Goal: Task Accomplishment & Management: Complete application form

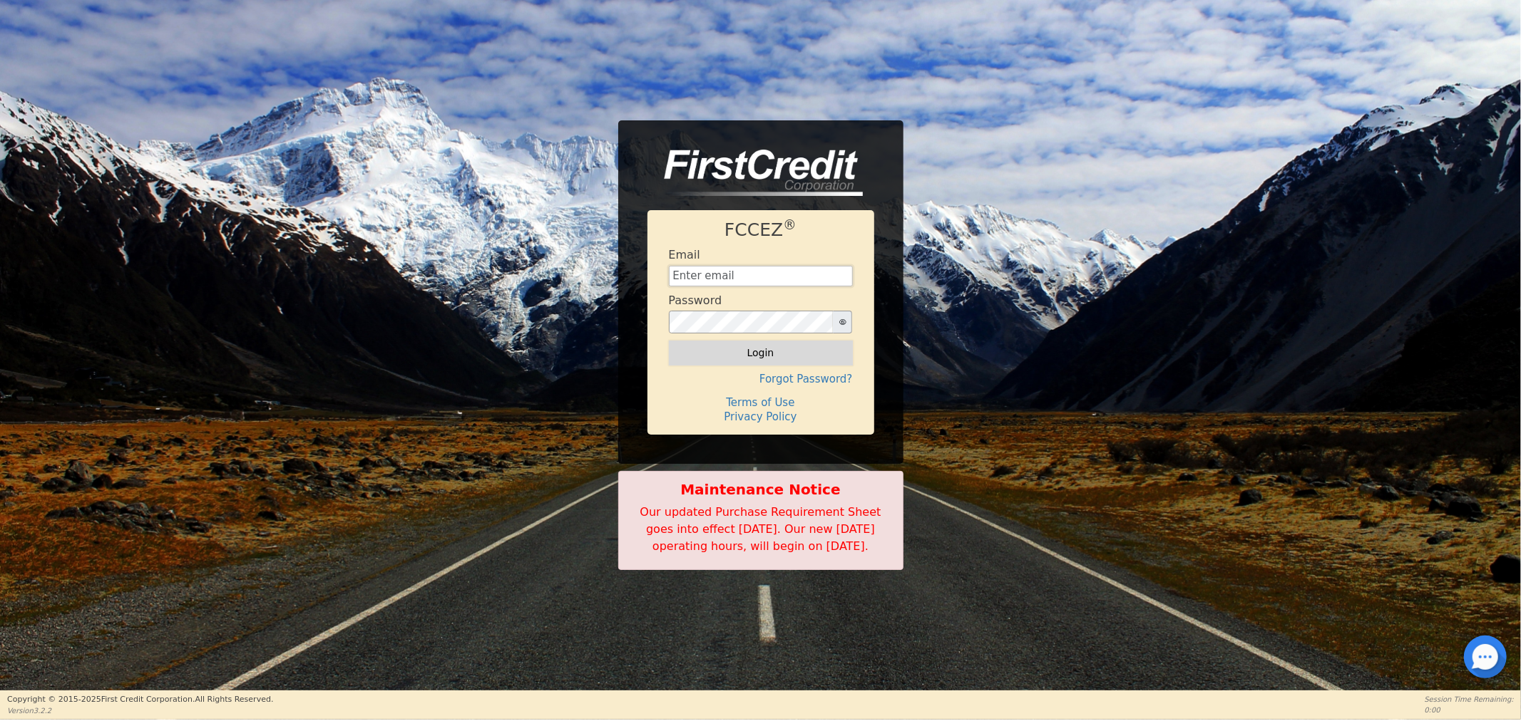
type input "[EMAIL_ADDRESS][DOMAIN_NAME]"
click at [714, 343] on button "Login" at bounding box center [761, 353] width 184 height 24
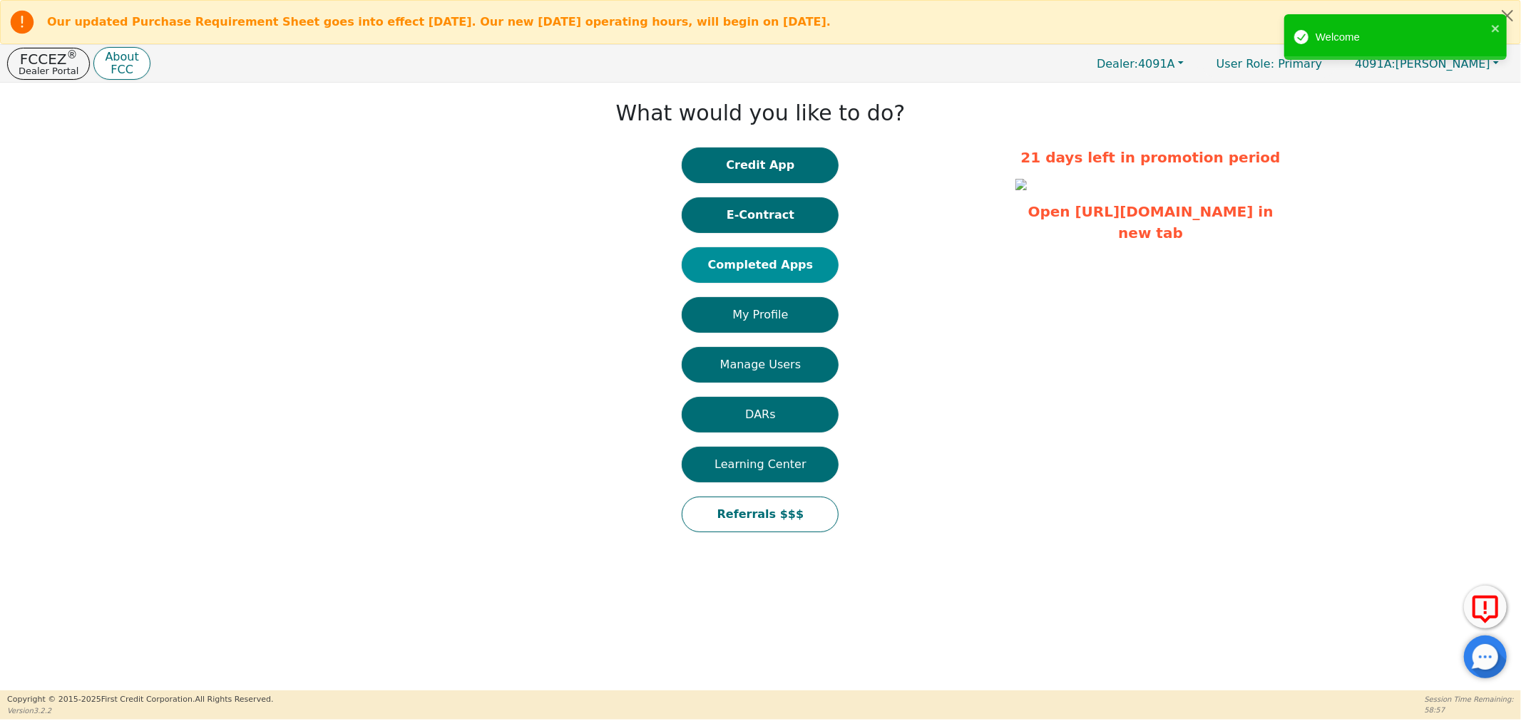
click at [746, 255] on button "Completed Apps" at bounding box center [760, 265] width 157 height 36
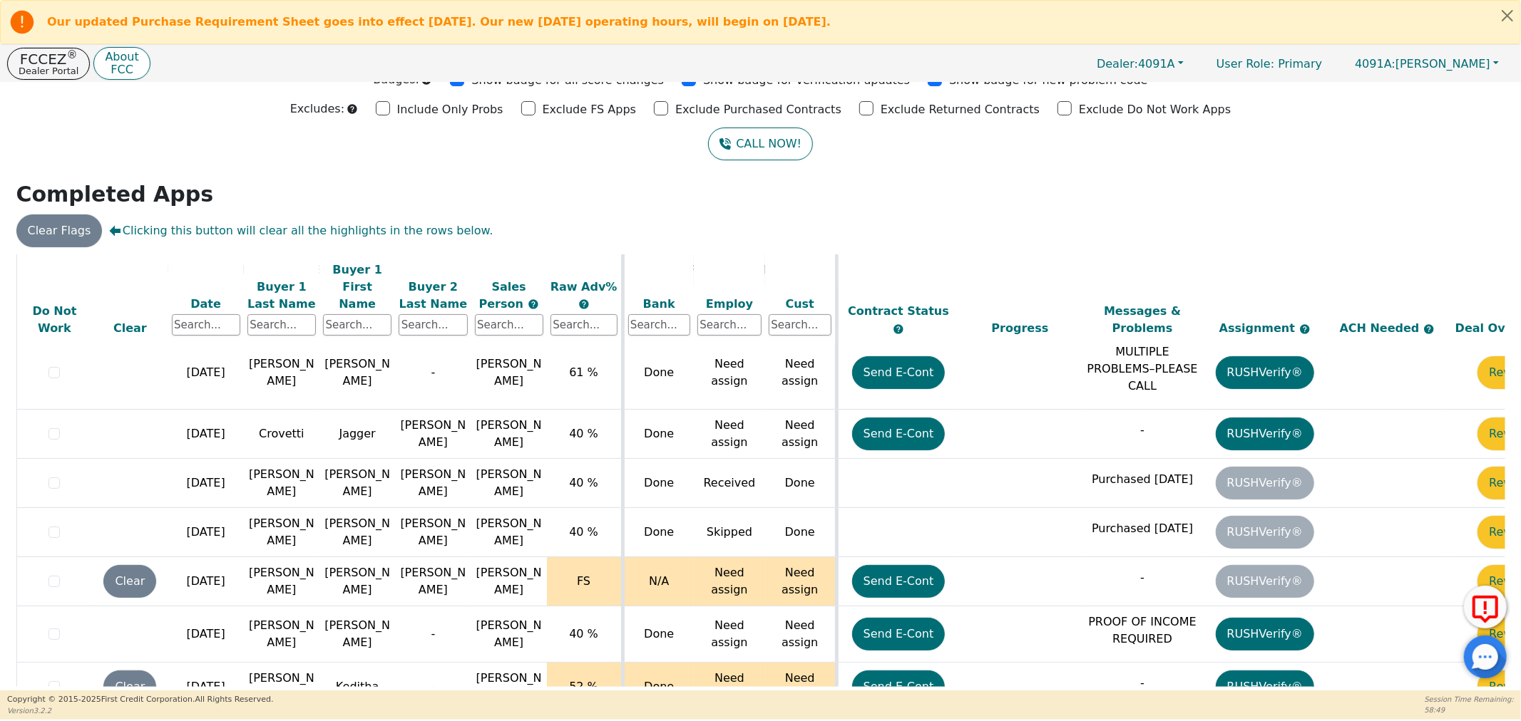
scroll to position [262, 73]
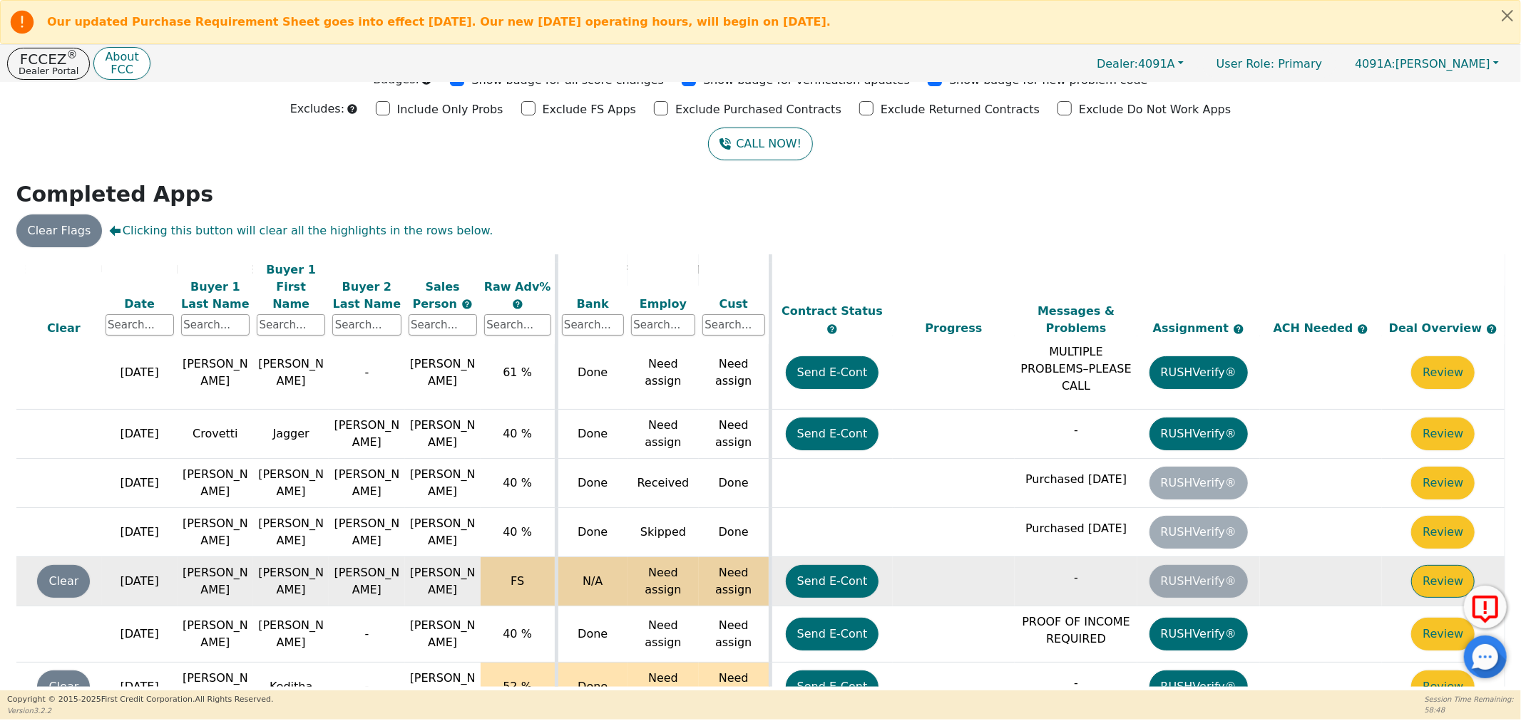
click at [1427, 565] on button "Review" at bounding box center [1442, 581] width 63 height 33
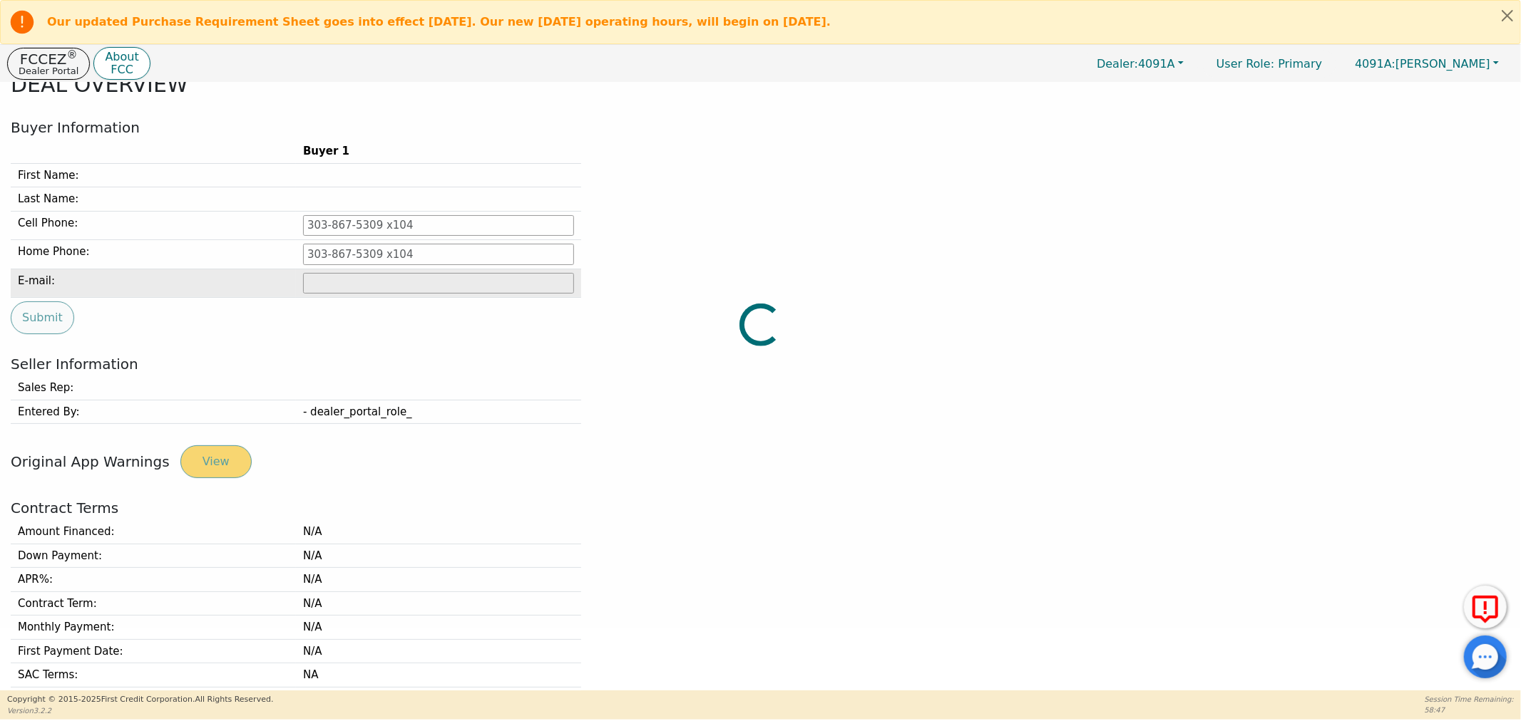
type input "229-456-0078"
type input "joe638522@gmail.com"
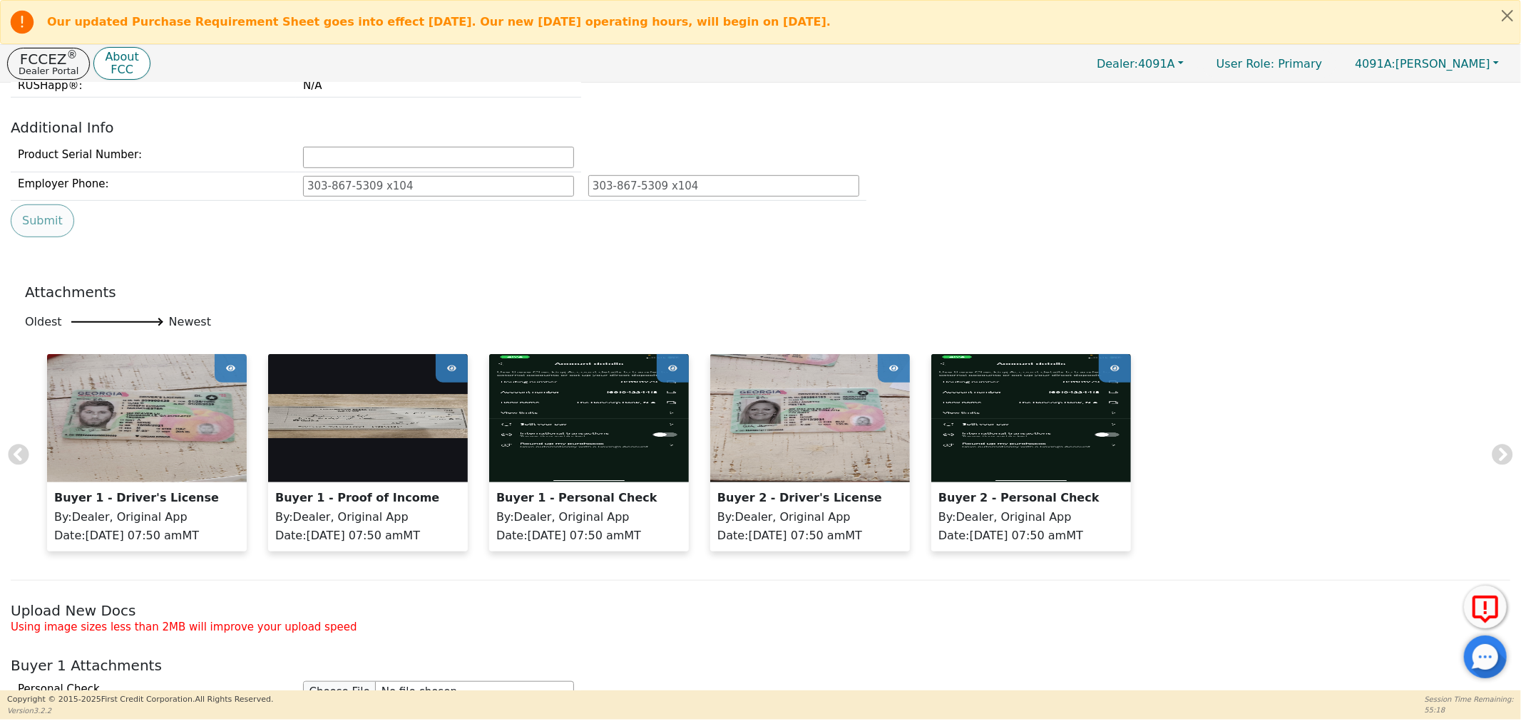
scroll to position [950, 0]
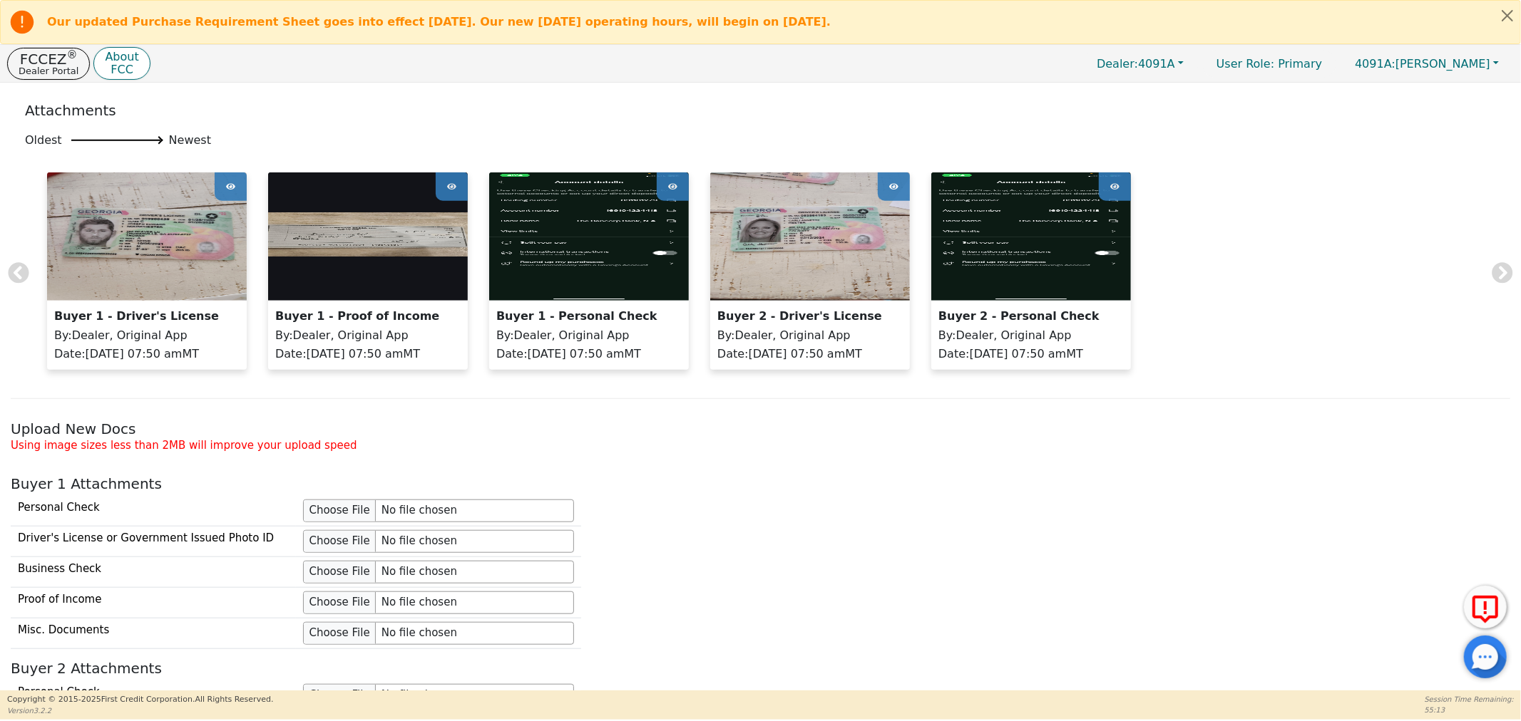
click at [550, 247] on img at bounding box center [589, 237] width 200 height 128
click at [671, 189] on icon at bounding box center [672, 186] width 9 height 21
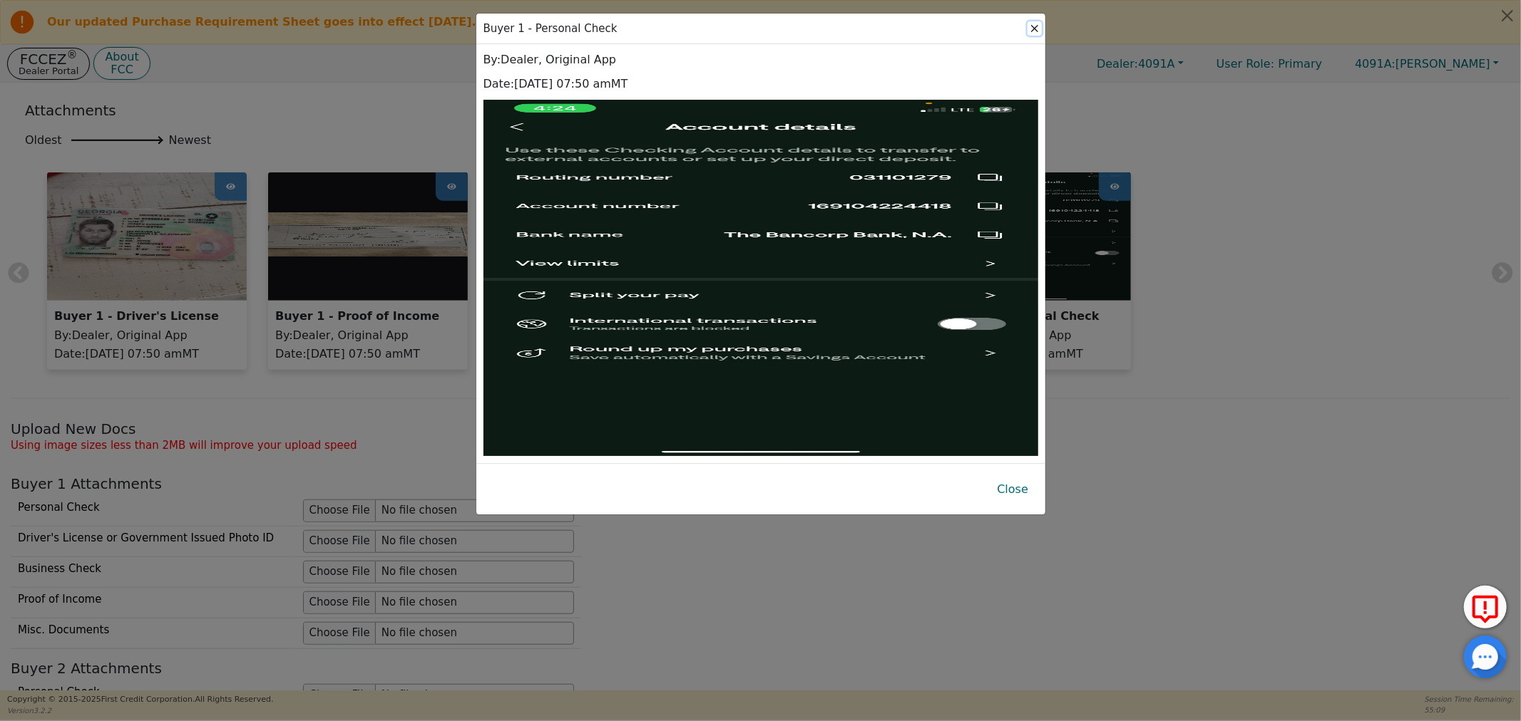
click at [1034, 29] on button "Close" at bounding box center [1034, 28] width 14 height 14
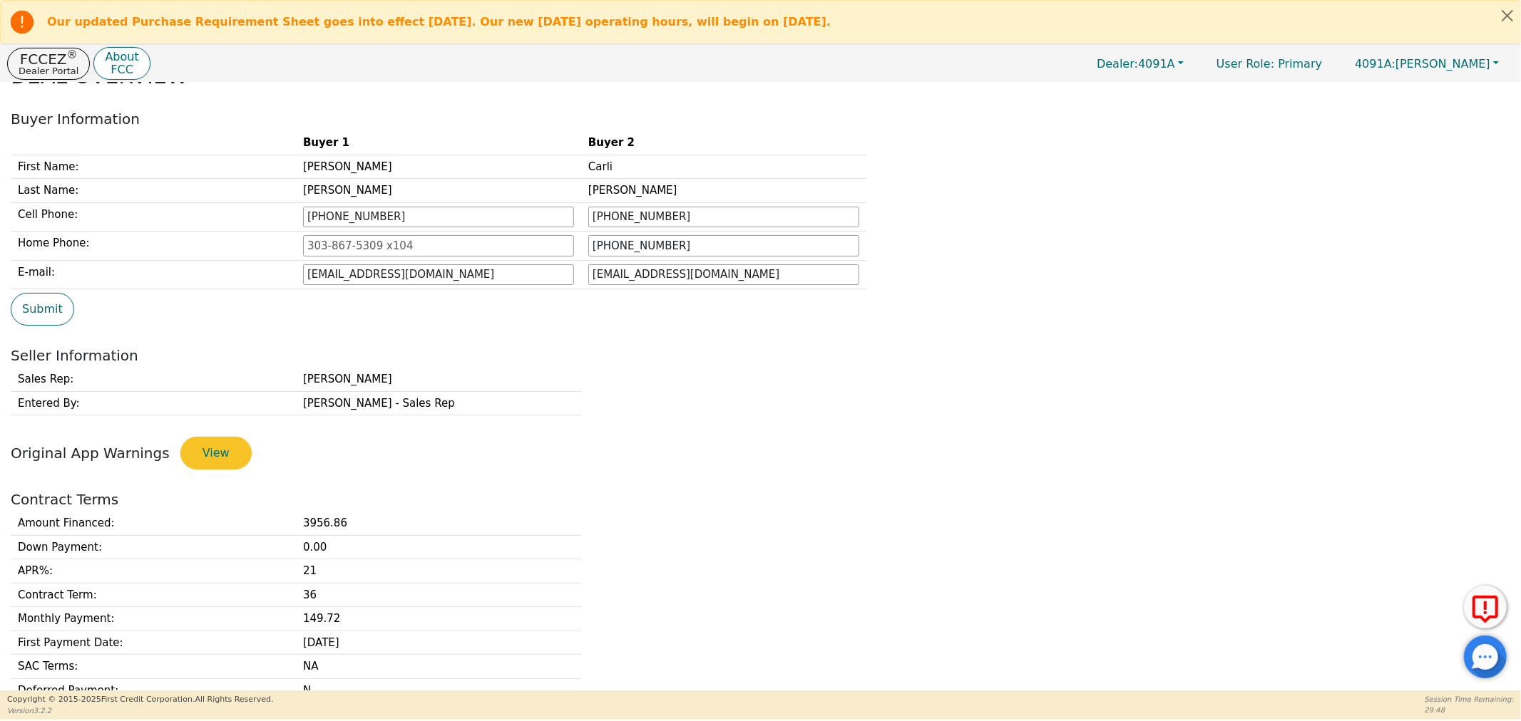
scroll to position [0, 0]
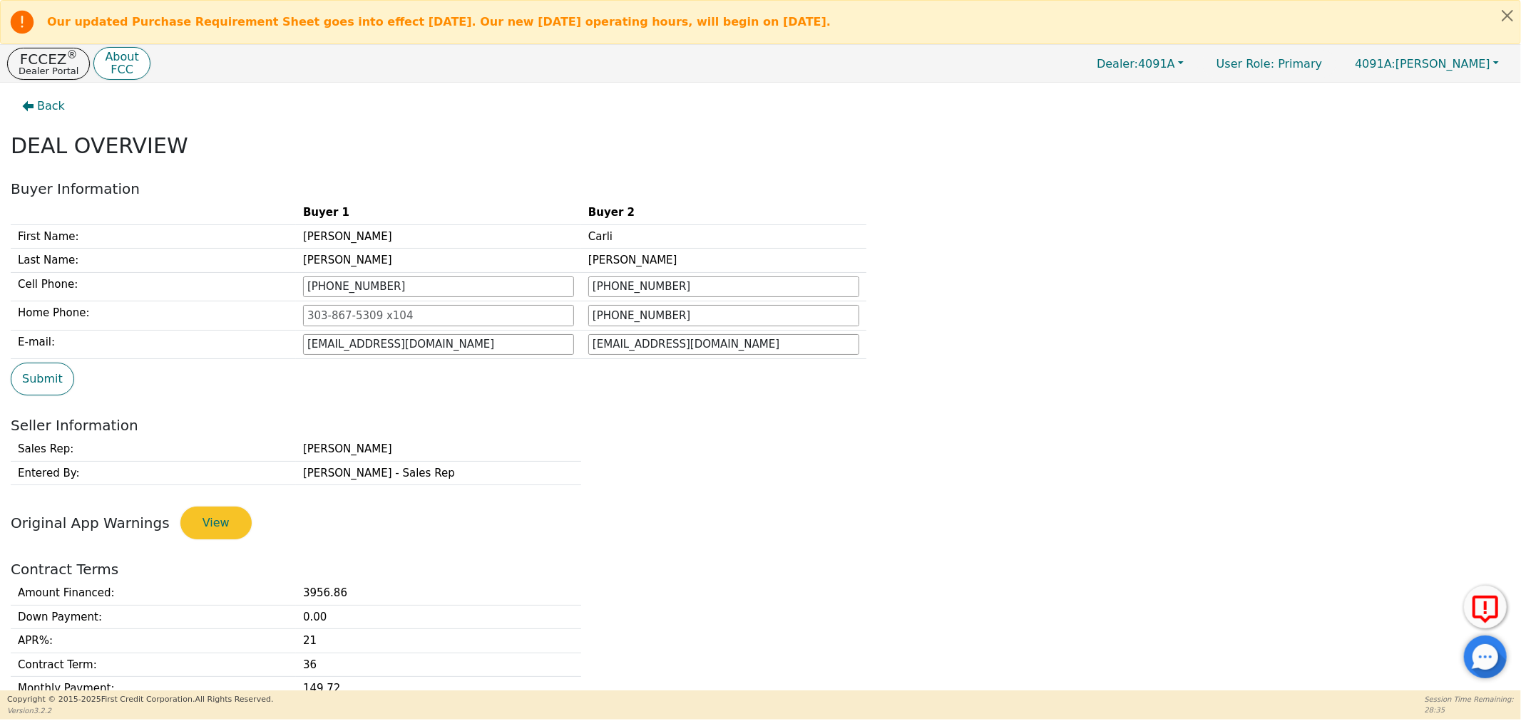
click at [346, 26] on b "Our updated Purchase Requirement Sheet goes into effect [DATE]. Our new [DATE] …" at bounding box center [438, 22] width 783 height 14
click at [1503, 19] on button "Close alert" at bounding box center [1507, 15] width 26 height 29
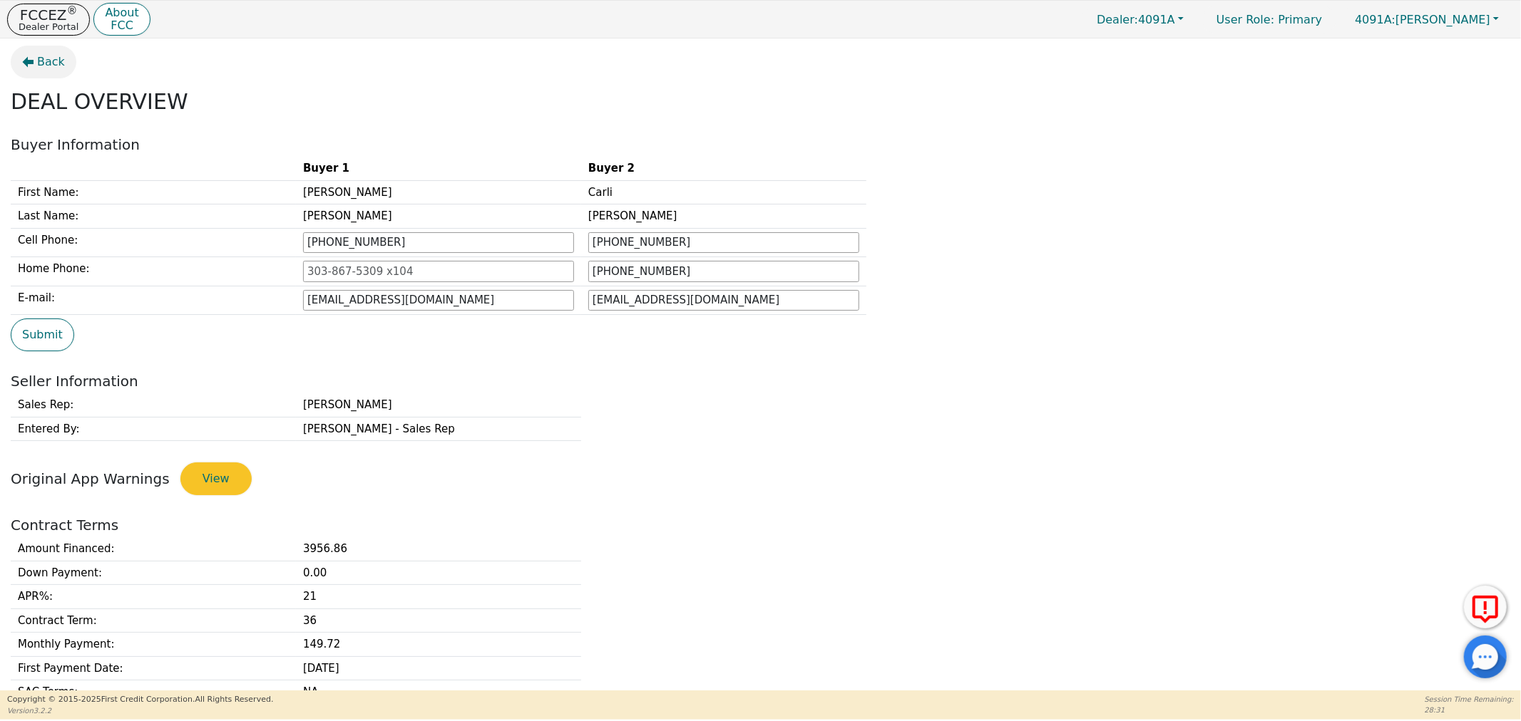
click at [41, 66] on span "Back" at bounding box center [51, 61] width 28 height 17
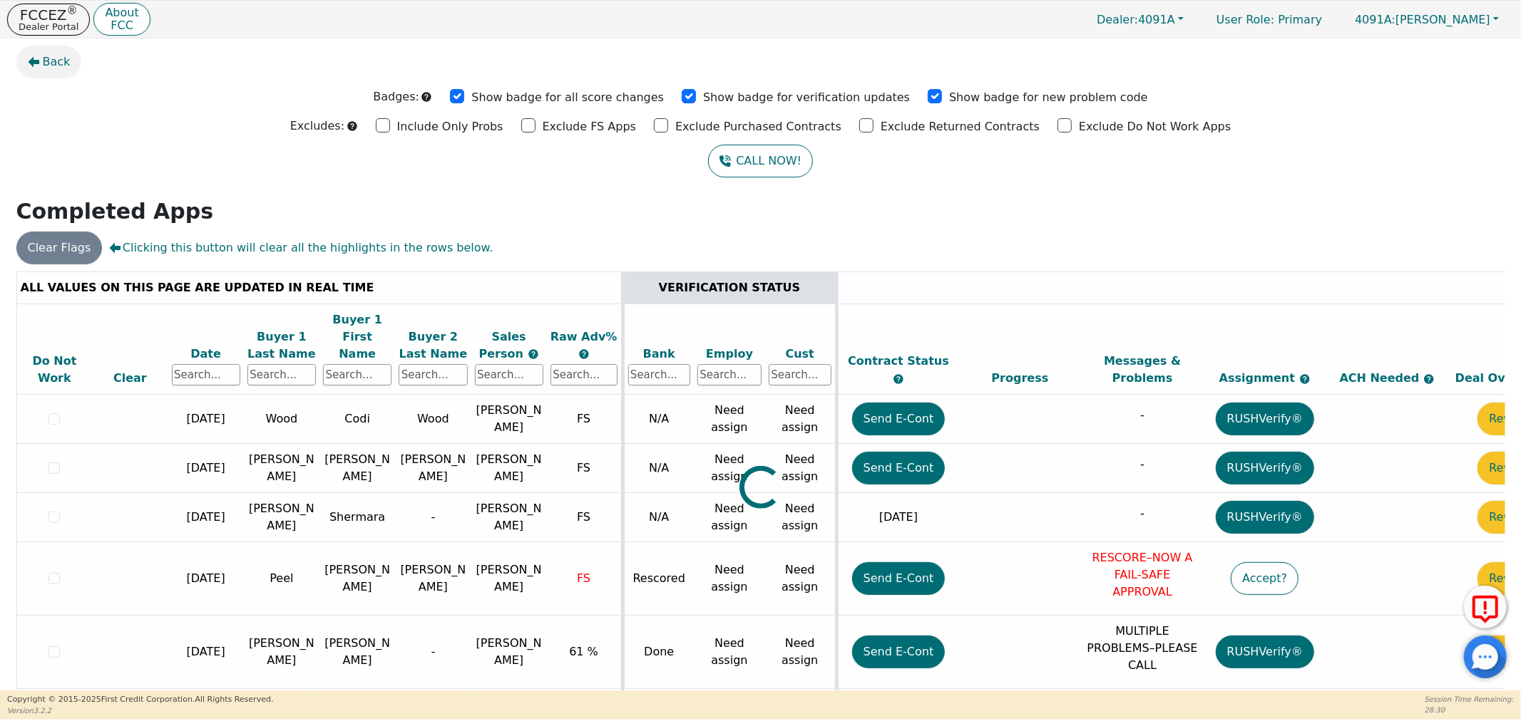
click at [29, 60] on icon "button" at bounding box center [33, 61] width 11 height 11
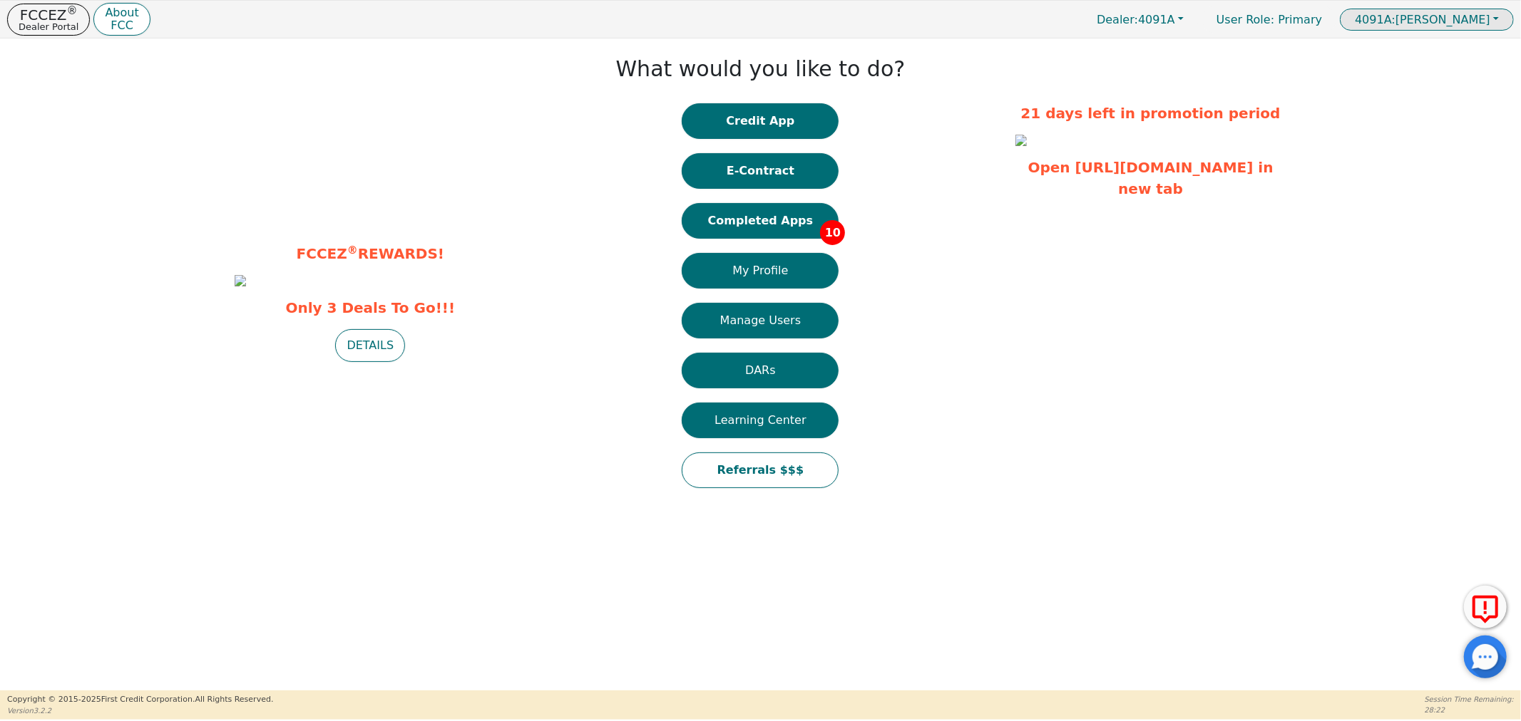
click at [1491, 21] on button "4091A: DOUGLAS WILLIAMS" at bounding box center [1427, 20] width 174 height 22
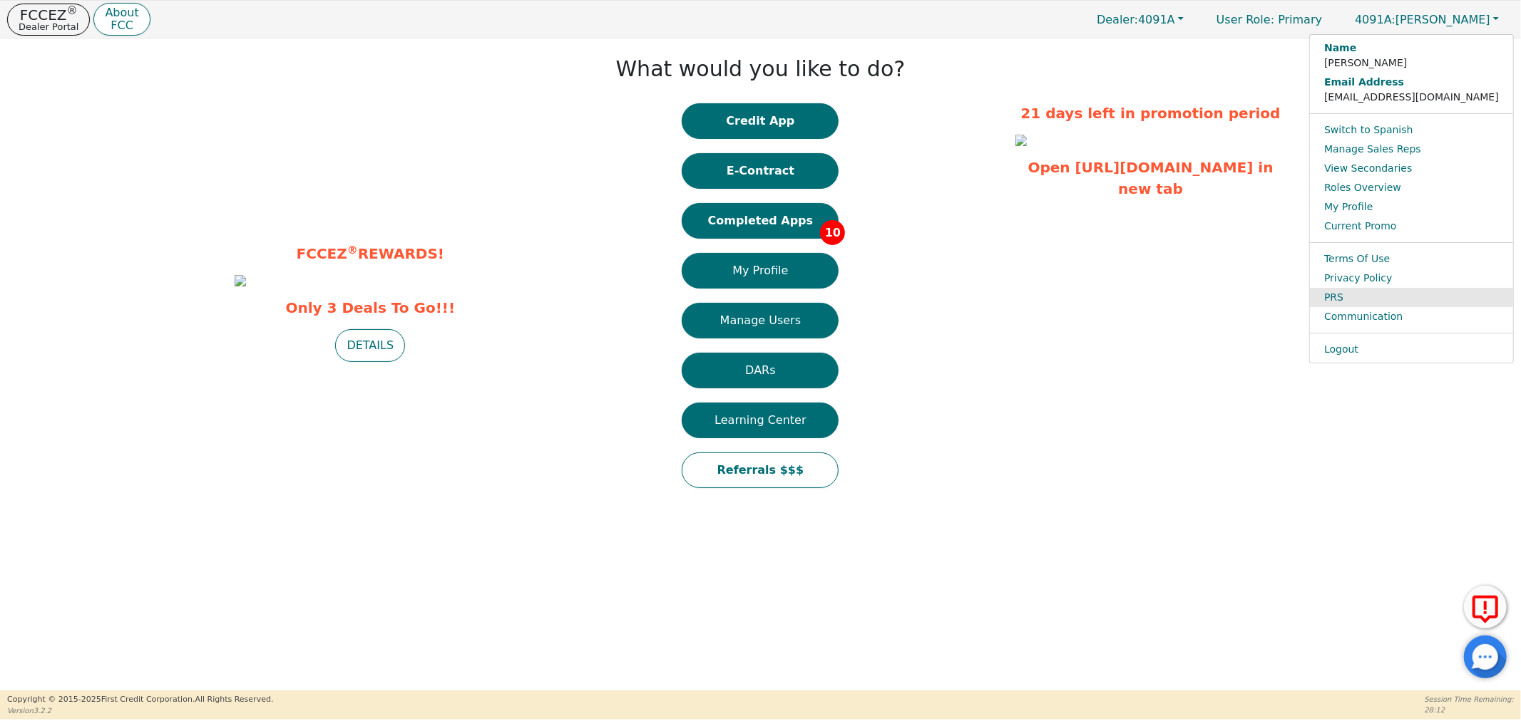
click at [1370, 295] on link "PRS" at bounding box center [1411, 297] width 203 height 19
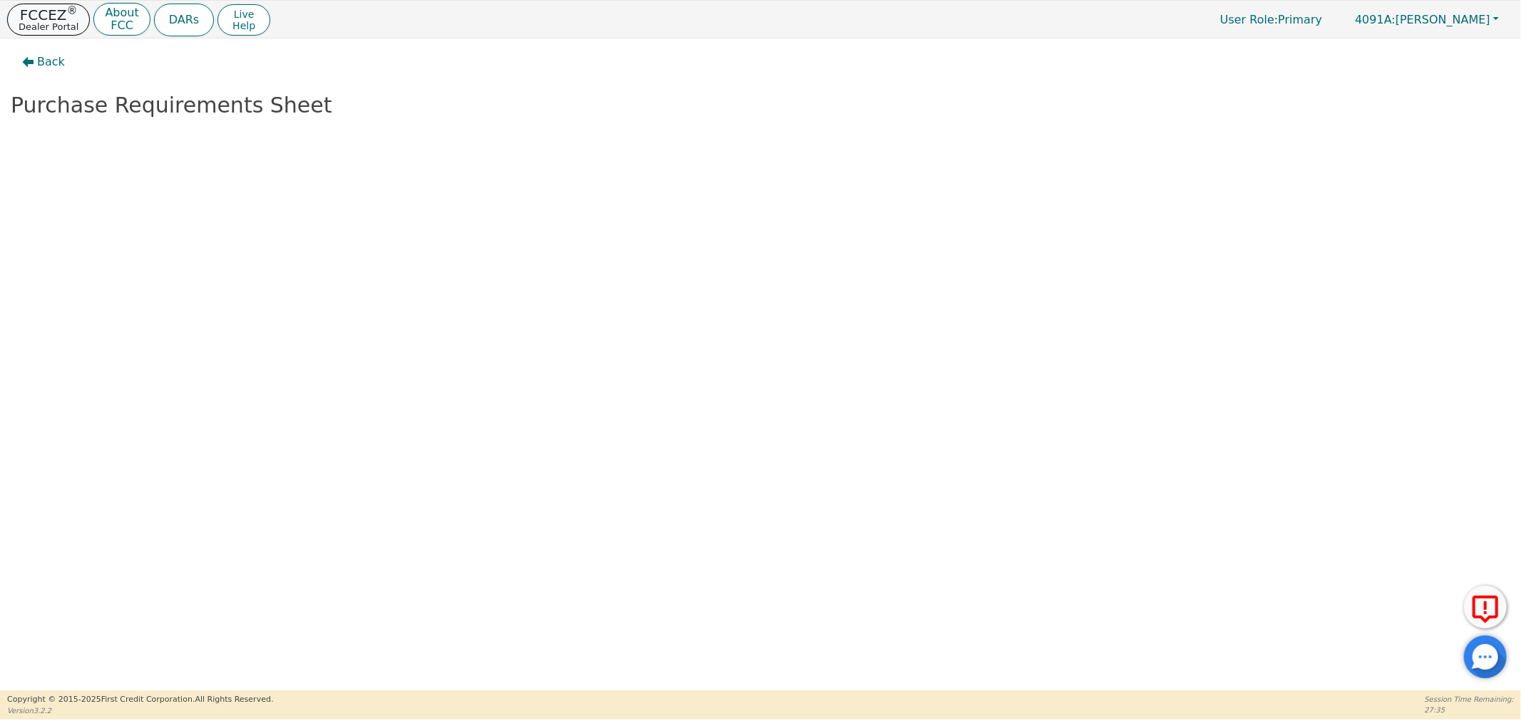
click at [41, 15] on p "FCCEZ ®" at bounding box center [49, 15] width 60 height 14
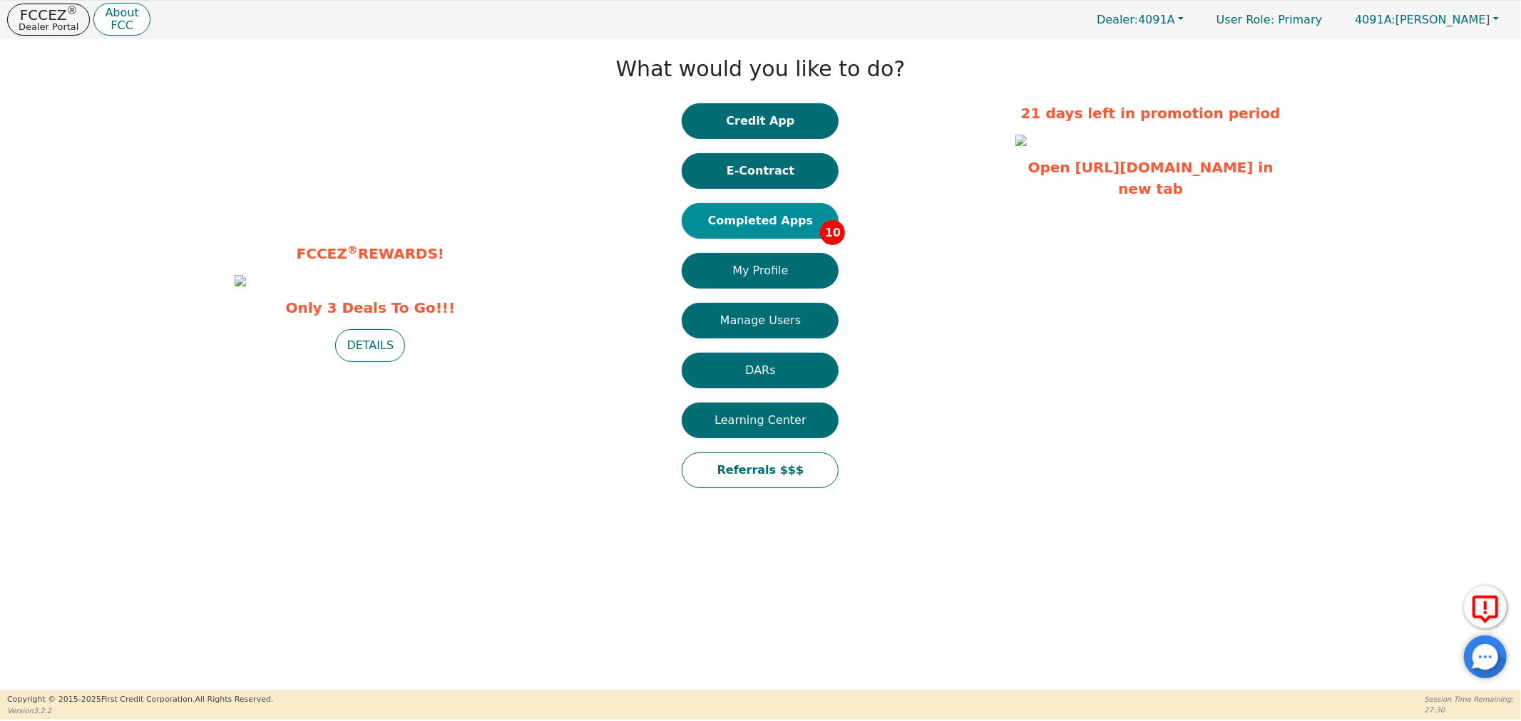
click at [759, 218] on button "Completed Apps 10" at bounding box center [760, 221] width 157 height 36
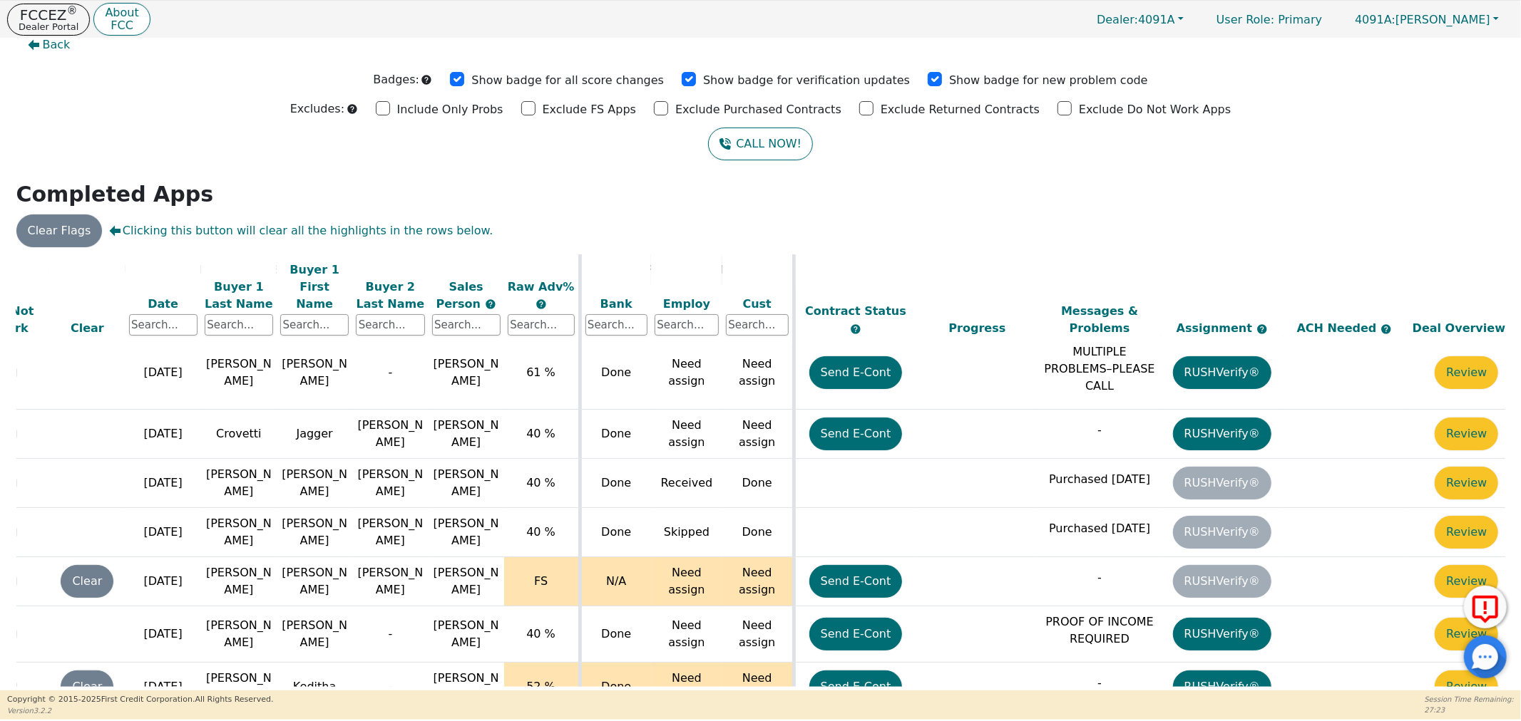
scroll to position [262, 73]
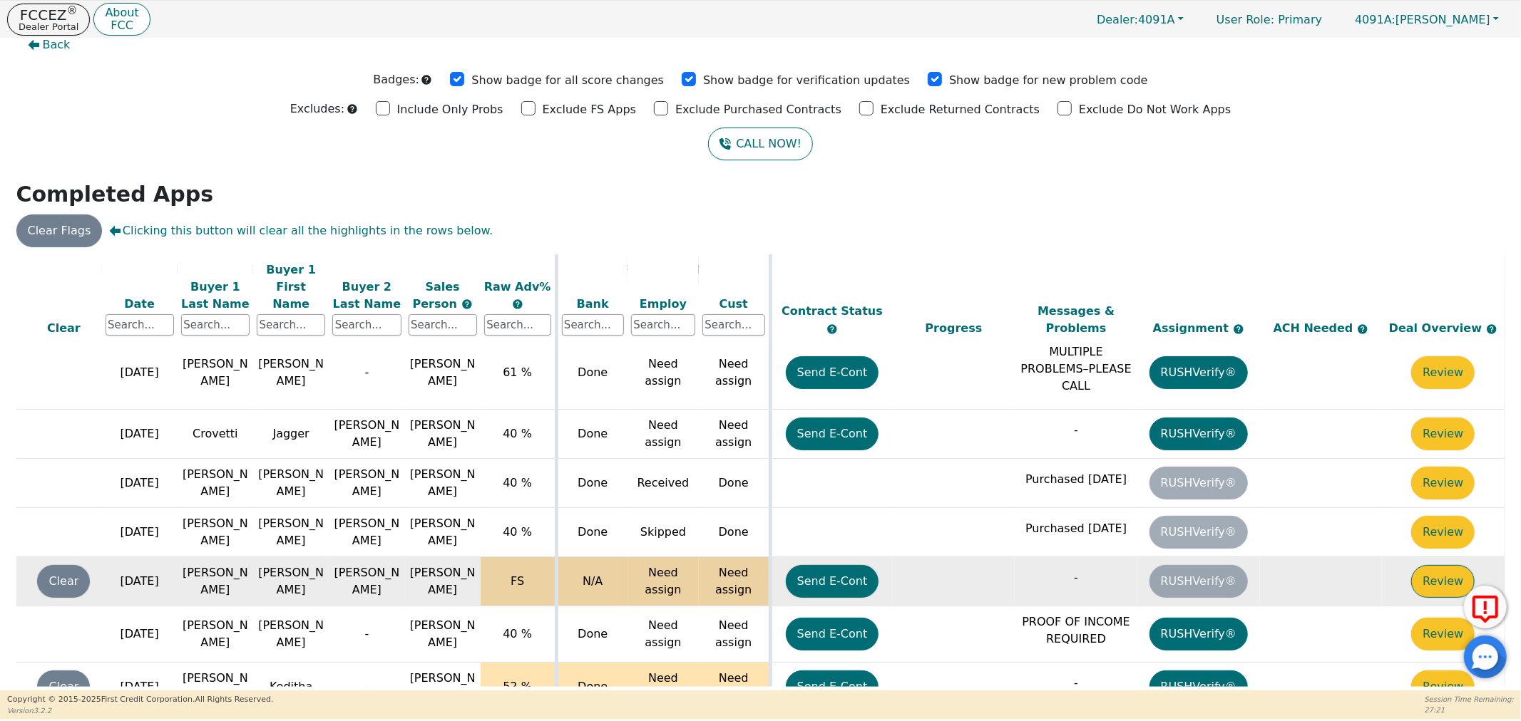
click at [1421, 565] on button "Review" at bounding box center [1442, 581] width 63 height 33
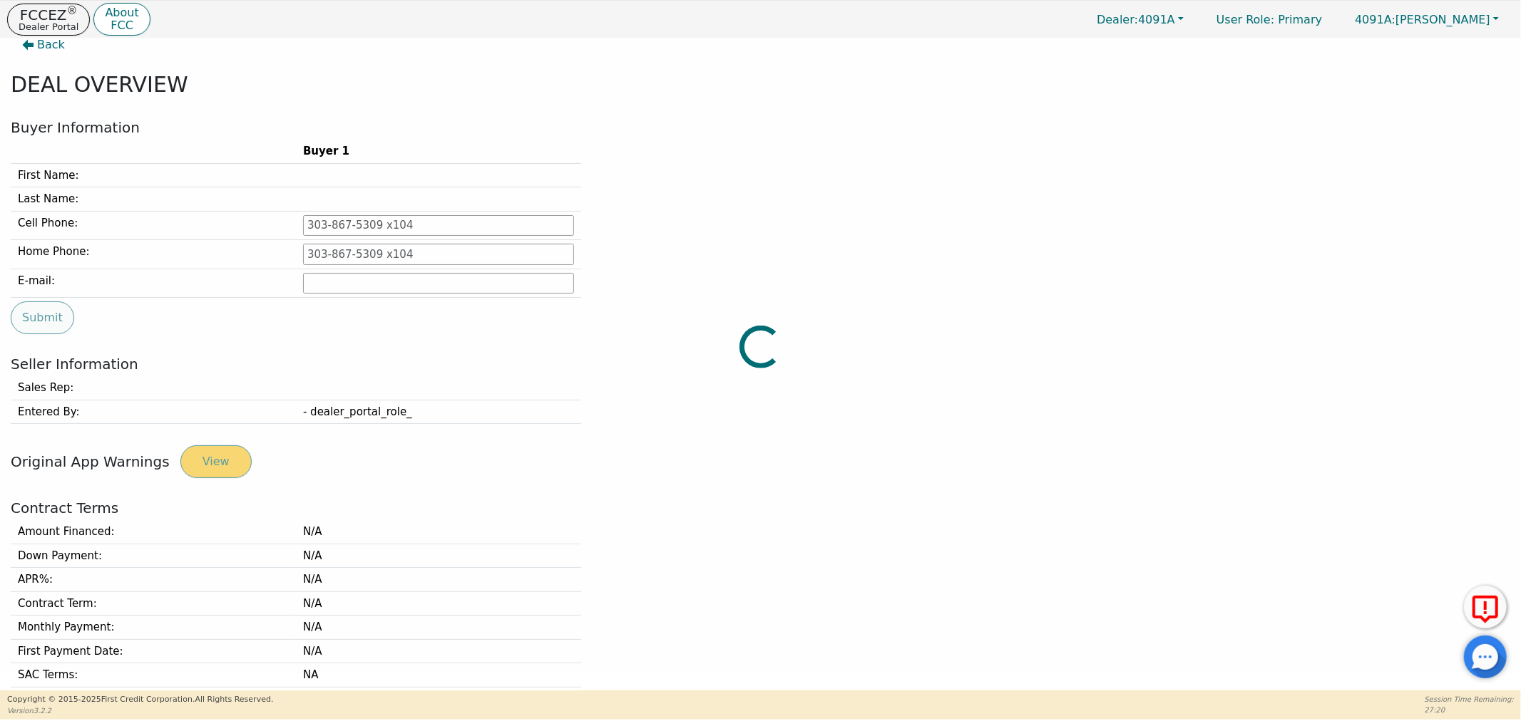
type input "229-456-0078"
type input "joe638522@gmail.com"
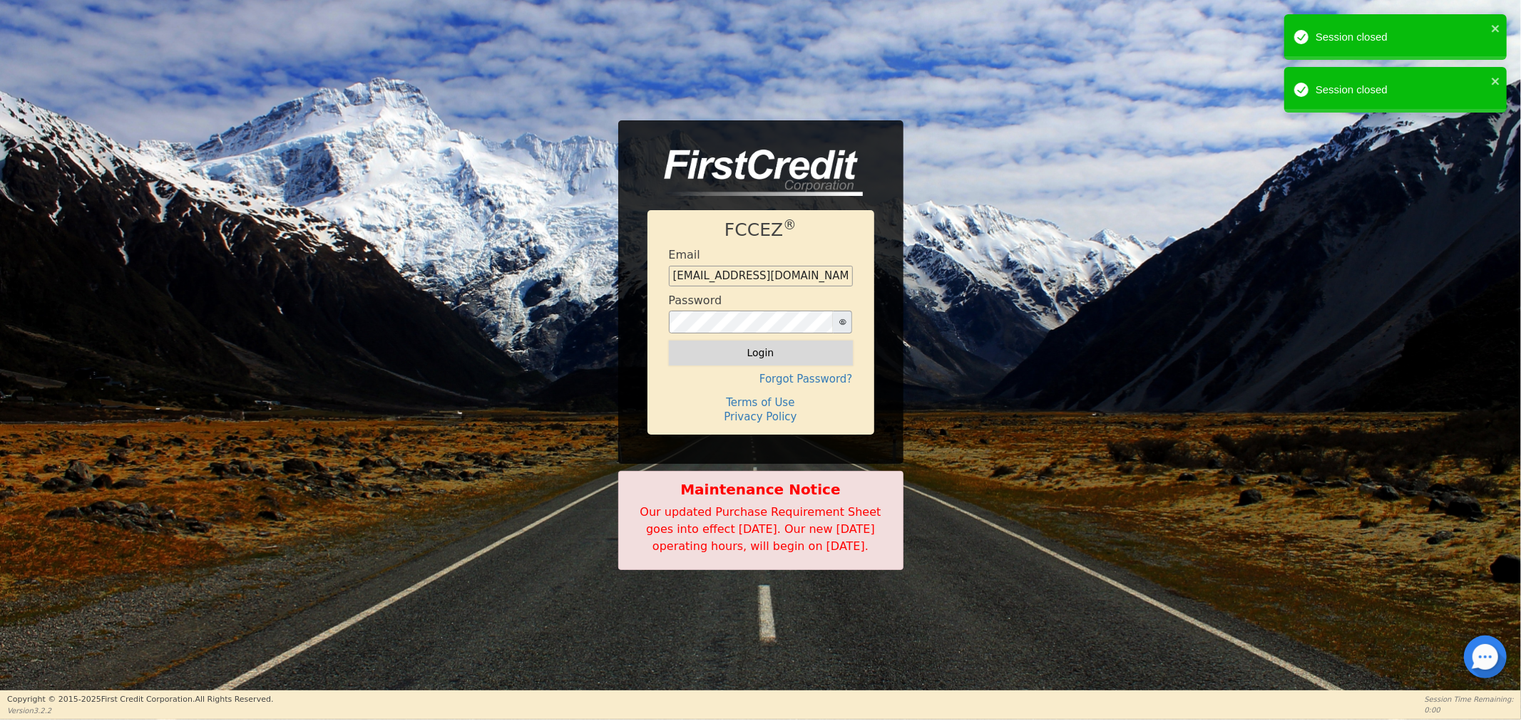
click at [779, 341] on button "Login" at bounding box center [761, 353] width 184 height 24
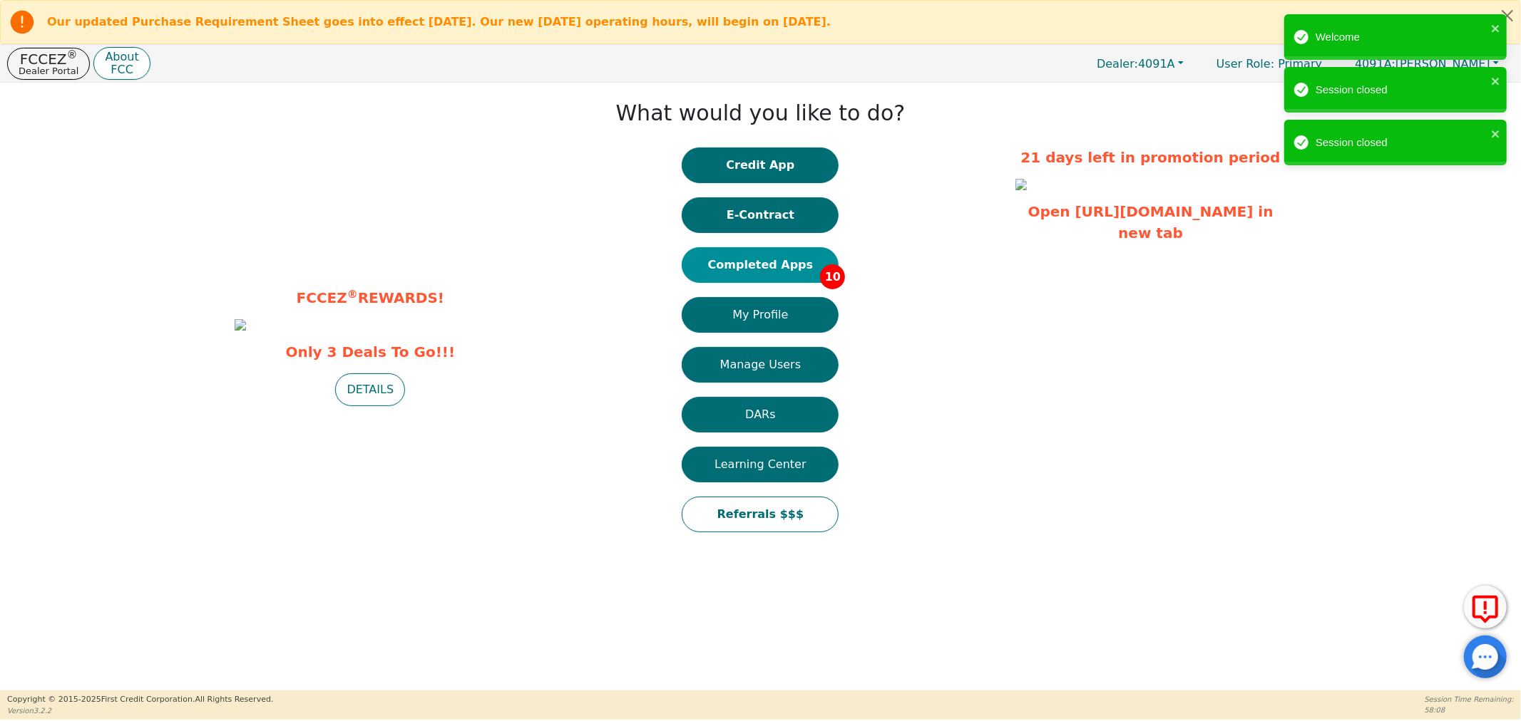
click at [749, 269] on button "Completed Apps 10" at bounding box center [760, 265] width 157 height 36
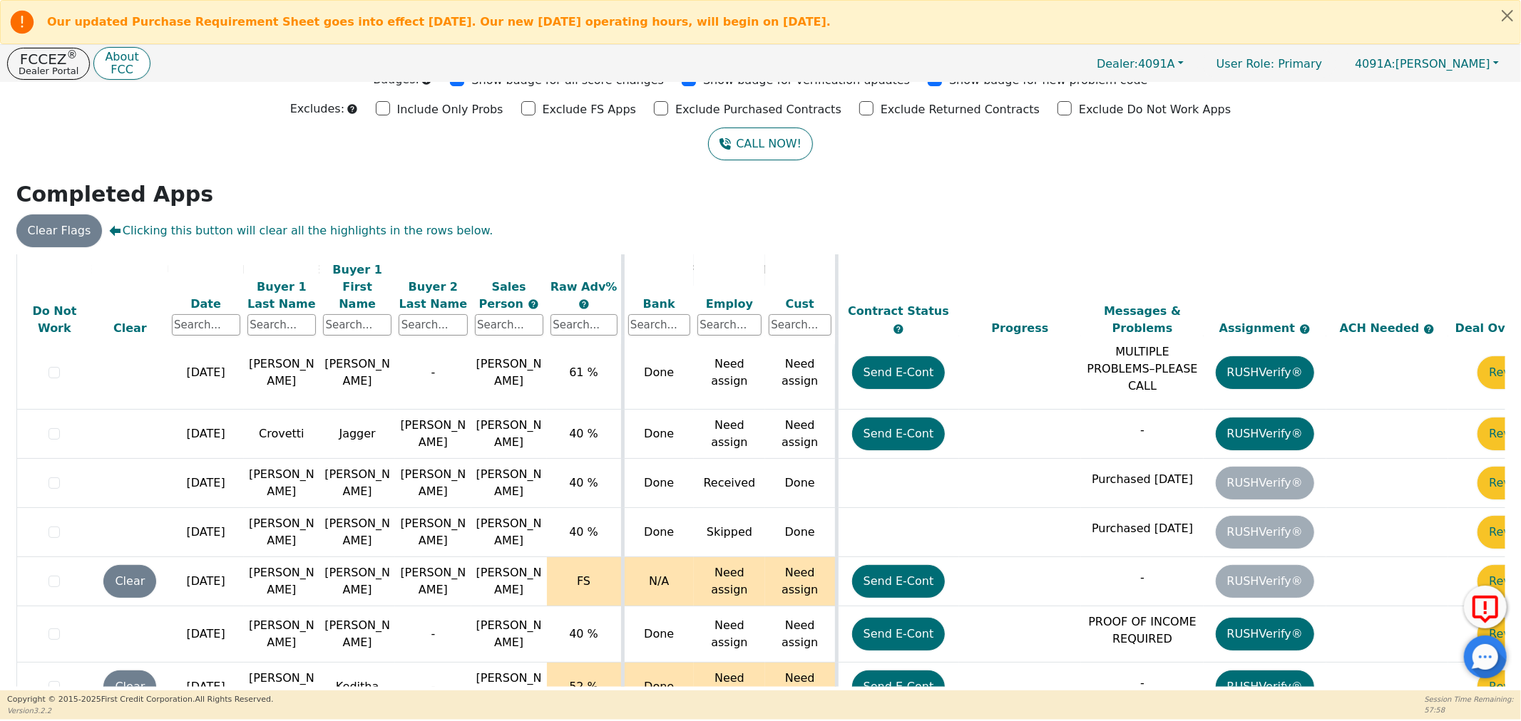
scroll to position [262, 73]
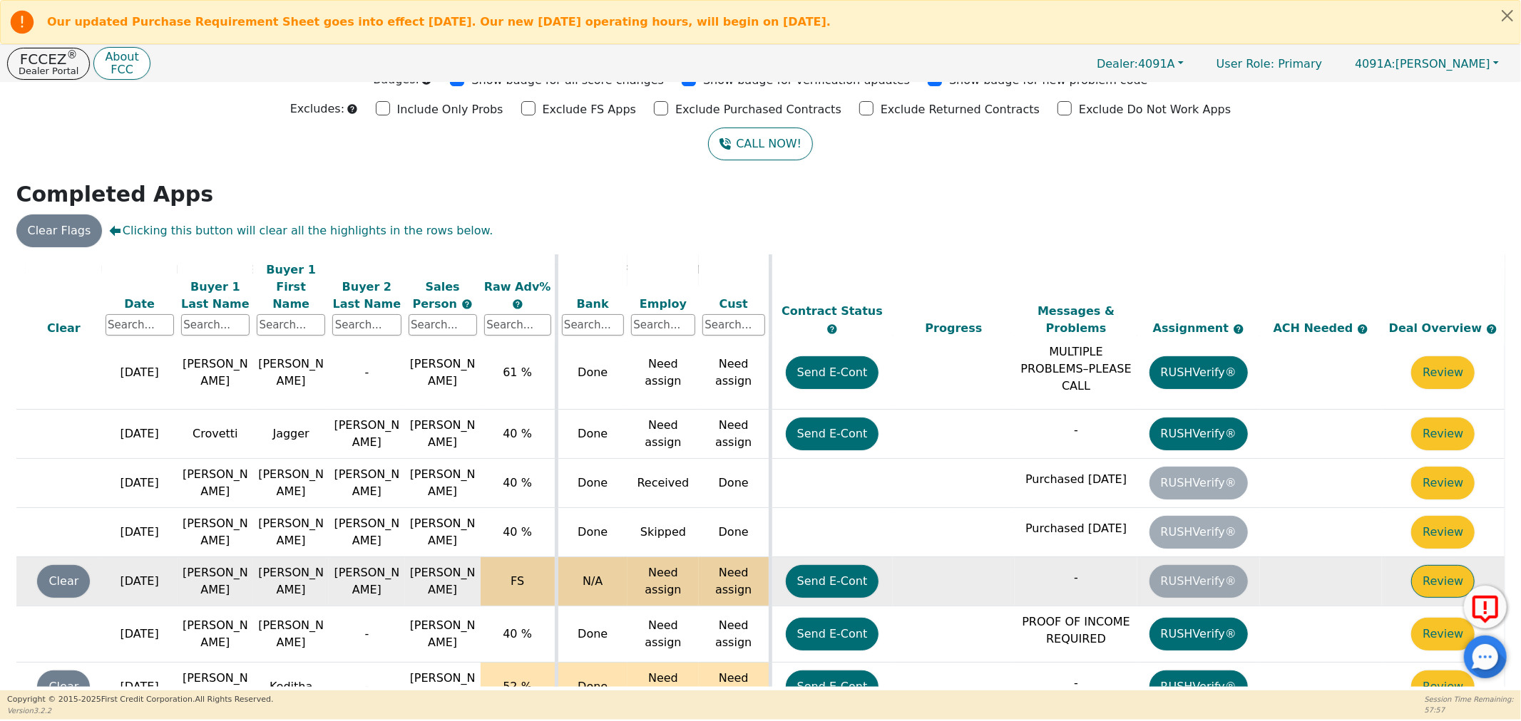
click at [1414, 565] on button "Review" at bounding box center [1442, 581] width 63 height 33
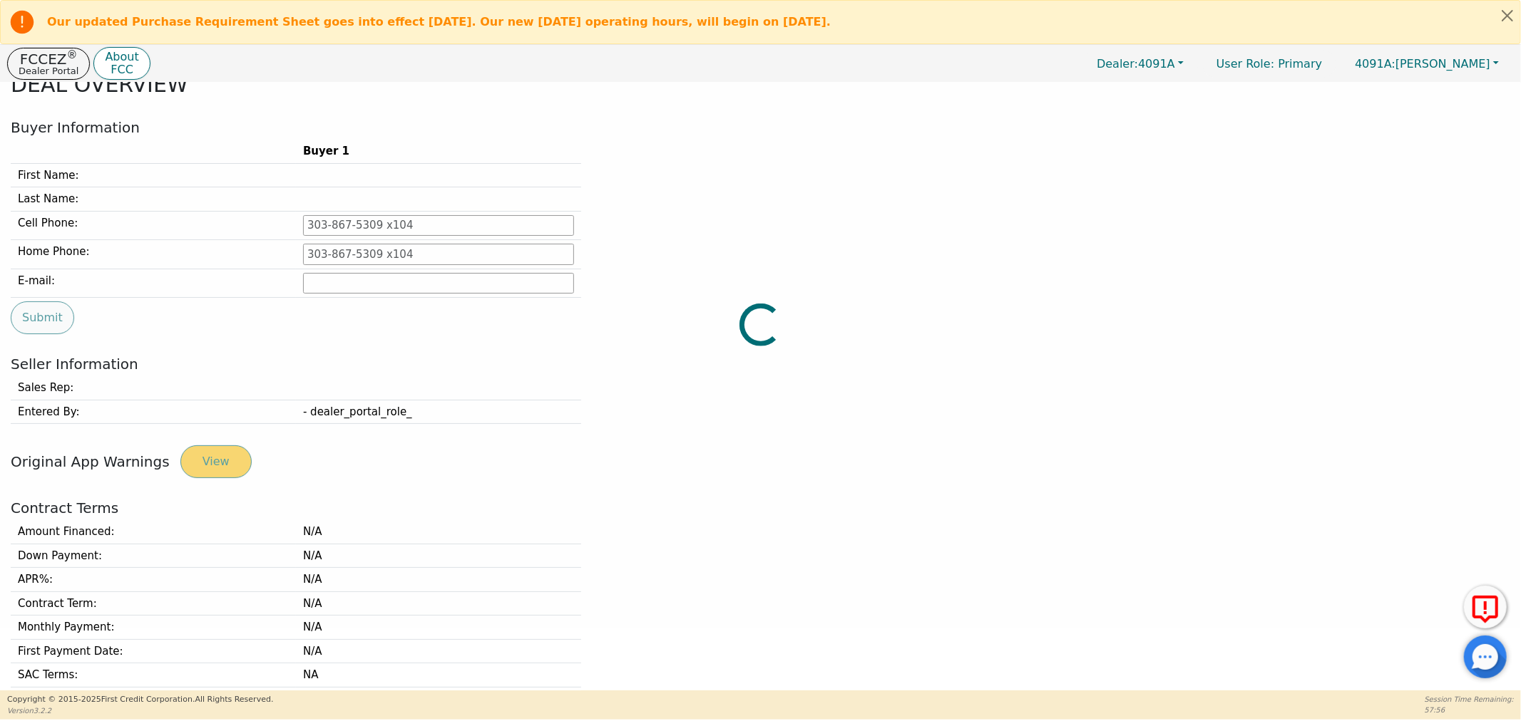
type input "229-456-0078"
type input "joe638522@gmail.com"
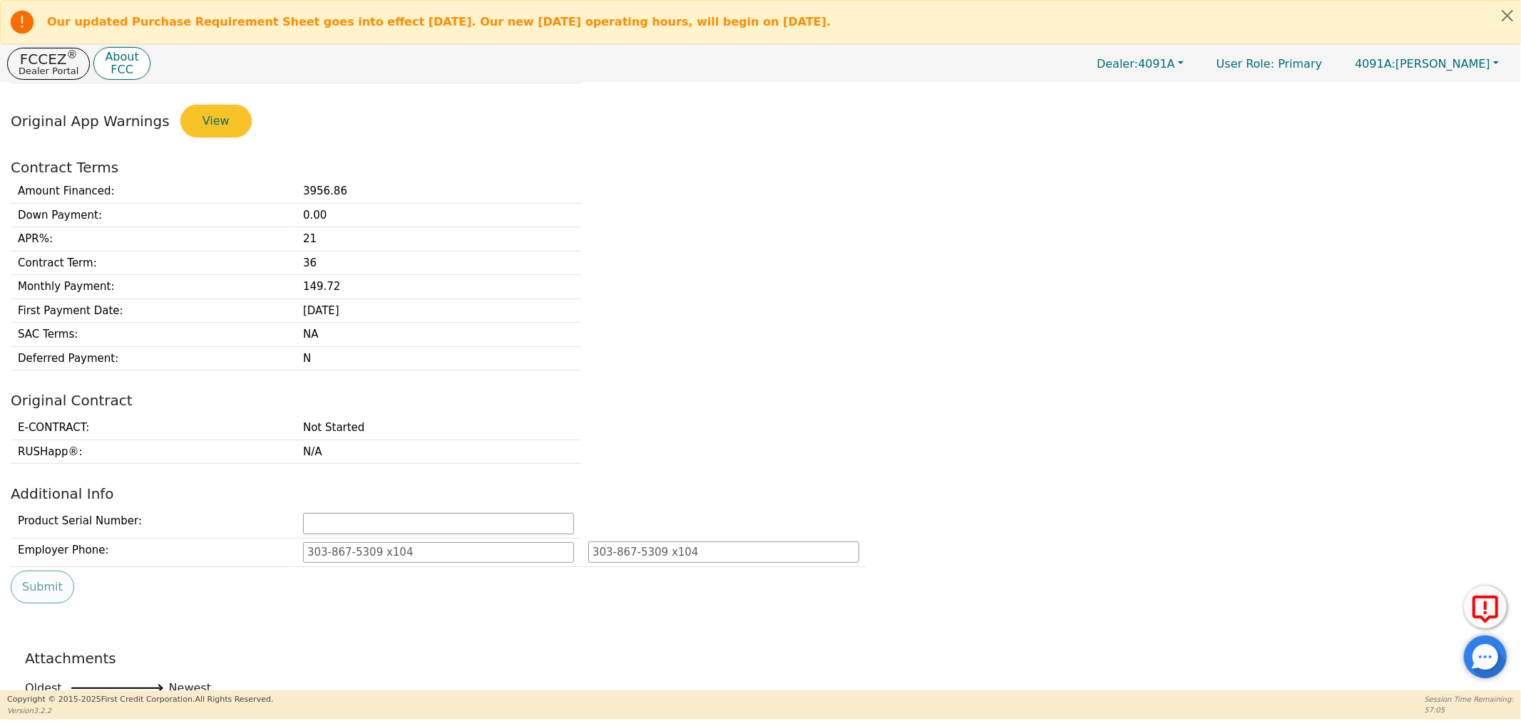
scroll to position [361, 0]
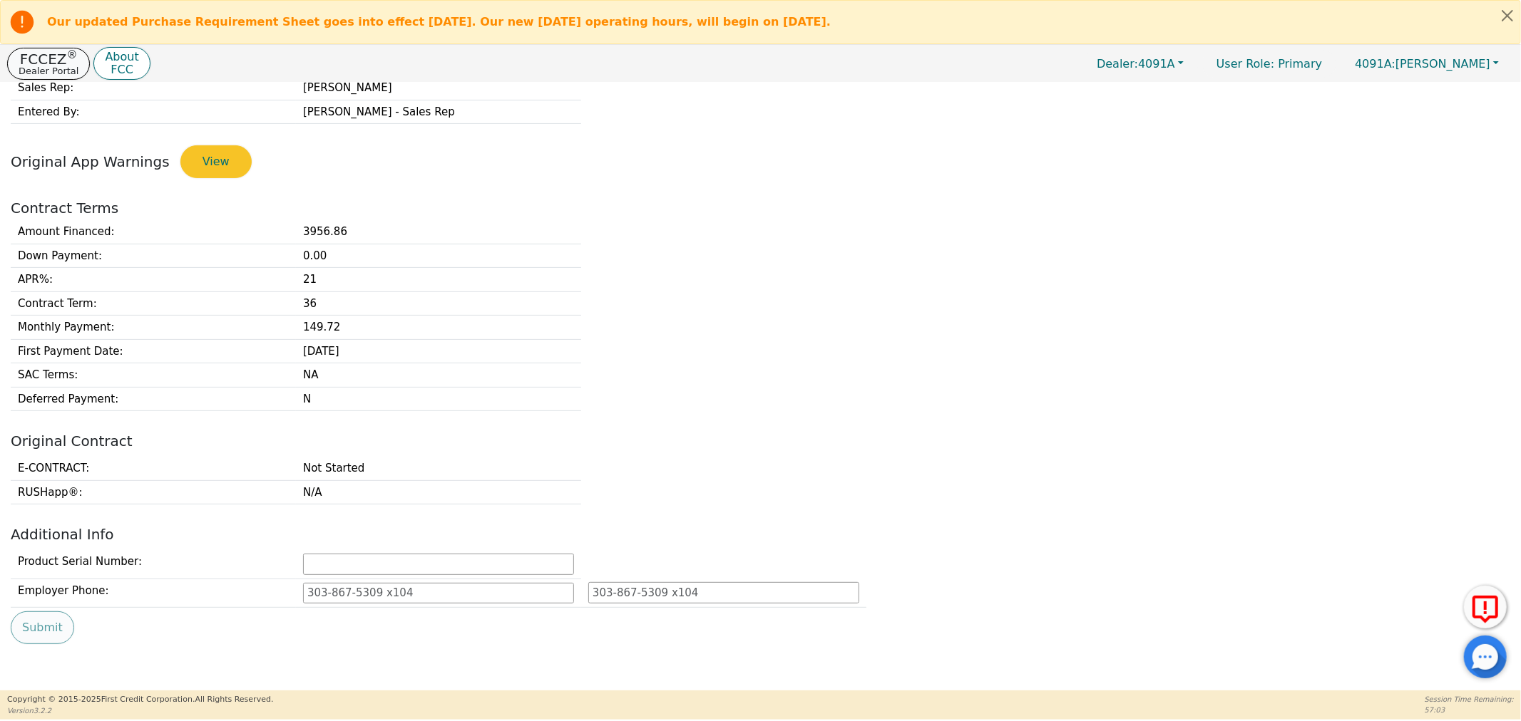
click at [48, 60] on p "FCCEZ ®" at bounding box center [49, 59] width 60 height 14
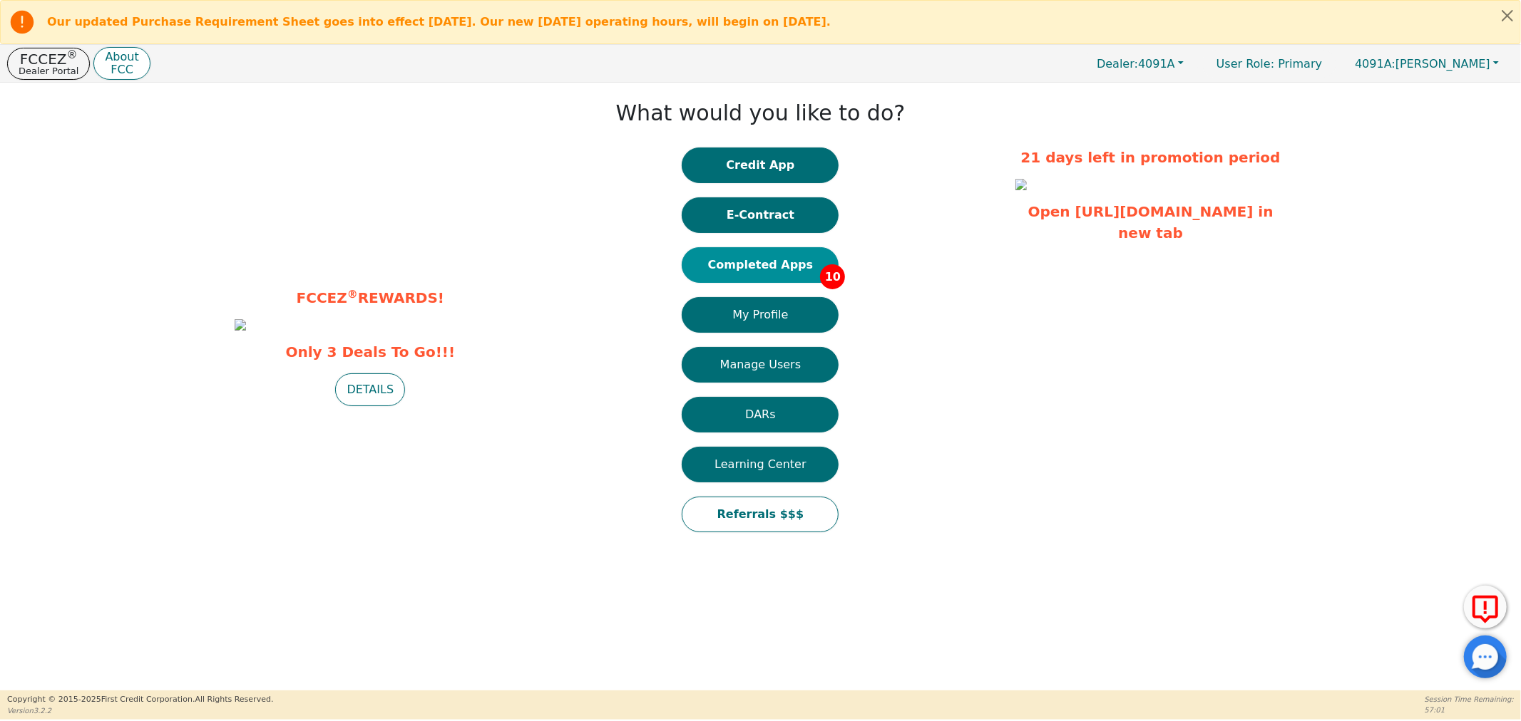
click at [782, 264] on button "Completed Apps 10" at bounding box center [760, 265] width 157 height 36
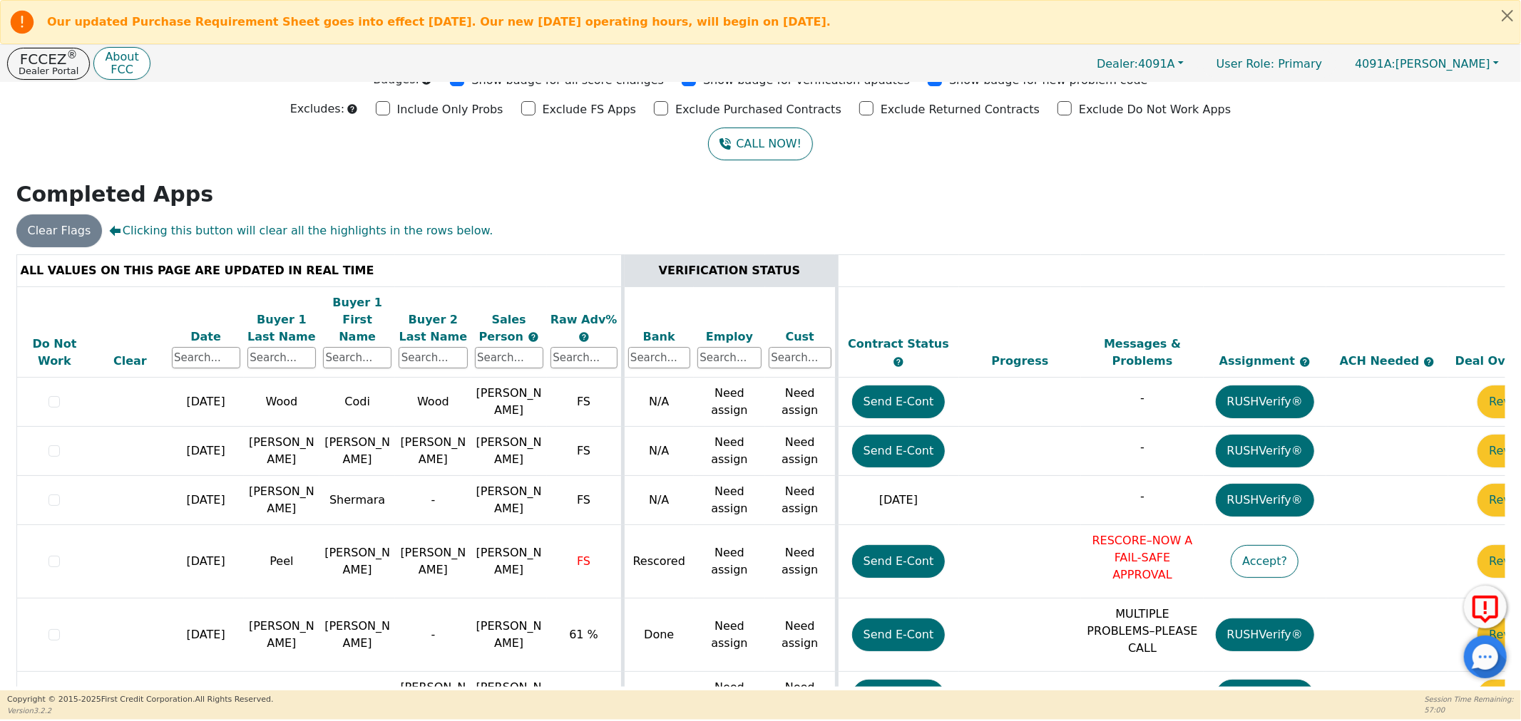
scroll to position [262, 0]
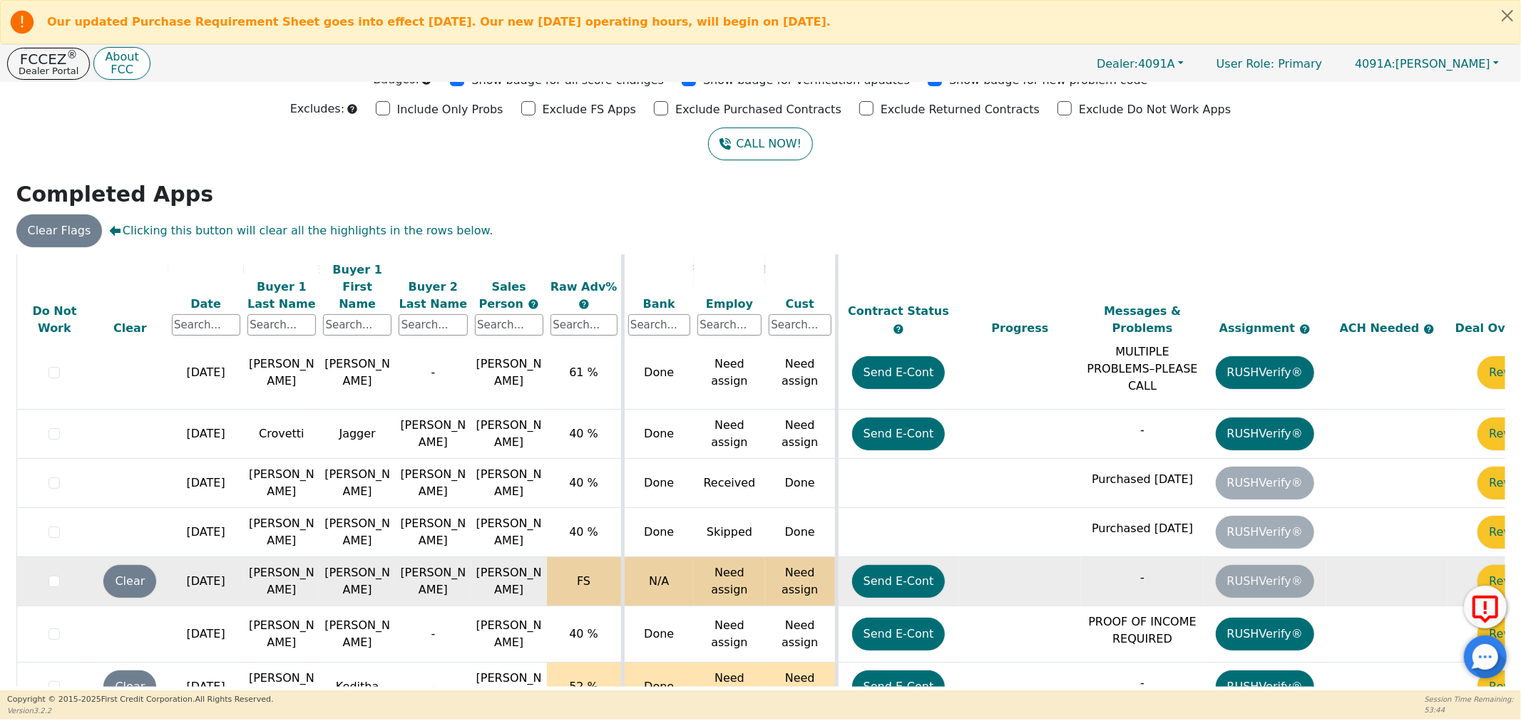
drag, startPoint x: 897, startPoint y: 530, endPoint x: 957, endPoint y: 539, distance: 60.6
click at [945, 557] on td "Send E-Cont" at bounding box center [897, 581] width 123 height 49
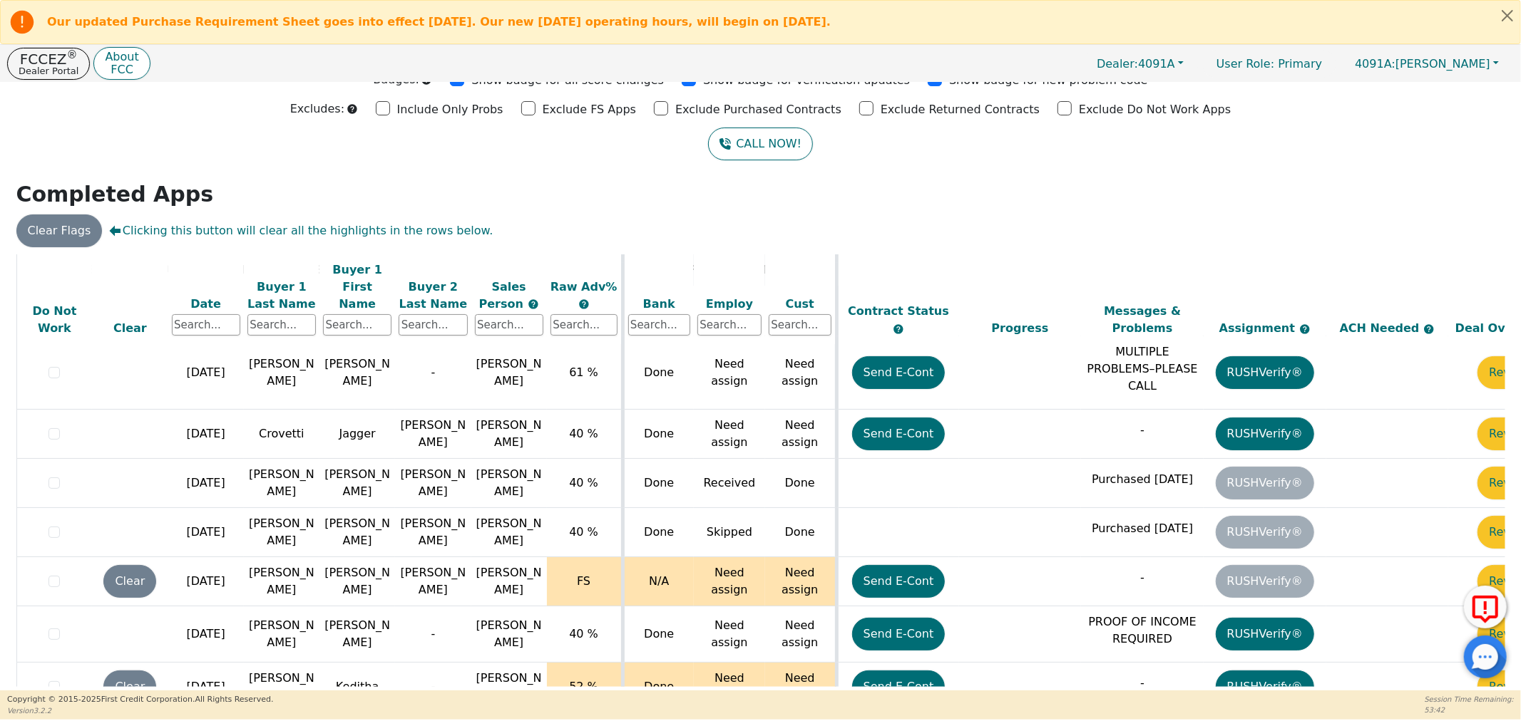
drag, startPoint x: 910, startPoint y: 524, endPoint x: 597, endPoint y: 369, distance: 348.8
click at [905, 565] on button "Send E-Cont" at bounding box center [898, 581] width 93 height 33
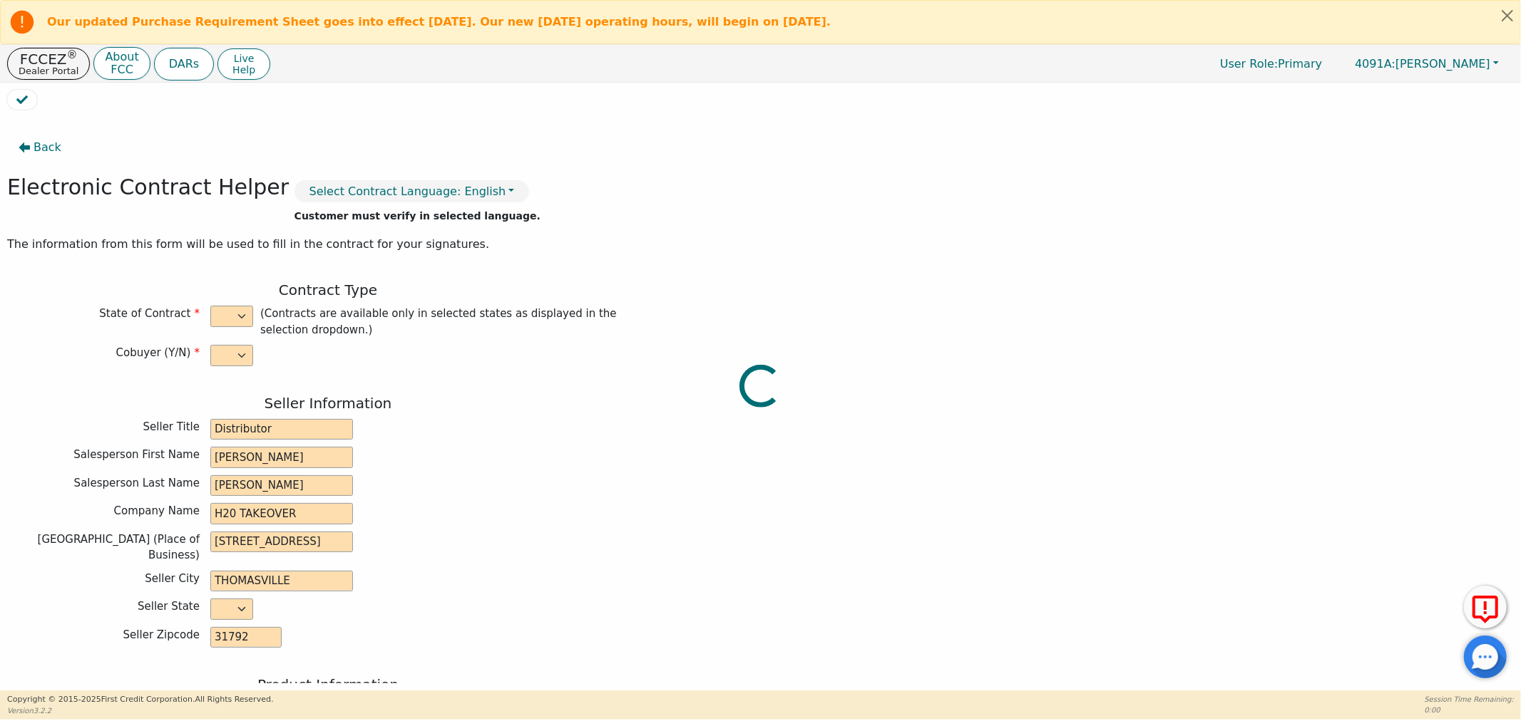
select select "y"
type input "Distributor"
type input "Robin"
type input "Williams"
type input "H20 TAKEOVER"
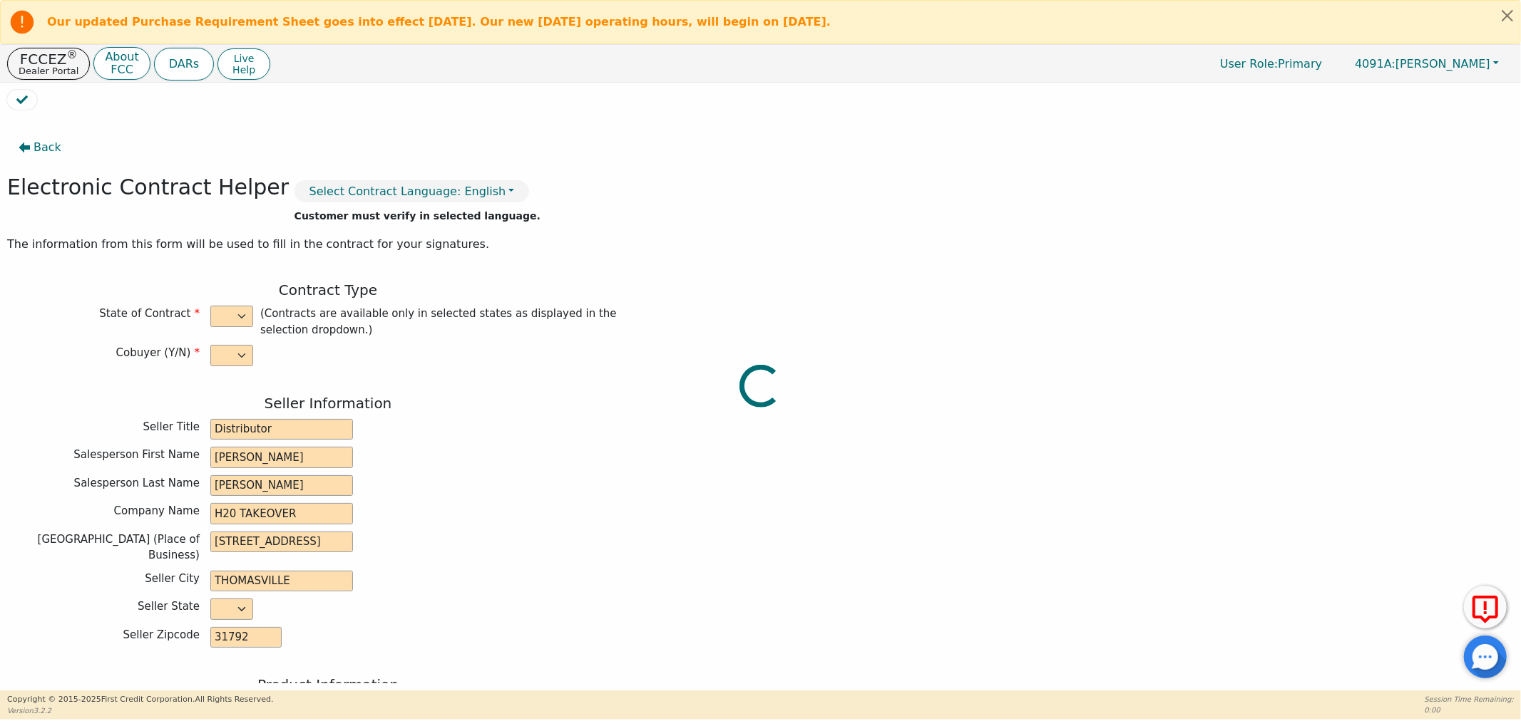
type input "220 WEST MONROE ST"
type input "THOMASVILLE"
select select "GA"
type input "31792"
type input "[PERSON_NAME]"
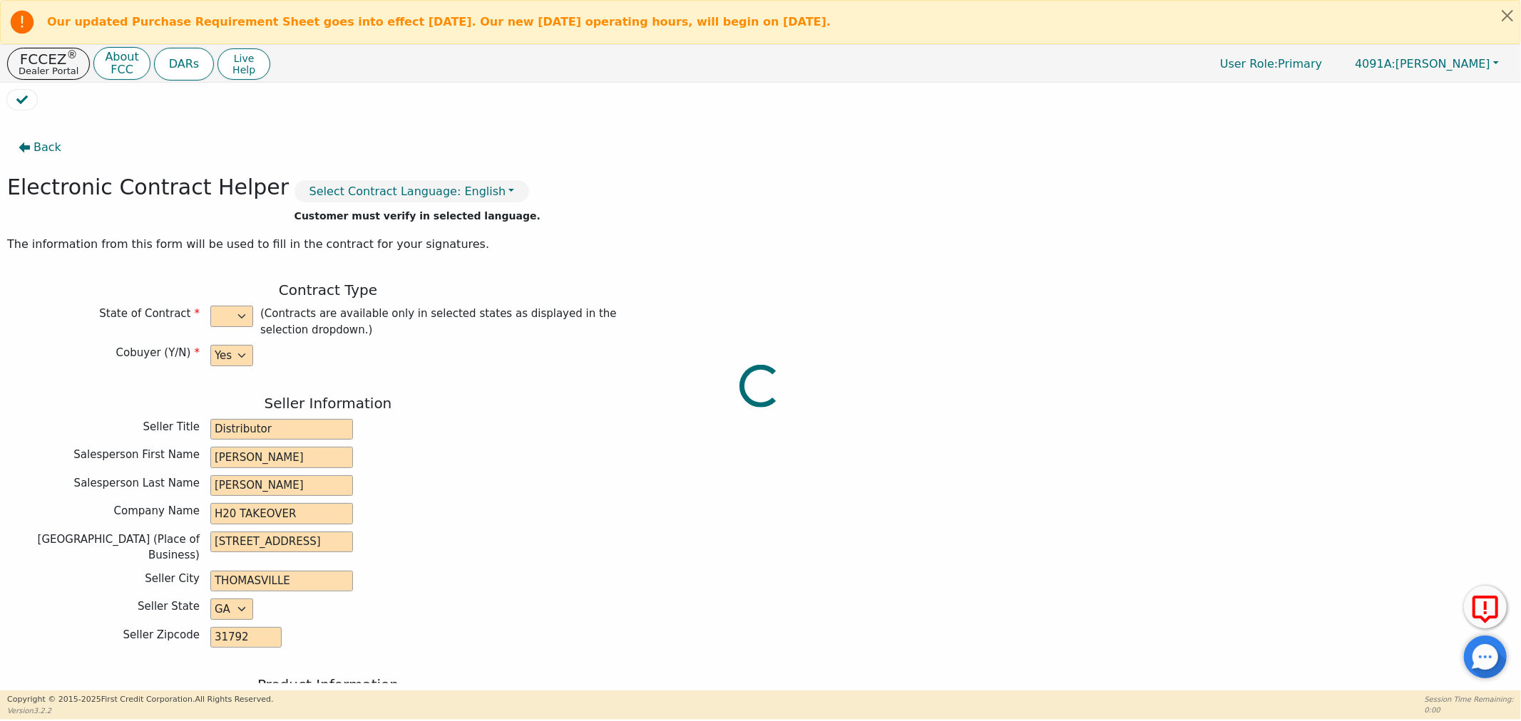
type input "[PERSON_NAME]"
type input "joe638522@gmail.com"
type input "Carli"
type input "[PERSON_NAME]"
type input "lahammack09@gmail.com"
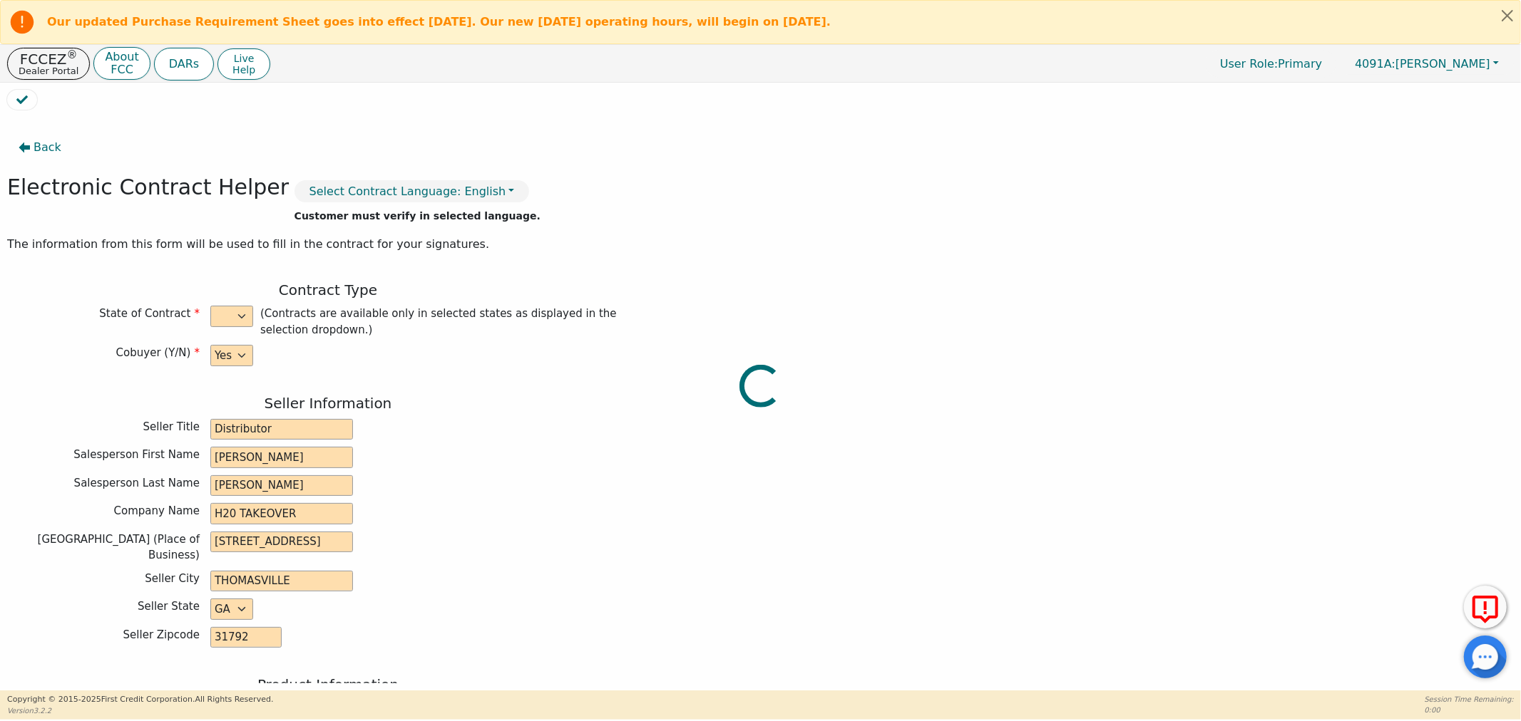
type input "195 Wood Ave"
type input "Pavo"
select select "GA"
type input "31778"
type input "2025-09-10"
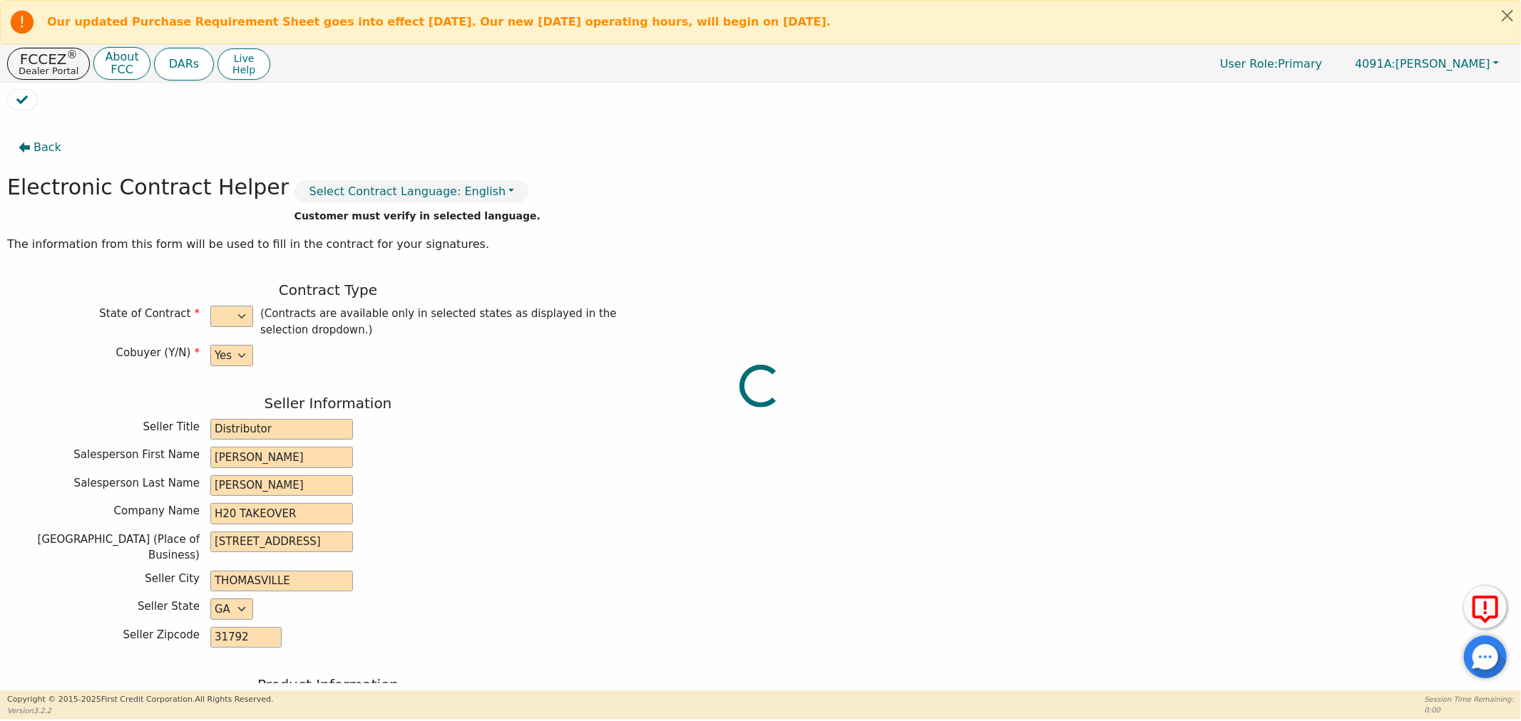
type input "21.98"
type input "2025-09-02"
type input "36"
type input "0"
type input "3698.00"
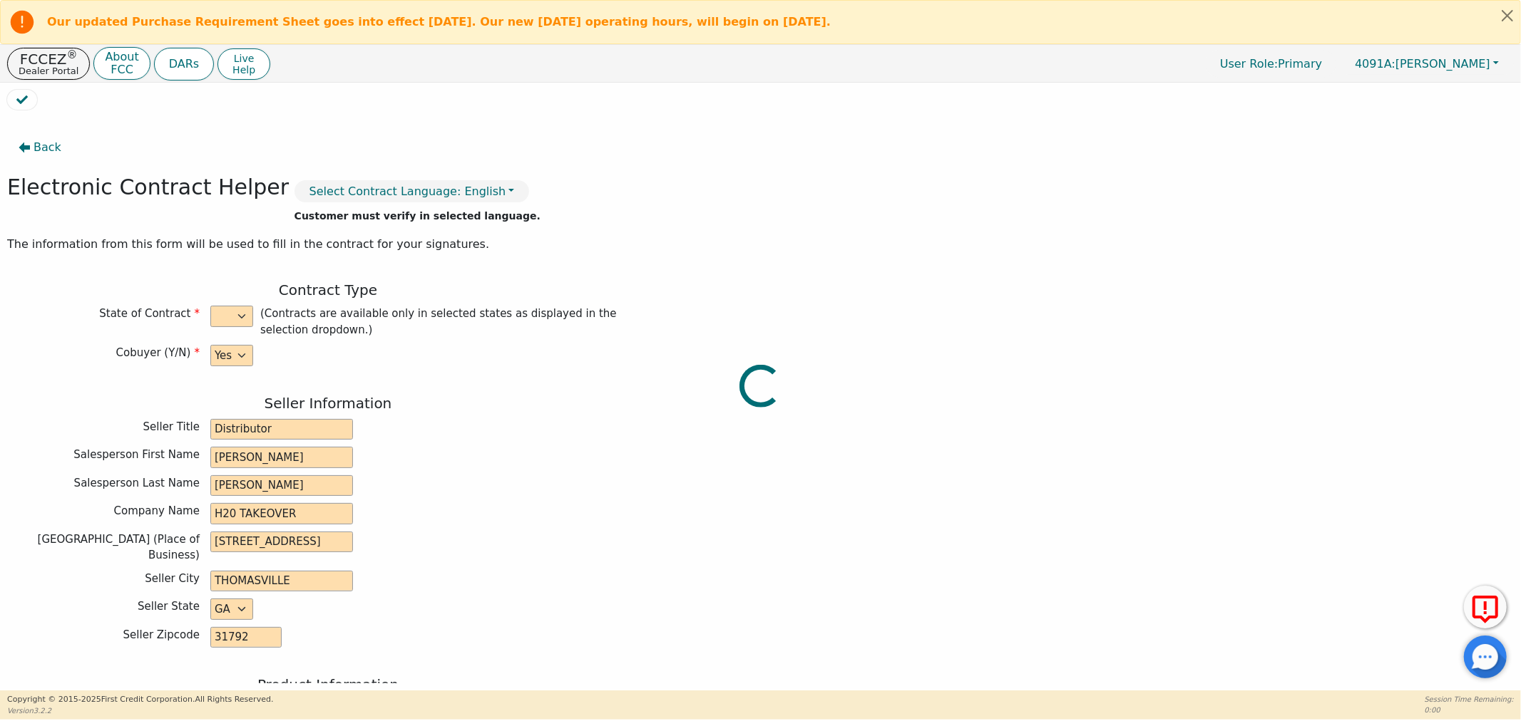
type input "0.00"
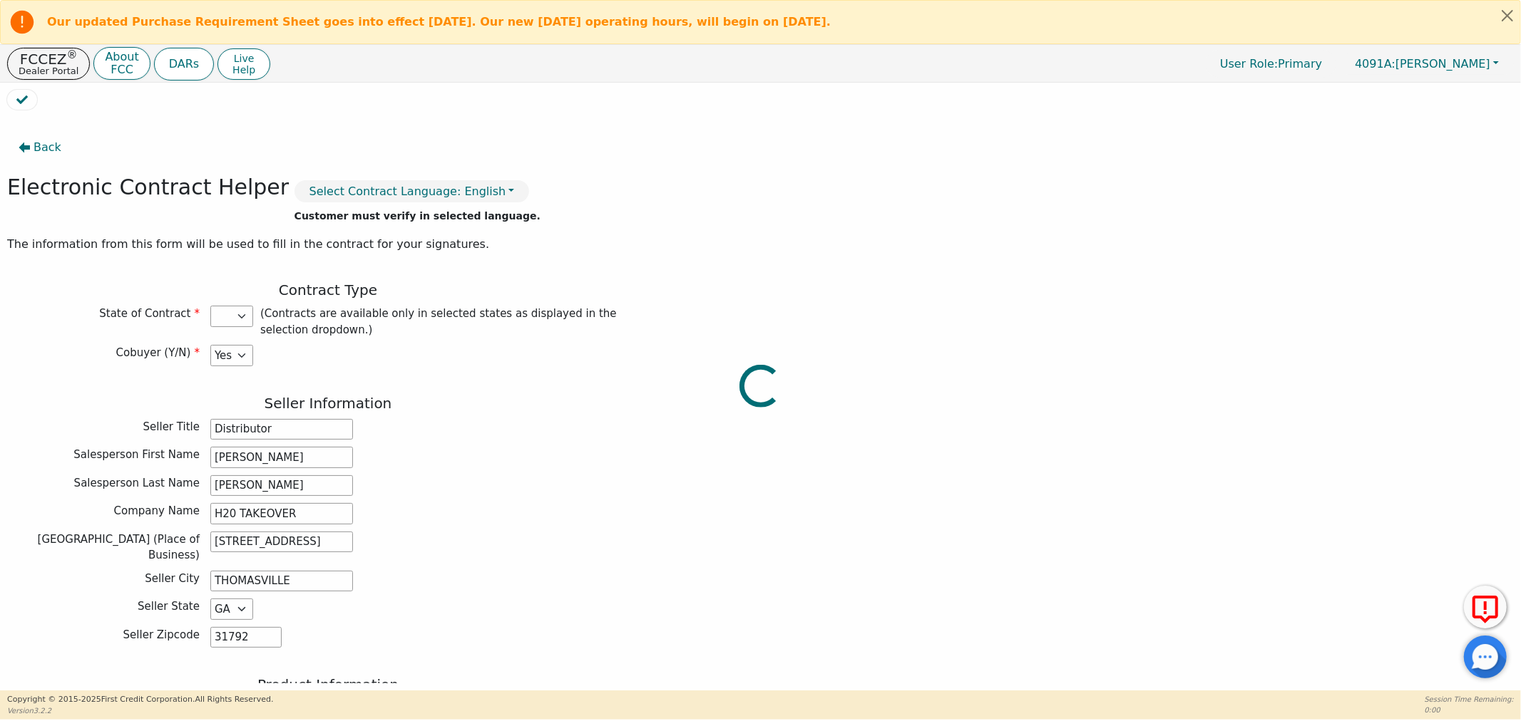
type input "3698.00"
select select "GA"
drag, startPoint x: 250, startPoint y: 460, endPoint x: 160, endPoint y: 458, distance: 90.6
click at [160, 458] on div "Salesperson First Name Robin" at bounding box center [328, 457] width 642 height 21
type input "d"
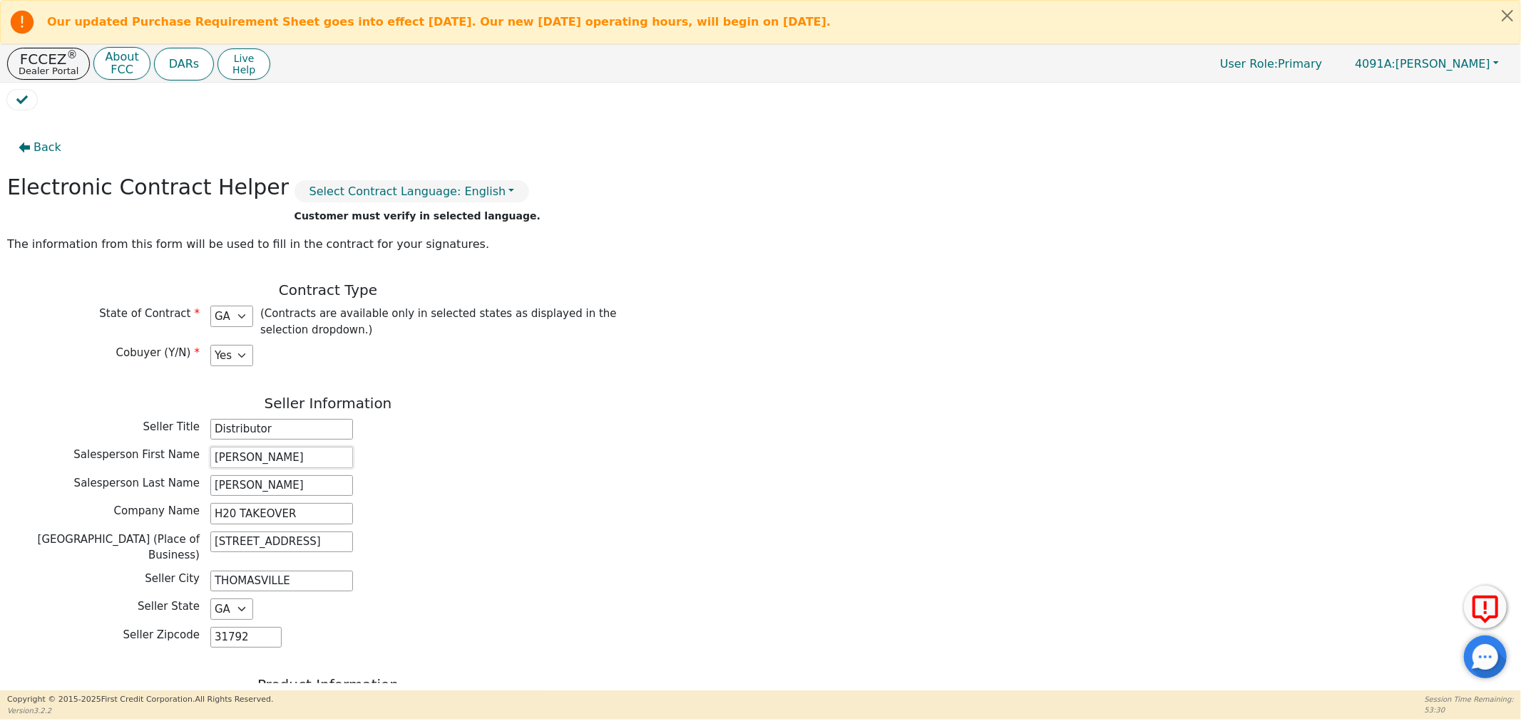
click at [258, 457] on input "Doug" at bounding box center [281, 457] width 143 height 21
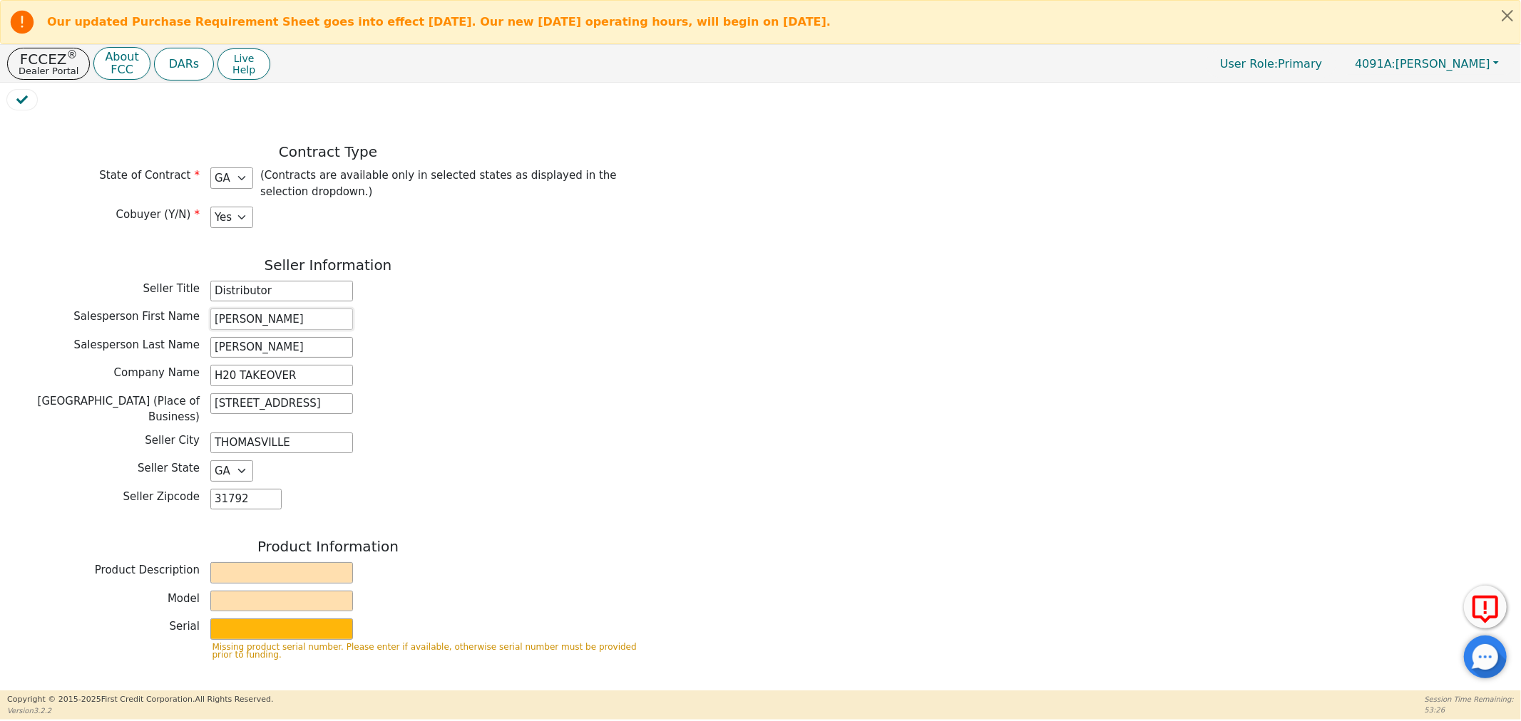
scroll to position [158, 0]
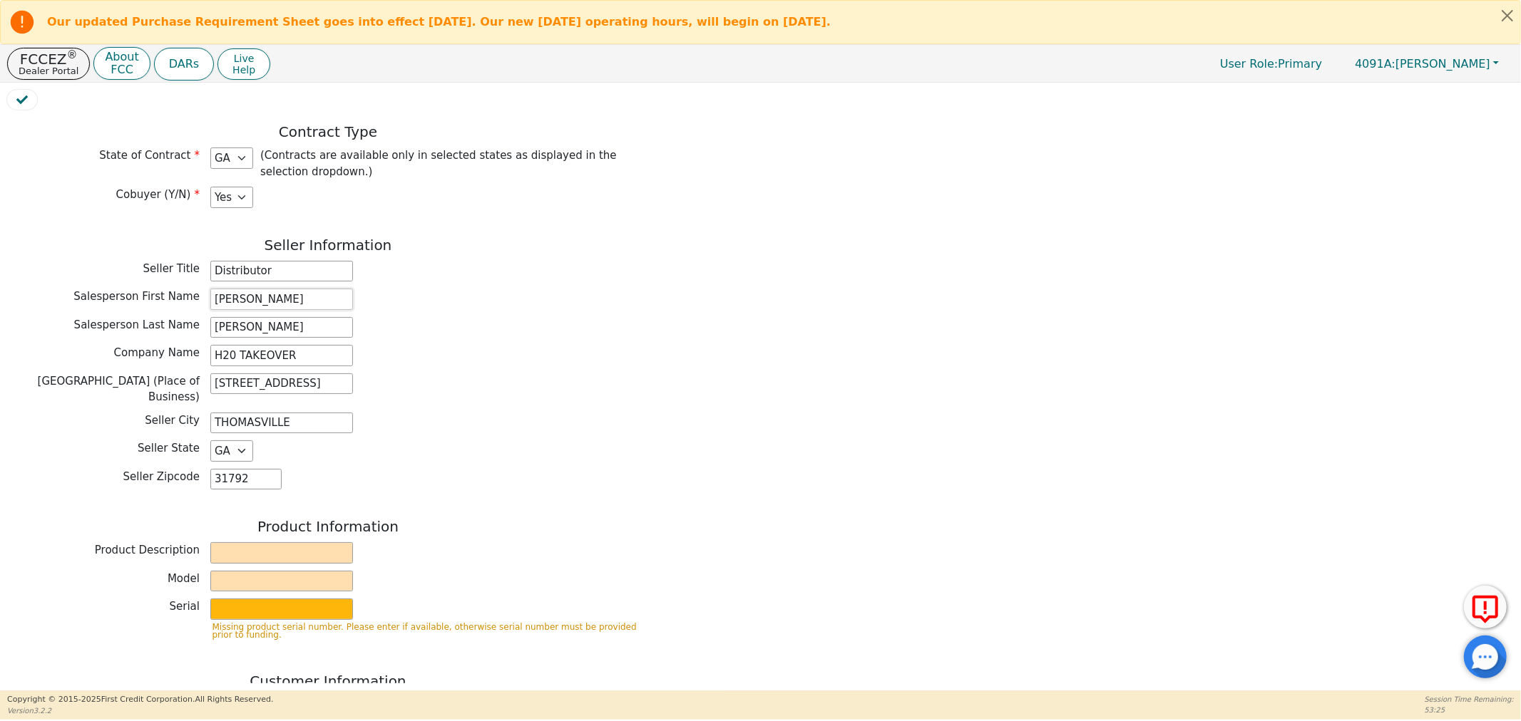
type input "Douglas"
click at [259, 545] on input "text" at bounding box center [281, 553] width 143 height 21
type input "Rainbow"
type input "SRX"
click at [232, 607] on input "text" at bounding box center [281, 609] width 143 height 21
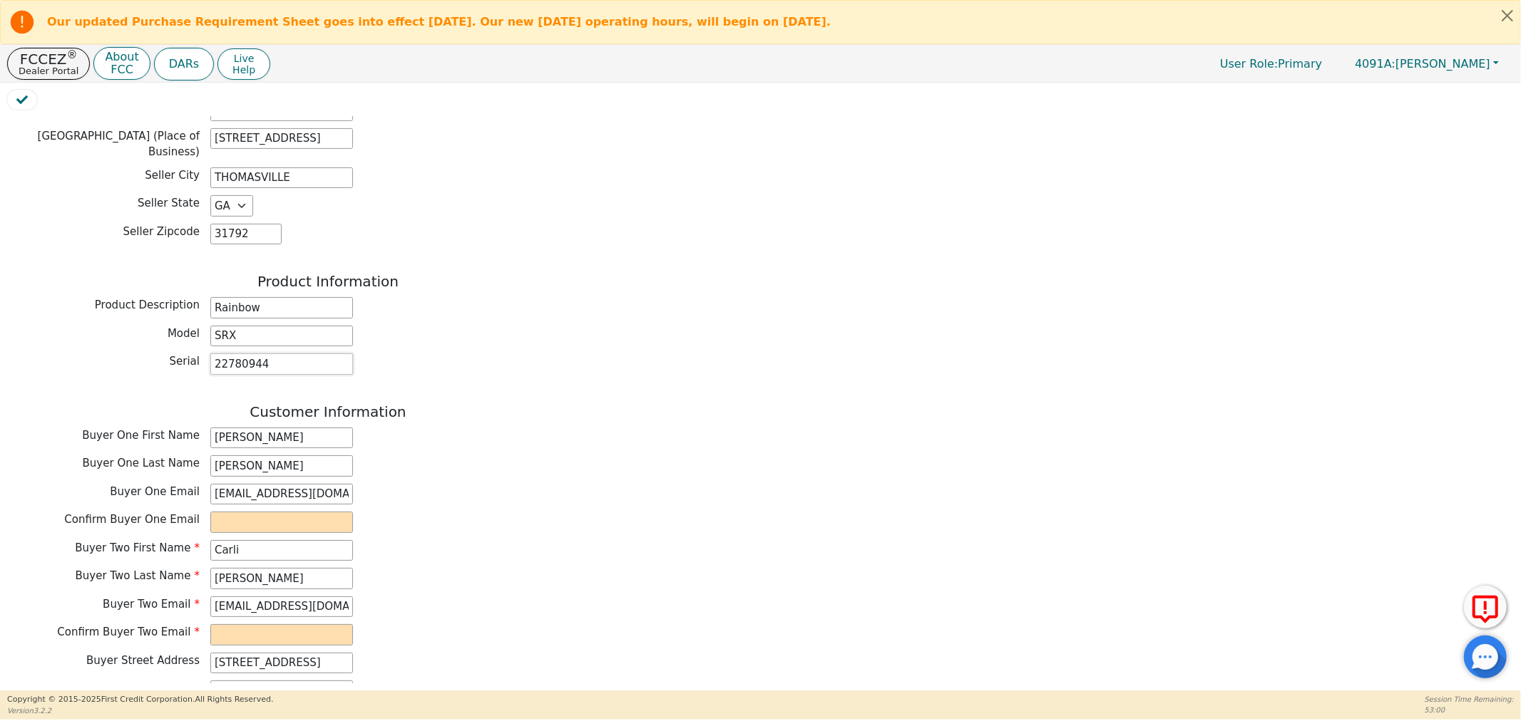
scroll to position [475, 0]
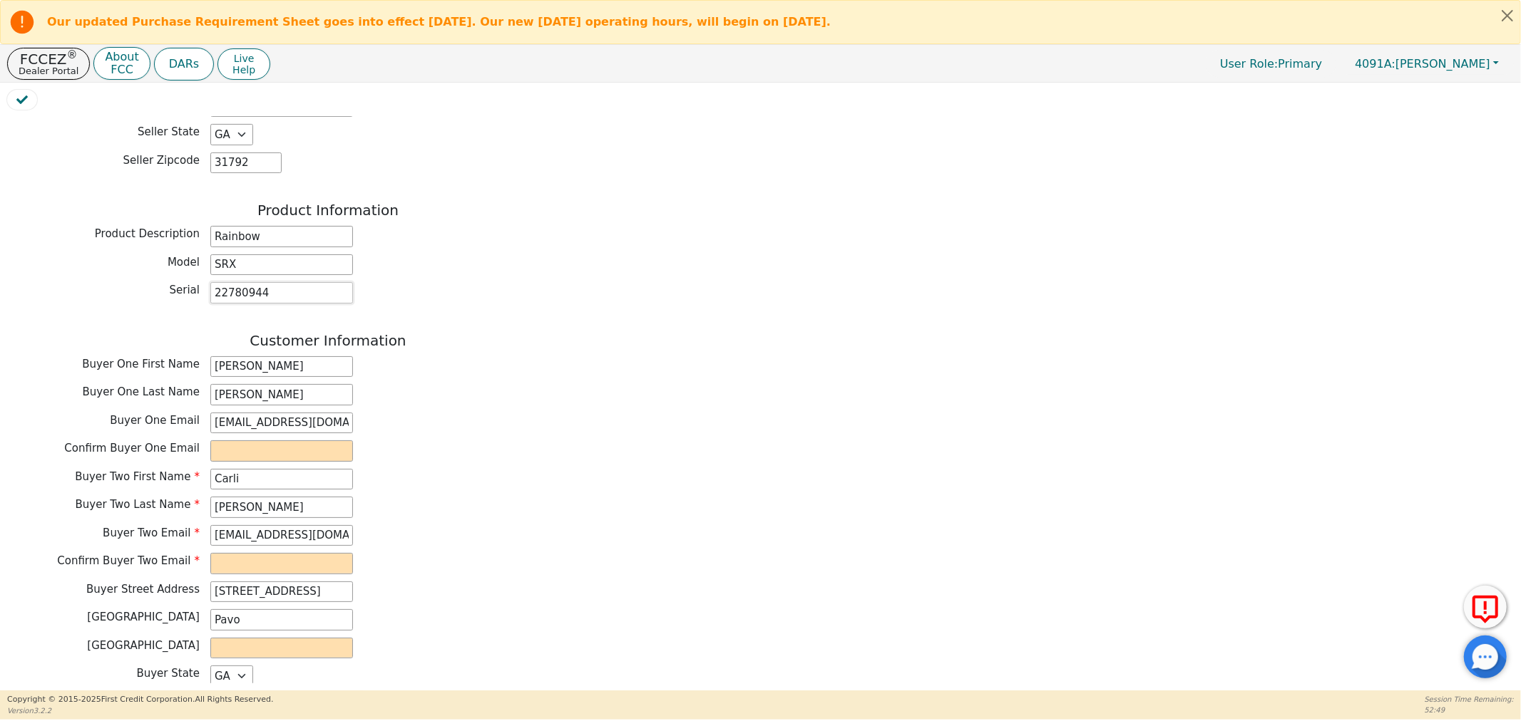
type input "22780944"
drag, startPoint x: 346, startPoint y: 421, endPoint x: 178, endPoint y: 418, distance: 168.3
click at [178, 418] on div "Buyer One Email joe638522@gmail.com" at bounding box center [328, 423] width 642 height 21
click at [233, 446] on input "email" at bounding box center [281, 451] width 143 height 21
paste input "joe638522@gmail.com"
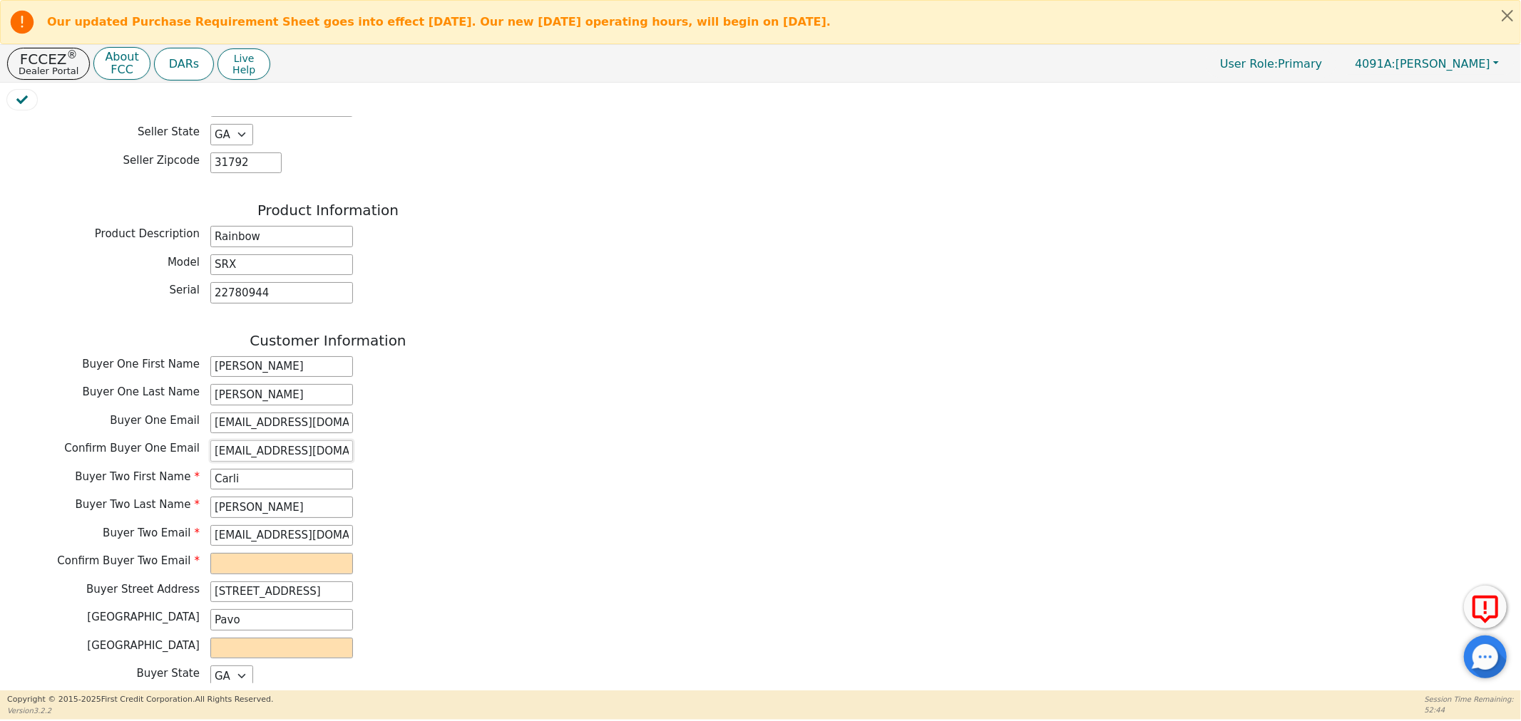
type input "joe638522@gmail.com"
drag, startPoint x: 330, startPoint y: 528, endPoint x: 153, endPoint y: 536, distance: 177.7
click at [153, 536] on div "Buyer Two Email lahammack09@gmail.com" at bounding box center [328, 535] width 642 height 21
click at [250, 553] on input "email" at bounding box center [281, 563] width 143 height 21
paste input "lahammack09@gmail.com"
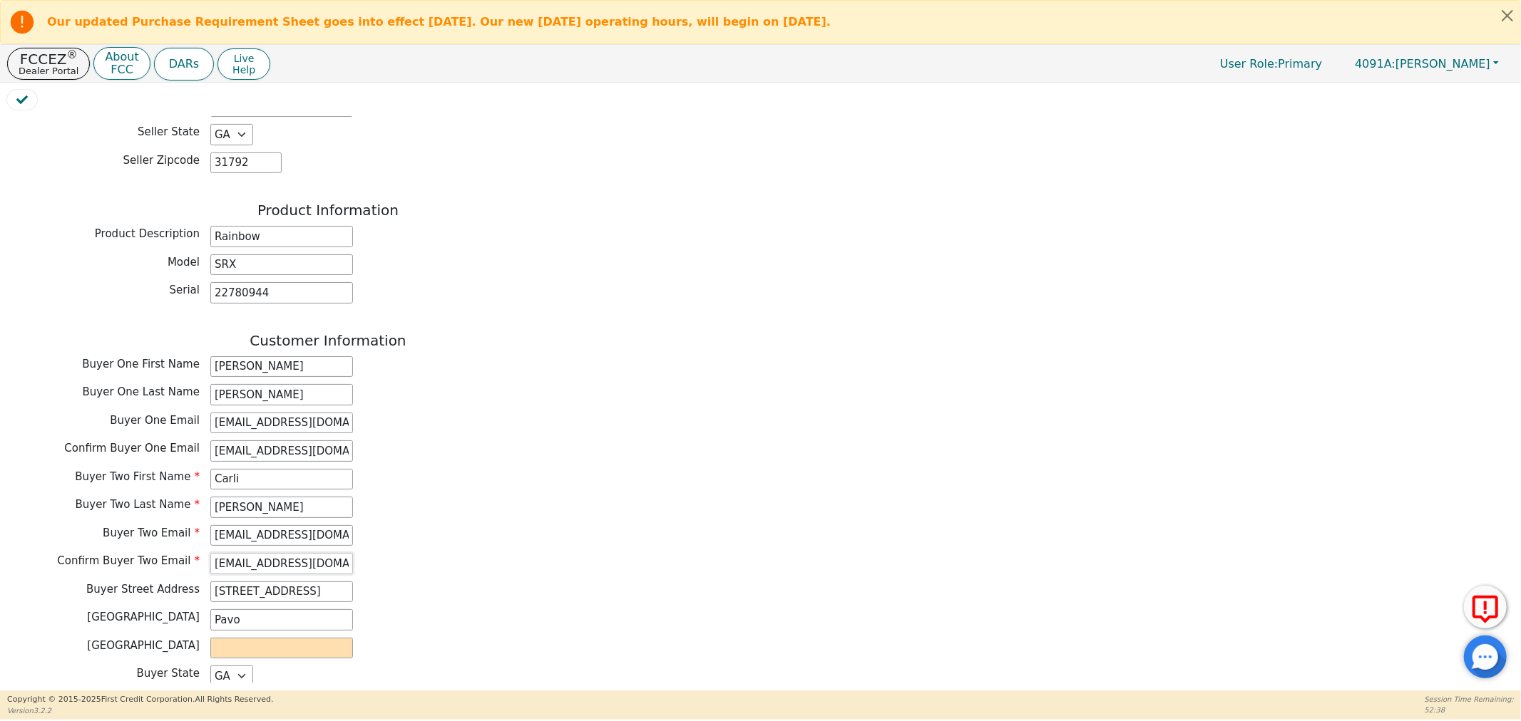
type input "lahammack09@gmail.com"
click at [269, 638] on input "text" at bounding box center [281, 648] width 143 height 21
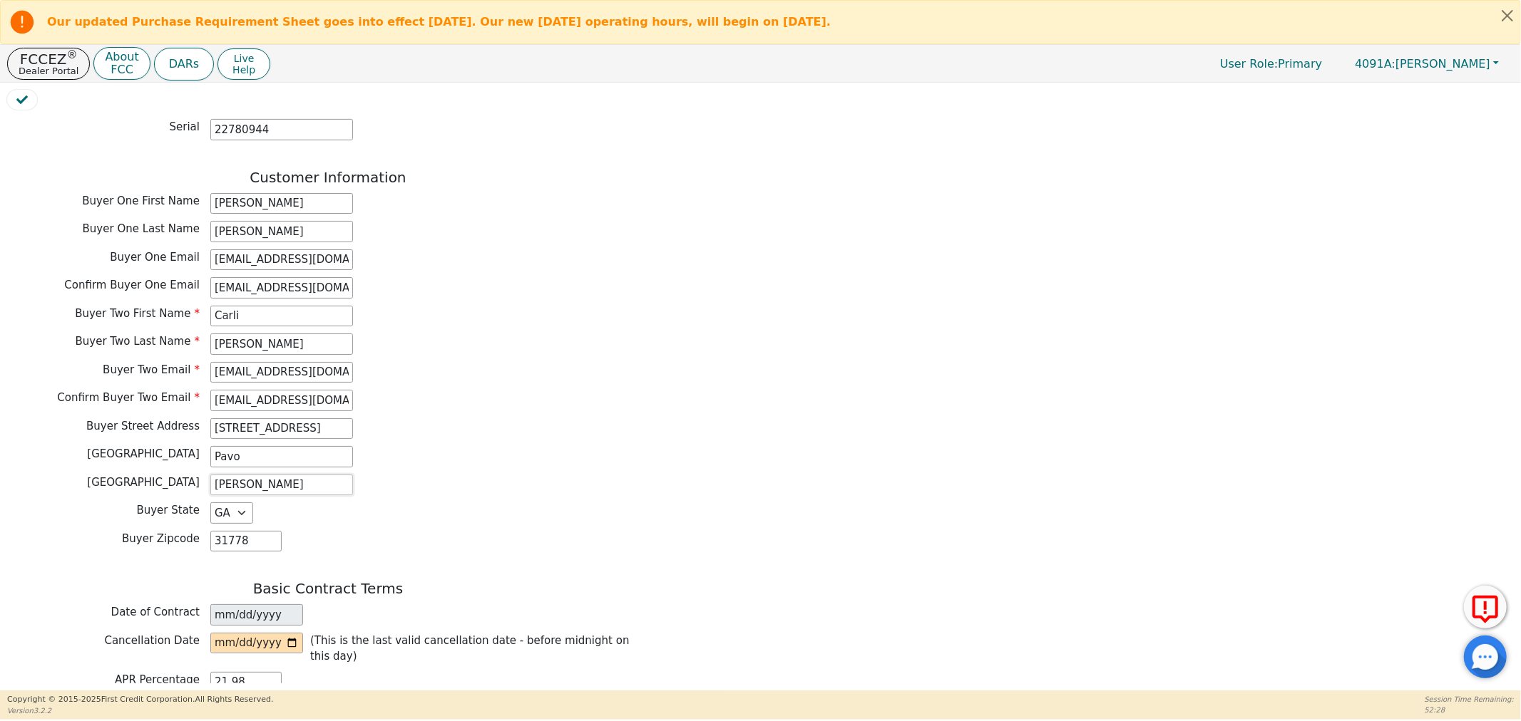
scroll to position [713, 0]
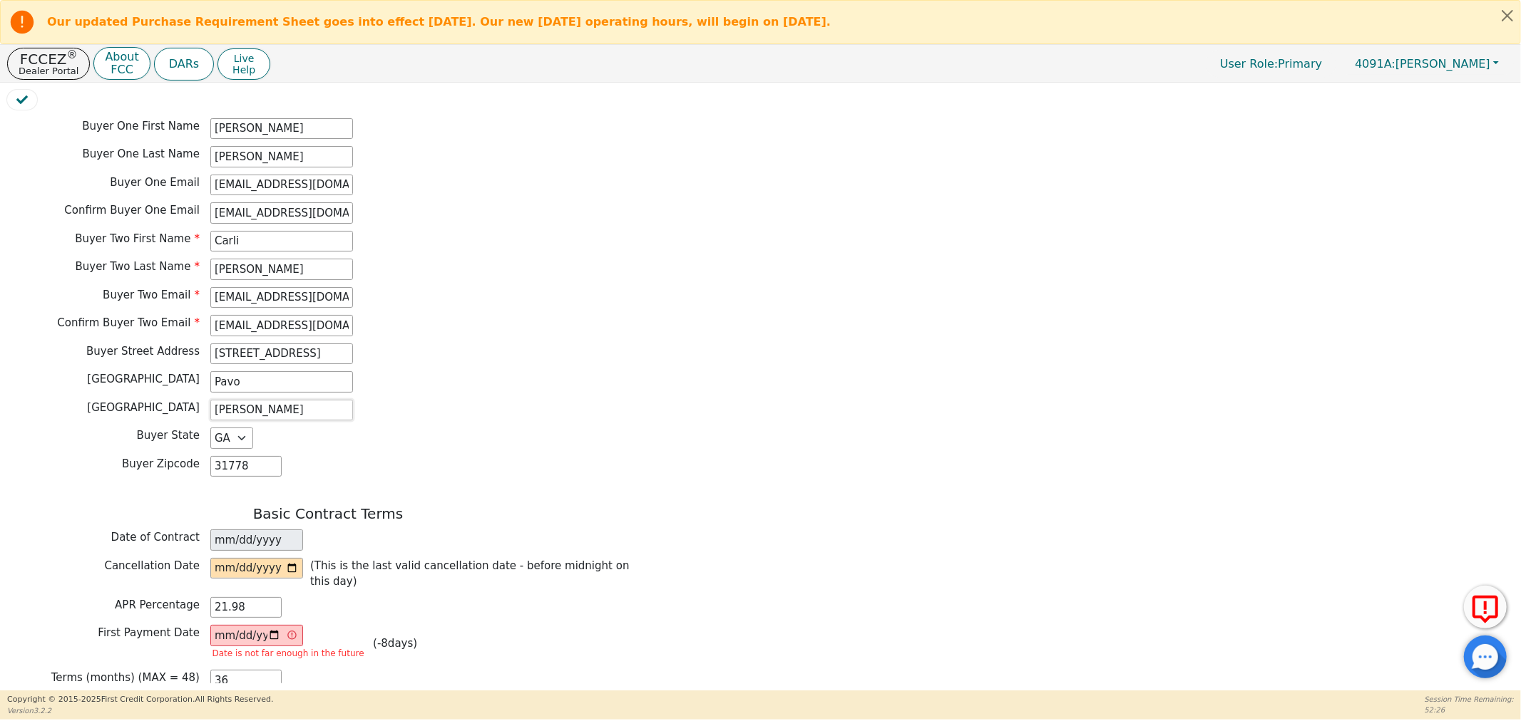
type input "Brooks"
click at [298, 560] on input "date" at bounding box center [256, 568] width 93 height 21
click at [294, 560] on input "date" at bounding box center [256, 568] width 93 height 21
type input "2025-09-13"
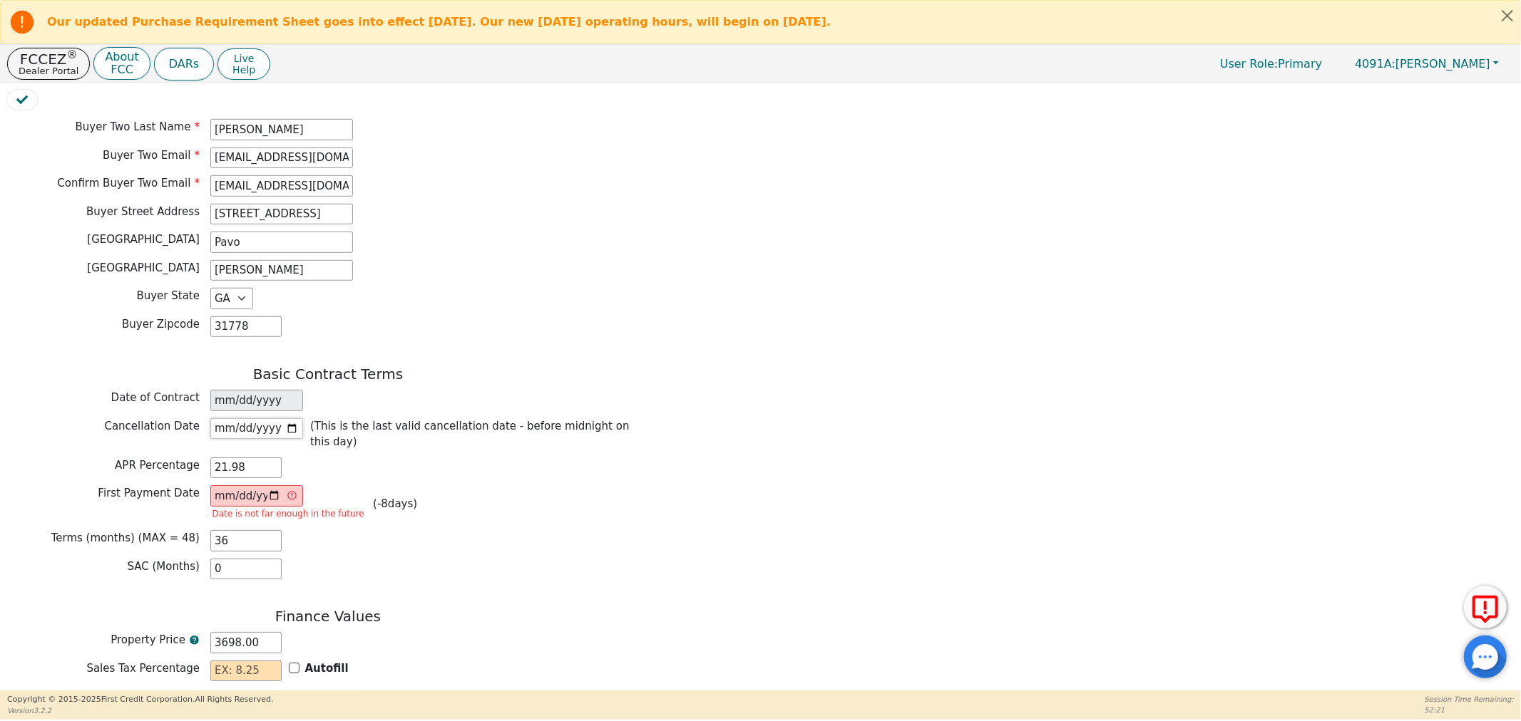
scroll to position [871, 0]
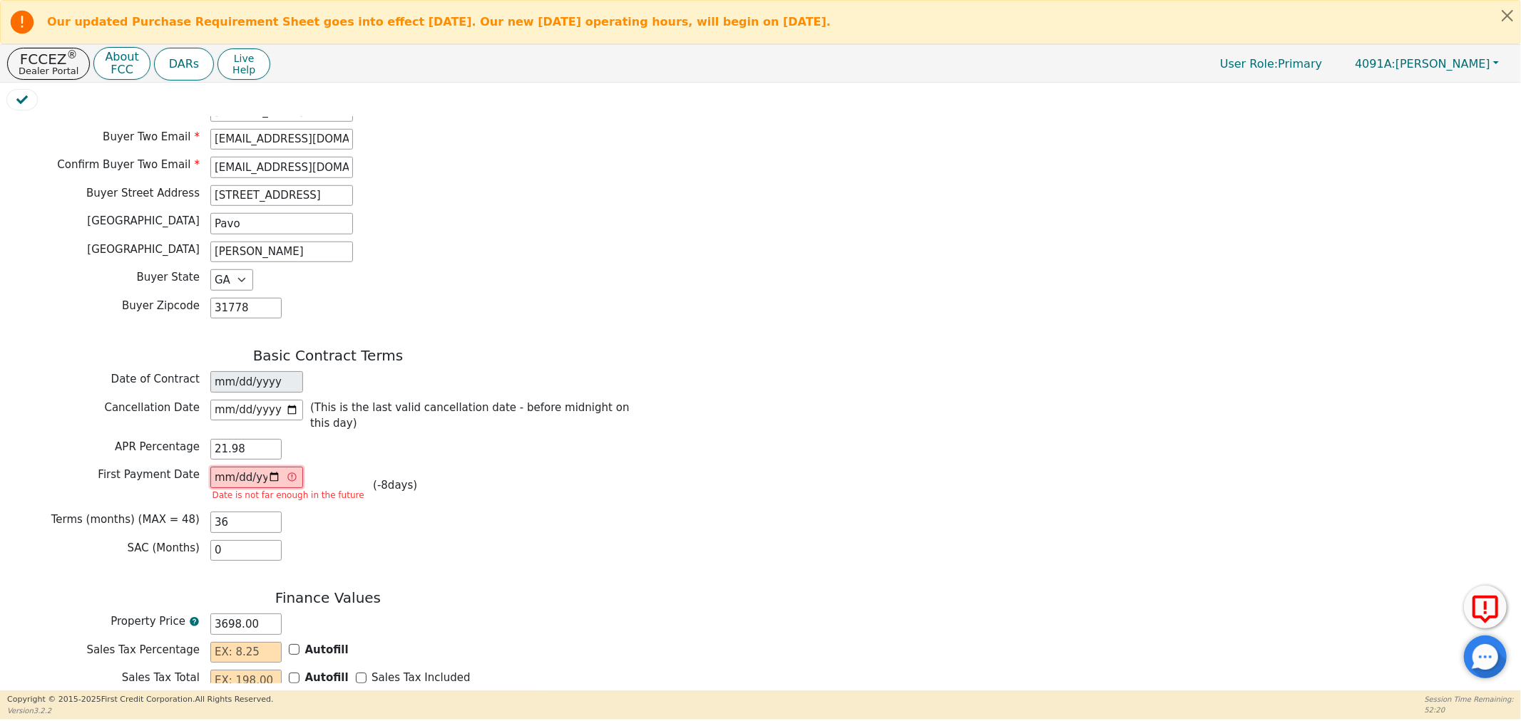
click at [293, 467] on input "2025-09-02" at bounding box center [256, 477] width 93 height 21
click at [272, 467] on input "2025-09-02" at bounding box center [256, 477] width 93 height 21
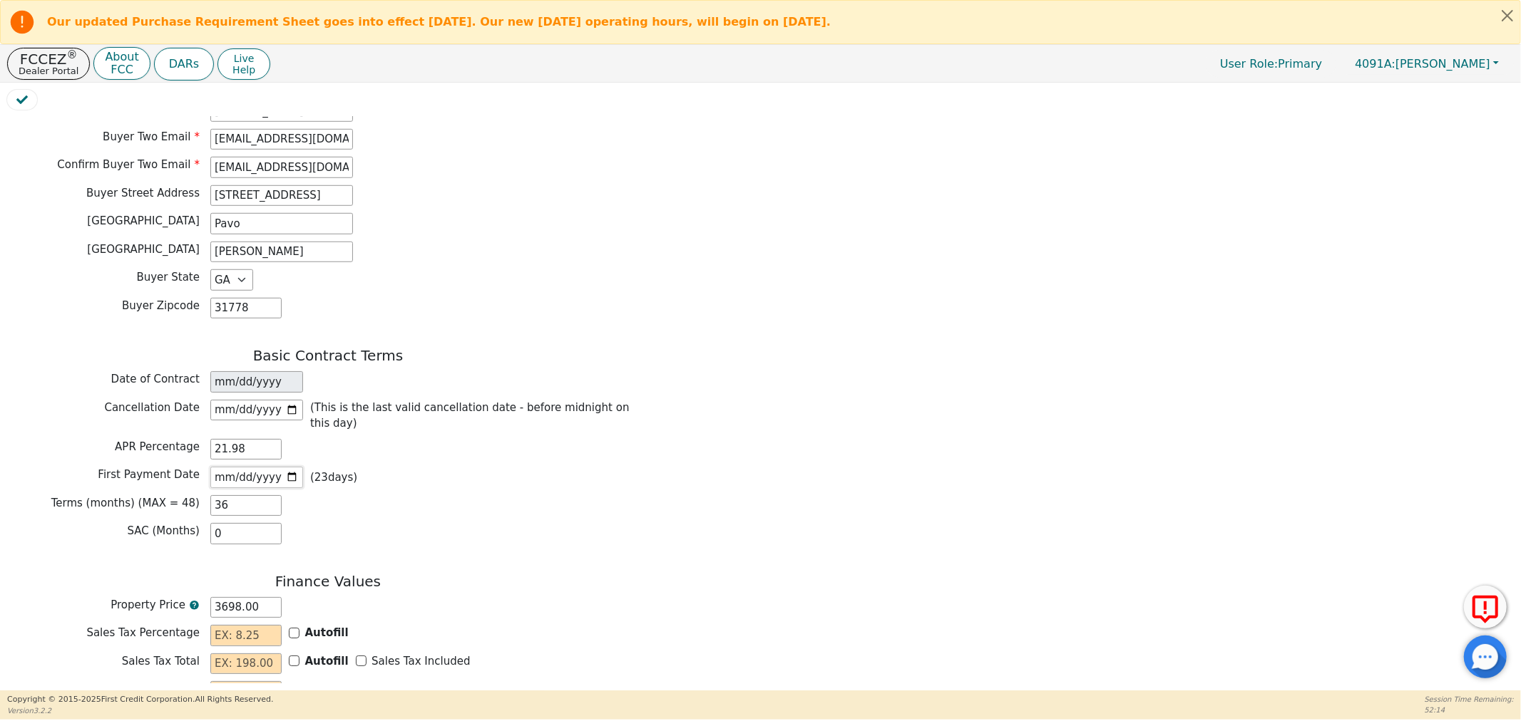
click at [292, 467] on input "2025-10-03" at bounding box center [256, 477] width 93 height 21
click at [287, 467] on input "2025-10-10" at bounding box center [256, 477] width 93 height 21
type input "2025-10-17"
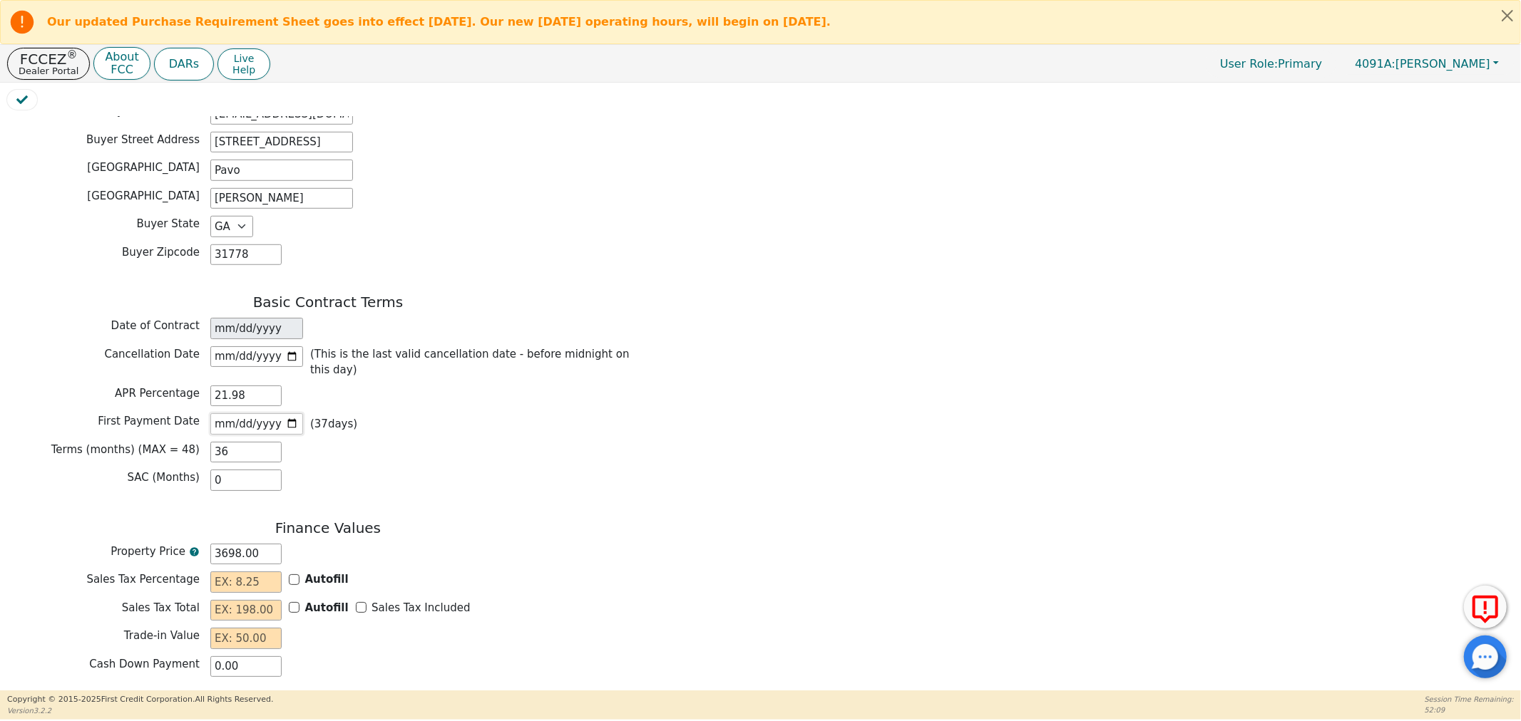
scroll to position [950, 0]
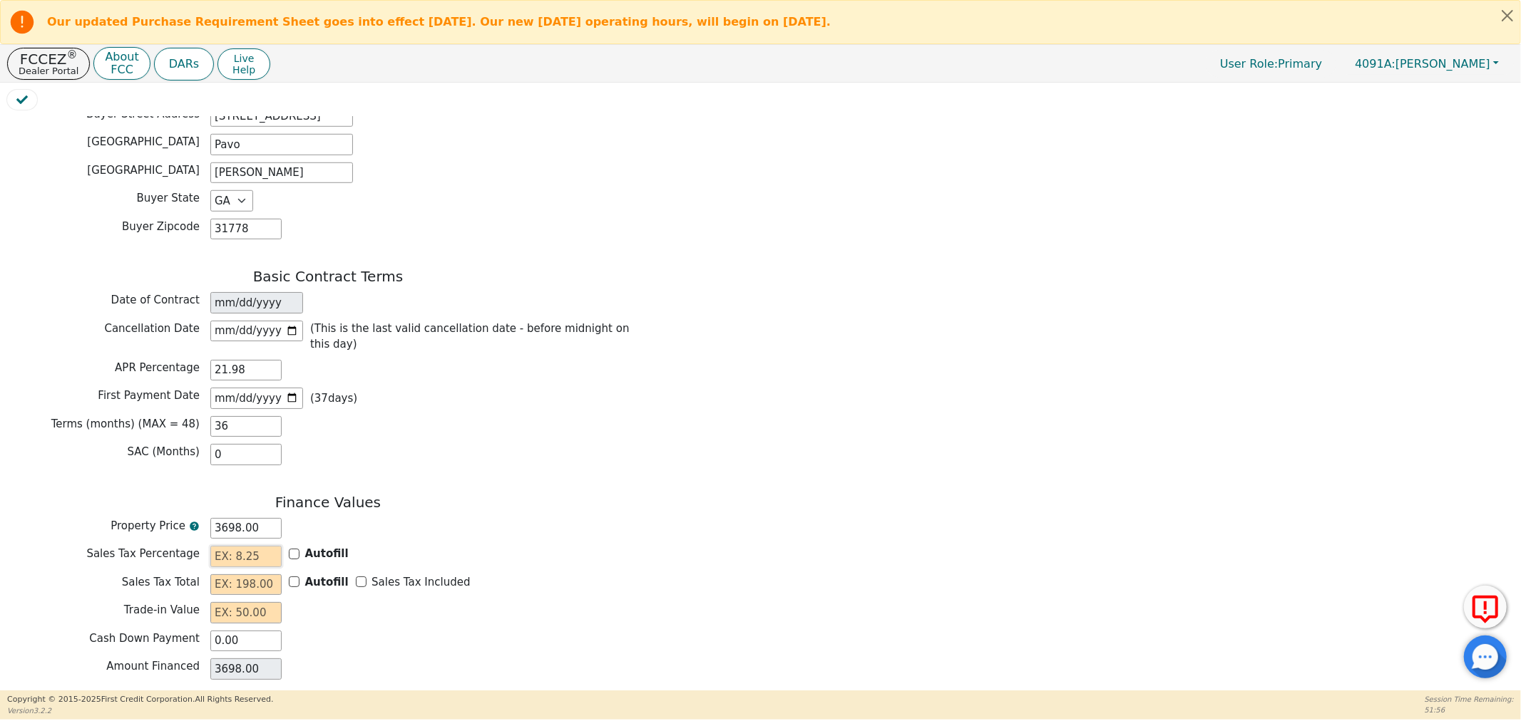
click at [245, 546] on input "text" at bounding box center [245, 556] width 71 height 21
type input "8.00"
click at [292, 577] on input "Autofill" at bounding box center [294, 582] width 11 height 11
checkbox input "true"
type input "295.84"
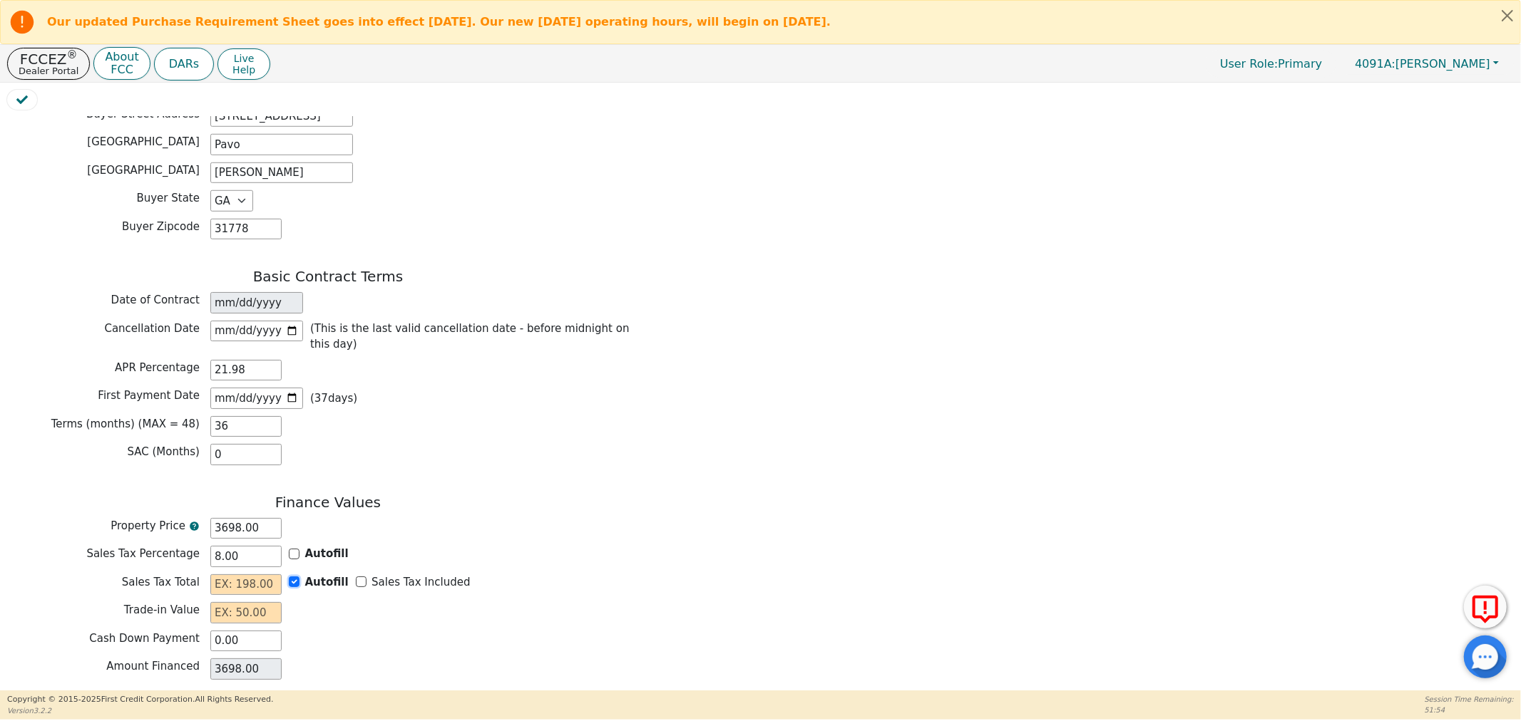
type input "3993.84"
click at [253, 602] on input "text" at bounding box center [245, 612] width 71 height 21
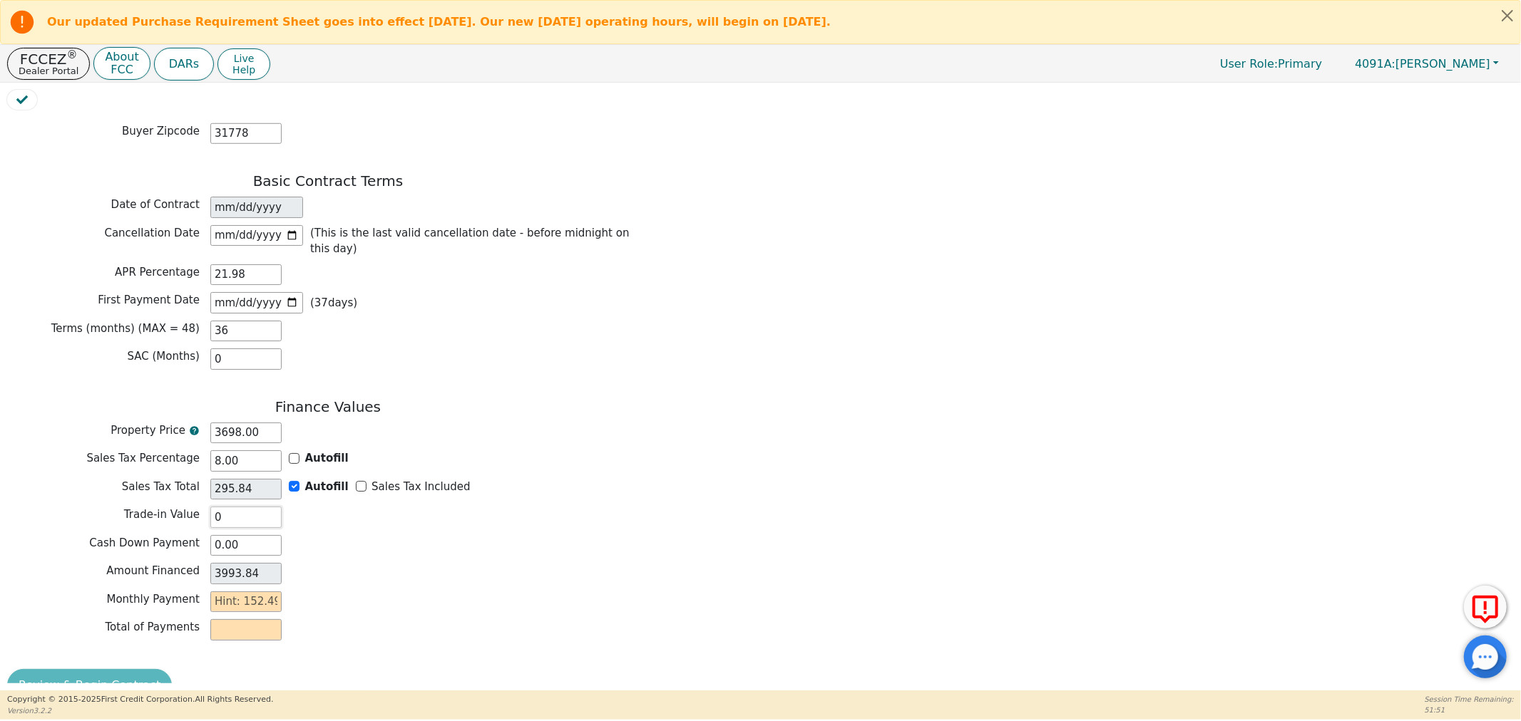
scroll to position [1059, 0]
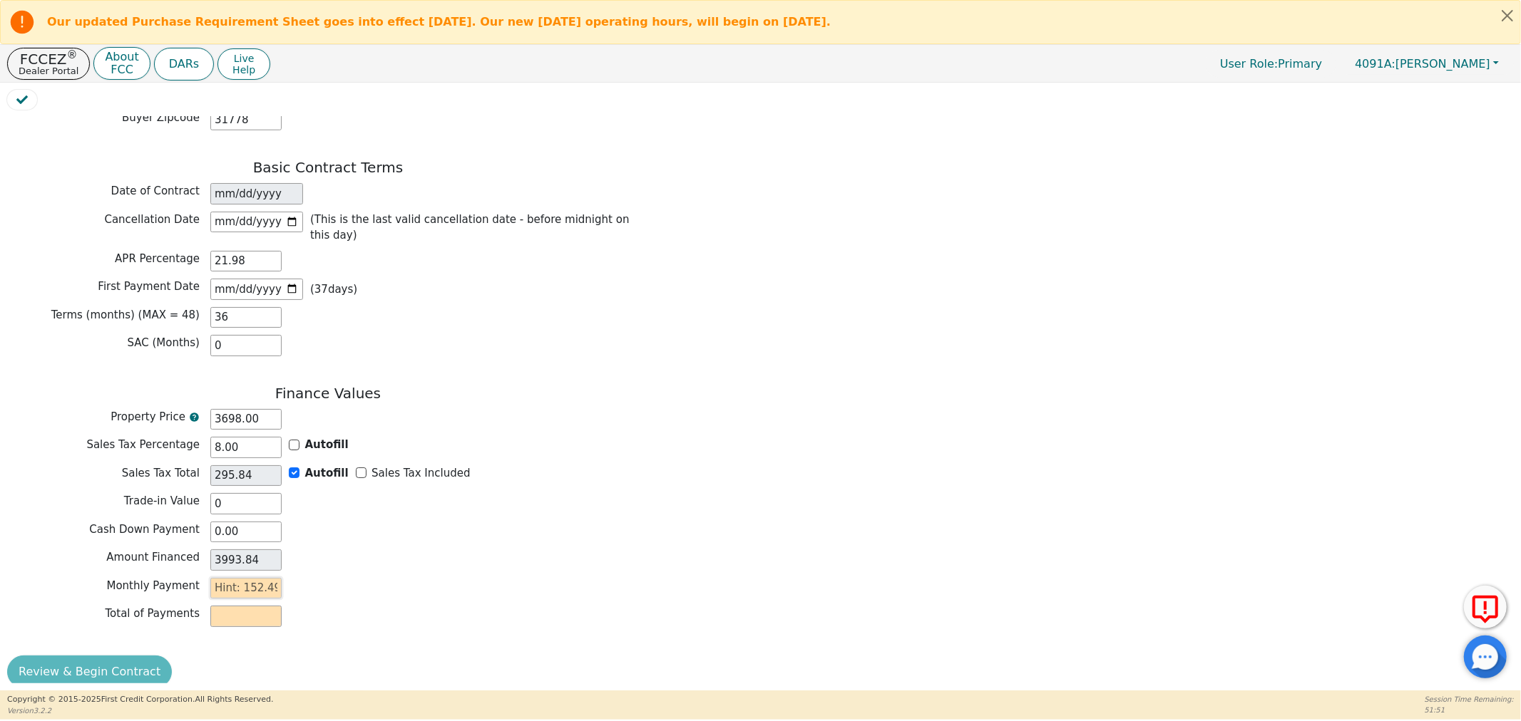
type input "0.00"
click at [273, 578] on input "text" at bounding box center [245, 588] width 71 height 21
type input "1"
type input "36.00"
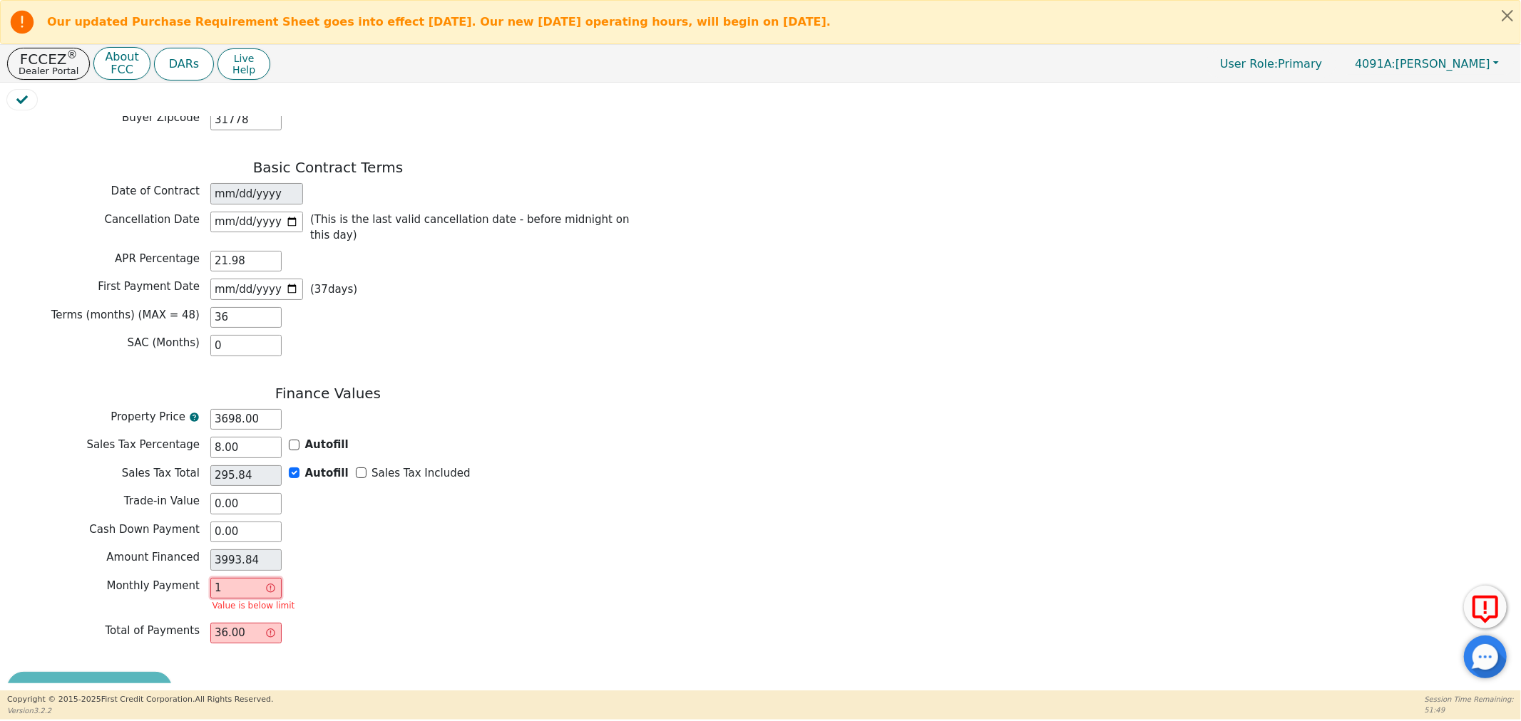
type input "15"
type input "540.00"
type input "152"
type input "5472.00"
type input "152.4"
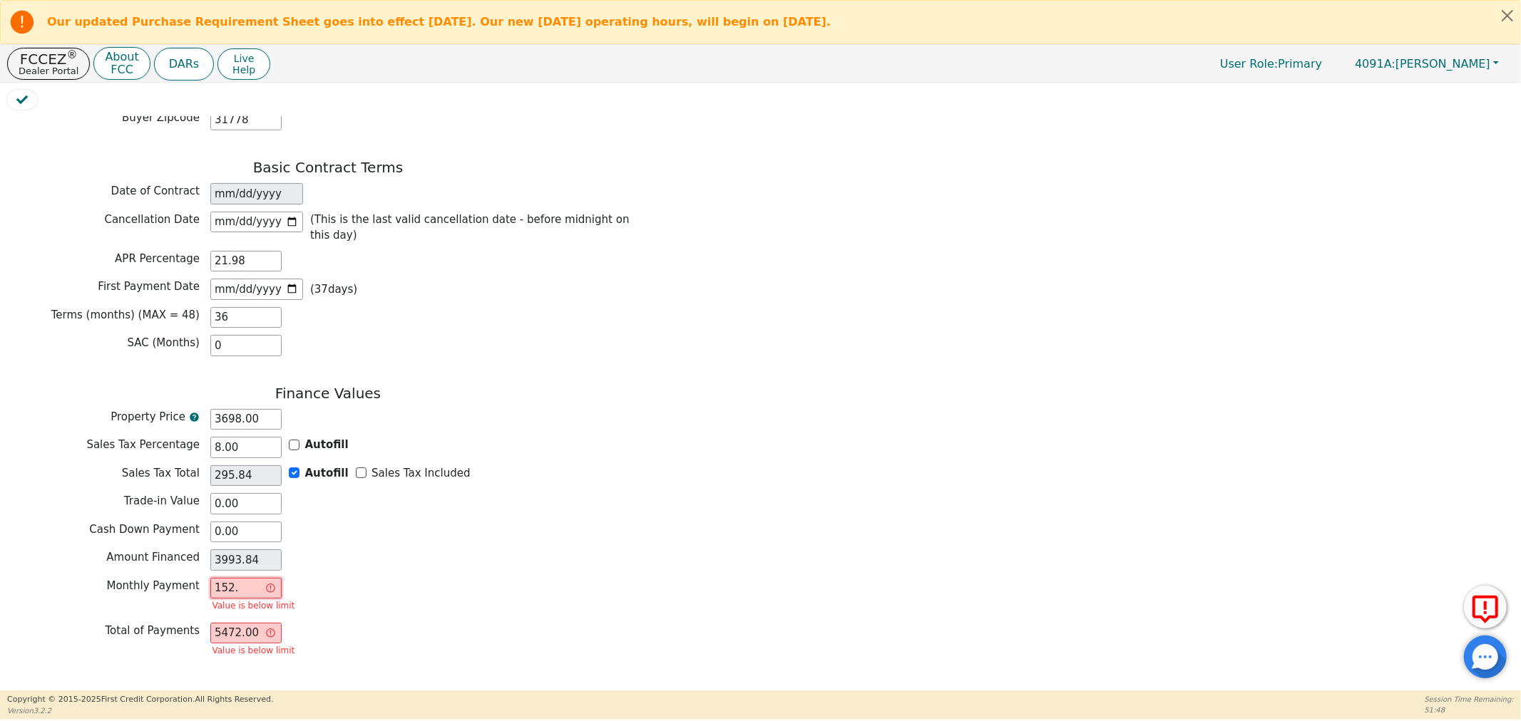
type input "5486.40"
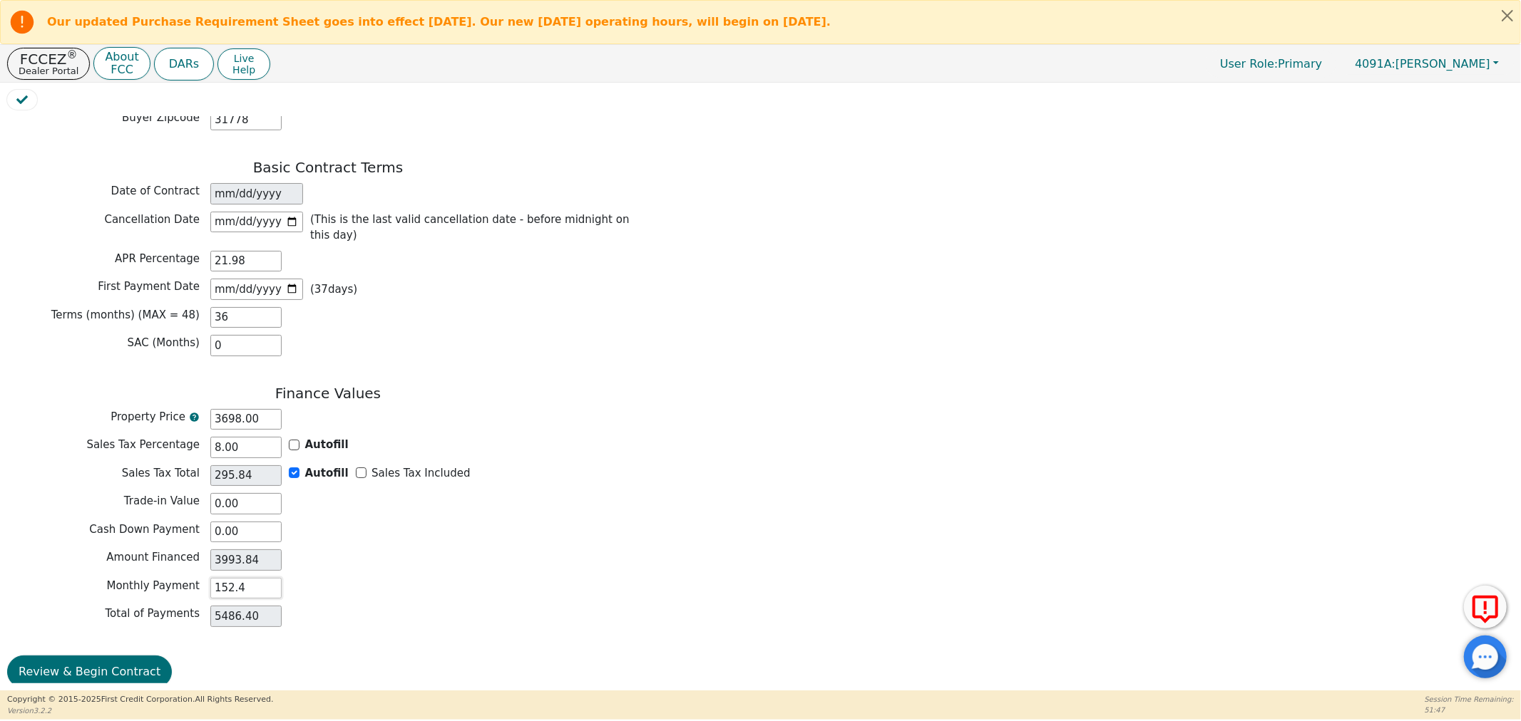
type input "152.49"
type input "5489.64"
type input "152.49"
drag, startPoint x: 458, startPoint y: 585, endPoint x: 239, endPoint y: 654, distance: 230.0
click at [458, 585] on div "Monthly Payment 152.49" at bounding box center [328, 590] width 642 height 25
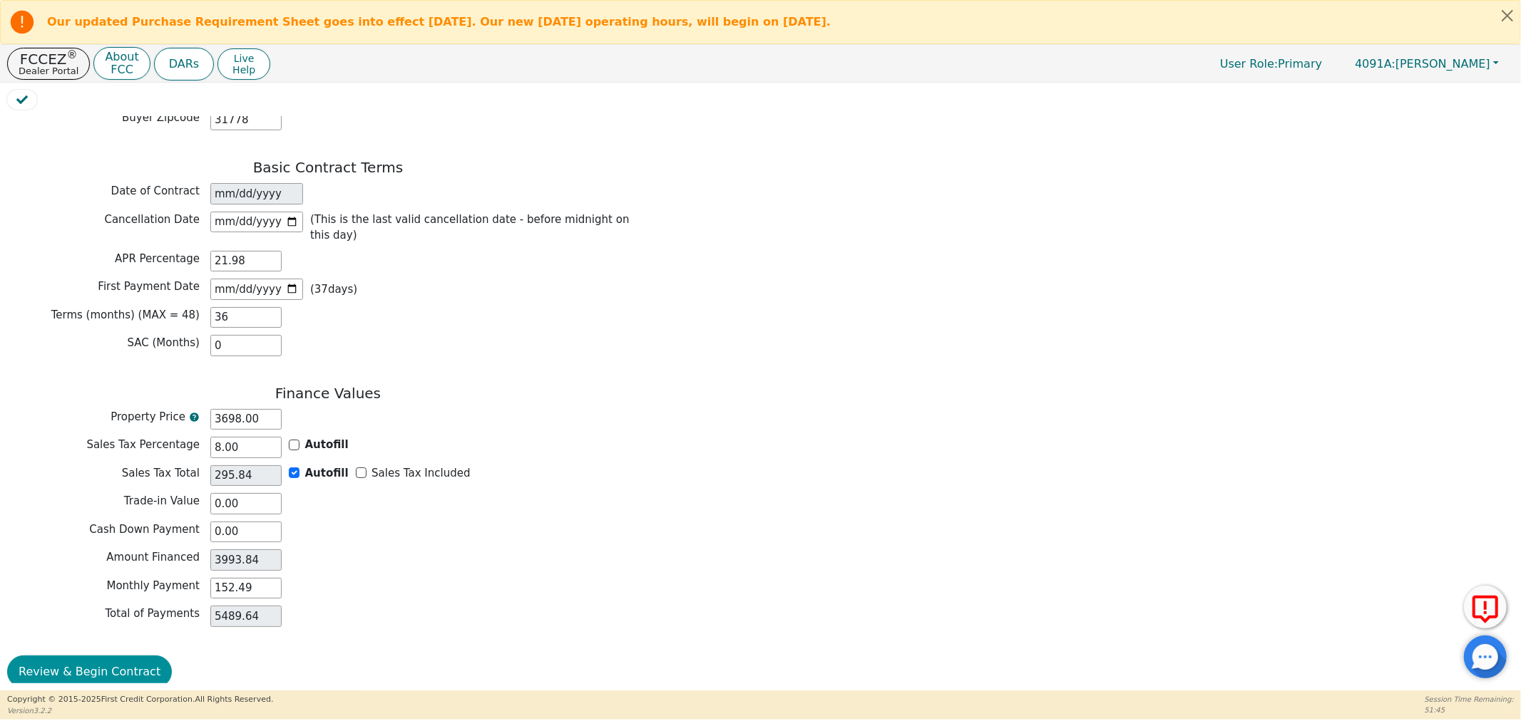
click at [98, 656] on button "Review & Begin Contract" at bounding box center [89, 672] width 165 height 33
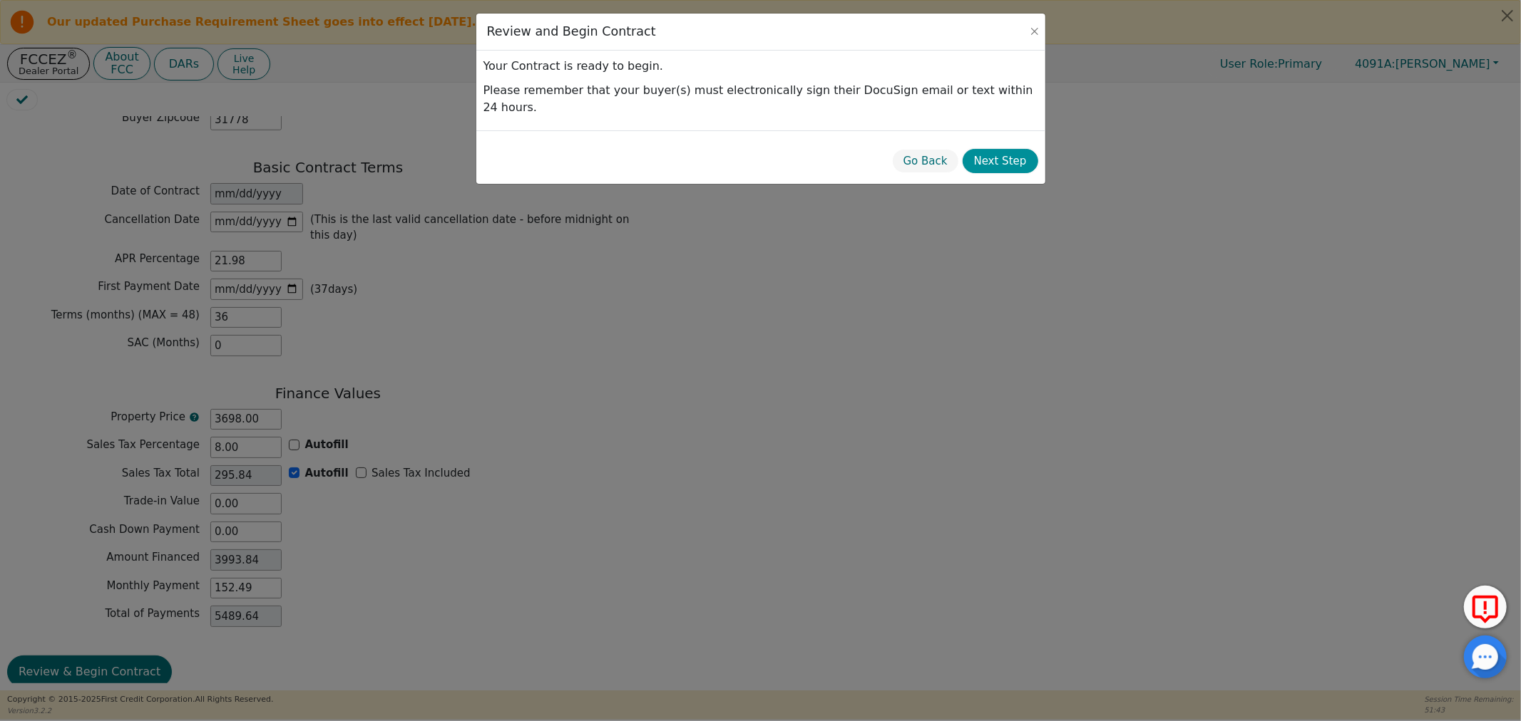
click at [998, 149] on button "Next Step" at bounding box center [1000, 161] width 76 height 25
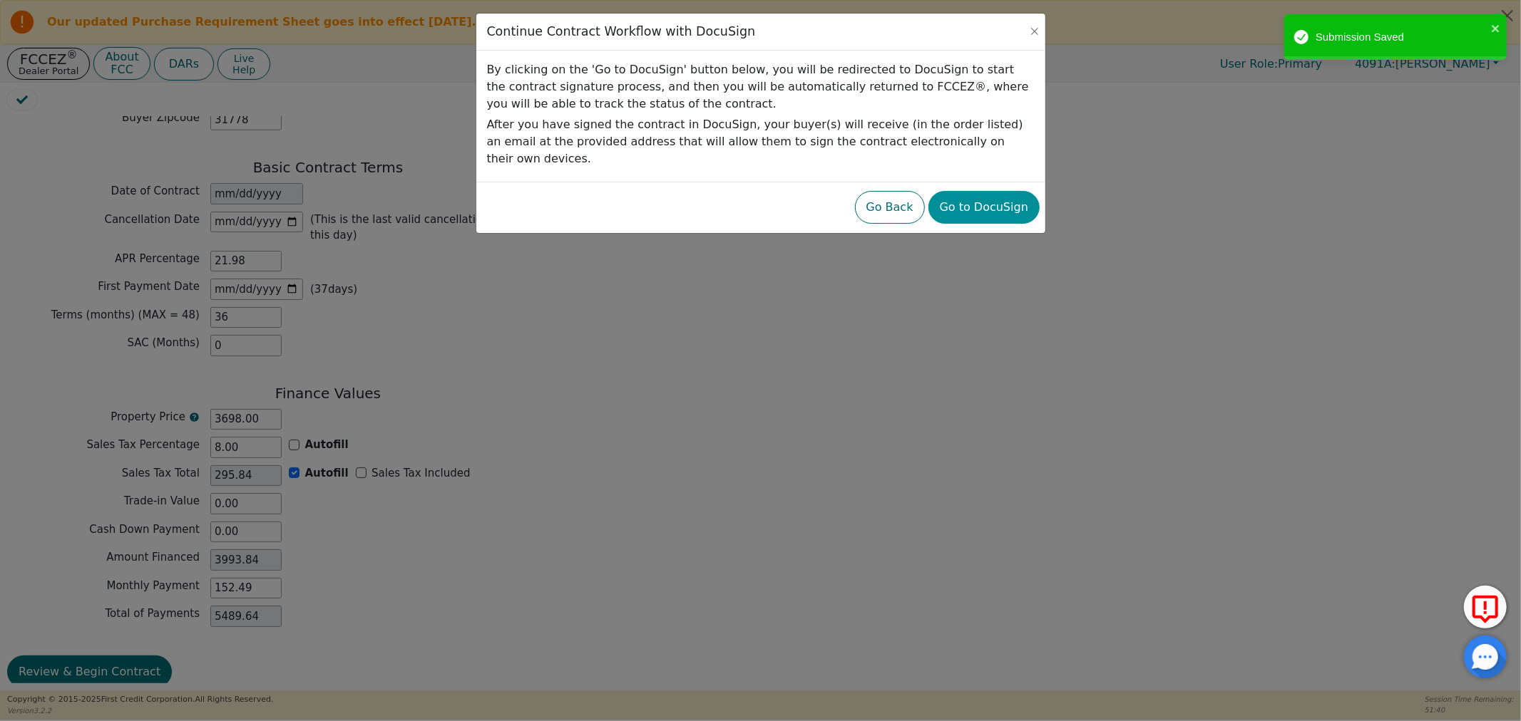
click at [978, 196] on button "Go to DocuSign" at bounding box center [983, 207] width 111 height 33
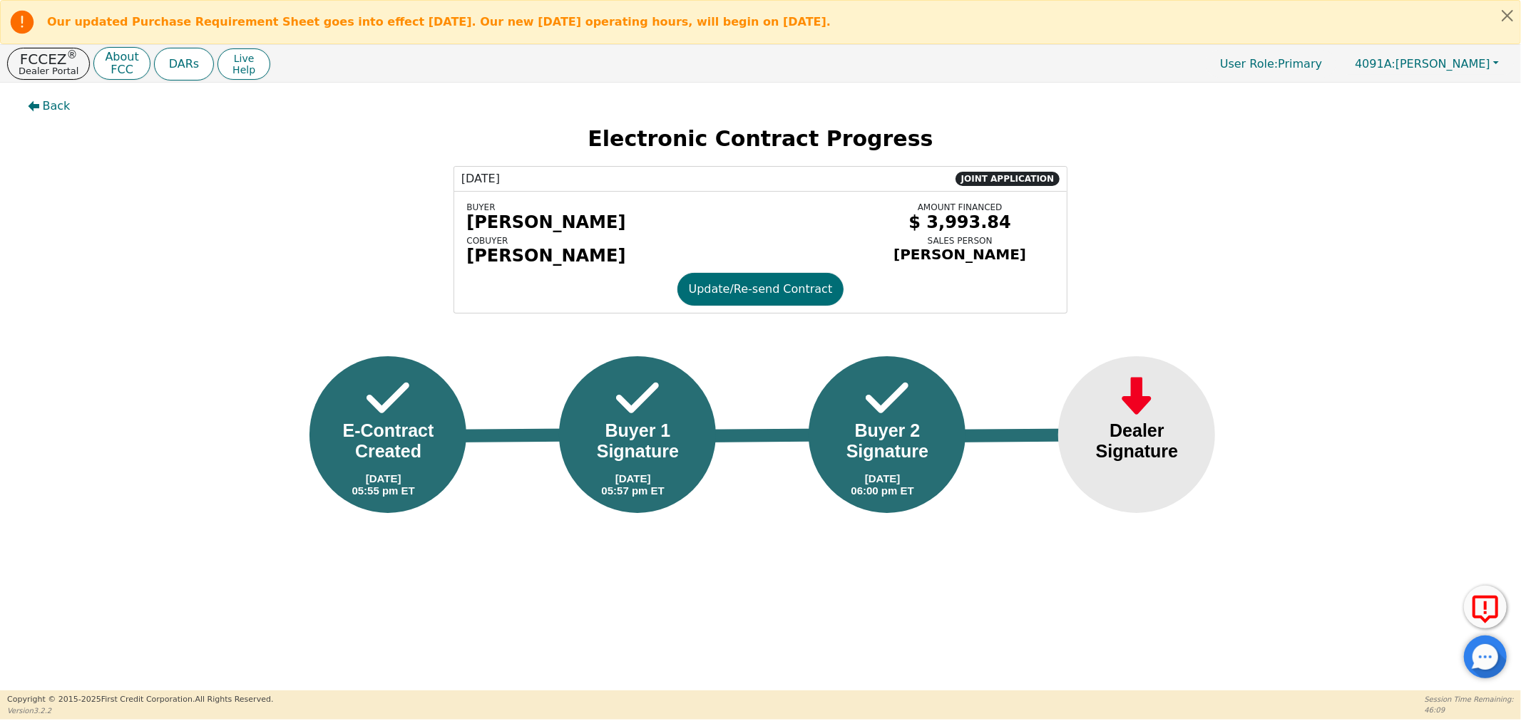
click at [1131, 462] on div "Dealer Signature" at bounding box center [1136, 441] width 115 height 41
click at [31, 108] on icon "button" at bounding box center [33, 106] width 11 height 11
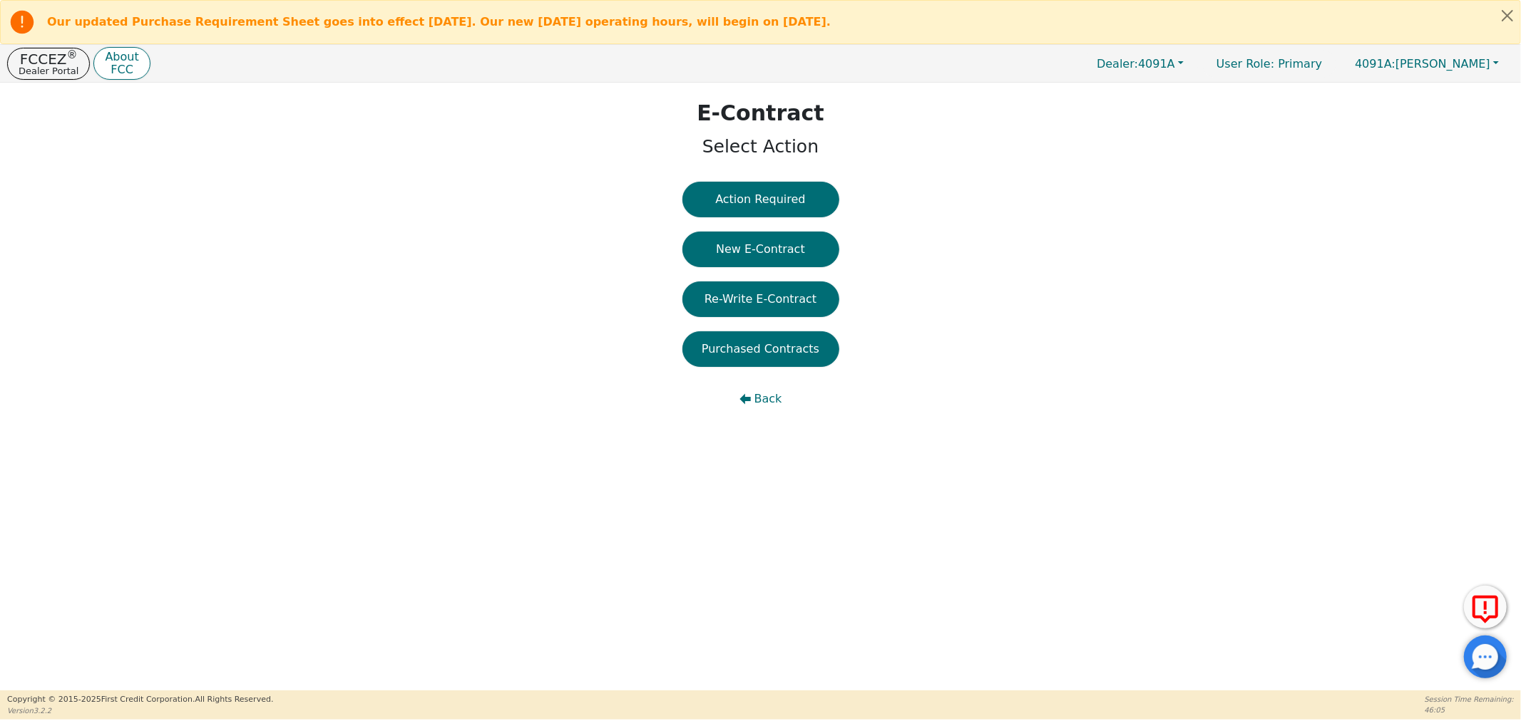
drag, startPoint x: 733, startPoint y: 196, endPoint x: 746, endPoint y: 194, distance: 13.0
click at [741, 195] on button "Action Required" at bounding box center [760, 200] width 157 height 36
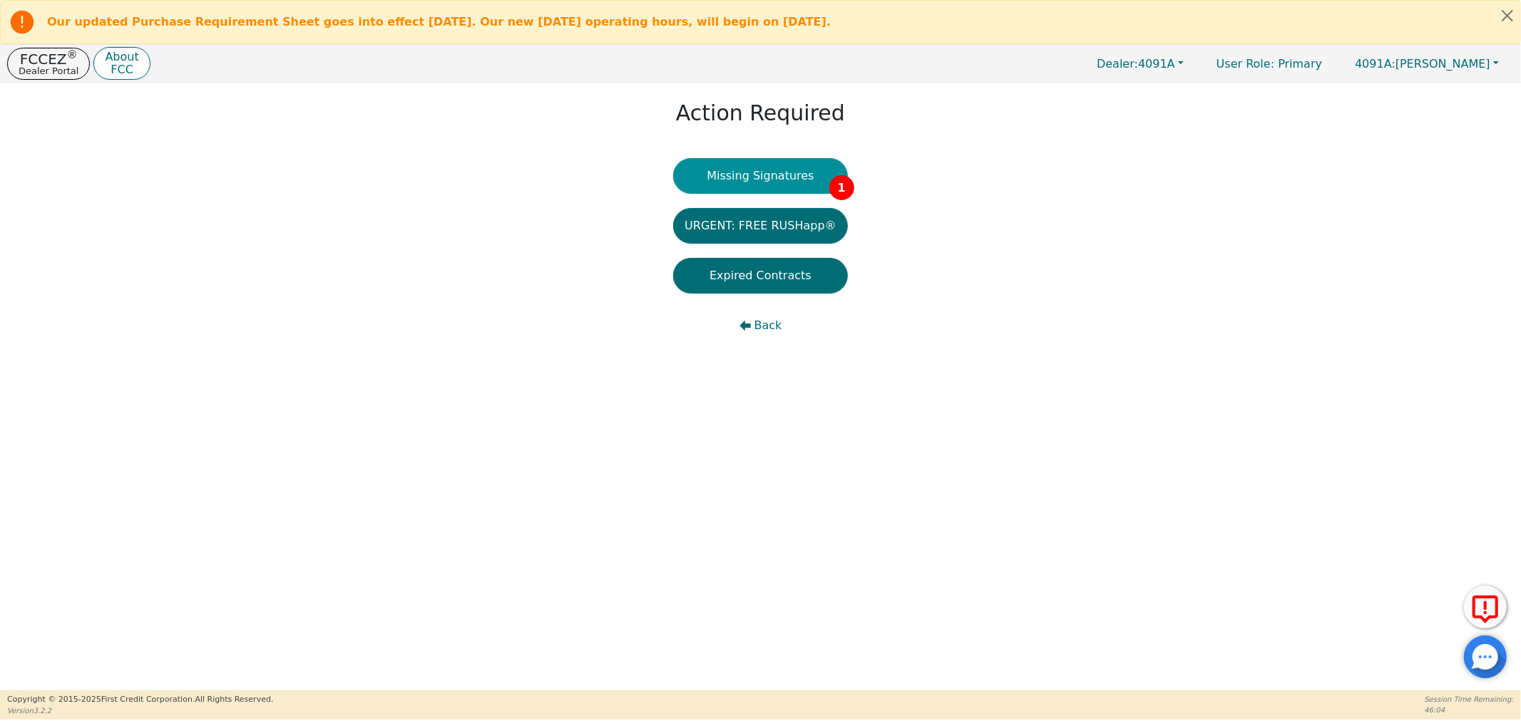
click at [733, 174] on button "Missing Signatures 1" at bounding box center [760, 176] width 175 height 36
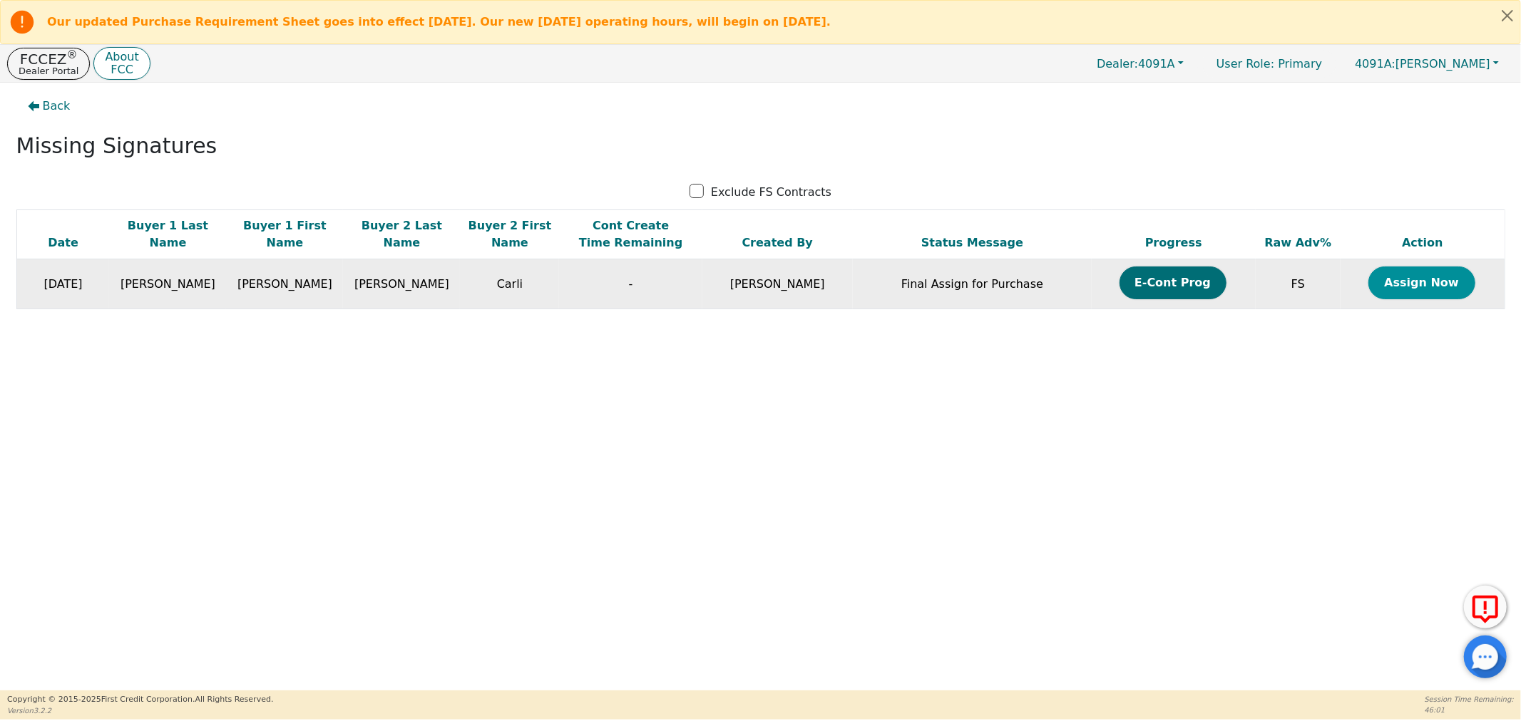
click at [1419, 268] on button "Assign Now" at bounding box center [1421, 283] width 107 height 33
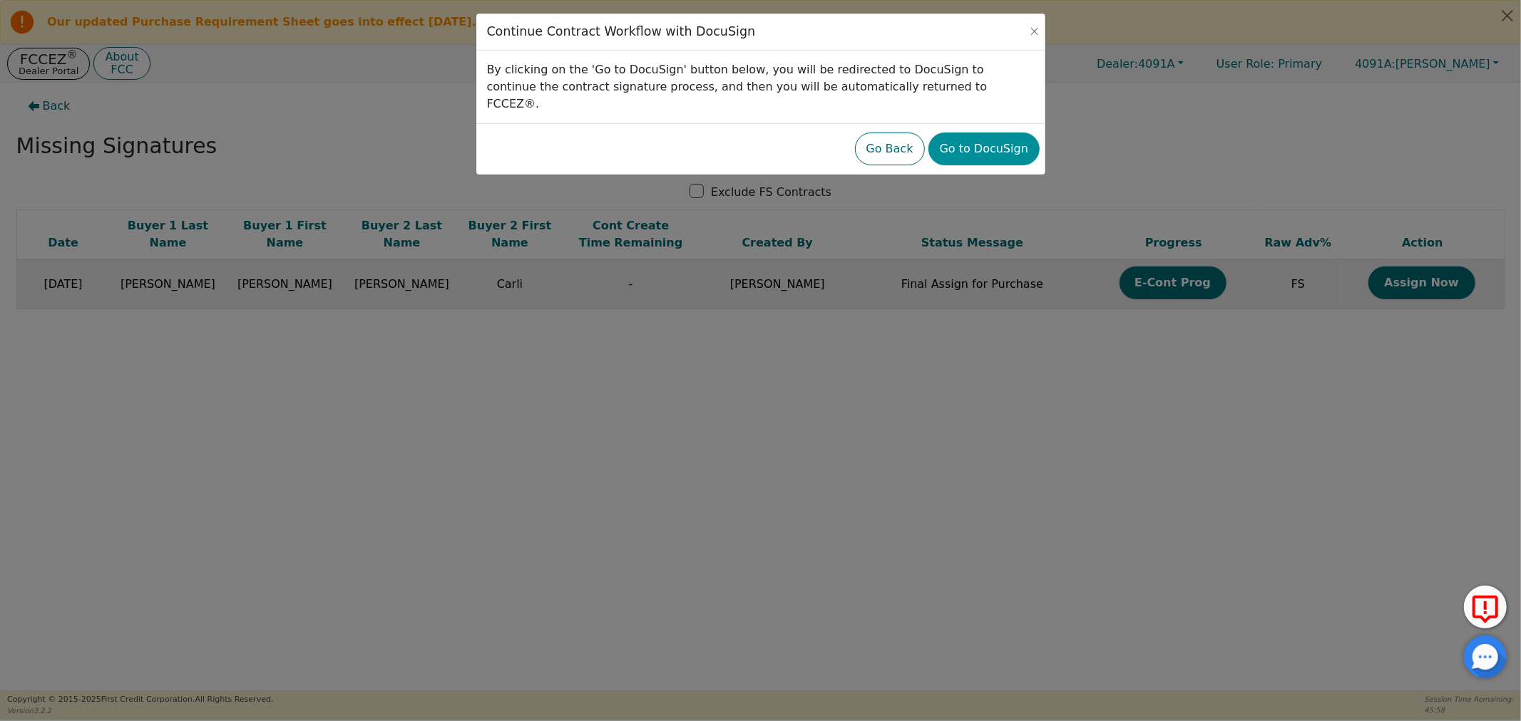
click at [1004, 136] on button "Go to DocuSign" at bounding box center [983, 149] width 111 height 33
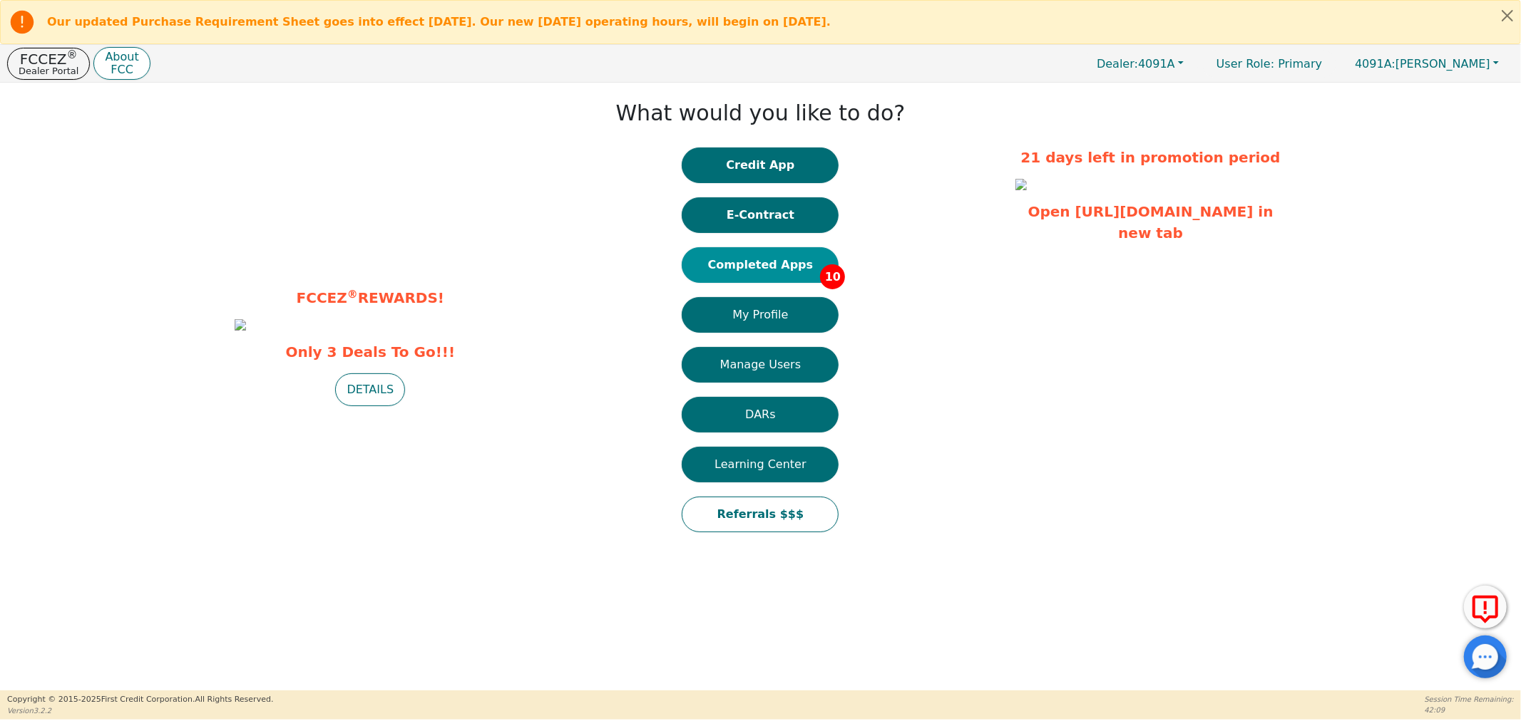
click at [749, 260] on button "Completed Apps 10" at bounding box center [760, 265] width 157 height 36
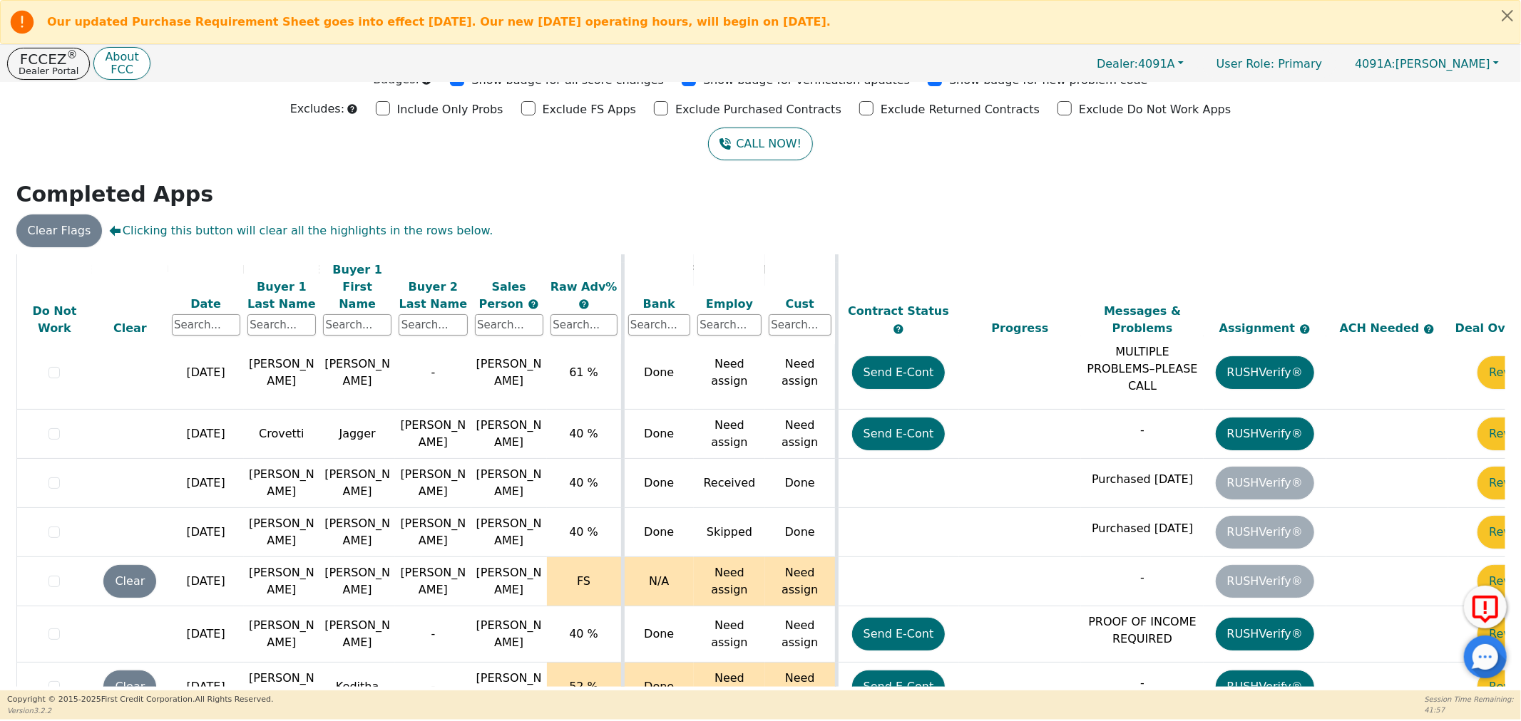
scroll to position [262, 73]
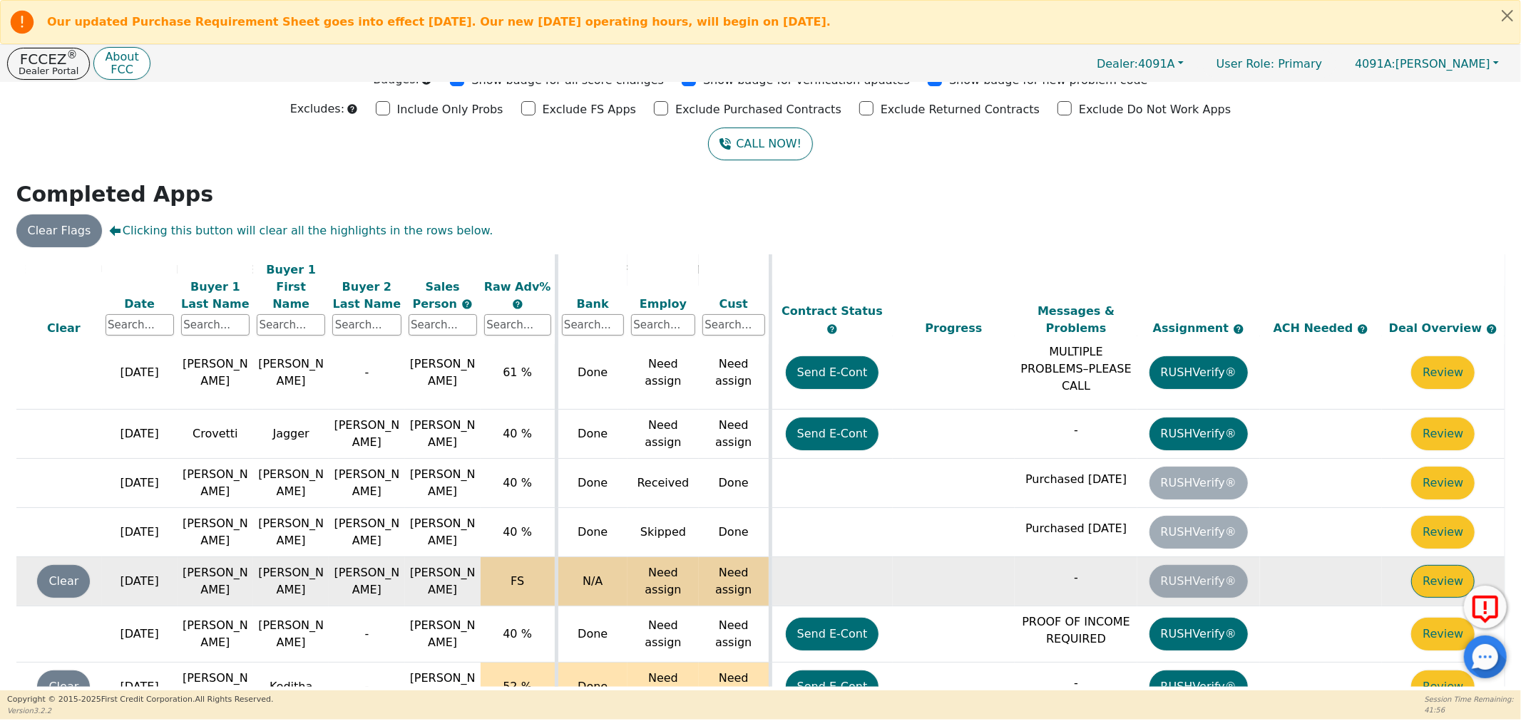
click at [1439, 565] on button "Review" at bounding box center [1442, 581] width 63 height 33
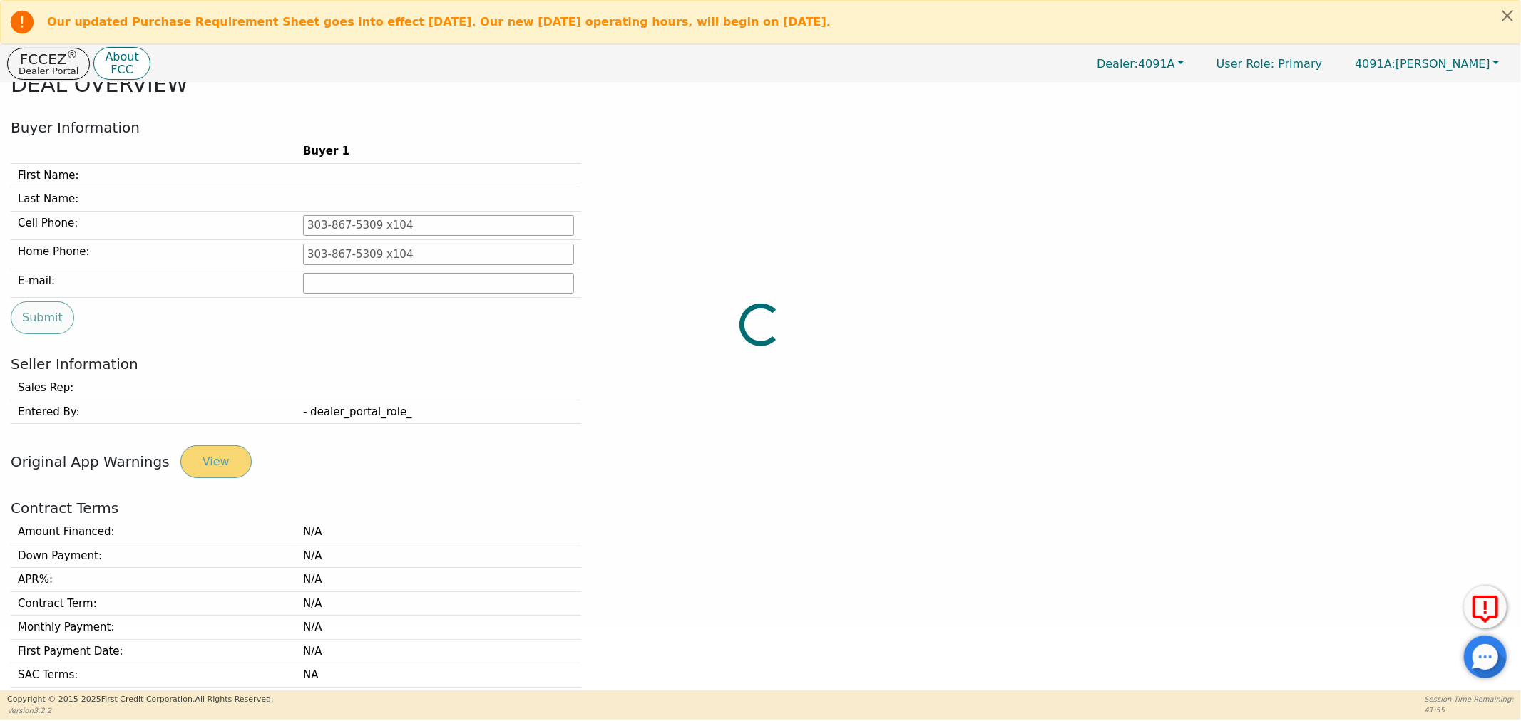
type input "229-456-0078"
type input "joe638522@gmail.com"
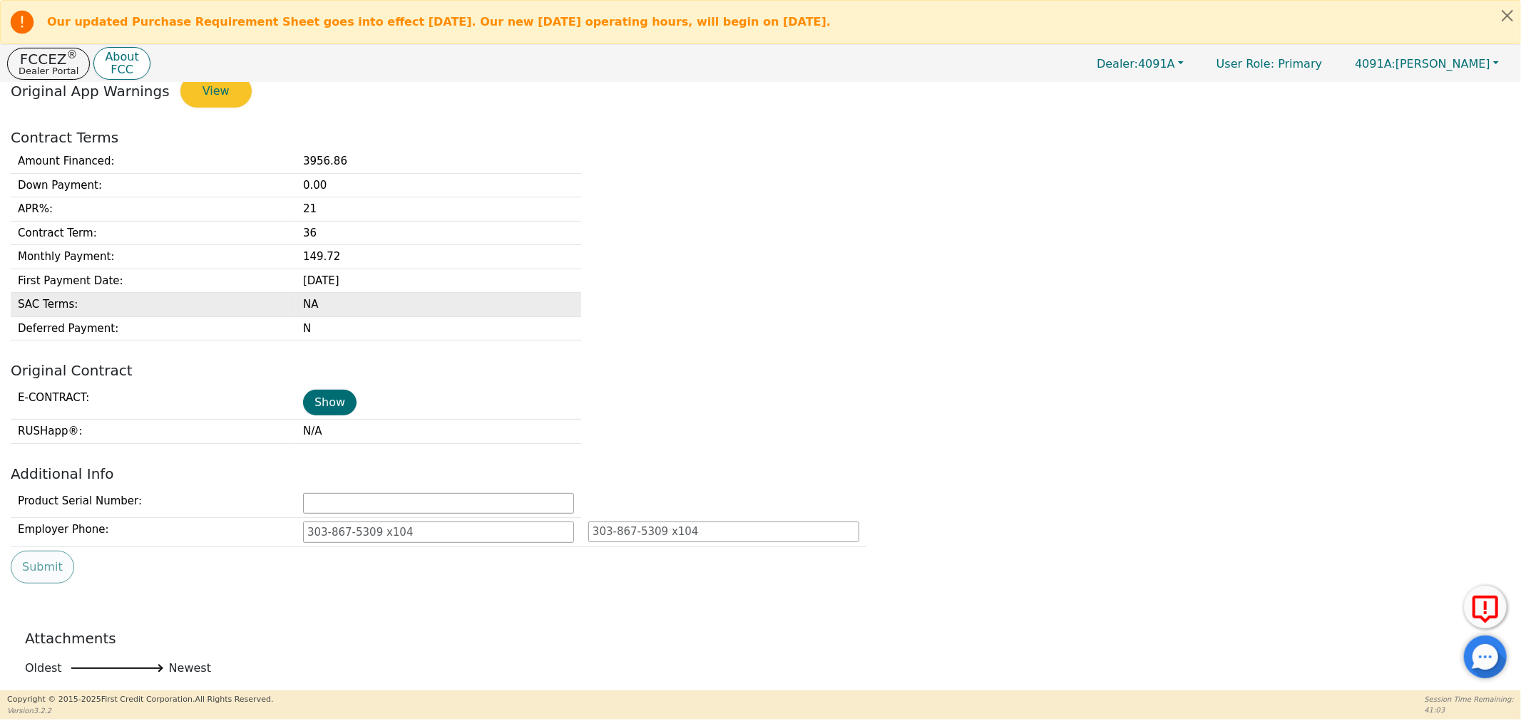
scroll to position [458, 0]
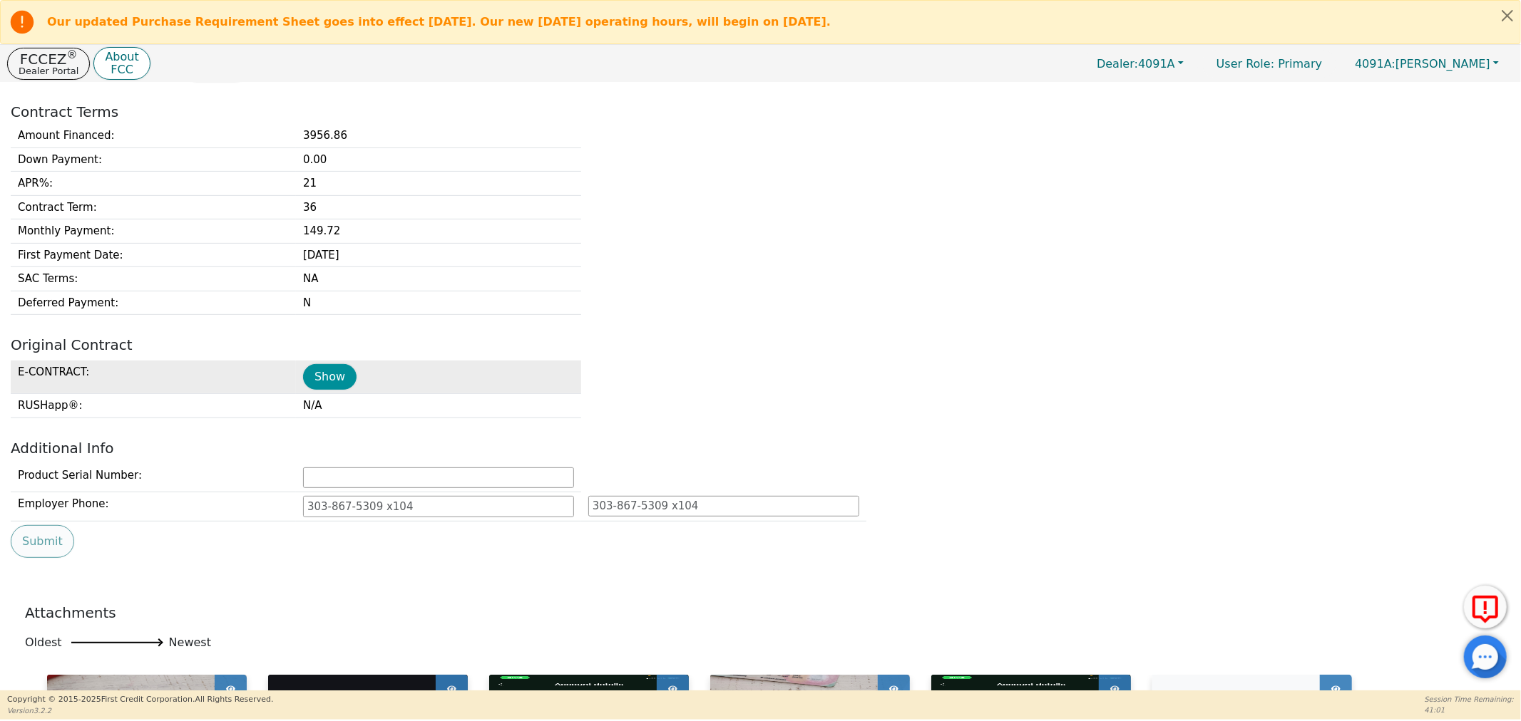
click at [318, 379] on button "Show" at bounding box center [329, 377] width 53 height 26
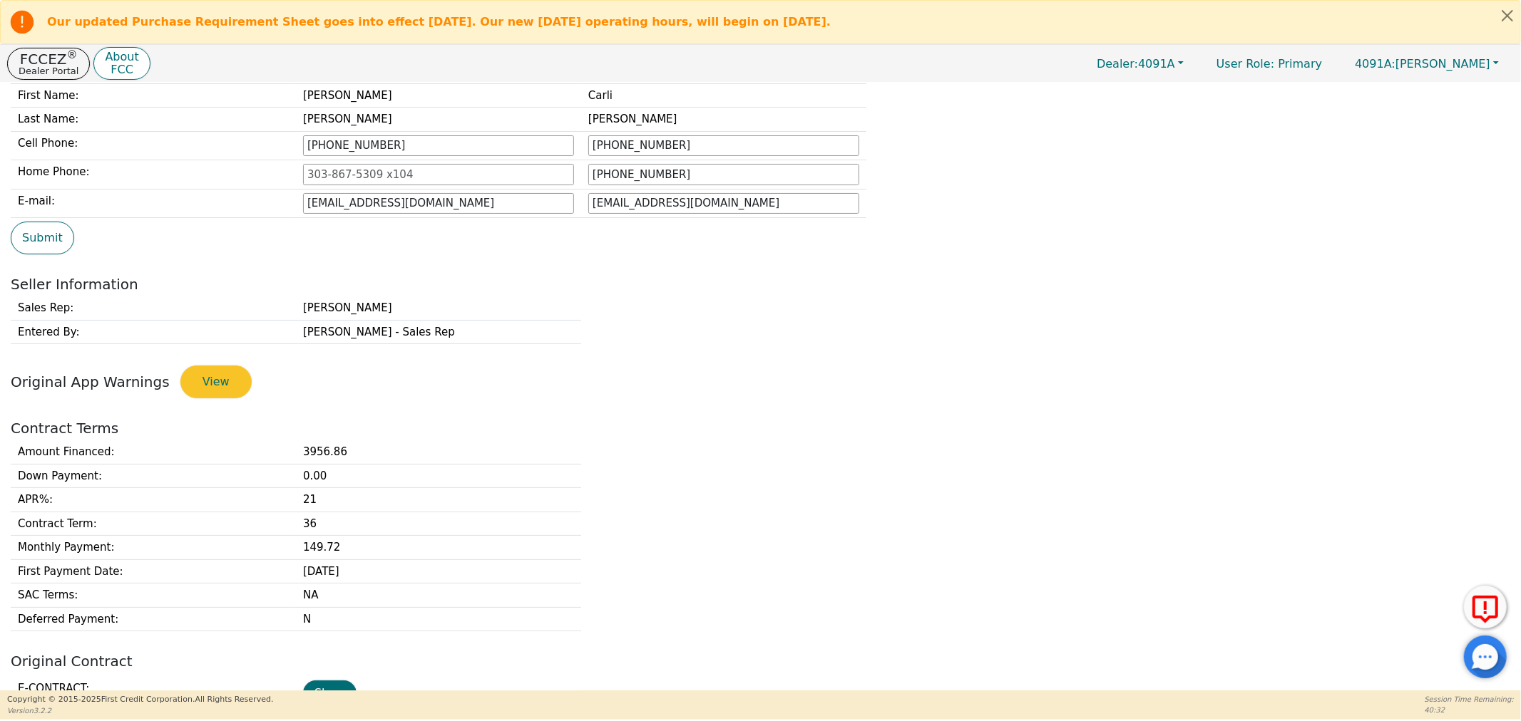
scroll to position [0, 0]
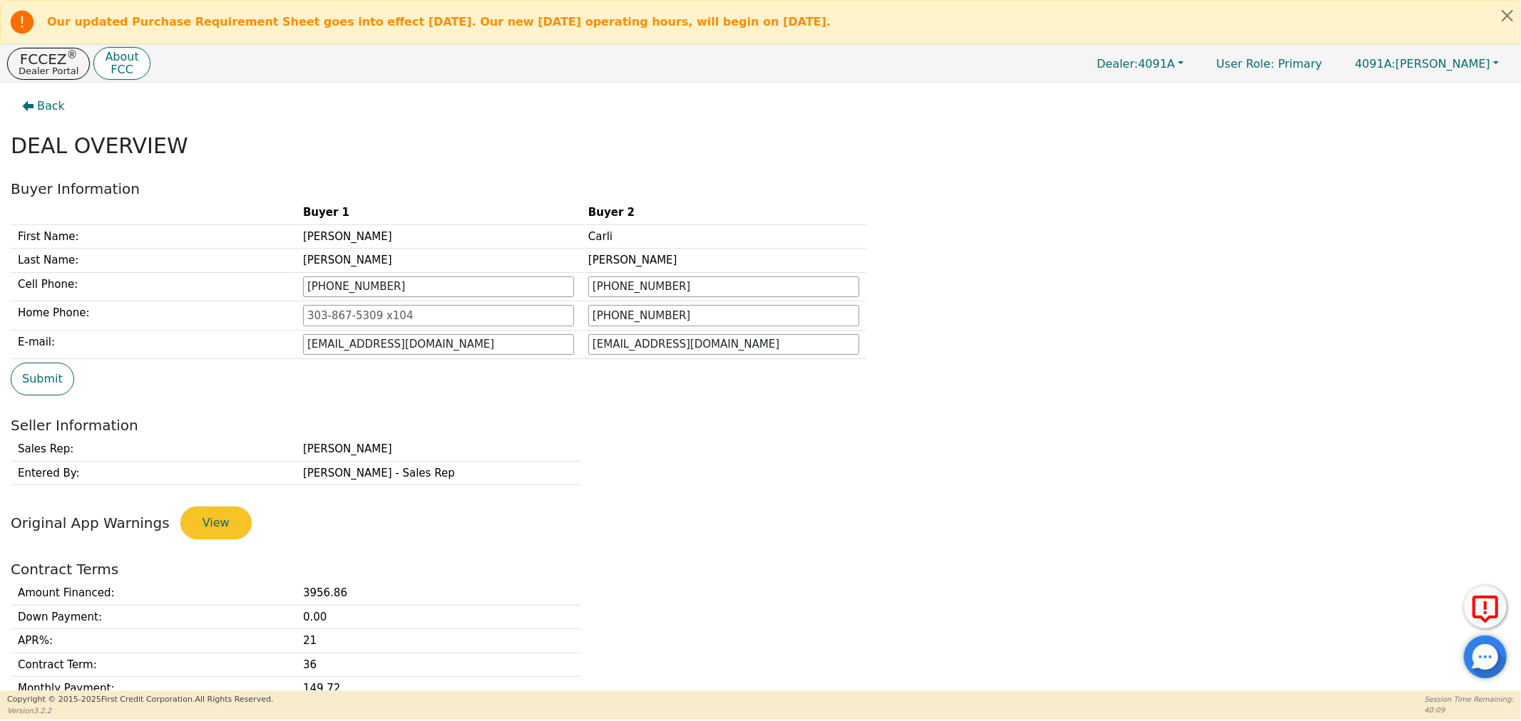
drag, startPoint x: 882, startPoint y: 30, endPoint x: 1030, endPoint y: 4, distance: 150.5
click at [900, 26] on div "Our updated Purchase Requirement Sheet goes into effect [DATE]. Our new [DATE] …" at bounding box center [748, 22] width 1480 height 29
click at [1507, 17] on button "Close alert" at bounding box center [1507, 15] width 26 height 29
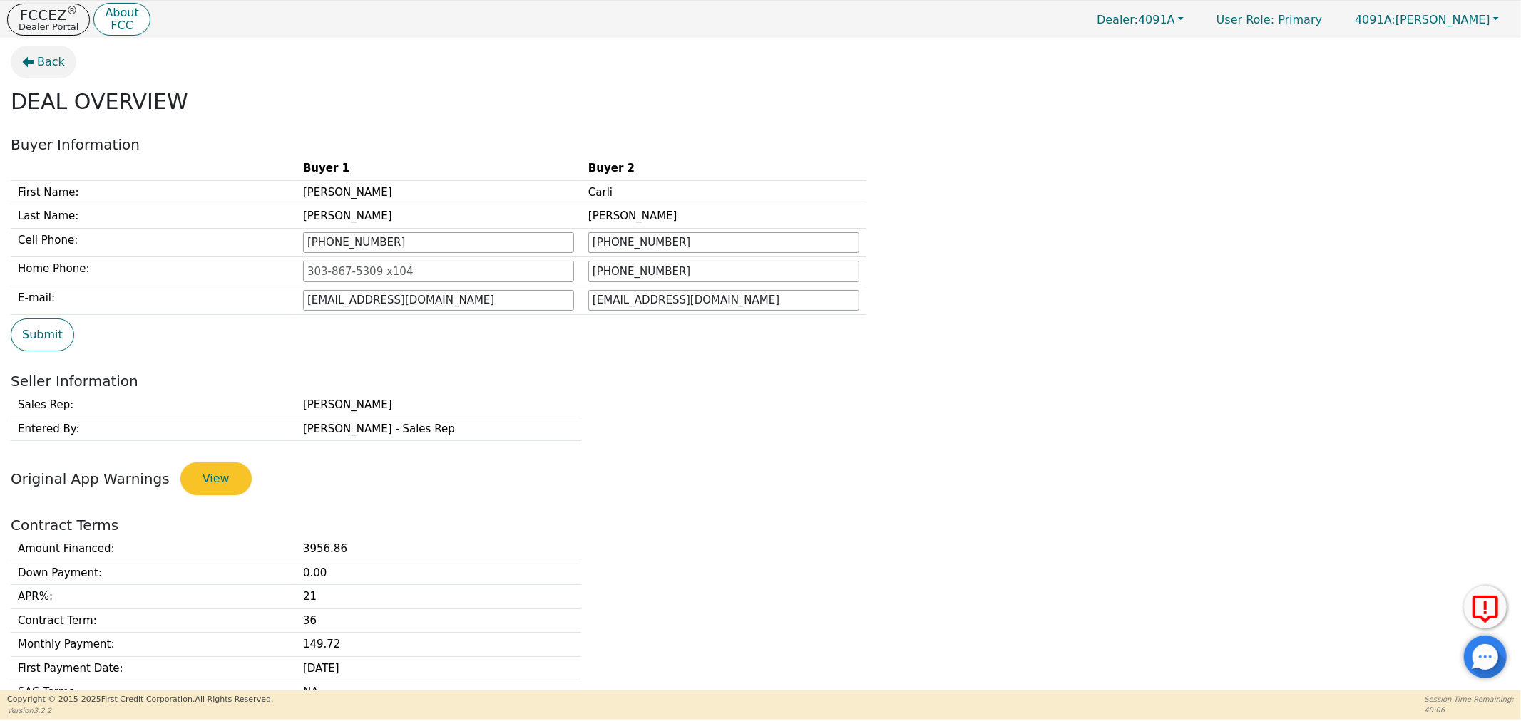
click at [19, 61] on button "Back" at bounding box center [44, 62] width 66 height 33
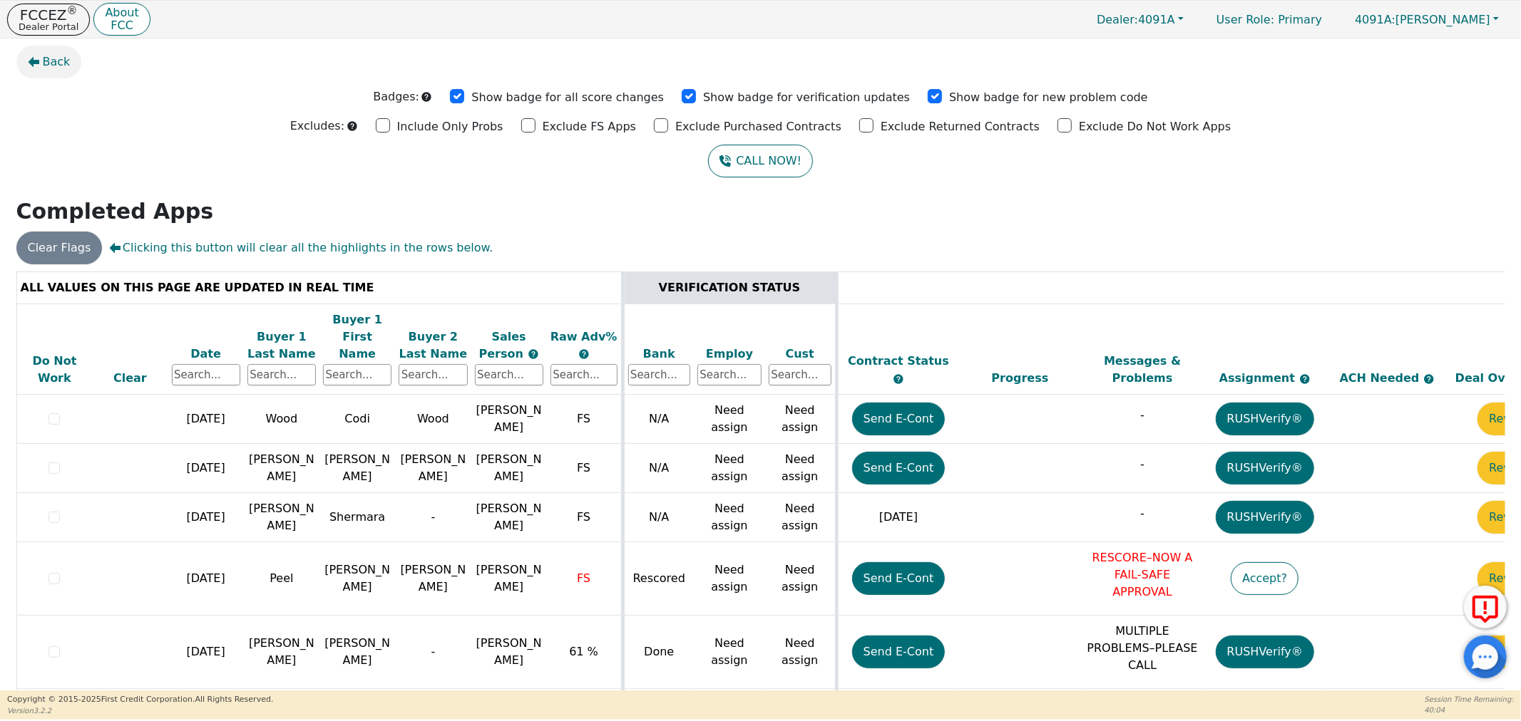
click at [48, 60] on span "Back" at bounding box center [57, 61] width 28 height 17
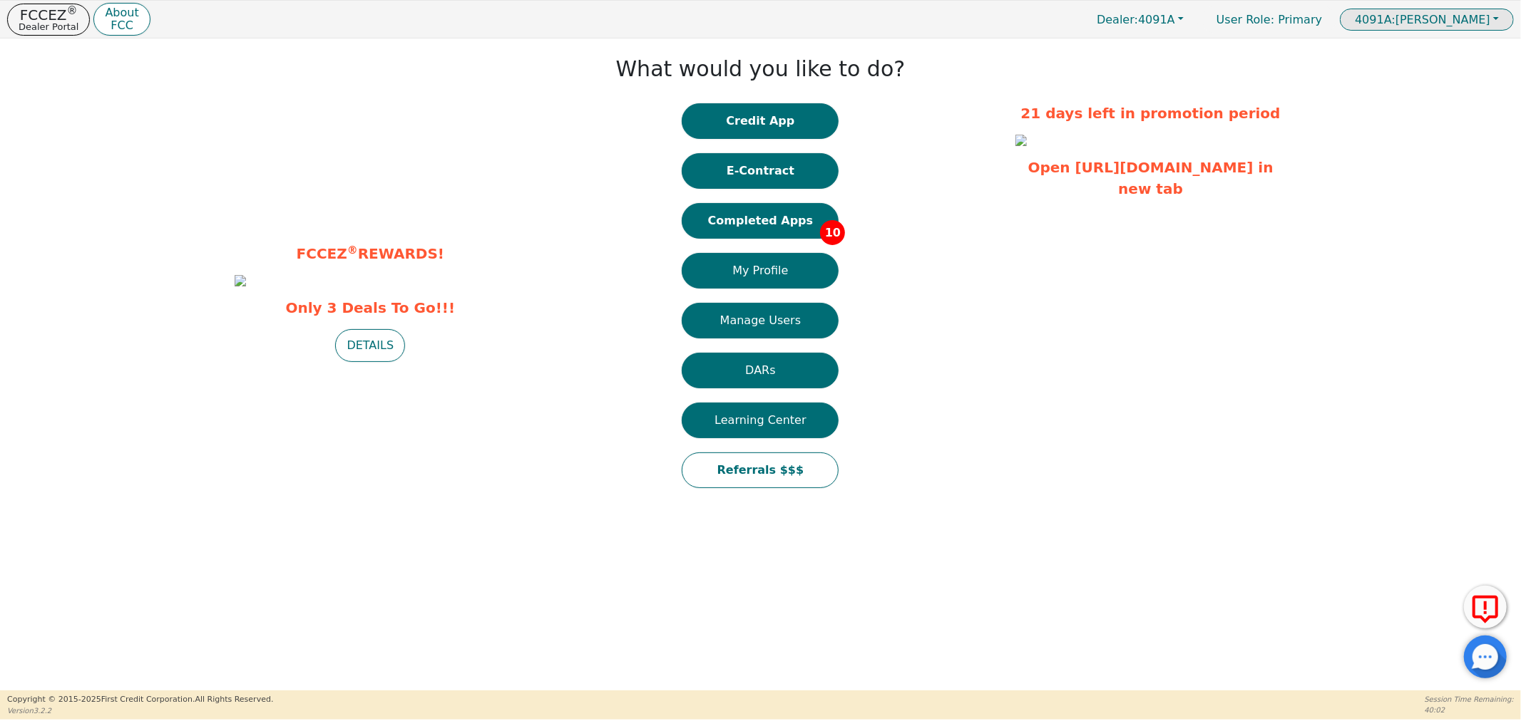
click at [1438, 19] on span "4091A: DOUGLAS WILLIAMS" at bounding box center [1422, 20] width 135 height 14
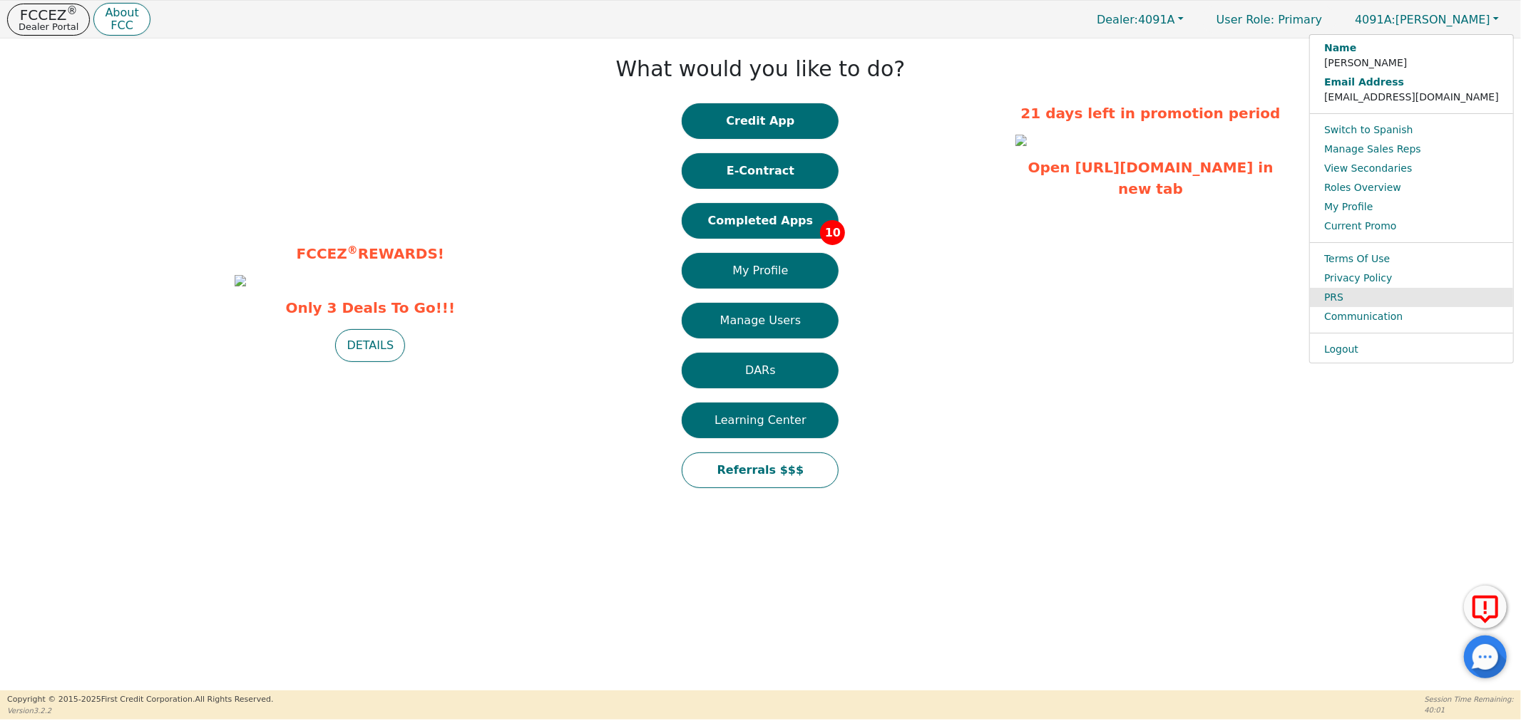
click at [1348, 297] on link "PRS" at bounding box center [1411, 297] width 203 height 19
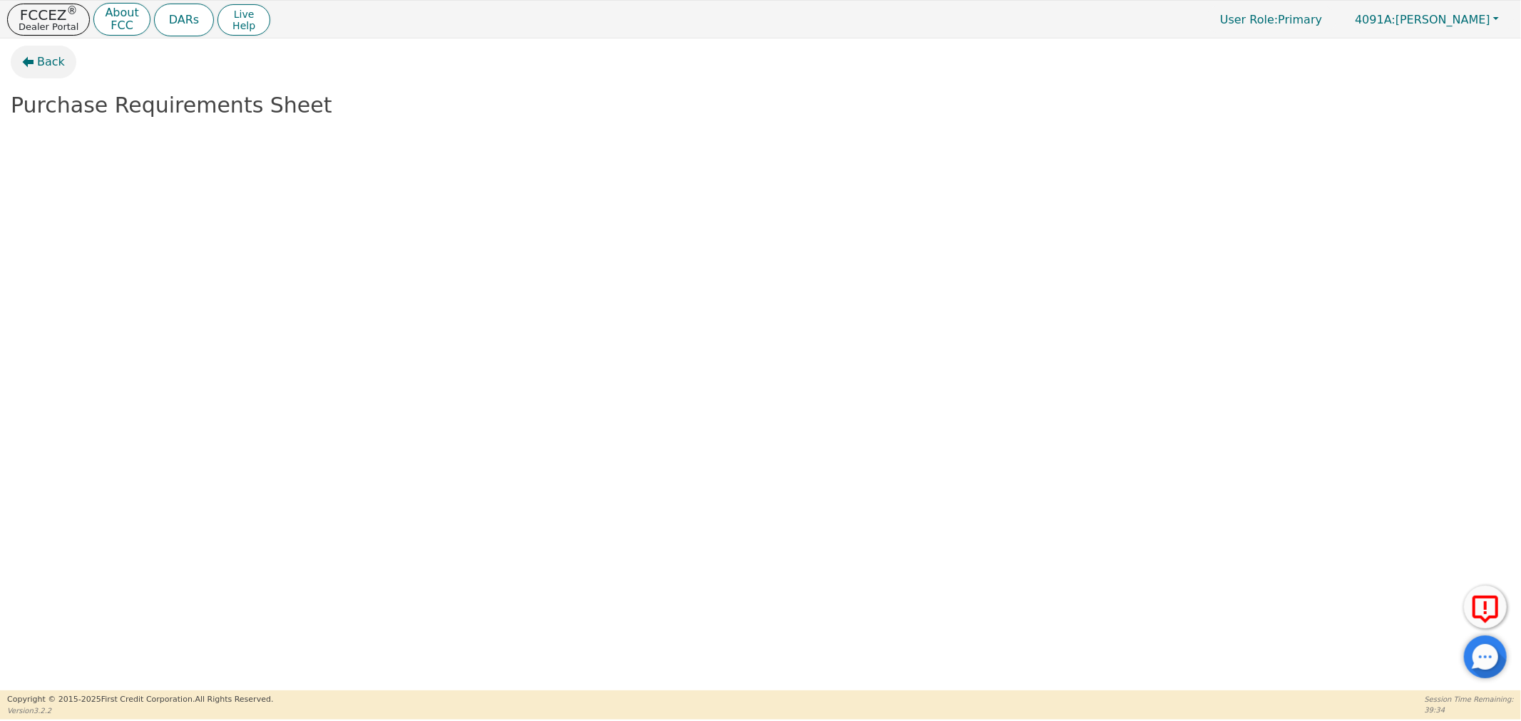
click at [48, 57] on span "Back" at bounding box center [51, 61] width 28 height 17
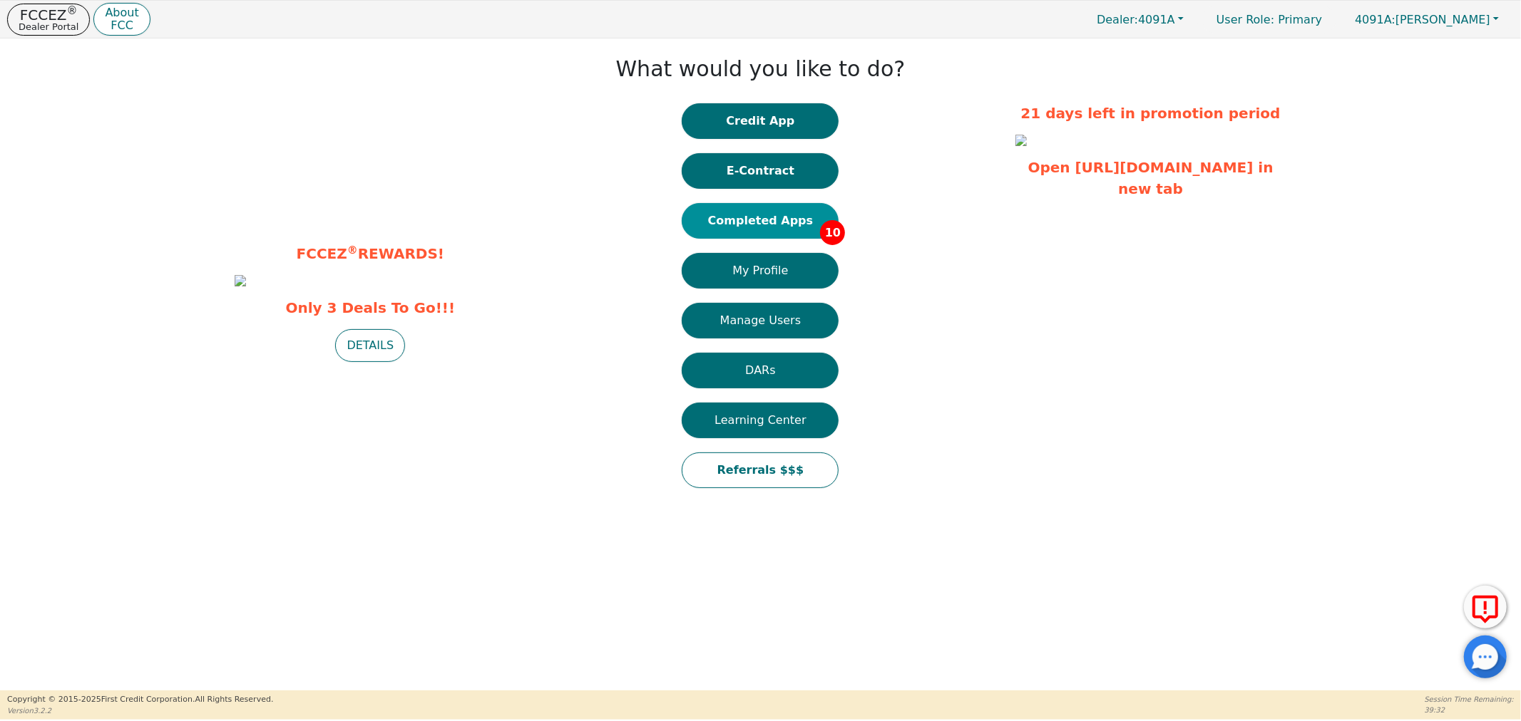
click at [754, 228] on button "Completed Apps 10" at bounding box center [760, 221] width 157 height 36
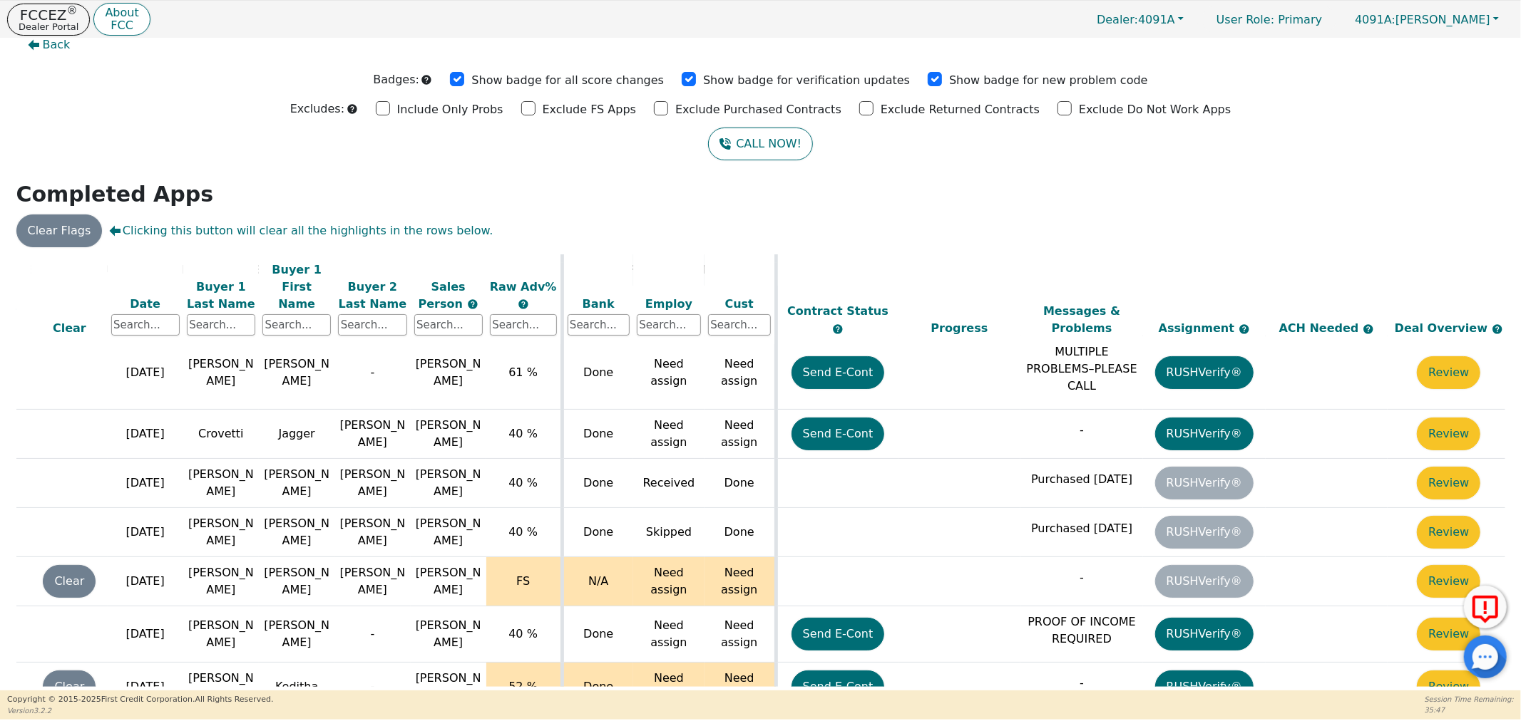
scroll to position [262, 73]
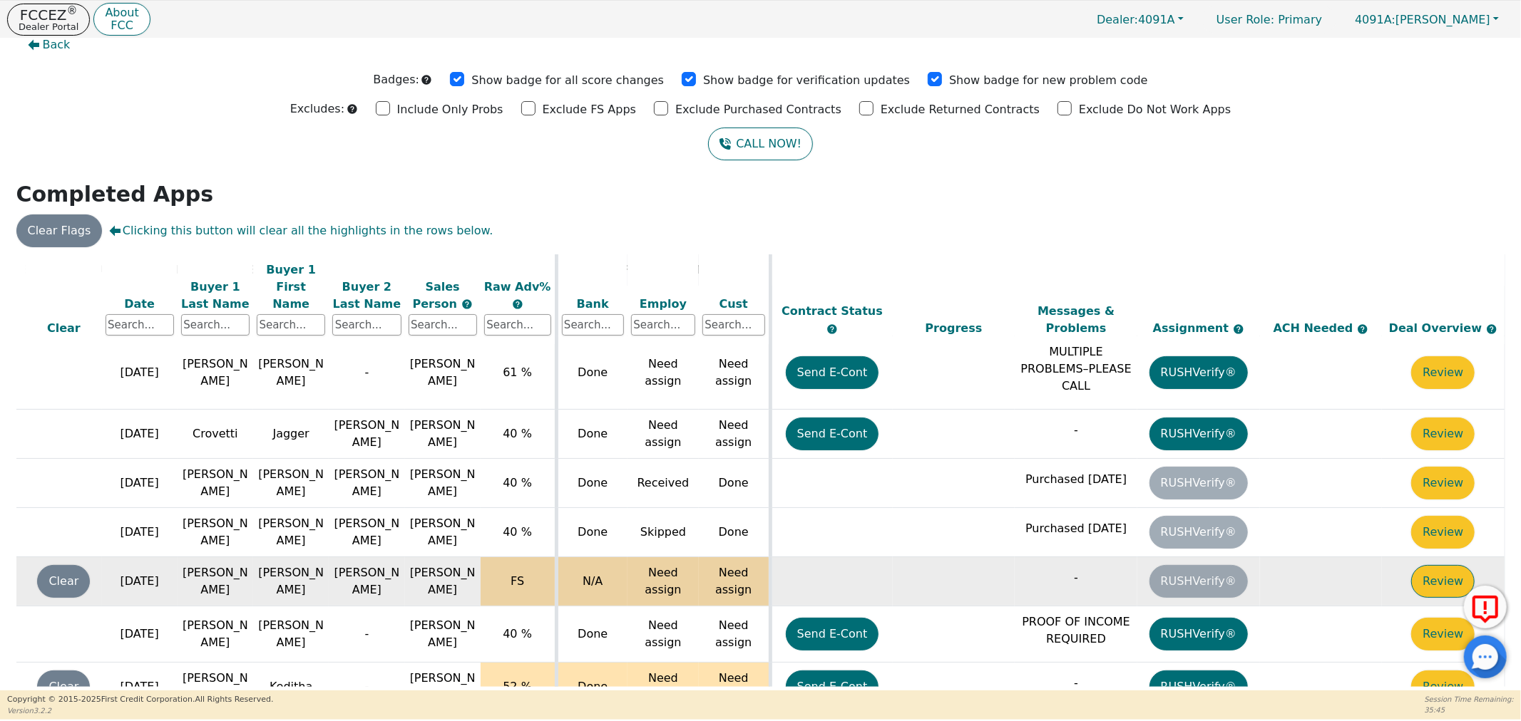
click at [1412, 565] on button "Review" at bounding box center [1442, 581] width 63 height 33
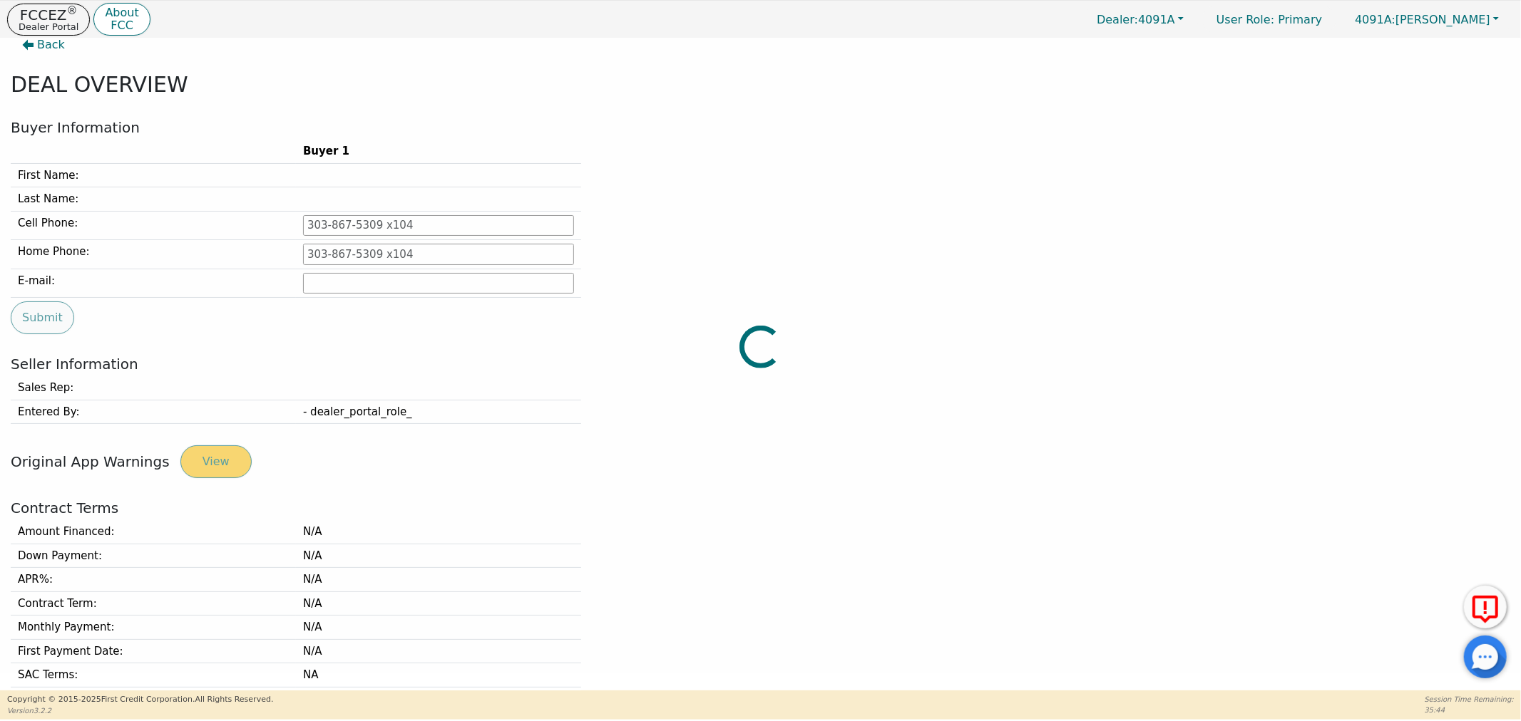
type input "229-456-0078"
type input "joe638522@gmail.com"
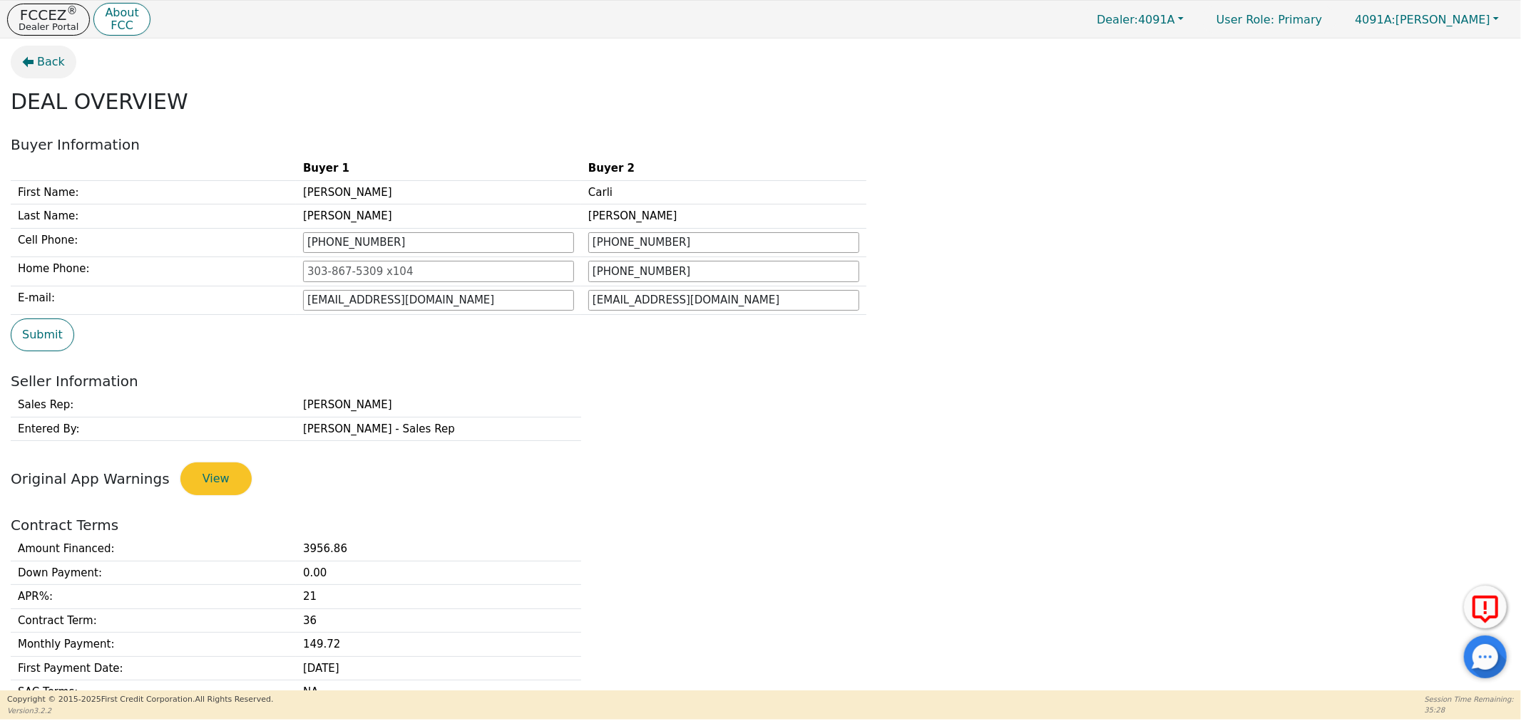
click at [41, 52] on button "Back" at bounding box center [44, 62] width 66 height 33
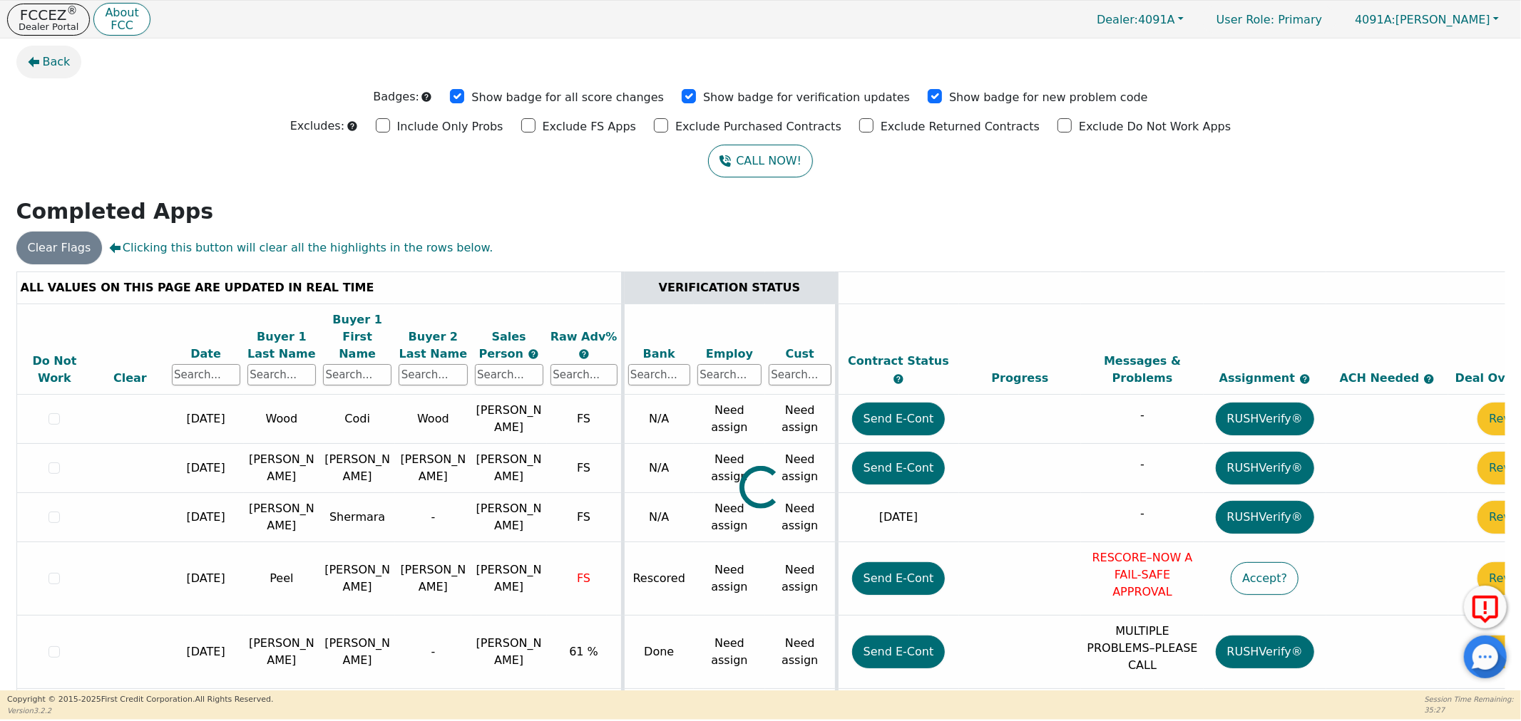
click at [47, 58] on span "Back" at bounding box center [57, 61] width 28 height 17
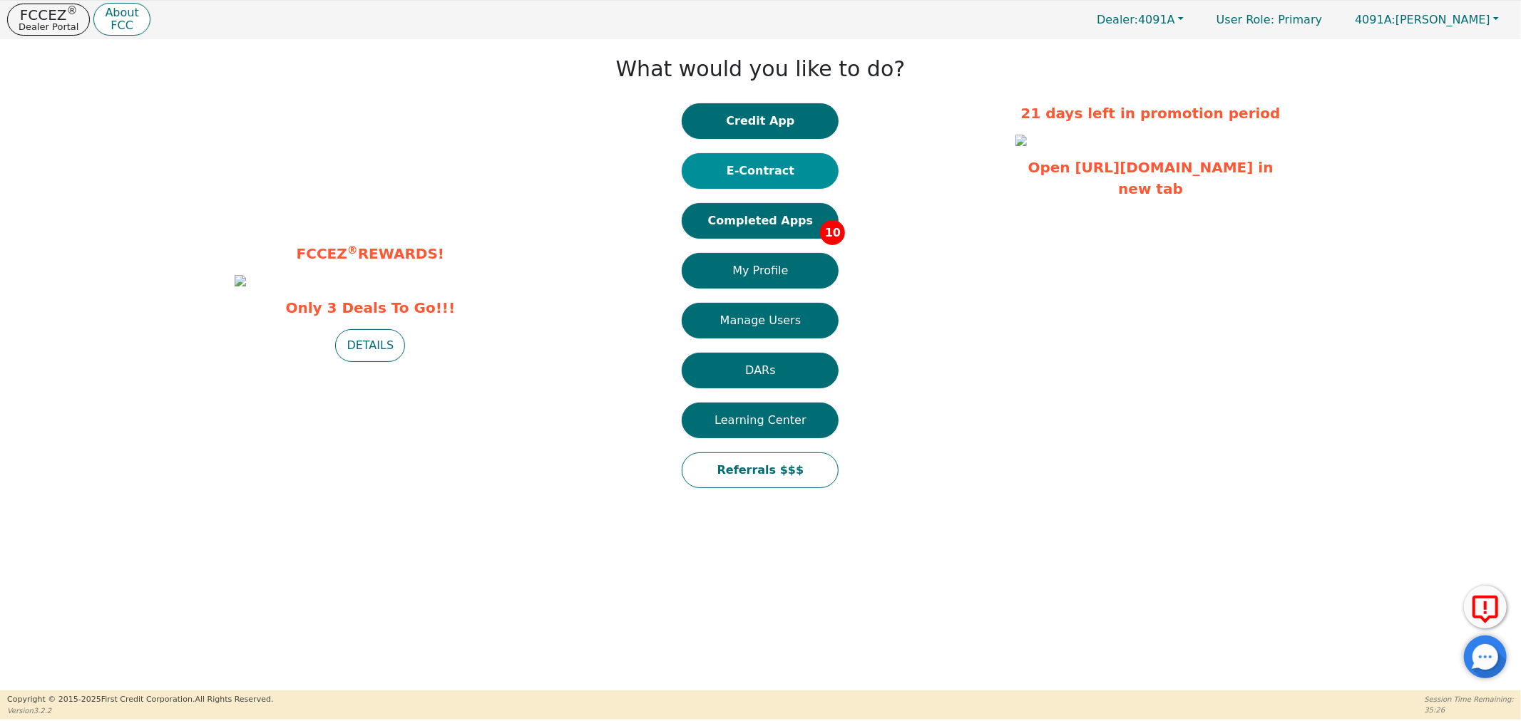
click at [749, 180] on button "E-Contract" at bounding box center [760, 171] width 157 height 36
click at [759, 221] on button "Completed Apps 10" at bounding box center [760, 221] width 157 height 36
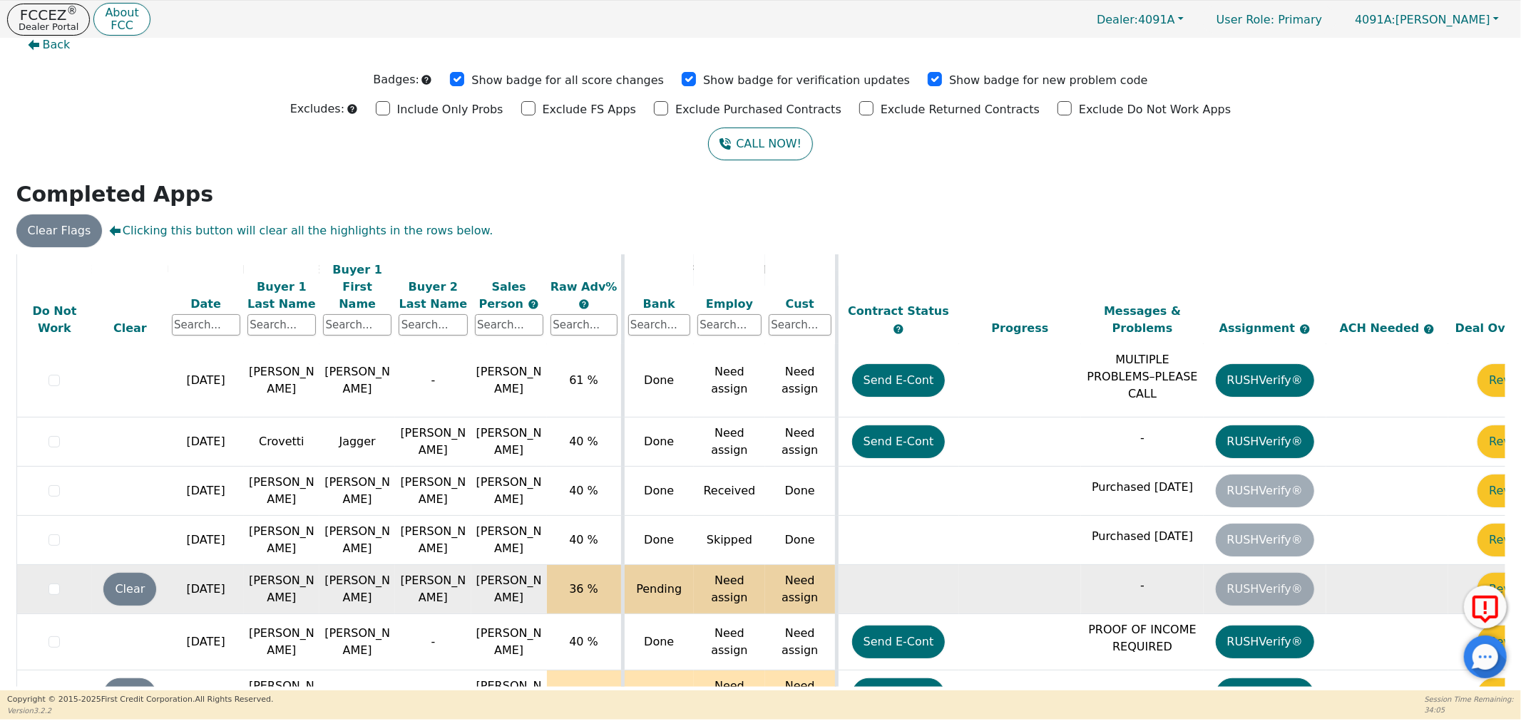
scroll to position [262, 0]
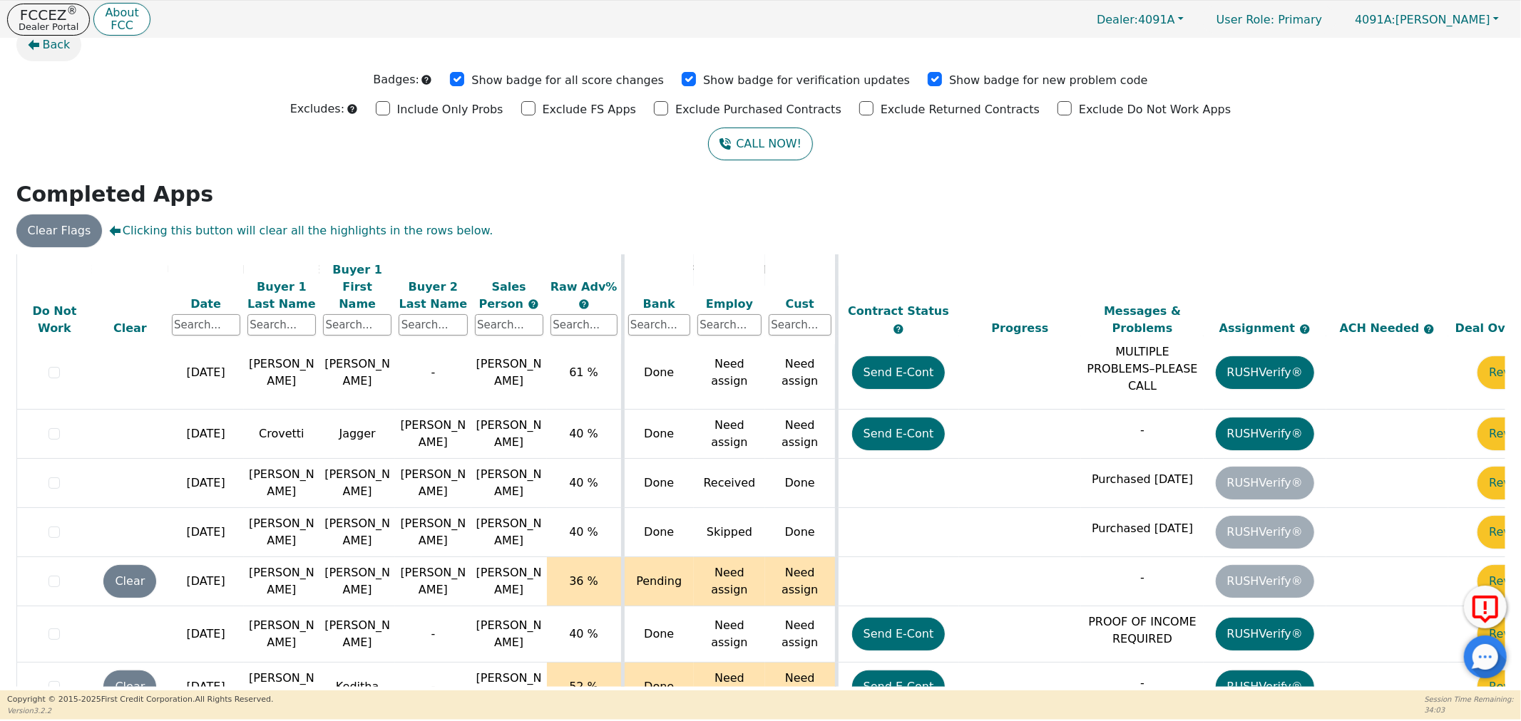
click at [58, 48] on span "Back" at bounding box center [57, 44] width 28 height 17
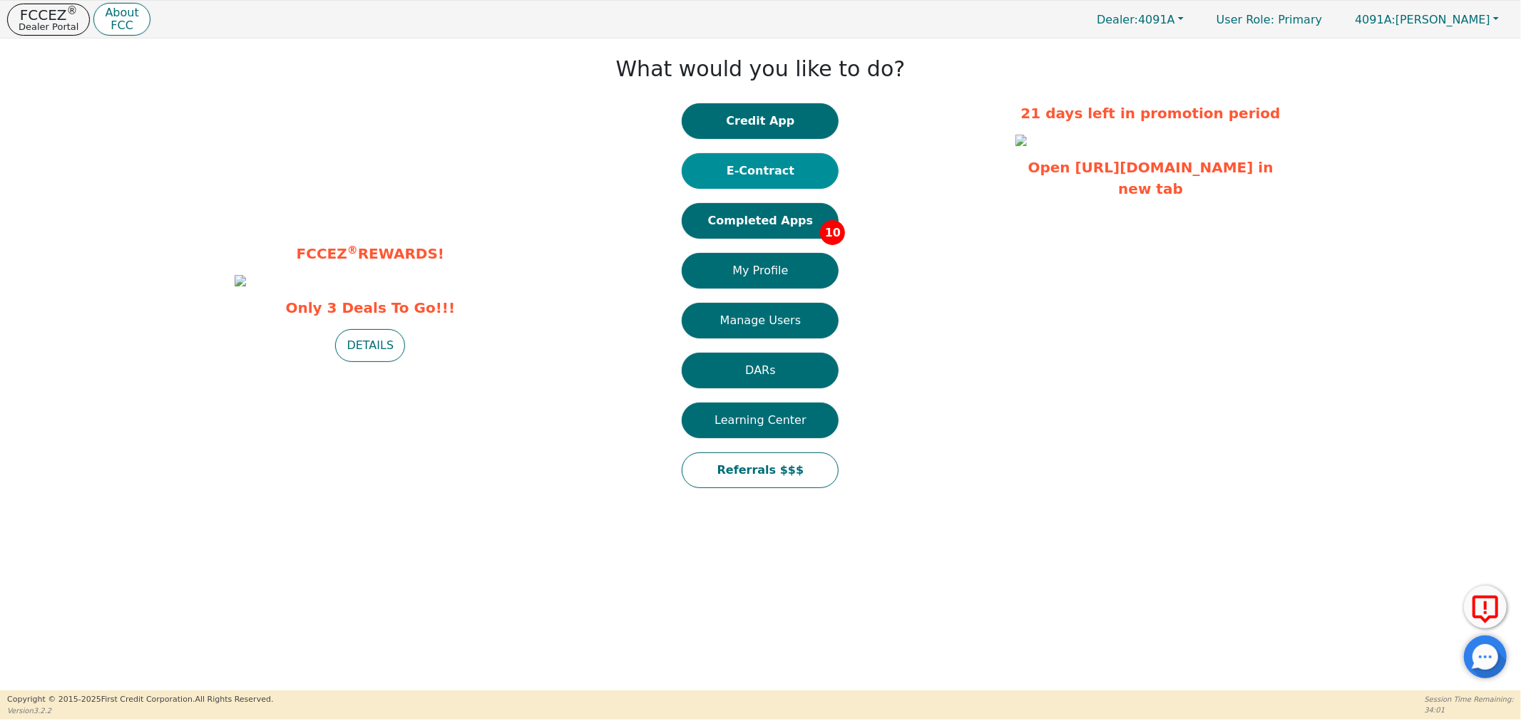
click at [761, 164] on button "E-Contract" at bounding box center [760, 171] width 157 height 36
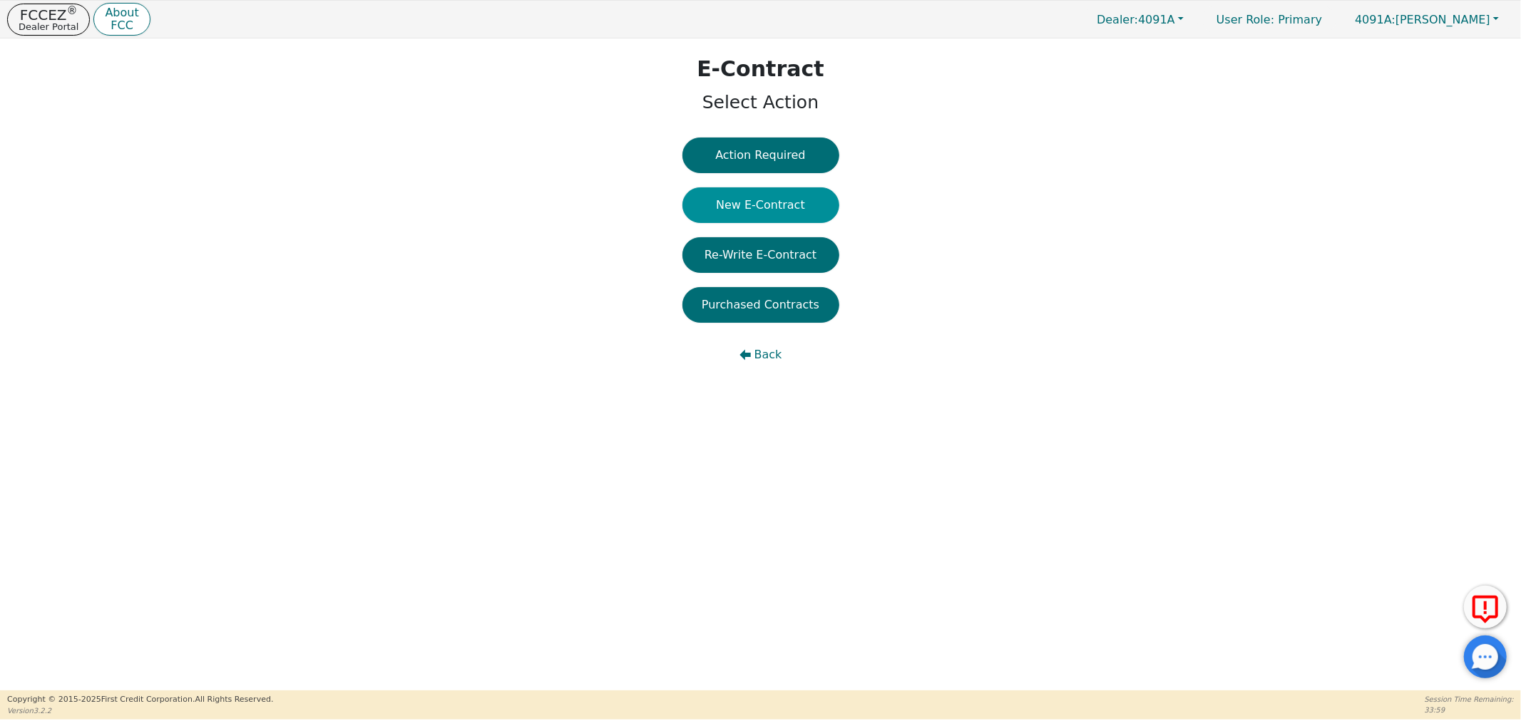
click at [761, 200] on button "New E-Contract" at bounding box center [760, 205] width 157 height 36
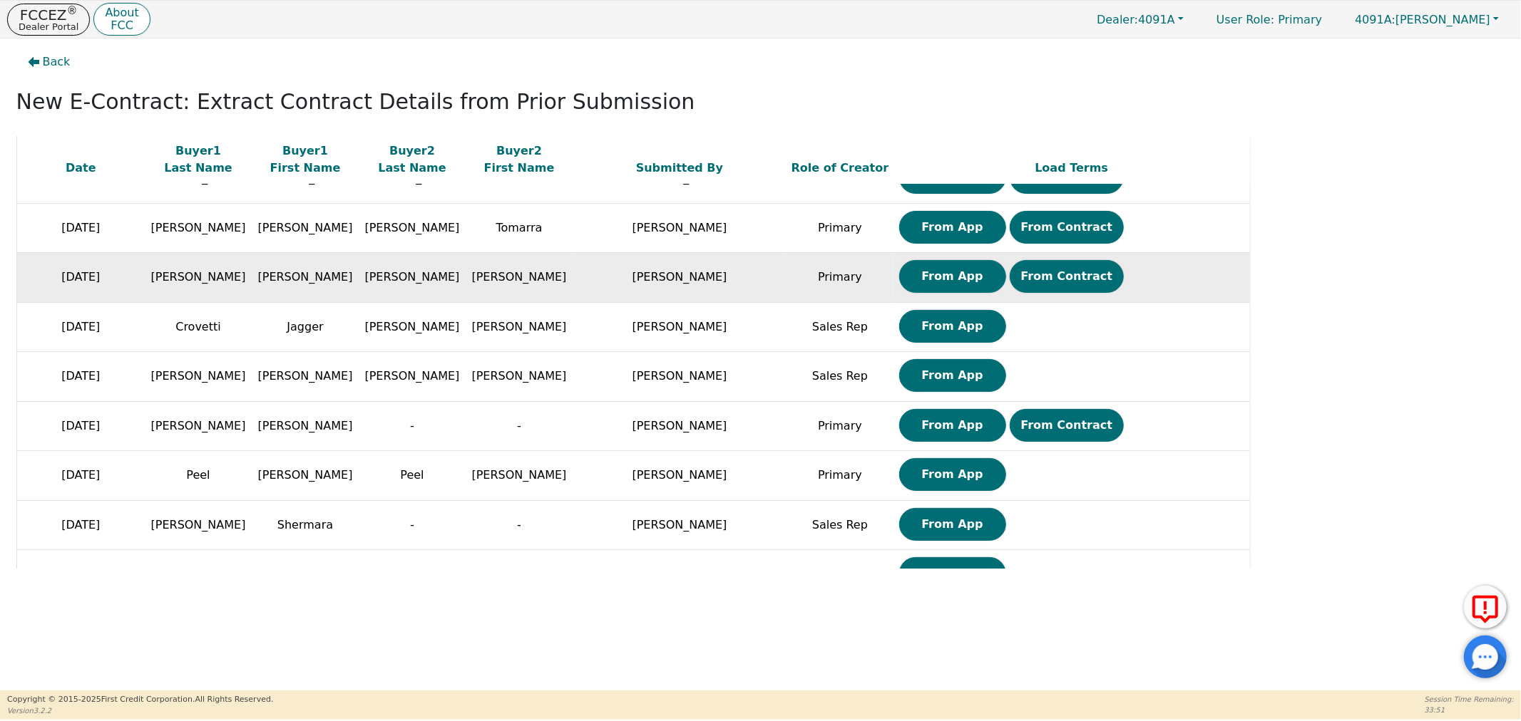
scroll to position [158, 0]
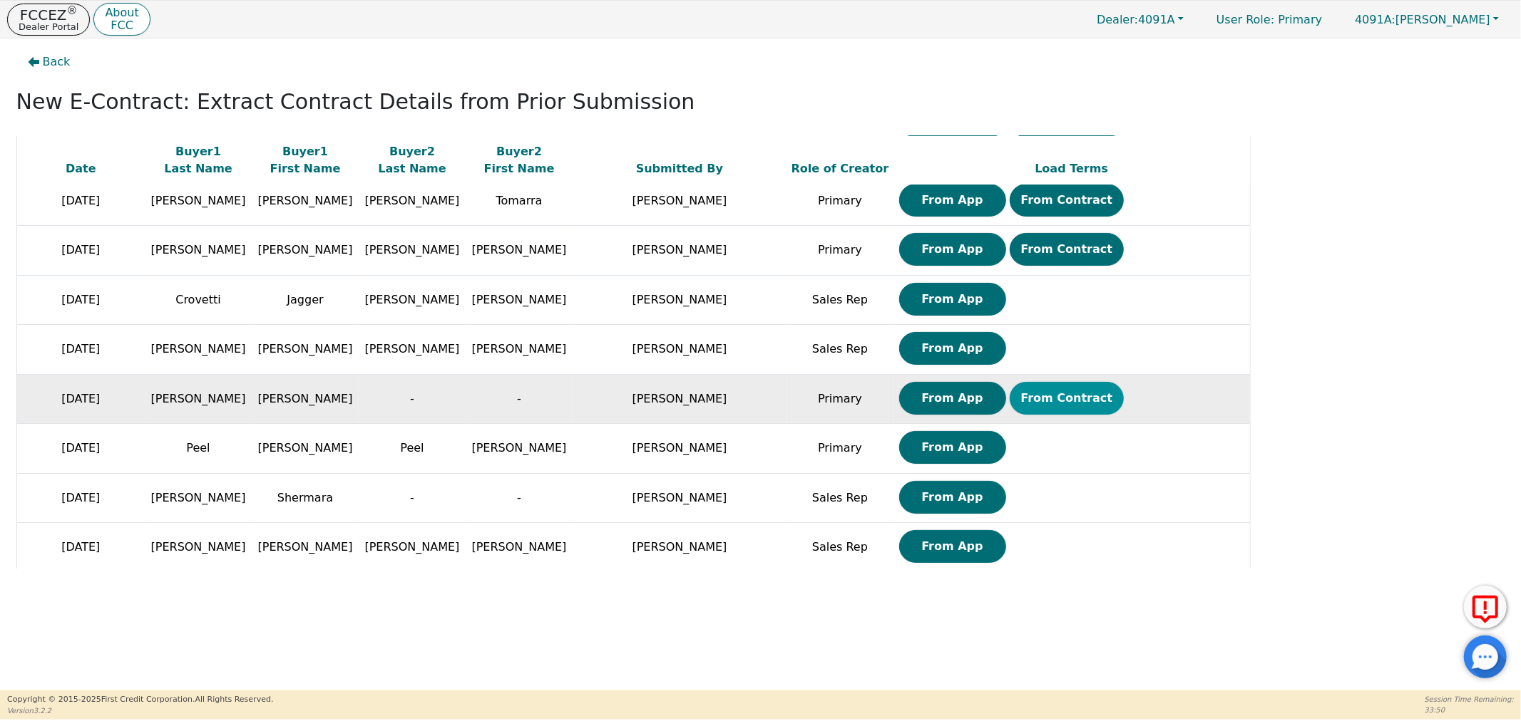
click at [1071, 394] on button "From Contract" at bounding box center [1066, 398] width 115 height 33
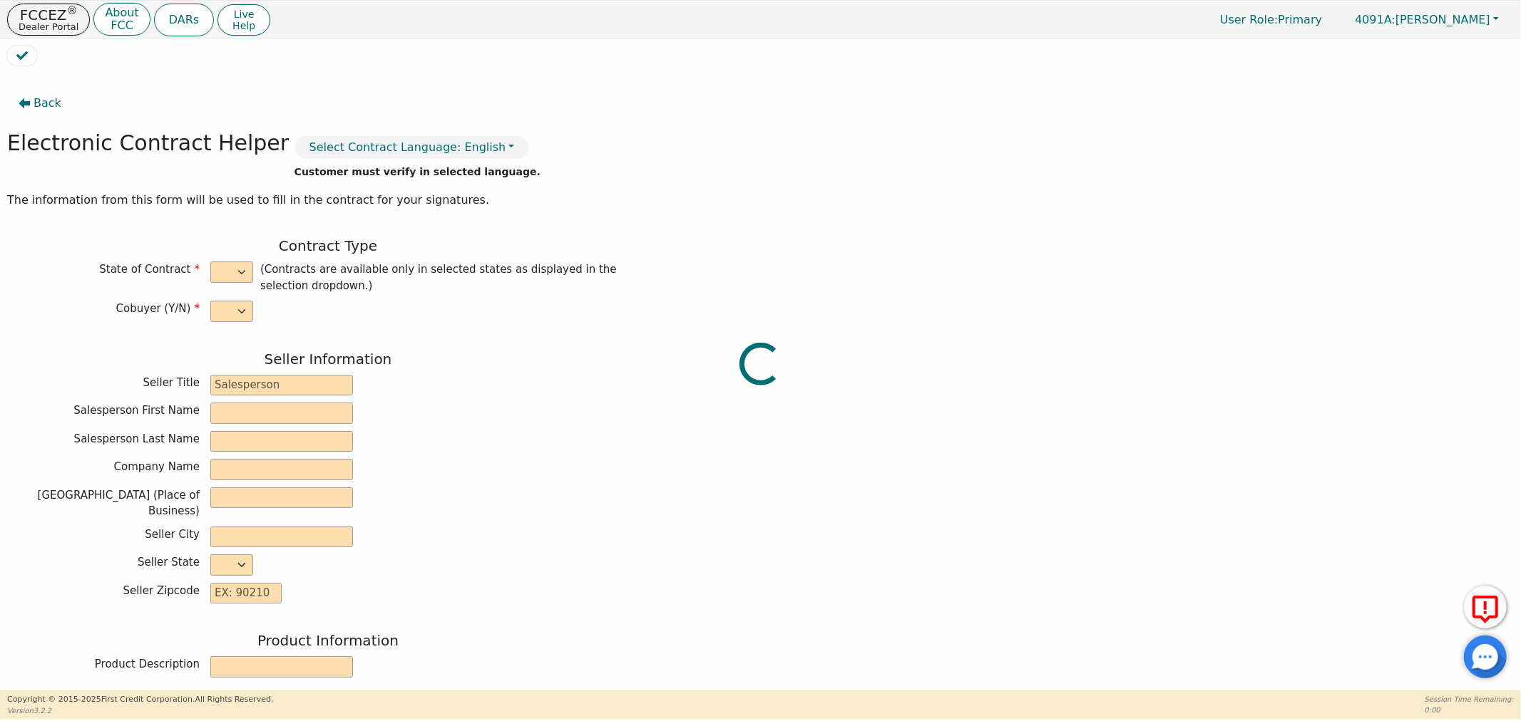
select select "n"
type input "Distributor"
type input "DOUGLAS"
type input "WILLIAMS"
type input "H20 TAKEOVER"
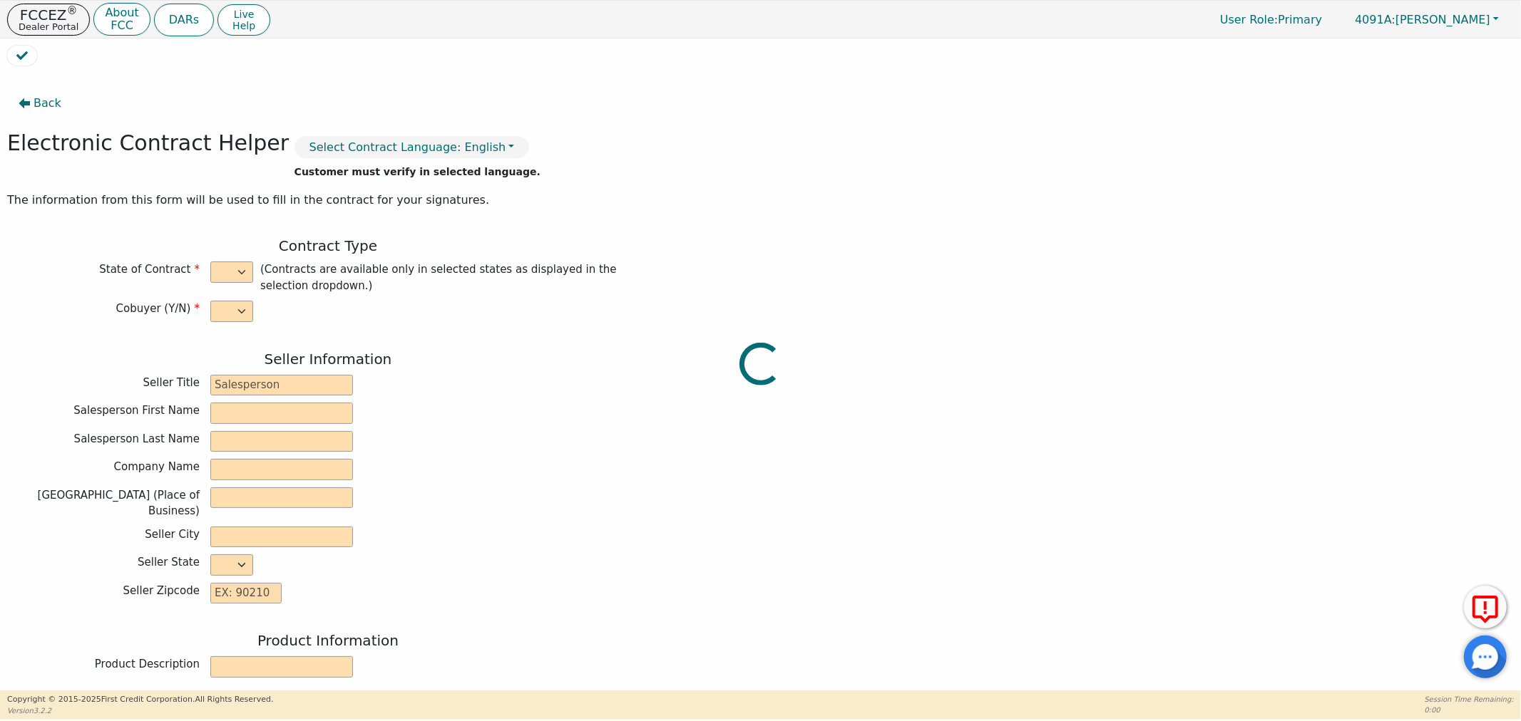
type input "220 WEST MONROE ST"
type input "THOMASVILLE"
select select "GA"
type input "31792"
type input "Rainbow"
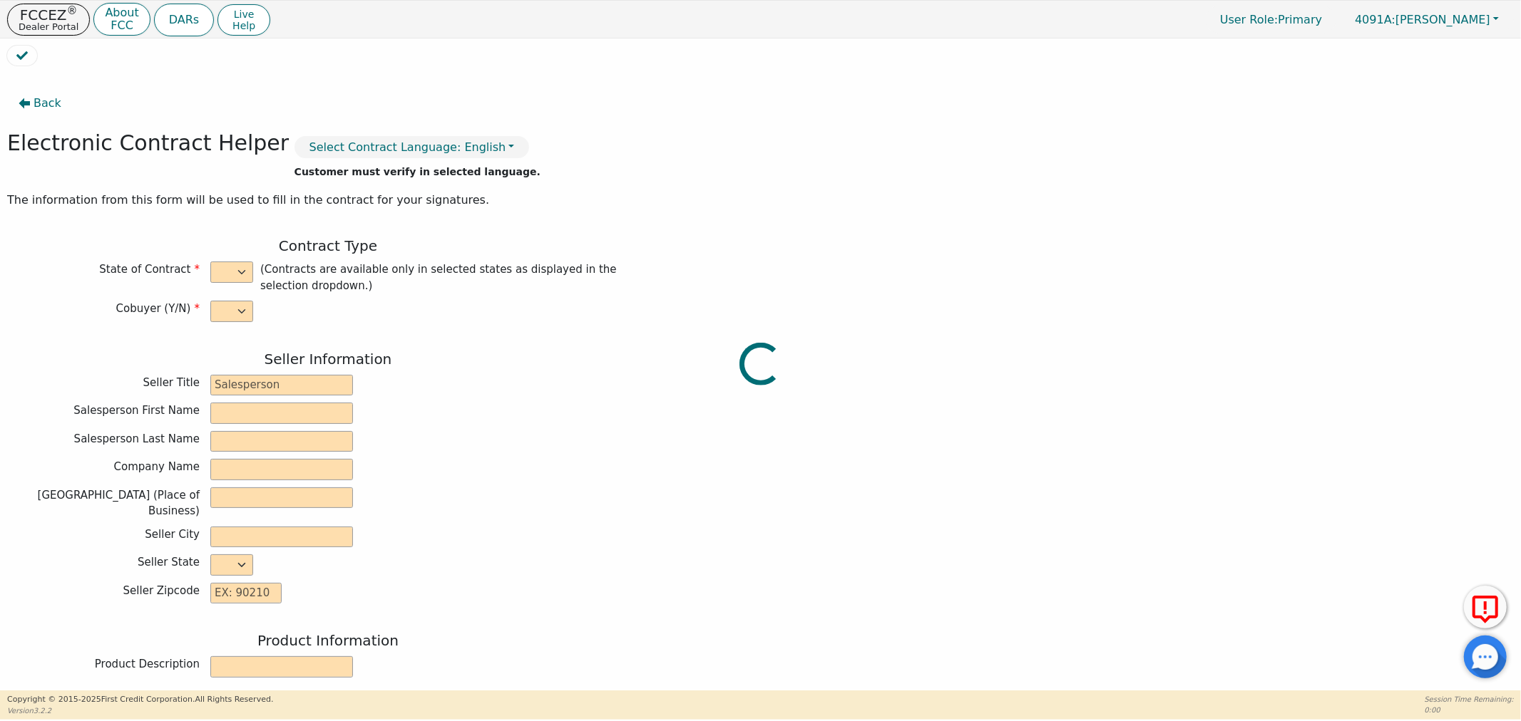
type input "SRX"
type input "Gracie"
type input "Spraggins"
type input "gracie10717@gmail.com"
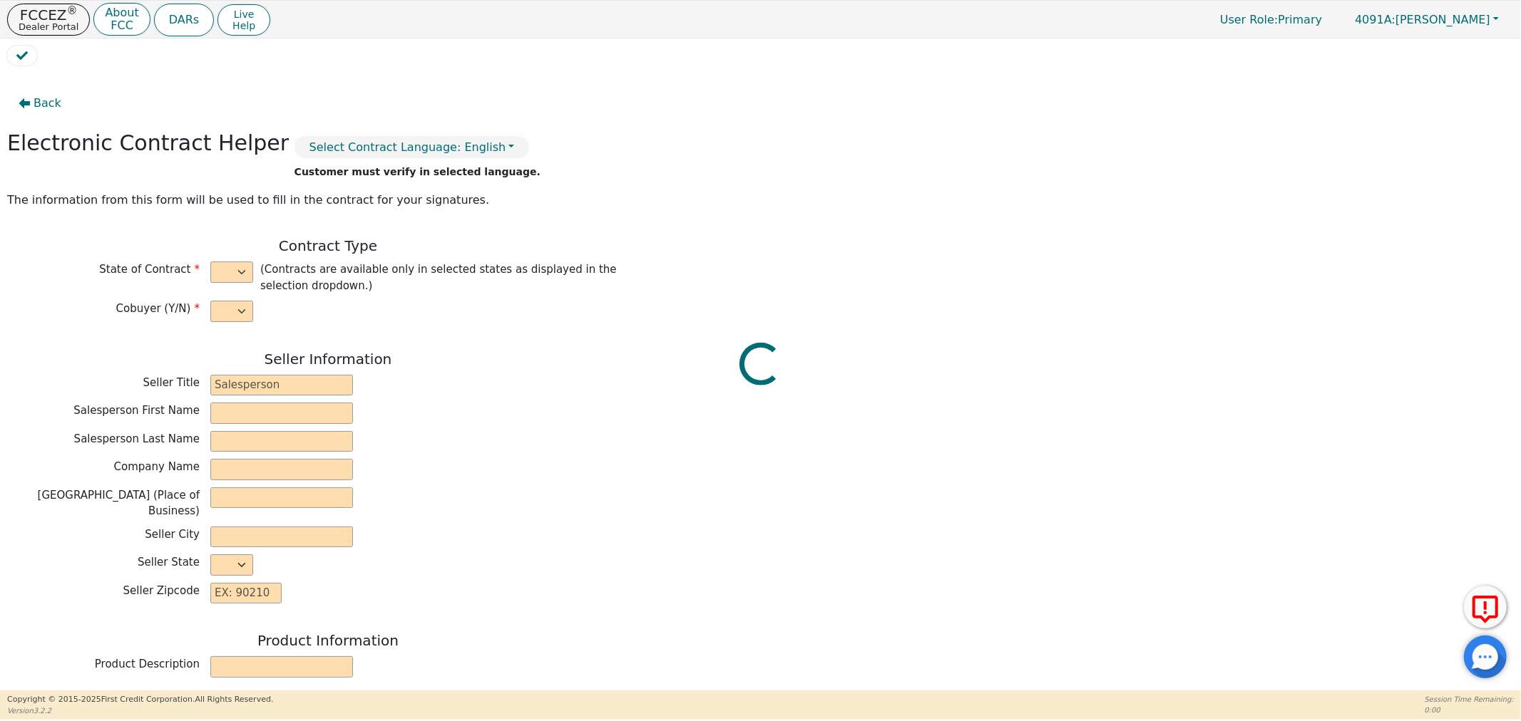
type input "230 B allman Road"
type input "Moultrie"
type input "Colquitt"
select select "GA"
type input "31788"
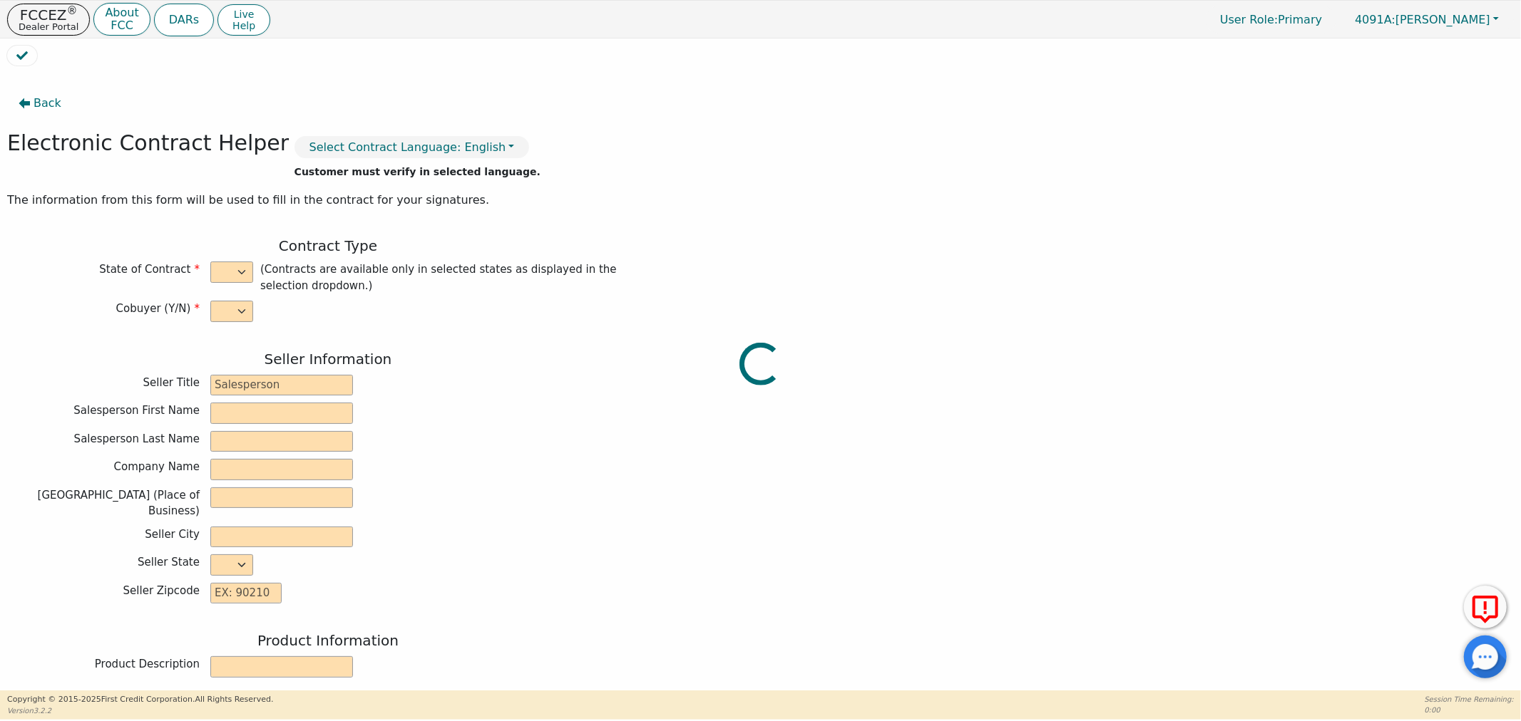
type input "2025-09-10"
type input "21.99"
type input "2025-08-24"
type input "36"
type input "0"
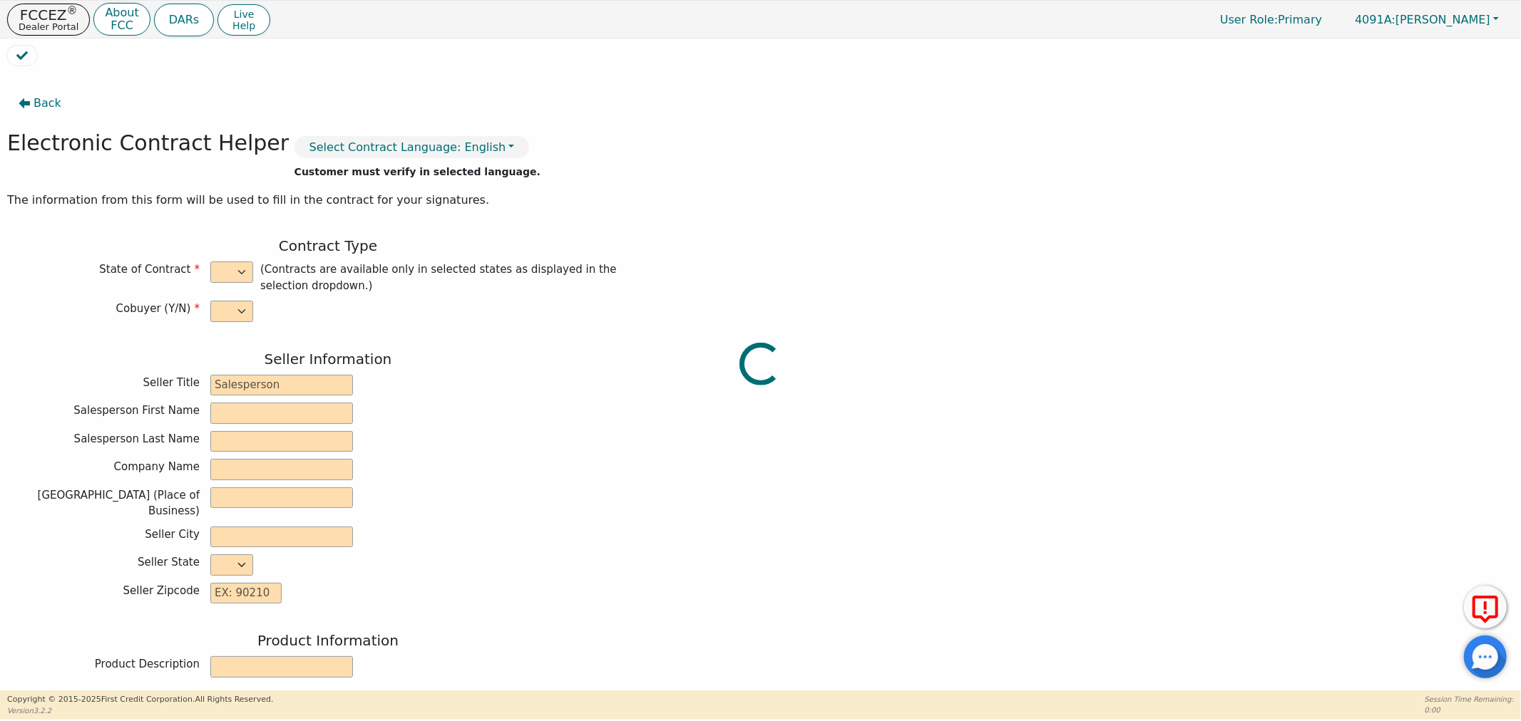
type input "3698.00"
type input "8.00"
type input "295.84"
checkbox input "true"
type input "0.00"
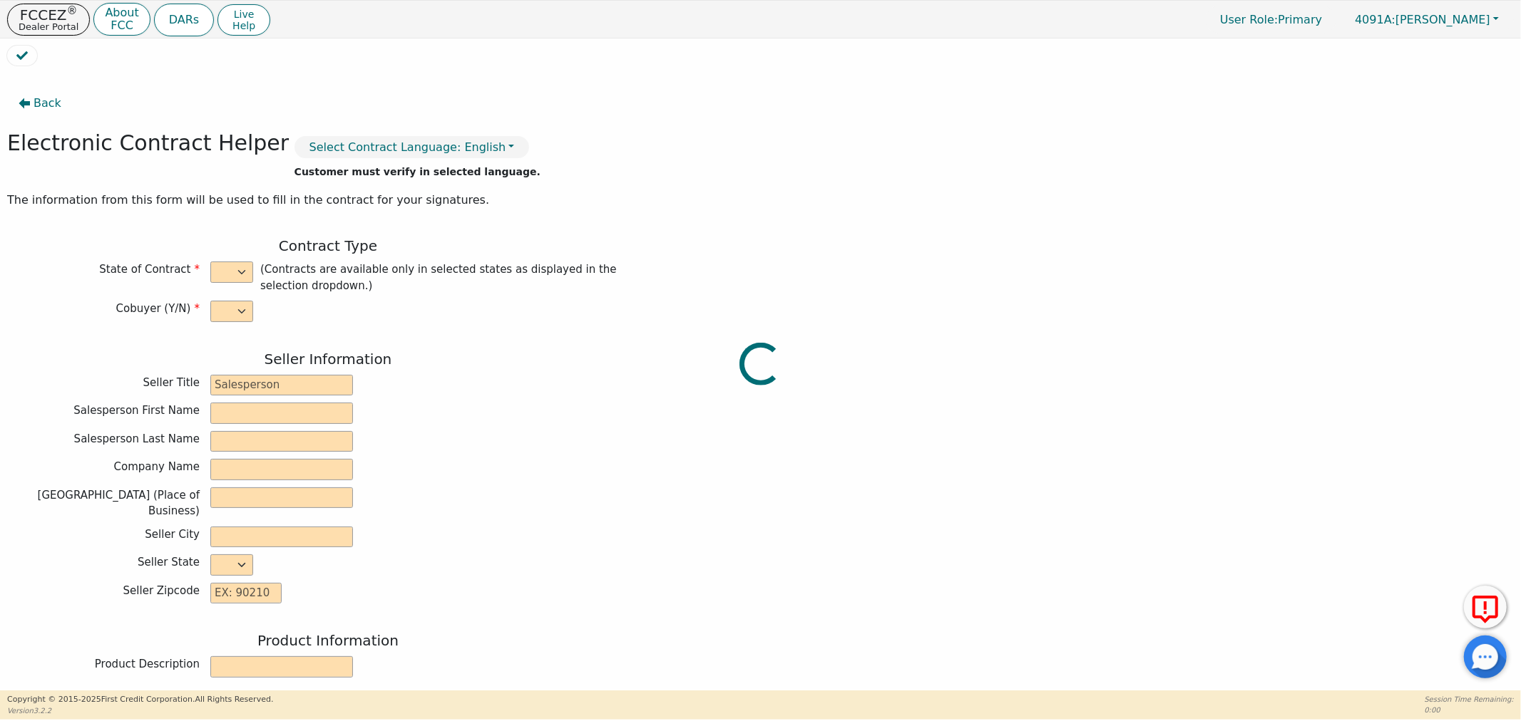
type input "0.00"
type input "3993.84"
type input "5490.36"
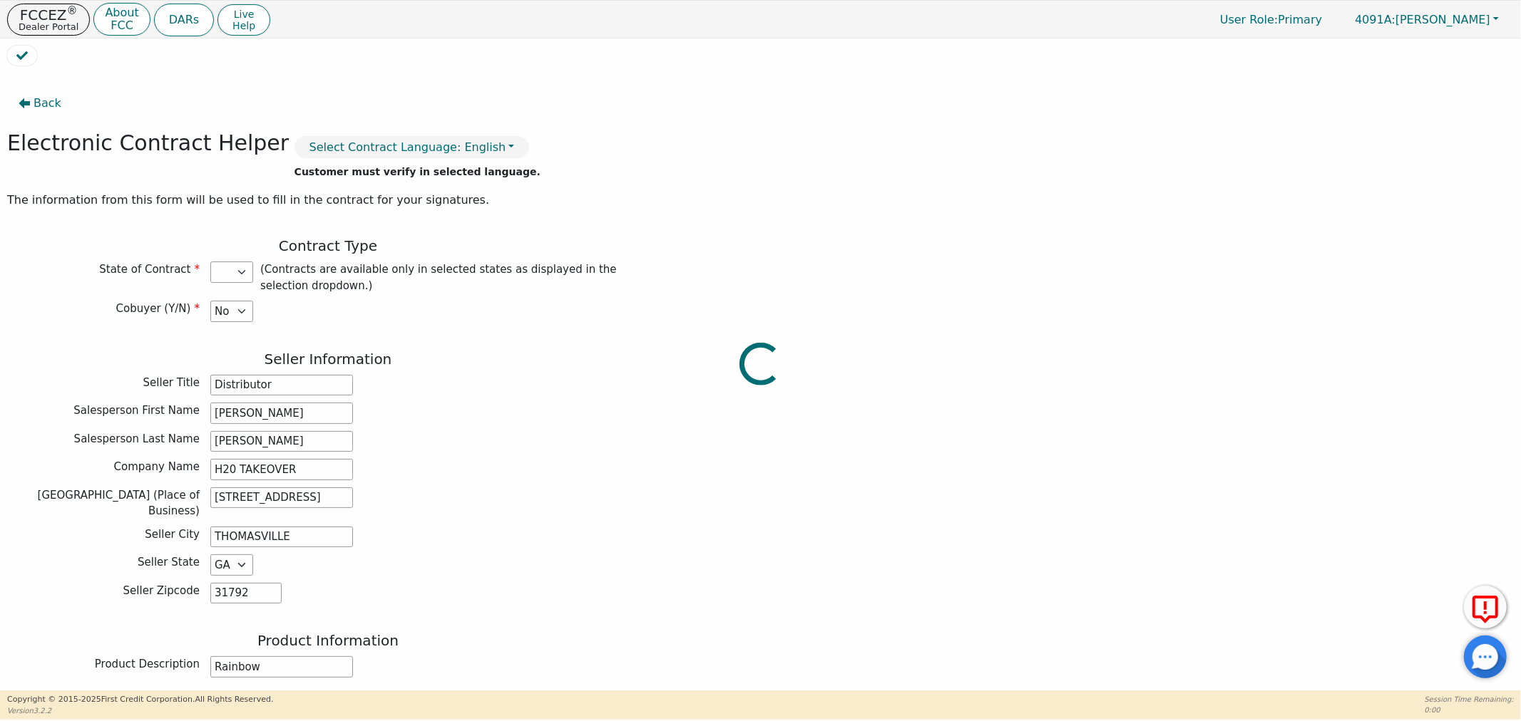
select select "GA"
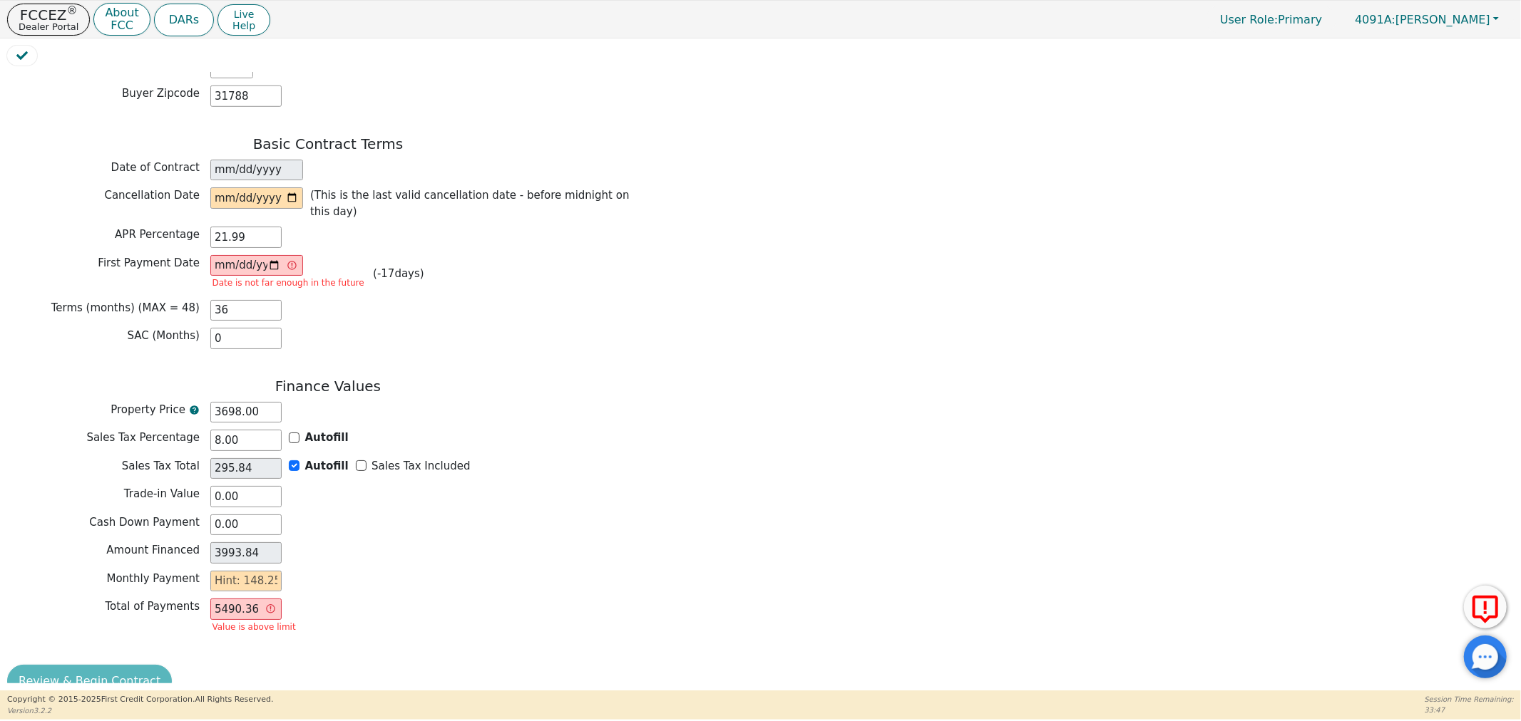
scroll to position [960, 0]
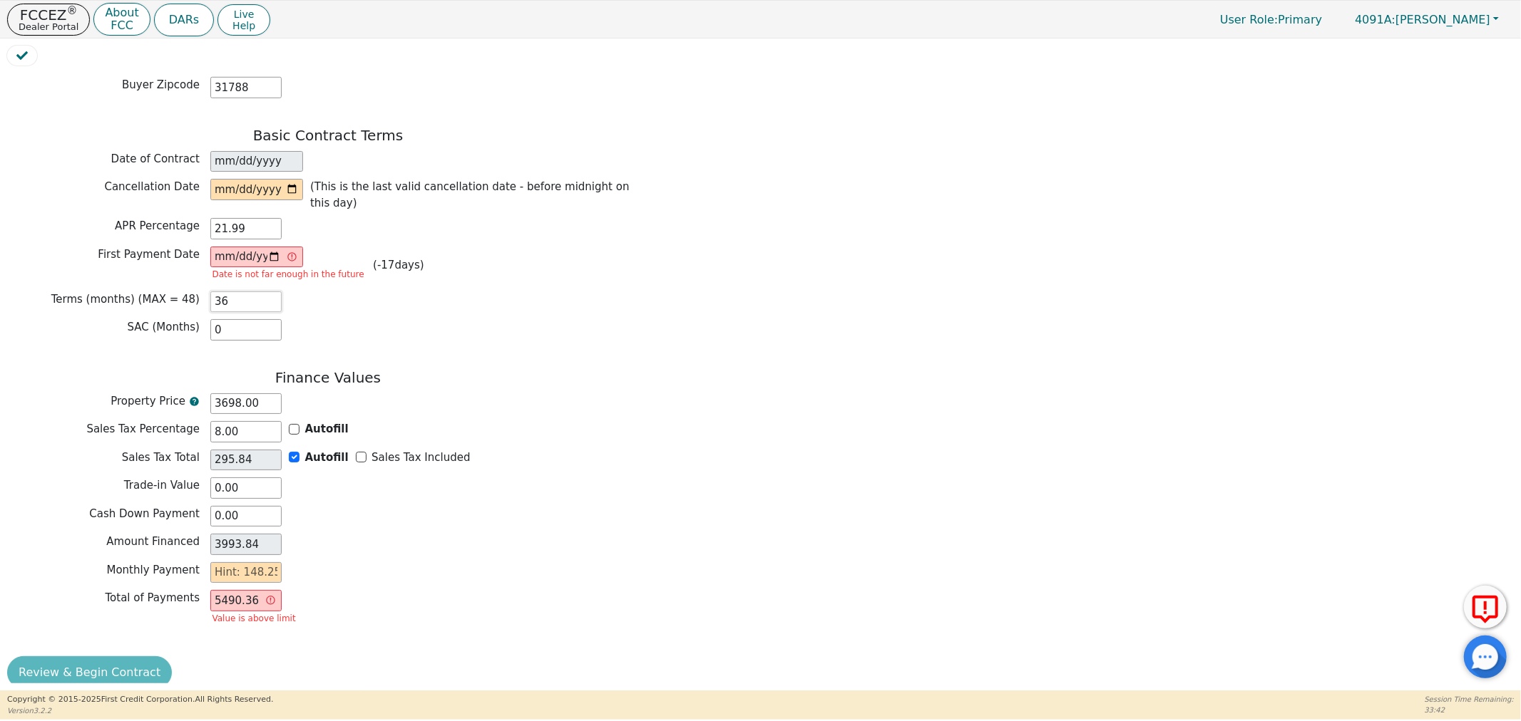
drag, startPoint x: 175, startPoint y: 289, endPoint x: 154, endPoint y: 288, distance: 20.7
click at [155, 292] on div "Terms (months) (MAX = 48) 36" at bounding box center [328, 302] width 642 height 21
type input "4"
type input "0.00"
drag, startPoint x: 430, startPoint y: 580, endPoint x: 423, endPoint y: 572, distance: 9.6
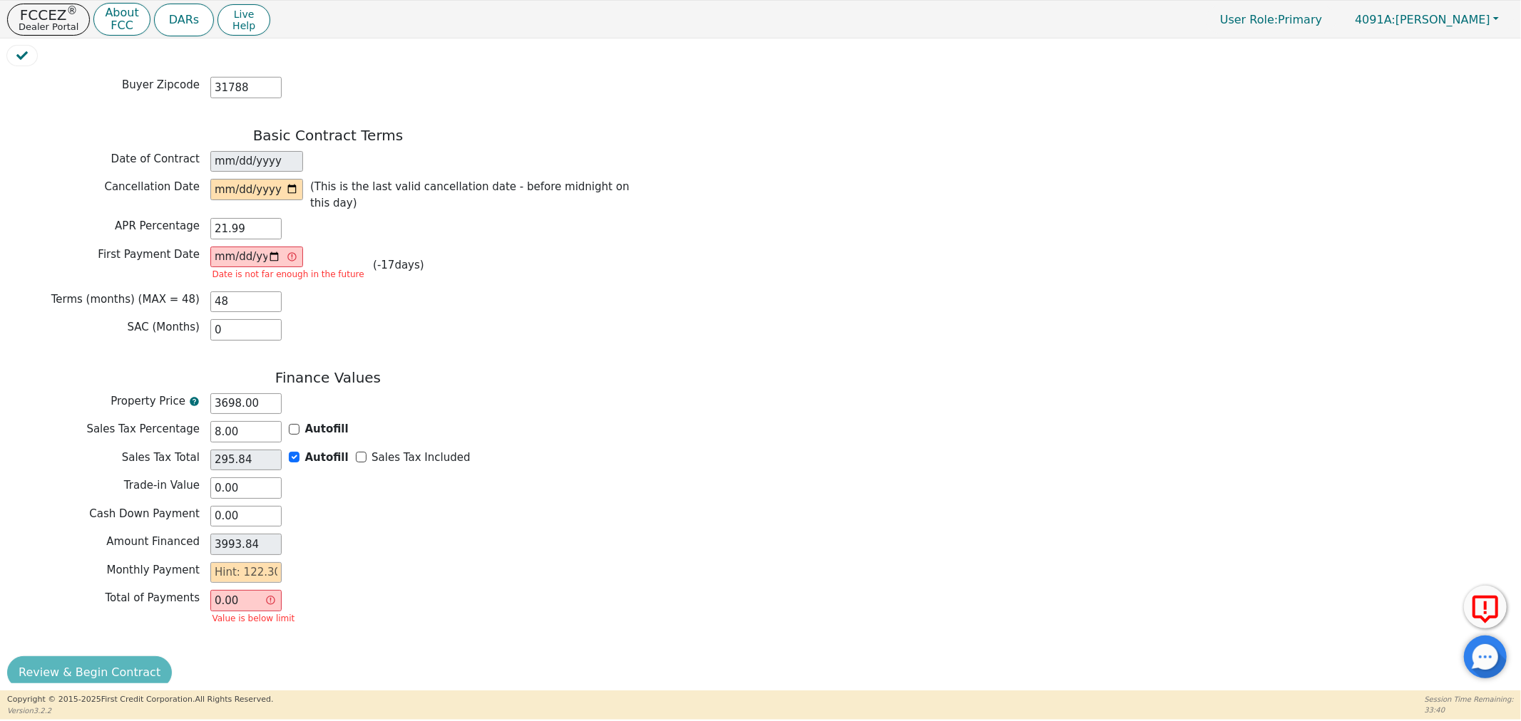
click at [429, 590] on div "Total of Payments 0.00 Value is below limit" at bounding box center [328, 609] width 642 height 38
drag, startPoint x: 255, startPoint y: 287, endPoint x: 177, endPoint y: 287, distance: 78.4
click at [177, 292] on div "Terms (months) (MAX = 48) 48" at bounding box center [328, 302] width 642 height 21
click at [578, 563] on div "Monthly Payment" at bounding box center [328, 572] width 642 height 21
drag, startPoint x: 257, startPoint y: 287, endPoint x: 166, endPoint y: 274, distance: 92.1
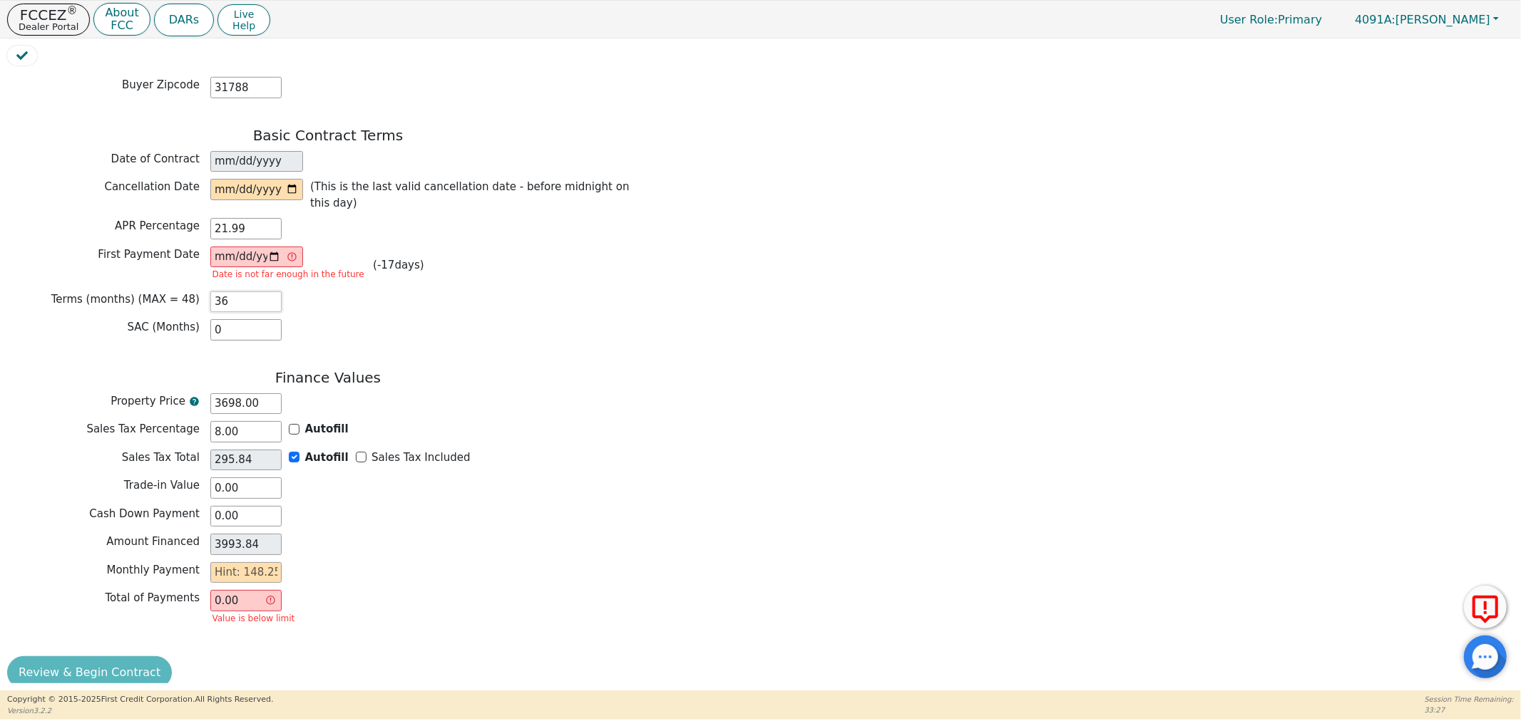
click at [166, 292] on div "Terms (months) (MAX = 48) 36" at bounding box center [328, 302] width 642 height 21
type input "48"
click at [61, 31] on p "Dealer Portal" at bounding box center [49, 26] width 60 height 9
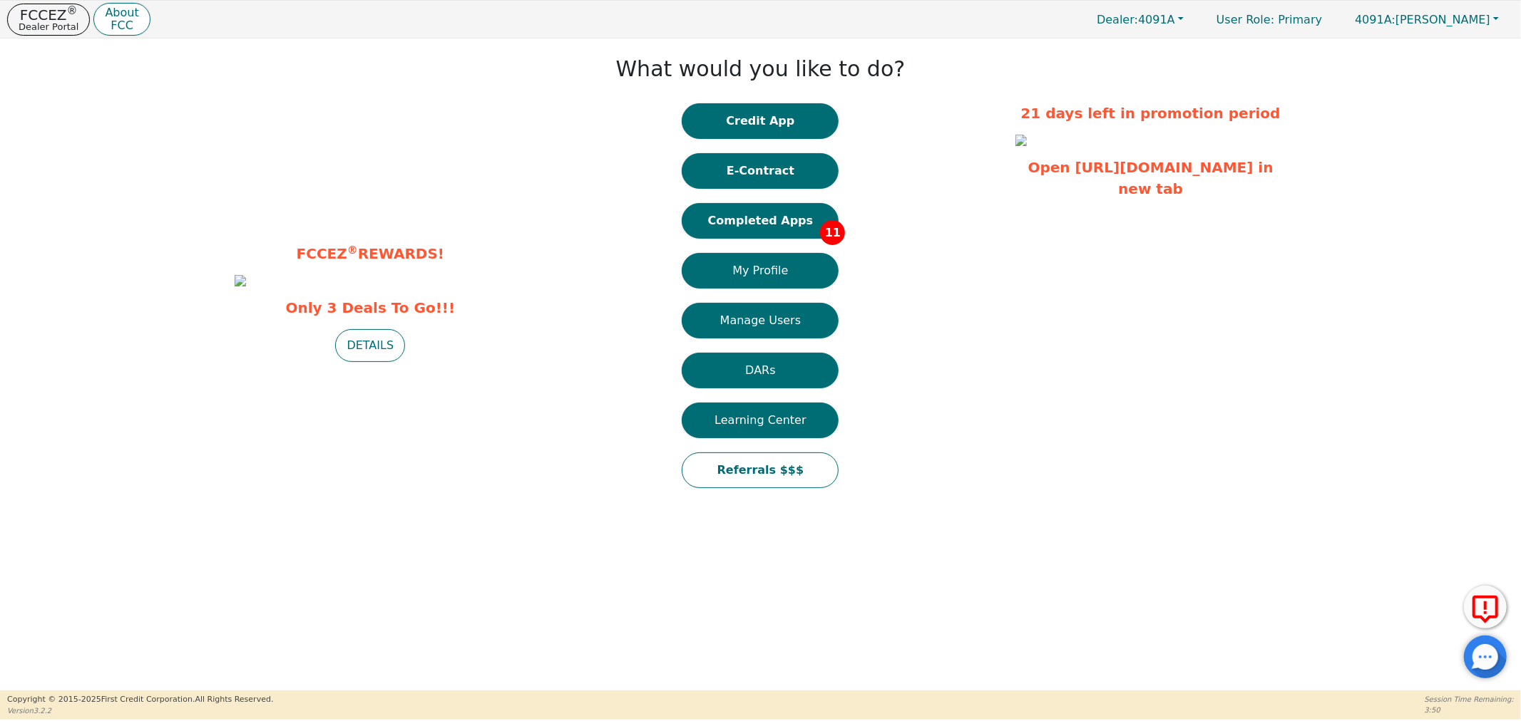
drag, startPoint x: 783, startPoint y: 160, endPoint x: 835, endPoint y: 148, distance: 53.4
click at [830, 150] on div "Credit App E-Contract Completed Apps 11 My Profile Manage Users DARs Learning C…" at bounding box center [760, 302] width 157 height 399
click at [788, 168] on button "E-Contract" at bounding box center [760, 171] width 157 height 36
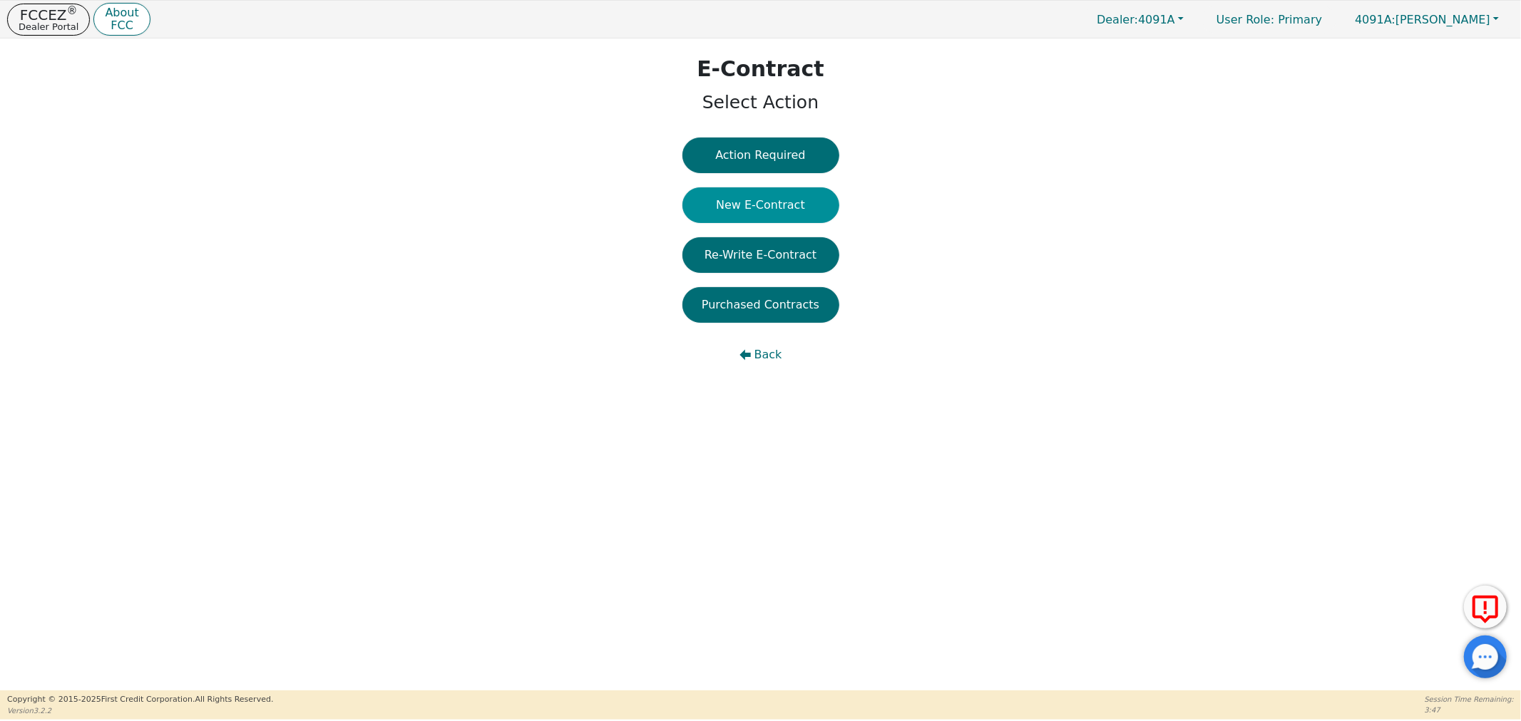
click at [749, 207] on button "New E-Contract" at bounding box center [760, 205] width 157 height 36
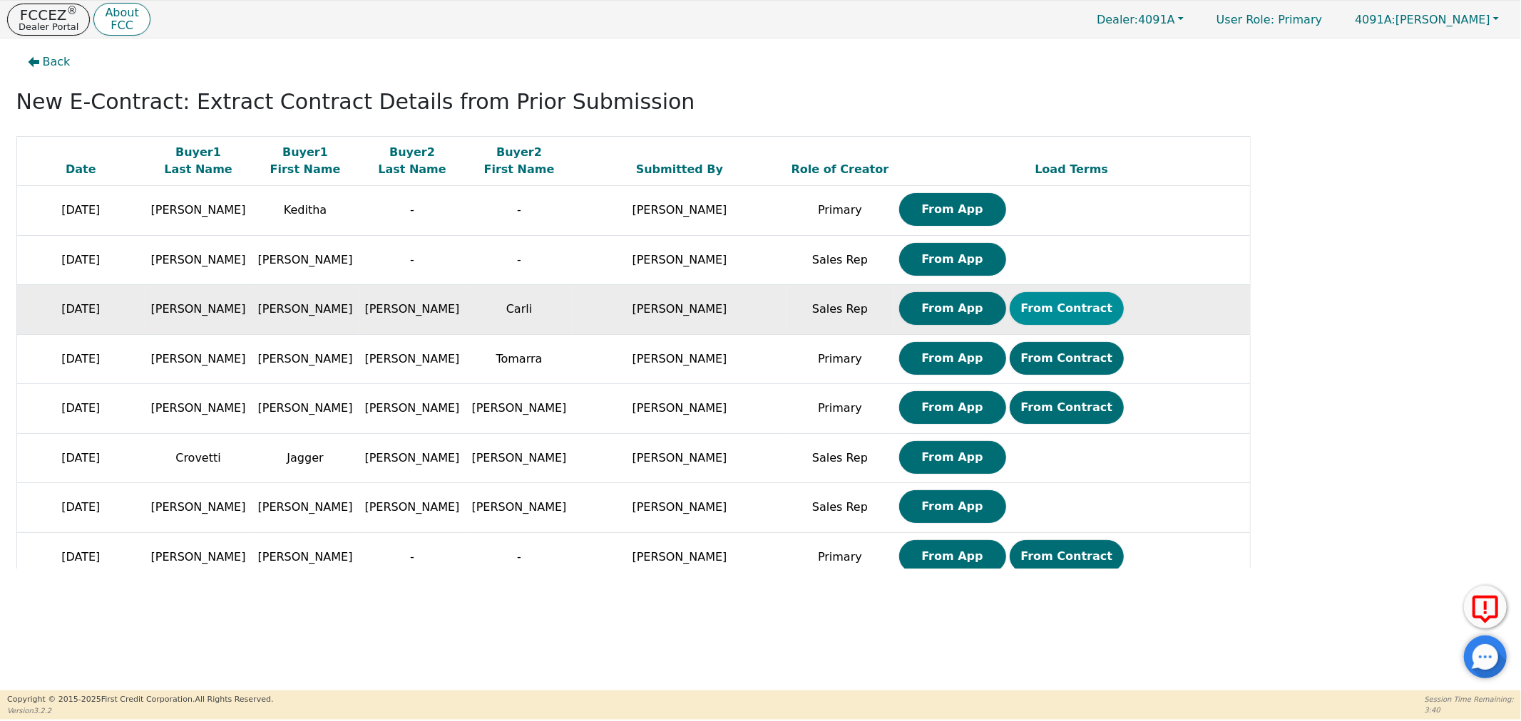
click at [1049, 310] on button "From Contract" at bounding box center [1066, 308] width 115 height 33
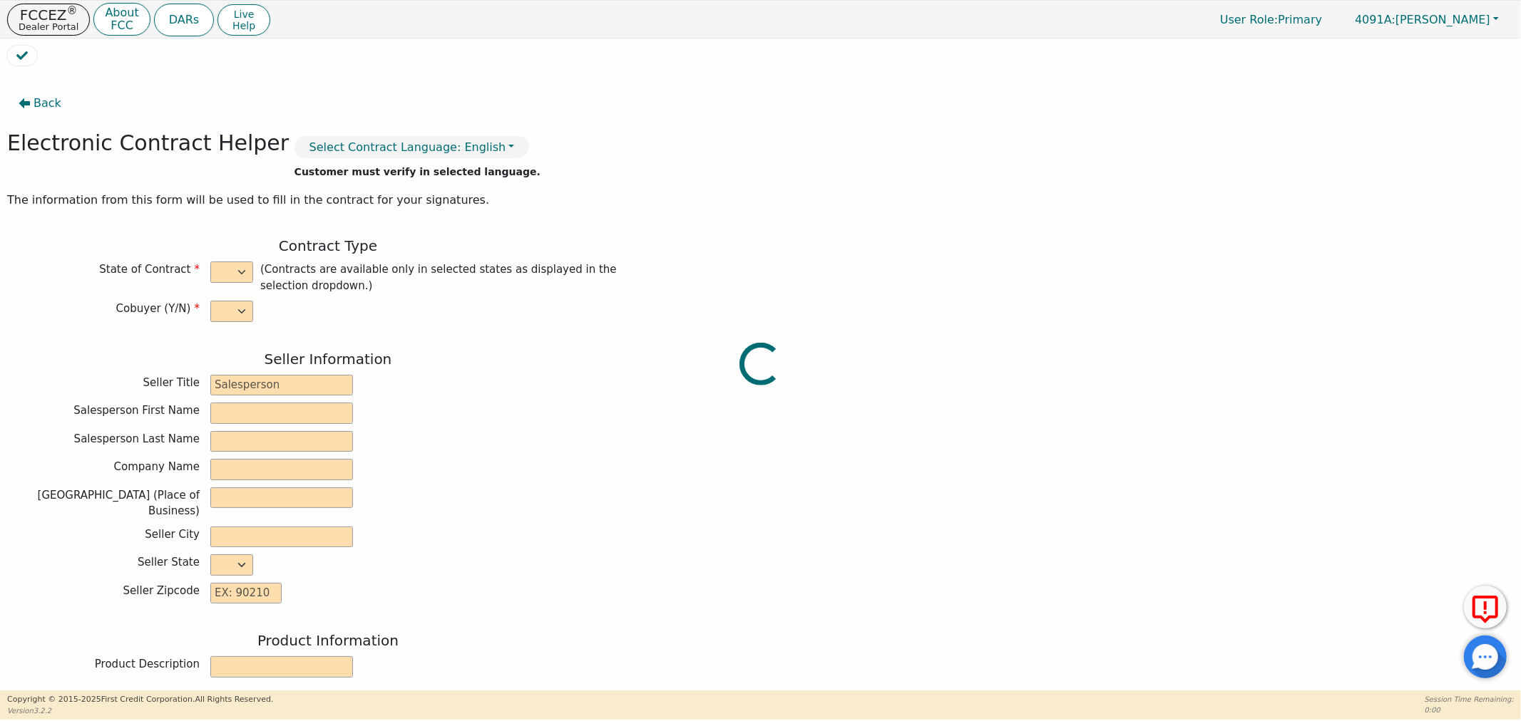
select select "y"
type input "Distributor"
type input "Douglas"
type input "Williams"
type input "H20 TAKEOVER"
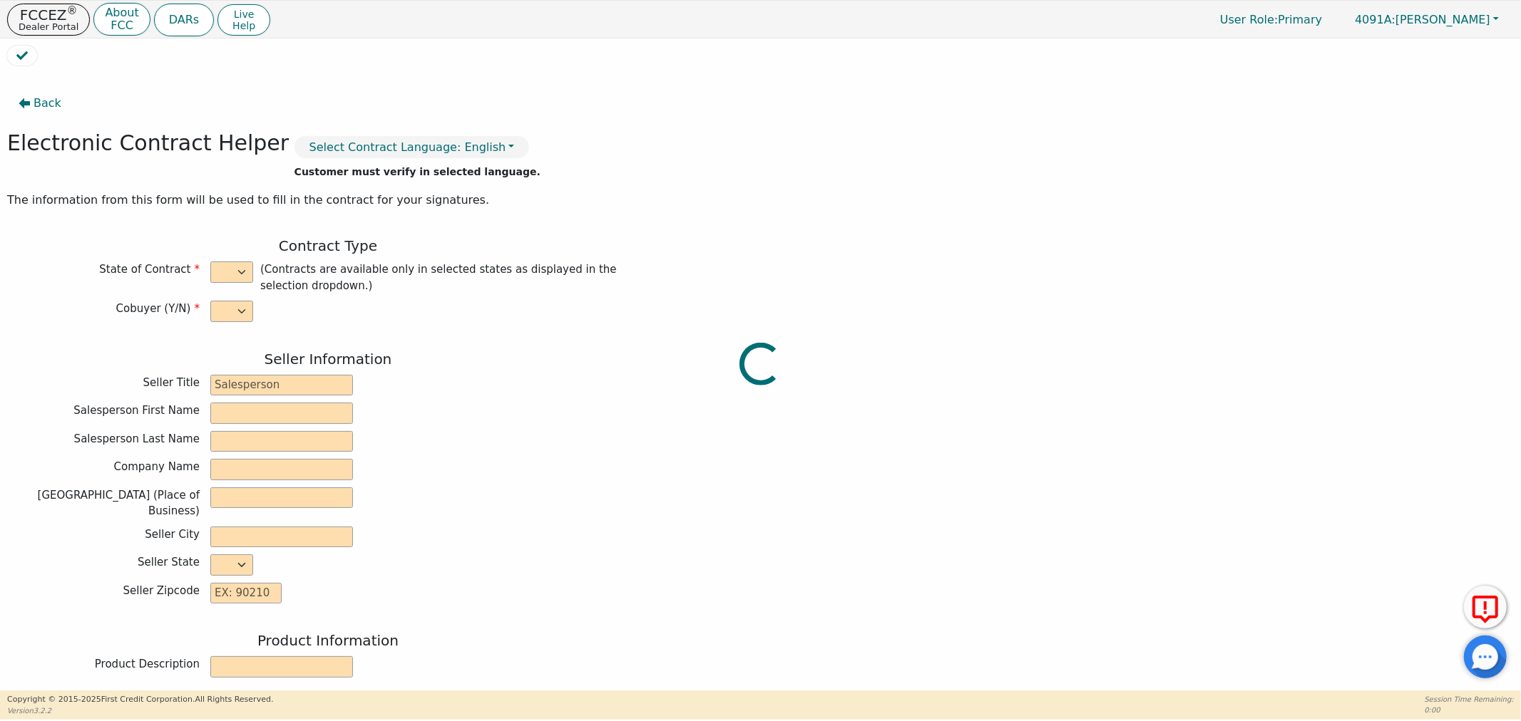
type input "220 WEST MONROE ST"
type input "THOMASVILLE"
select select "GA"
type input "31792"
type input "Rainbow"
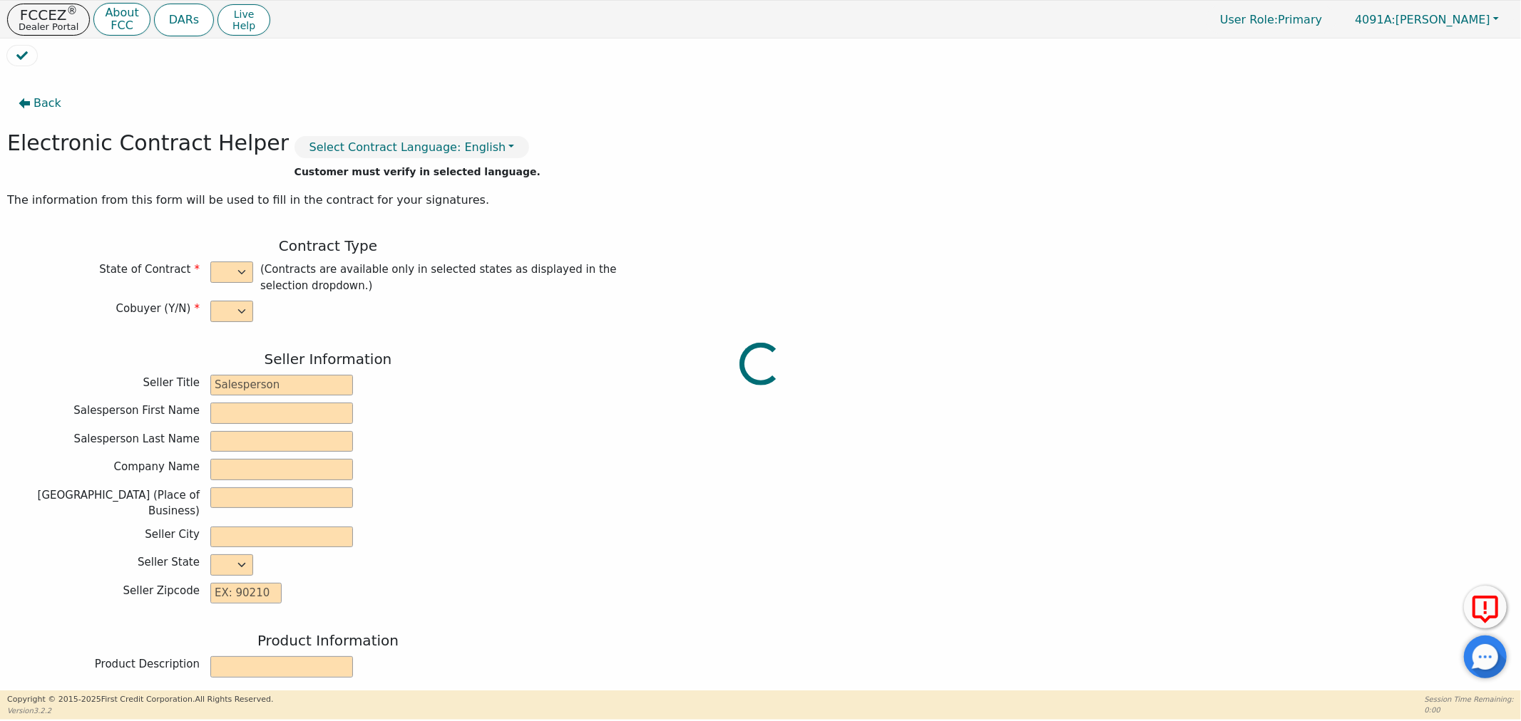
type input "SRX"
type input "22780944"
type input "[PERSON_NAME]"
type input "joe638522@gmail.com"
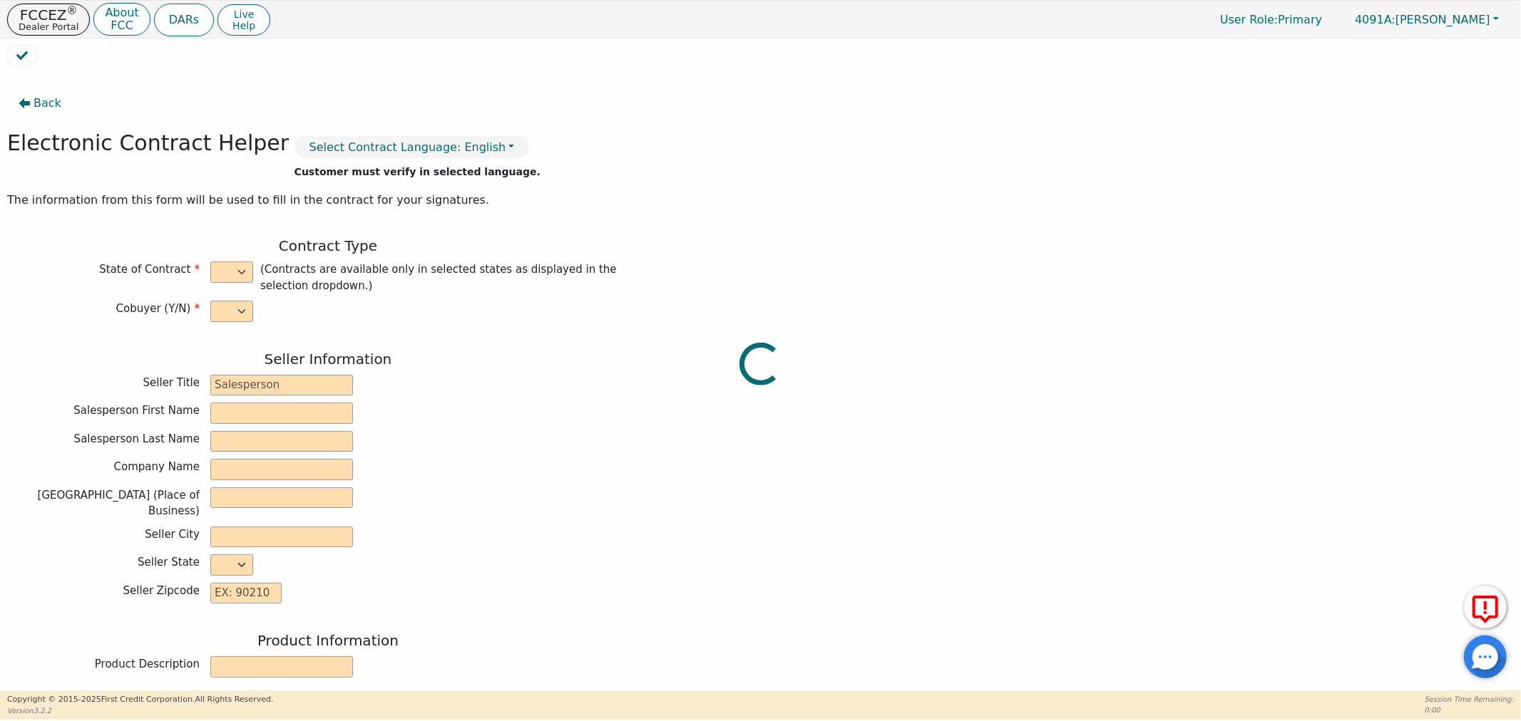
type input "joe638522@gmail.com"
type input "Carli"
type input "[PERSON_NAME]"
type input "lahammack09@gmail.com"
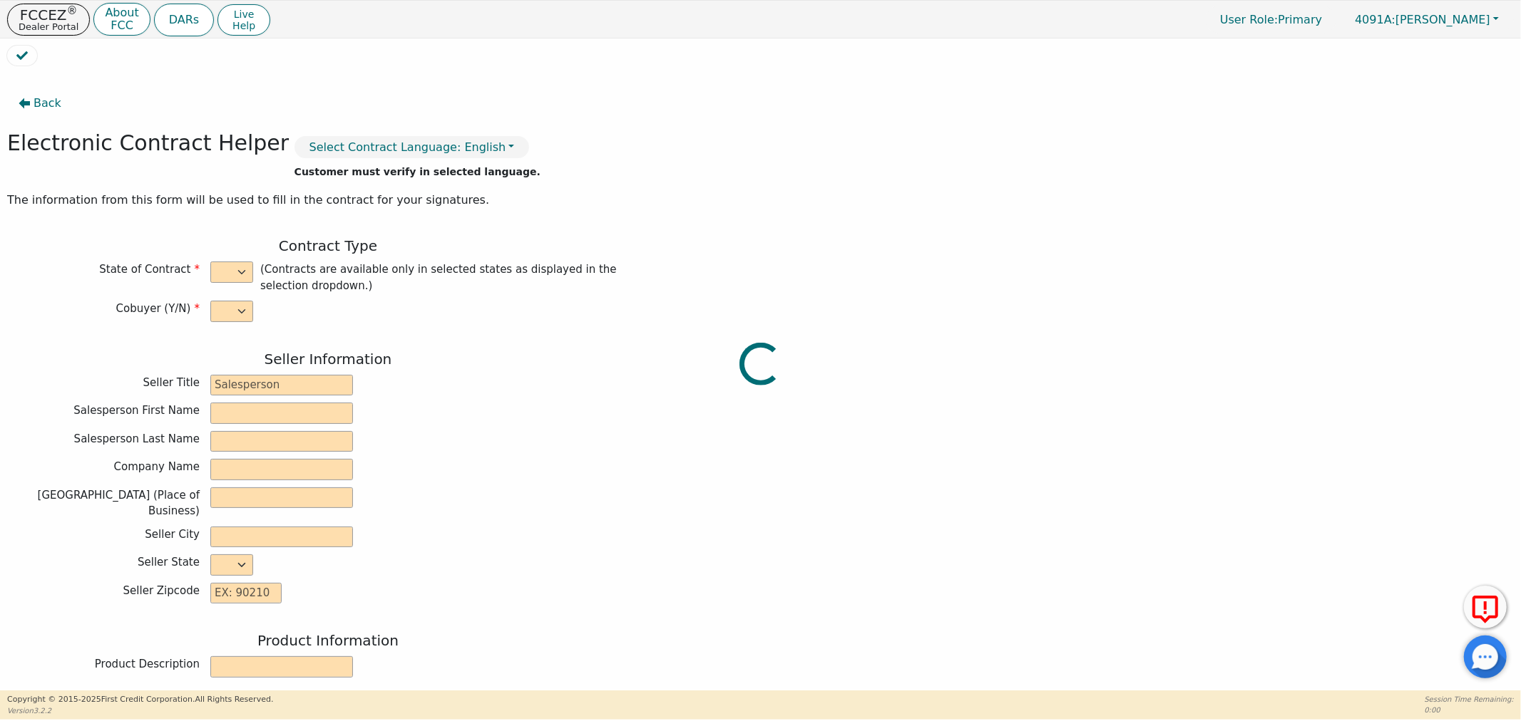
type input "195 Wood Ave"
type input "Pavo"
type input "Brooks"
select select "GA"
type input "31778"
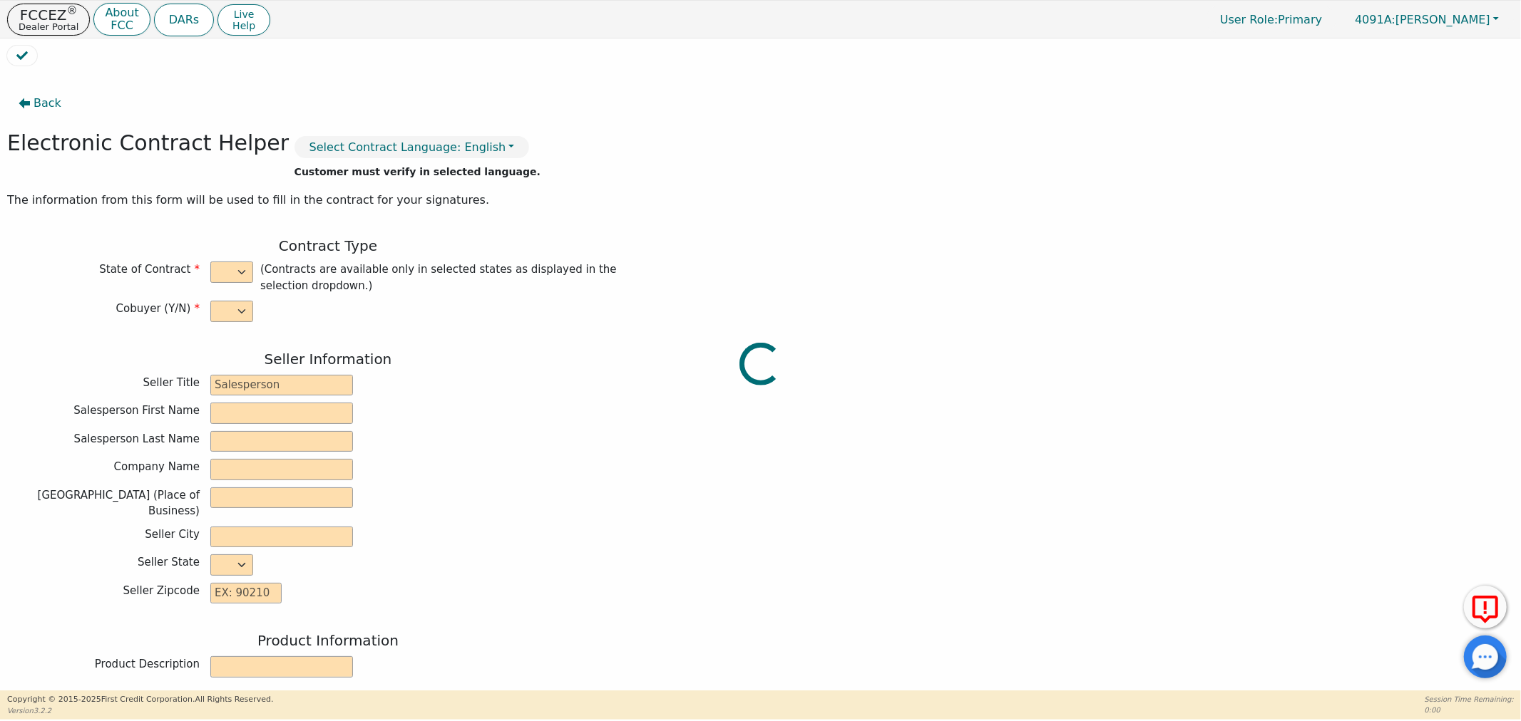
type input "2025-09-10"
type input "21.98"
type input "2025-10-17"
type input "36"
type input "0"
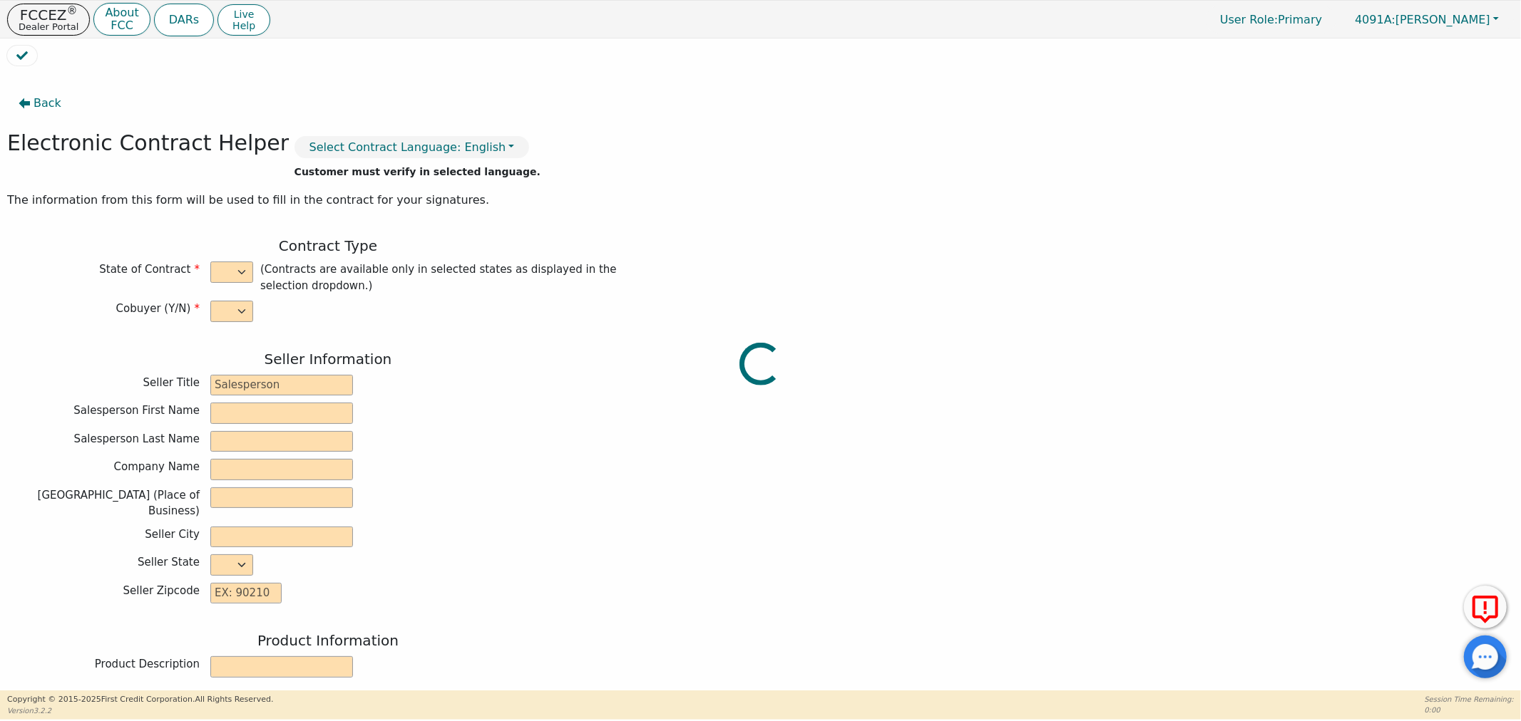
type input "3698.00"
type input "8.00"
type input "295.84"
checkbox input "true"
type input "0.00"
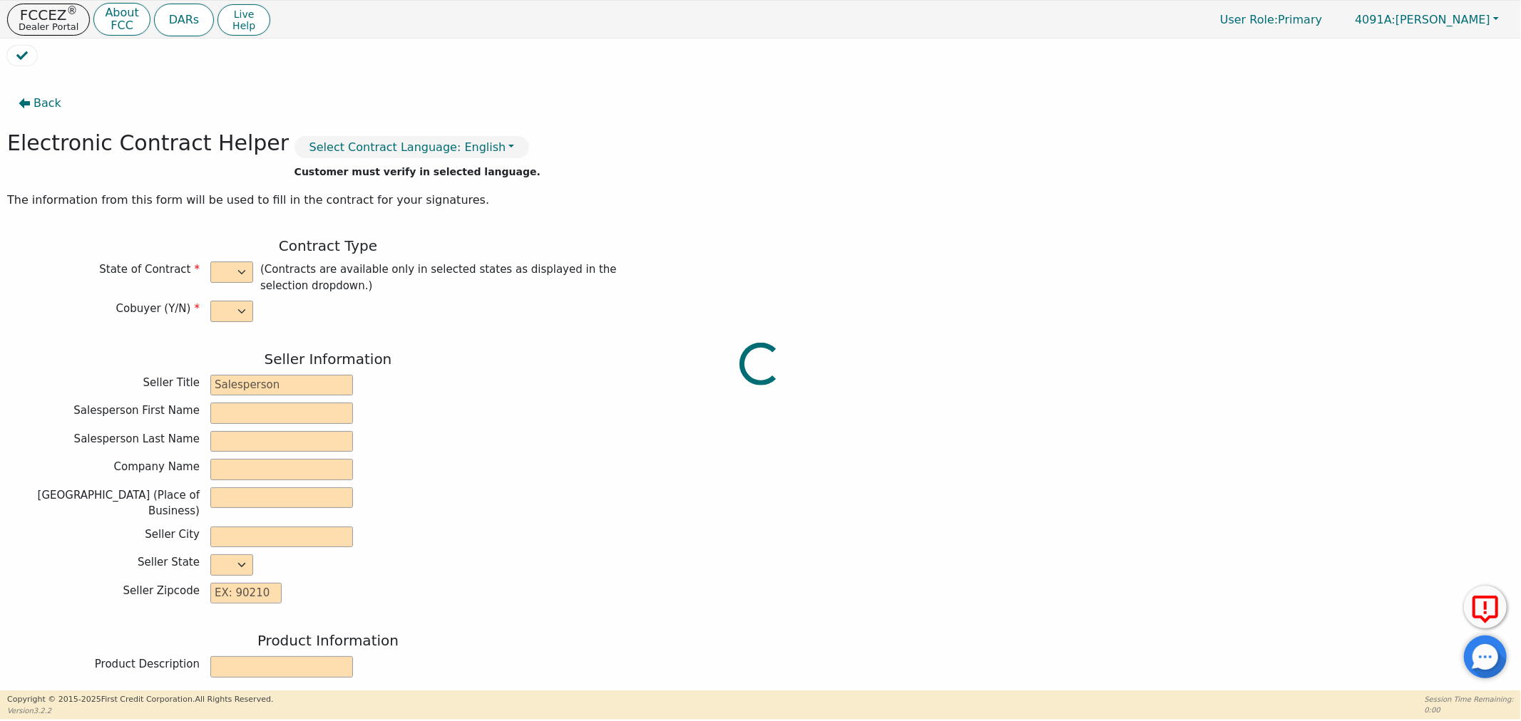
type input "0.00"
type input "3993.84"
type input "5489.64"
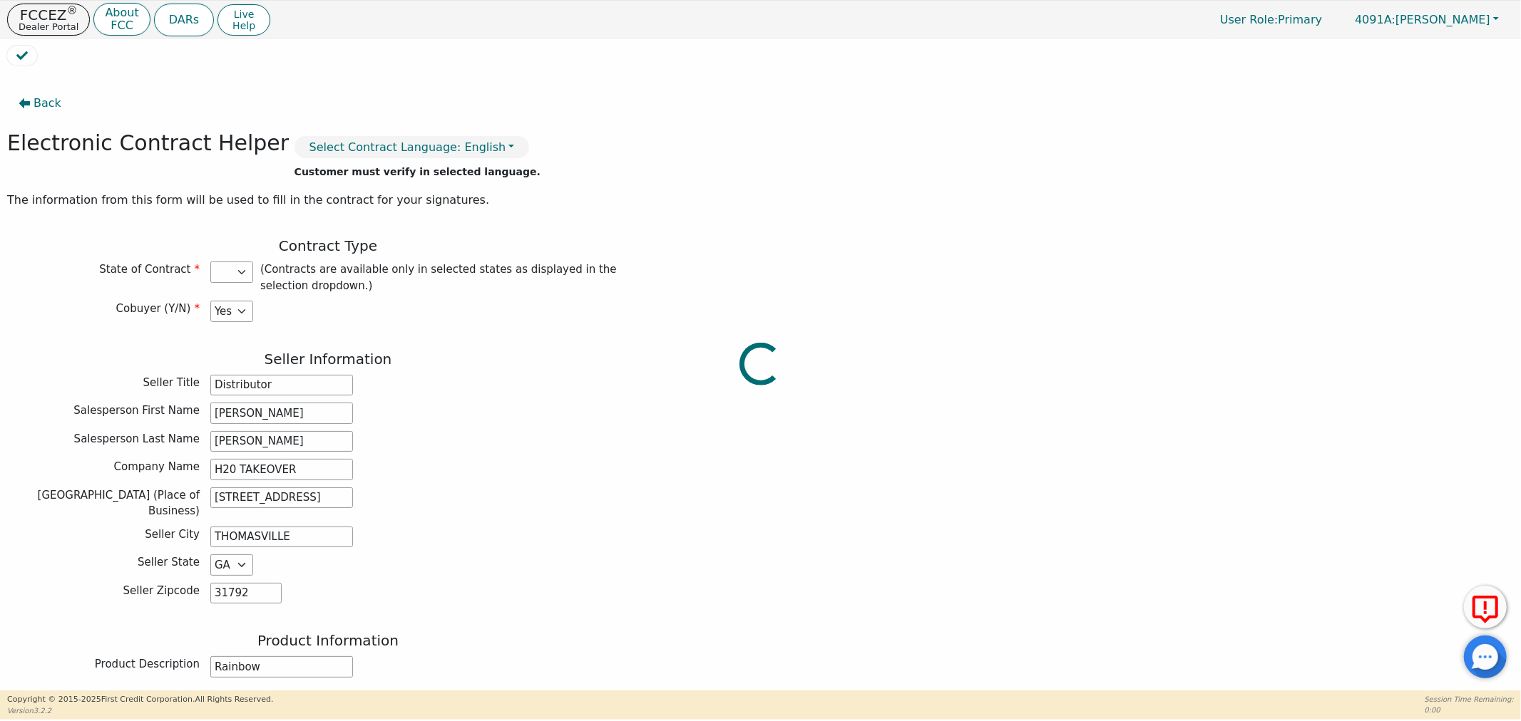
select select "GA"
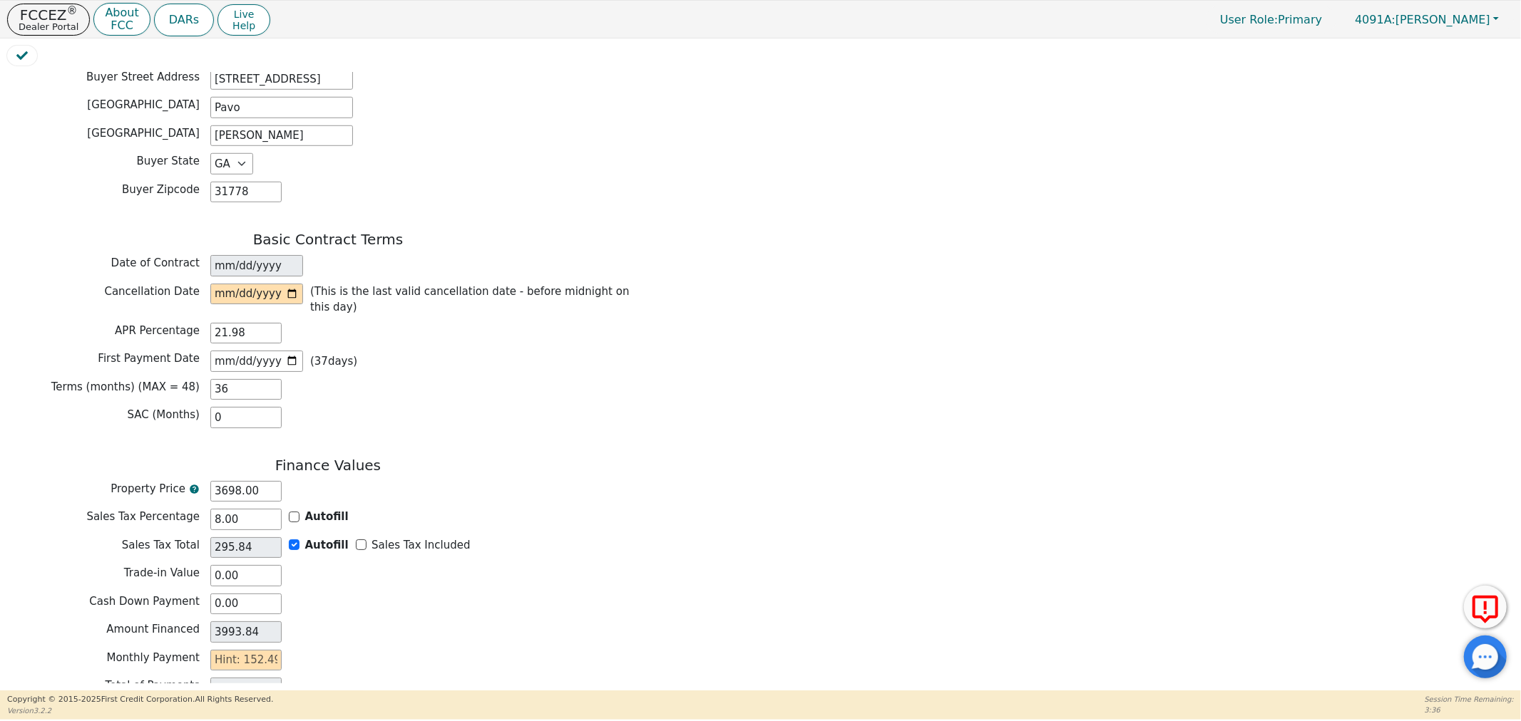
scroll to position [950, 0]
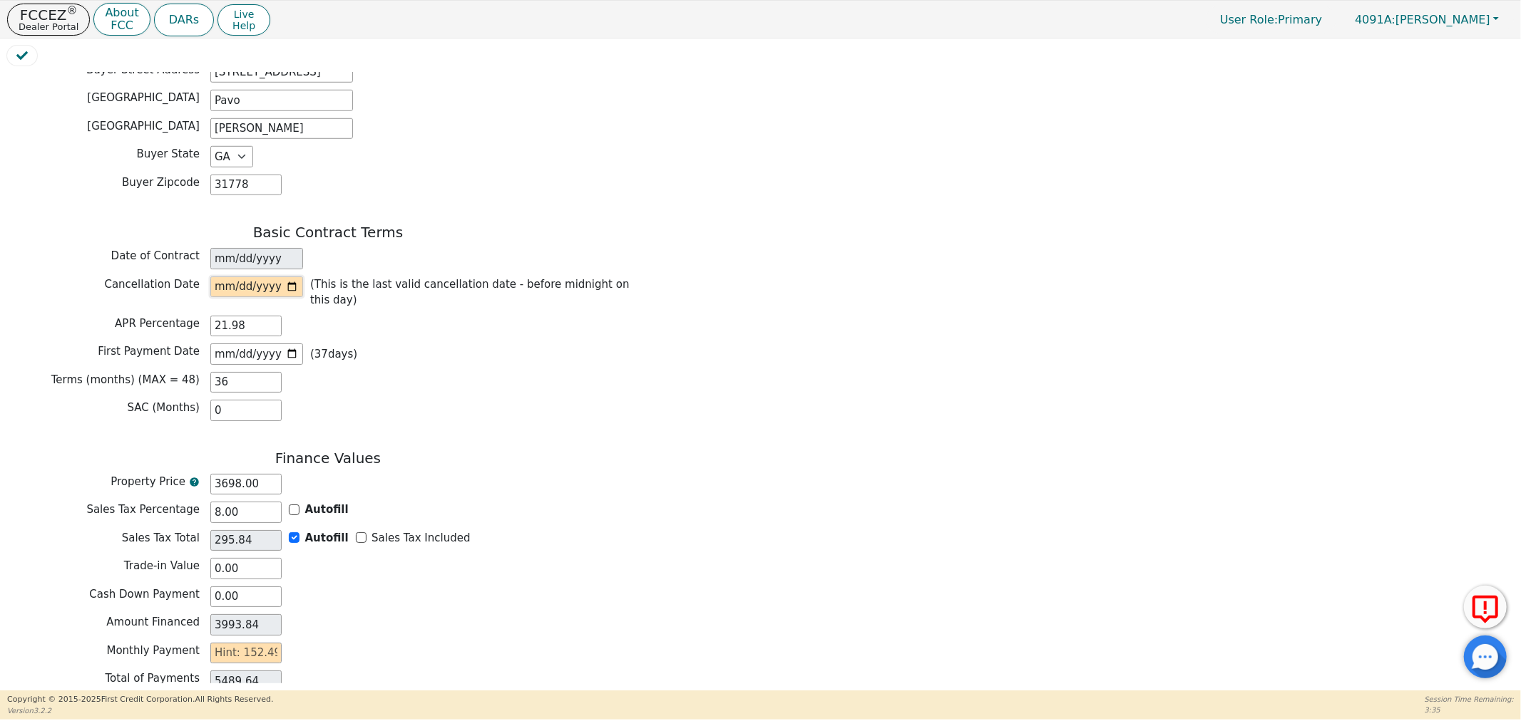
click at [293, 282] on input "date" at bounding box center [256, 287] width 93 height 21
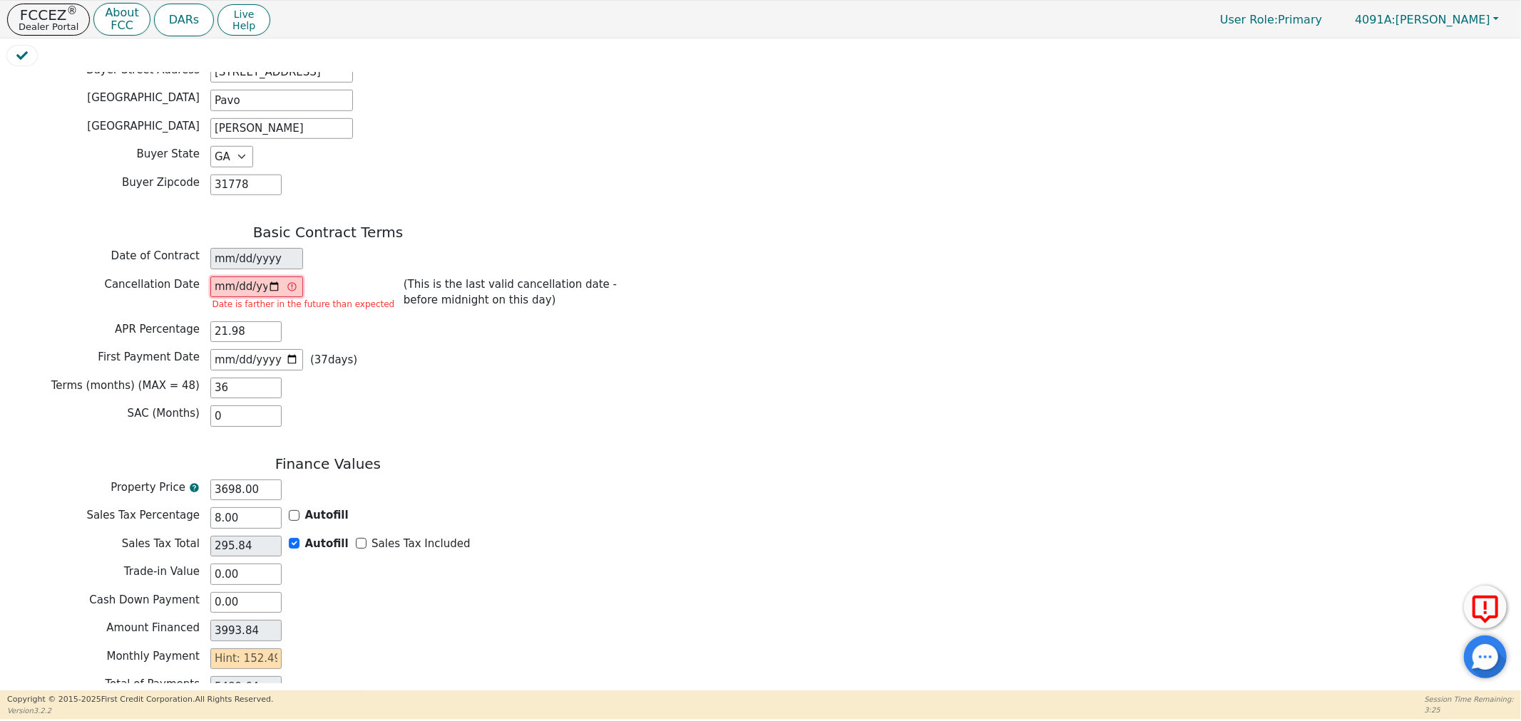
click at [272, 278] on input "2025-10-17" at bounding box center [256, 287] width 93 height 21
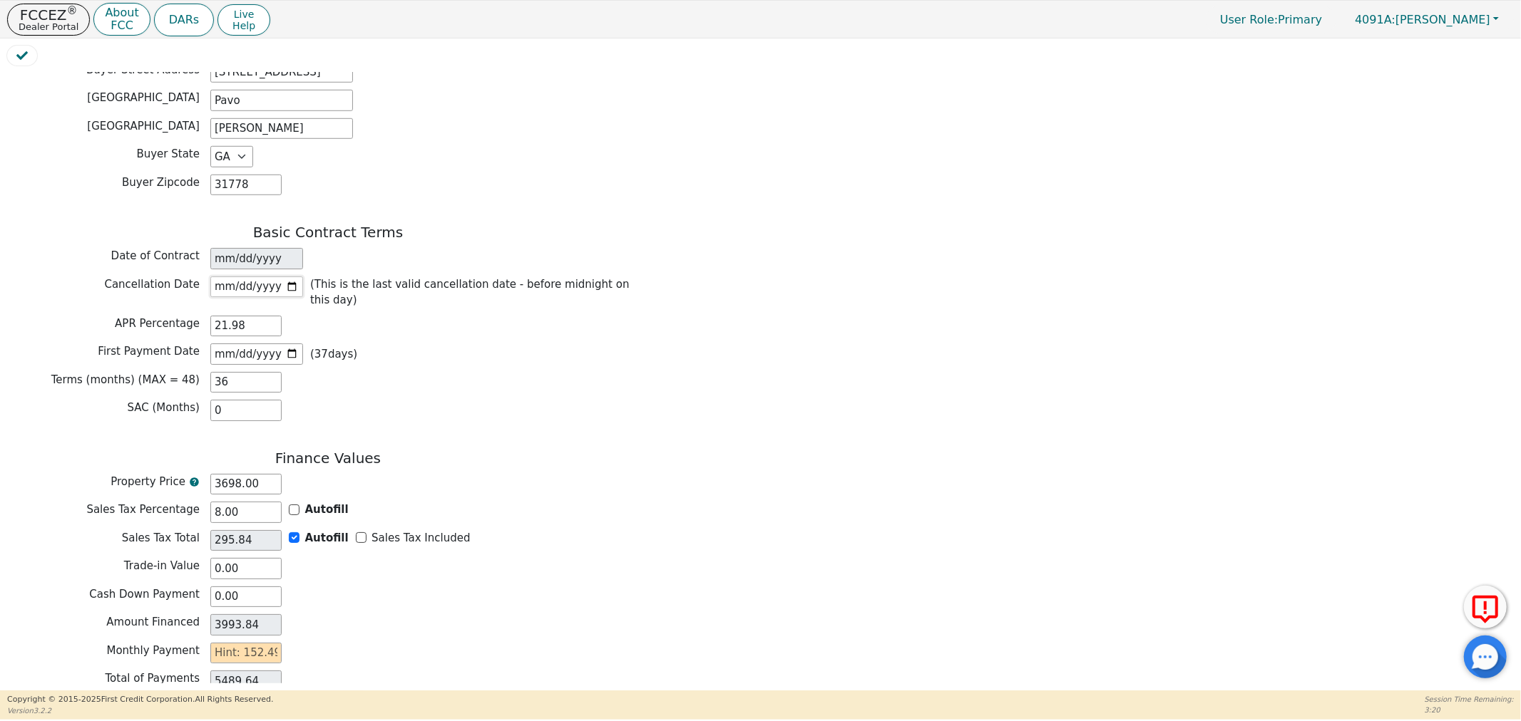
click at [289, 283] on input "2025-09-20" at bounding box center [256, 287] width 93 height 21
type input "2025-09-13"
click at [289, 344] on input "2025-10-17" at bounding box center [256, 354] width 93 height 21
click at [459, 372] on div "Terms (months) (MAX = 48) 36" at bounding box center [328, 382] width 642 height 21
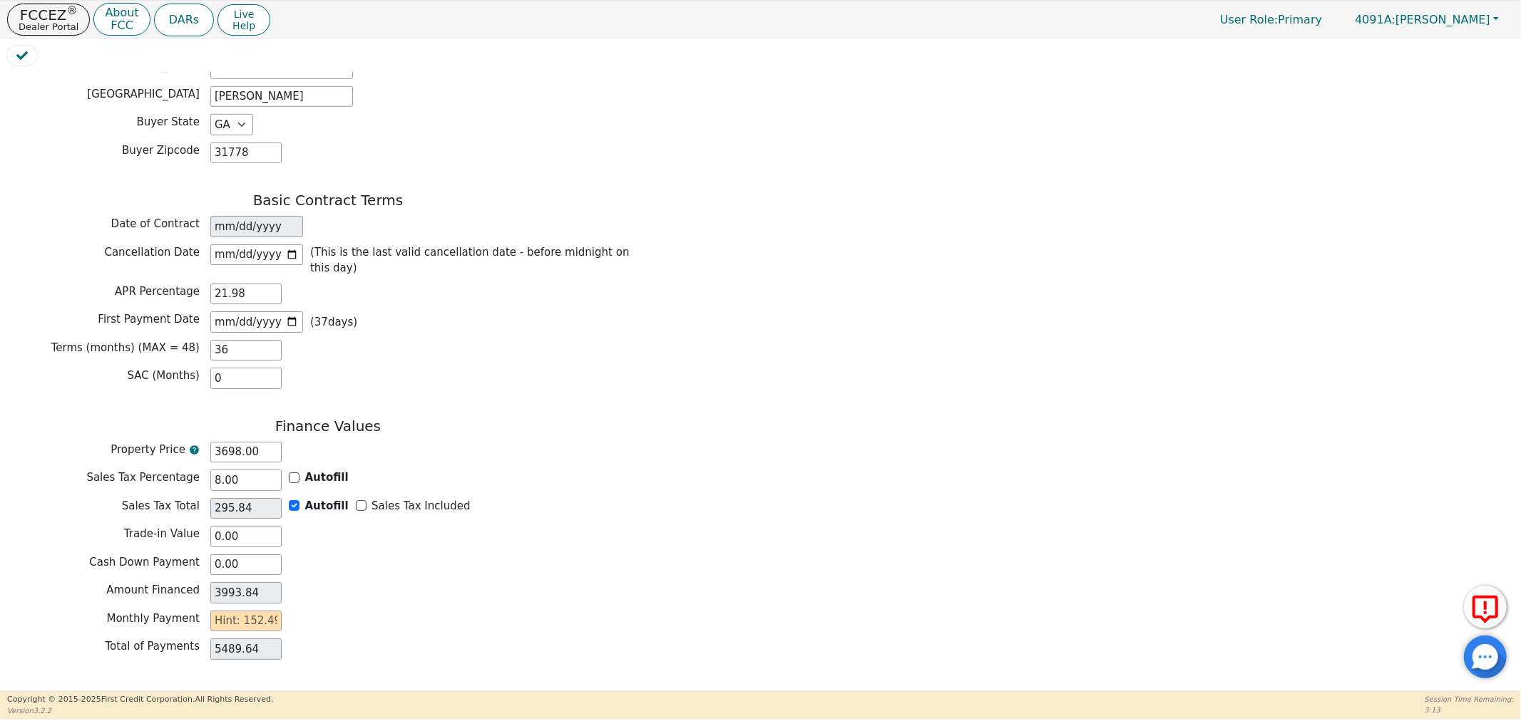
scroll to position [1015, 0]
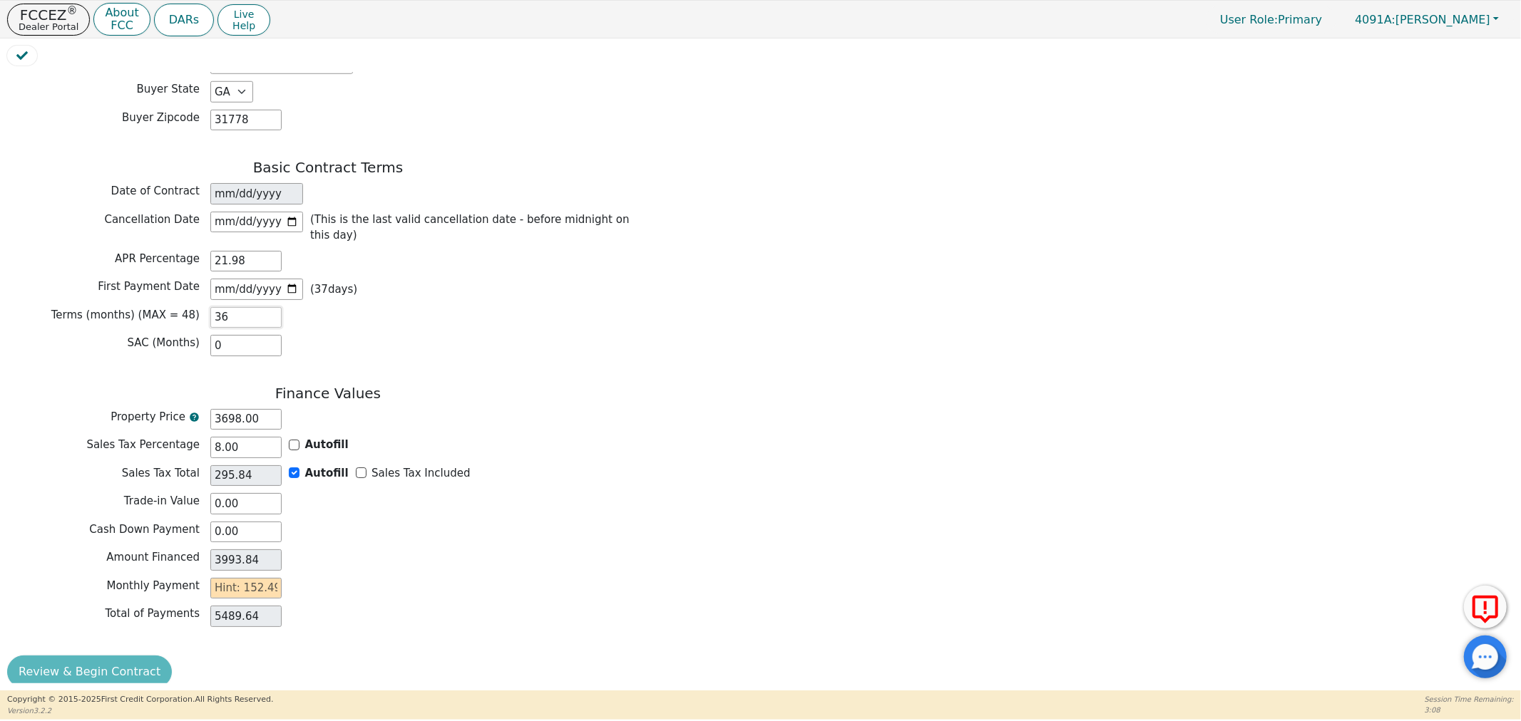
drag, startPoint x: 231, startPoint y: 299, endPoint x: 197, endPoint y: 299, distance: 34.2
click at [197, 307] on div "Terms (months) (MAX = 48) 36" at bounding box center [328, 317] width 642 height 21
type input "4"
type input "0.00"
type input "48"
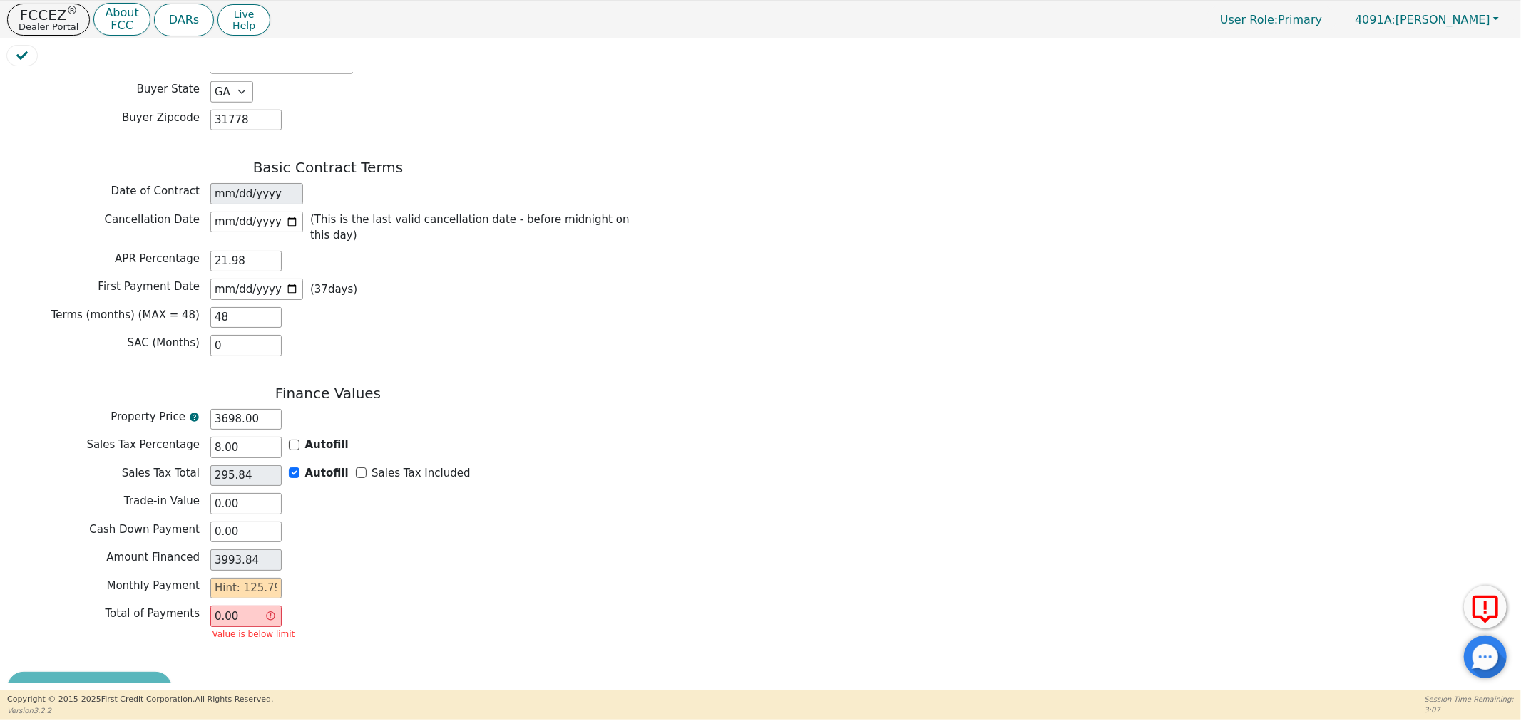
drag, startPoint x: 487, startPoint y: 585, endPoint x: 471, endPoint y: 572, distance: 19.8
click at [483, 580] on div "Monthly Payment" at bounding box center [328, 590] width 642 height 25
click at [245, 578] on input "text" at bounding box center [245, 588] width 71 height 21
type input "1"
type input "48.00"
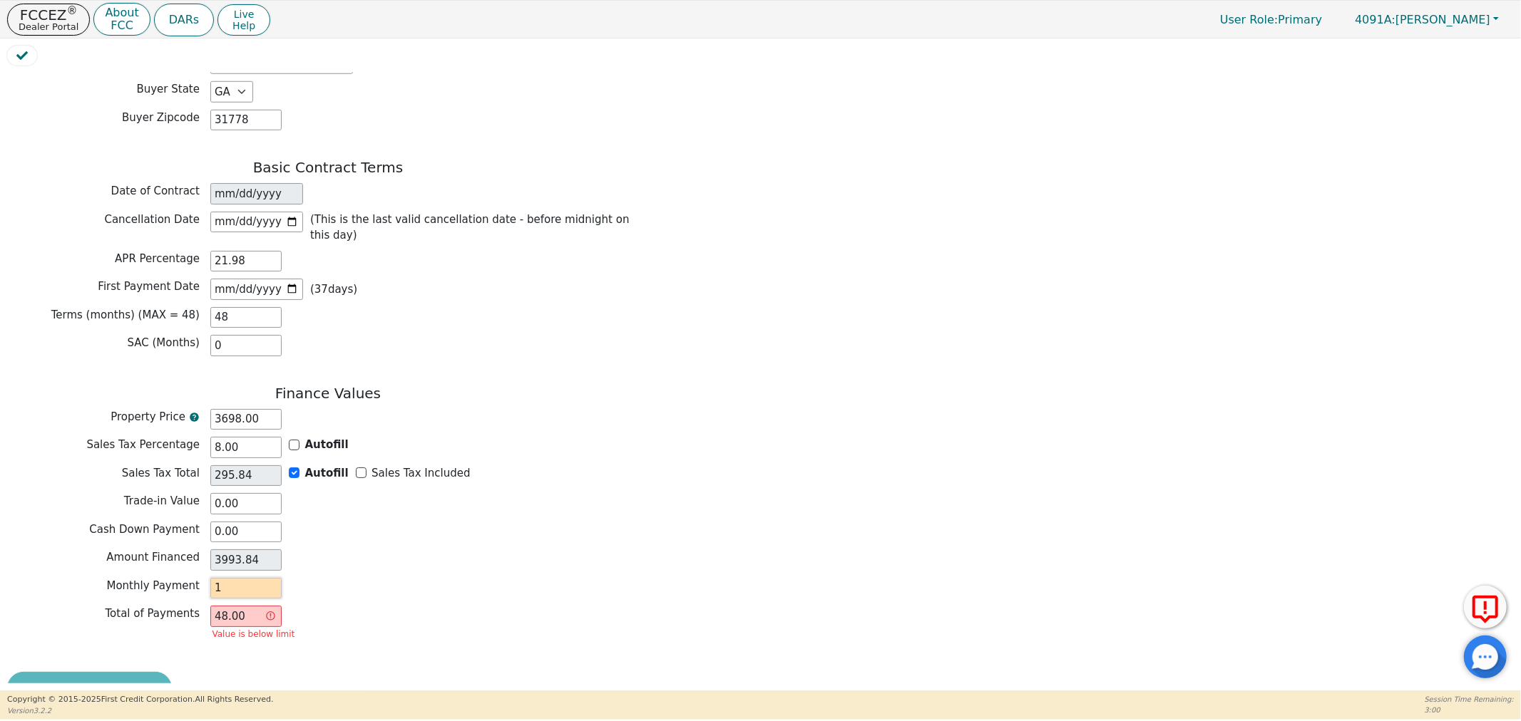
type input "12"
type input "576.00"
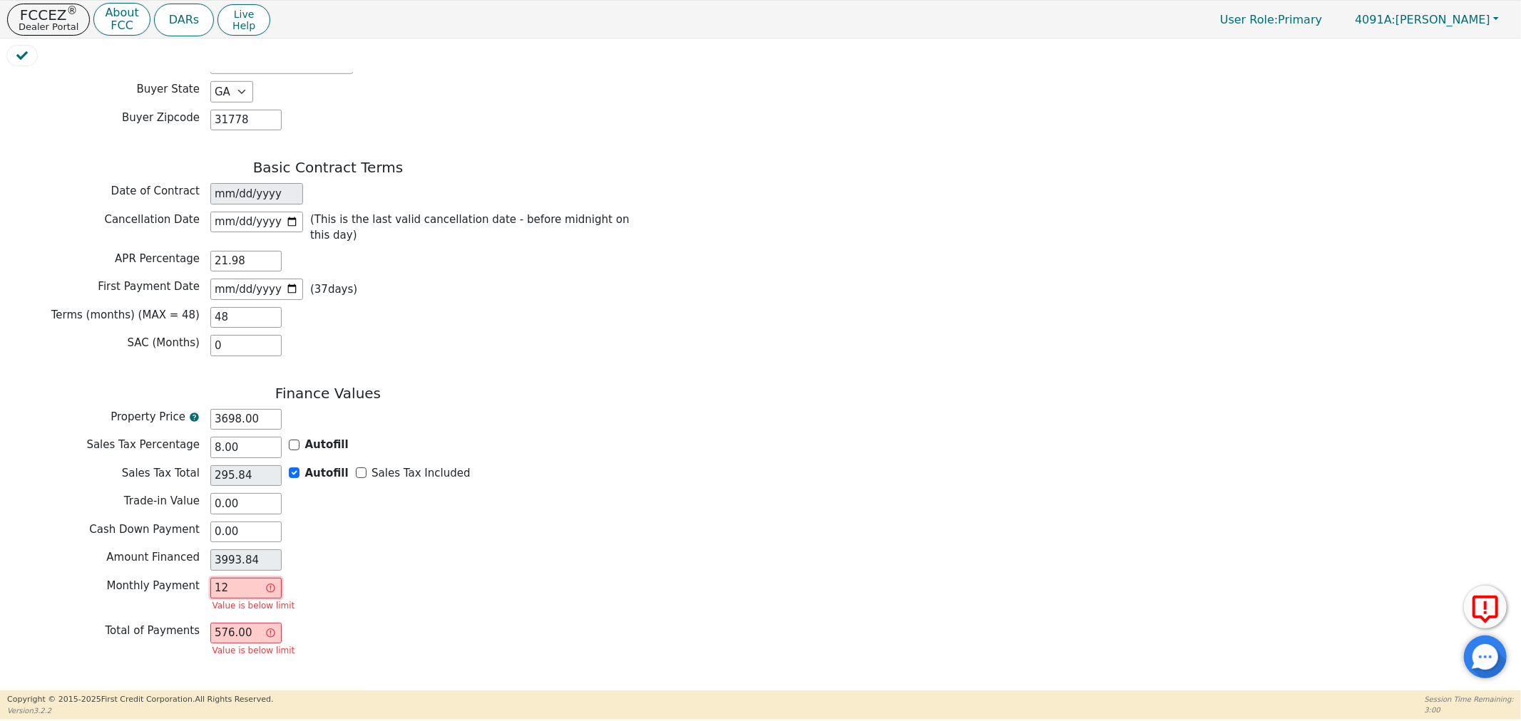
type input "125"
type input "6000.00"
type input "125.7"
type input "6033.60"
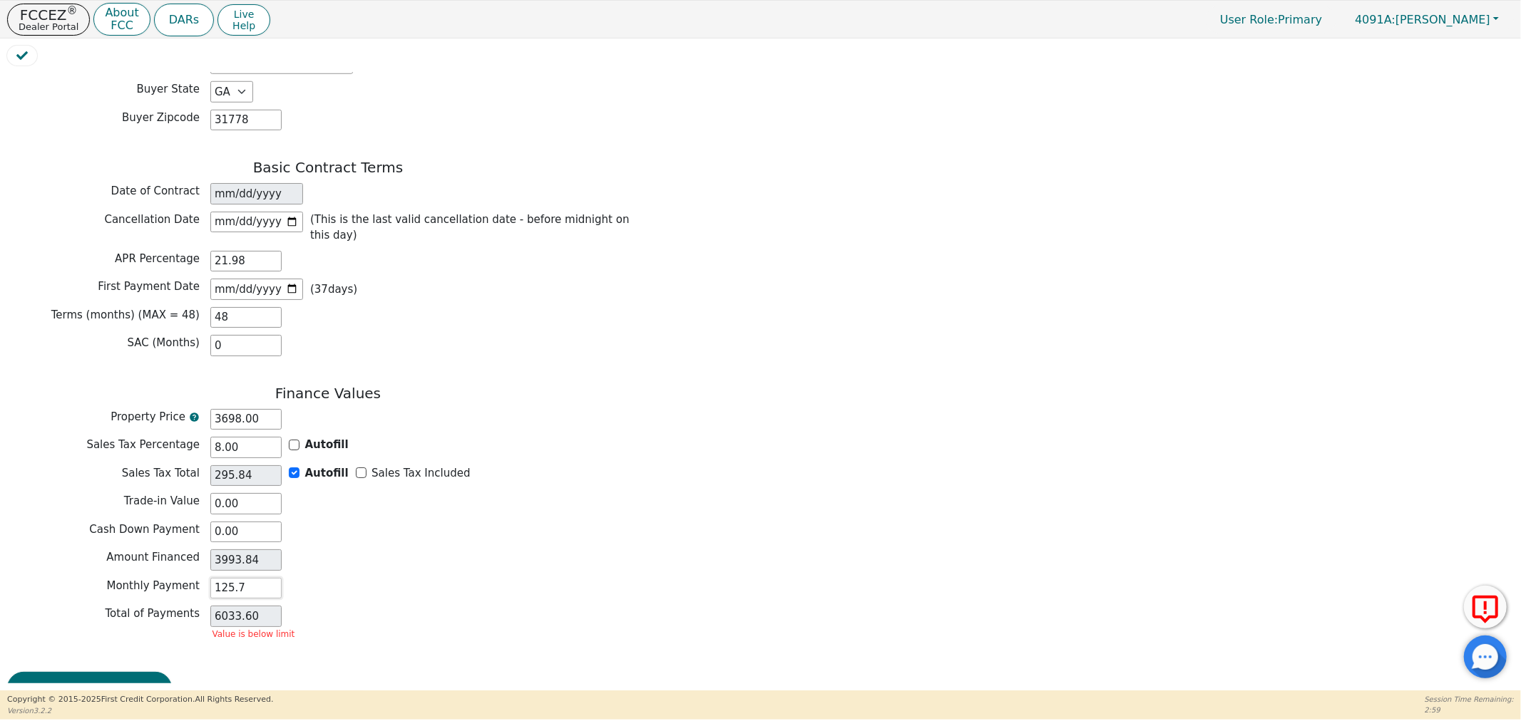
type input "125.79"
type input "6037.92"
type input "125.79"
click at [360, 578] on div "Monthly Payment 125.79" at bounding box center [328, 588] width 642 height 21
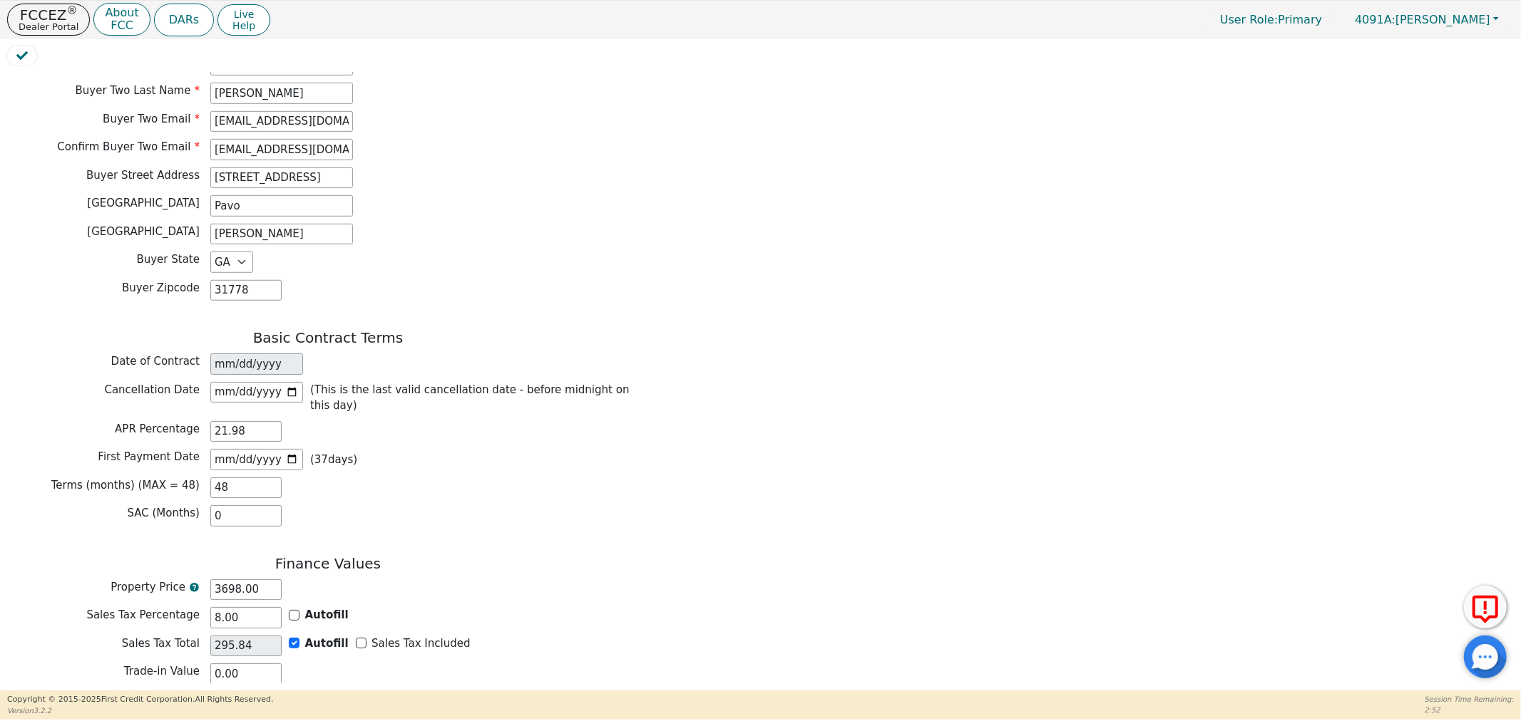
scroll to position [857, 0]
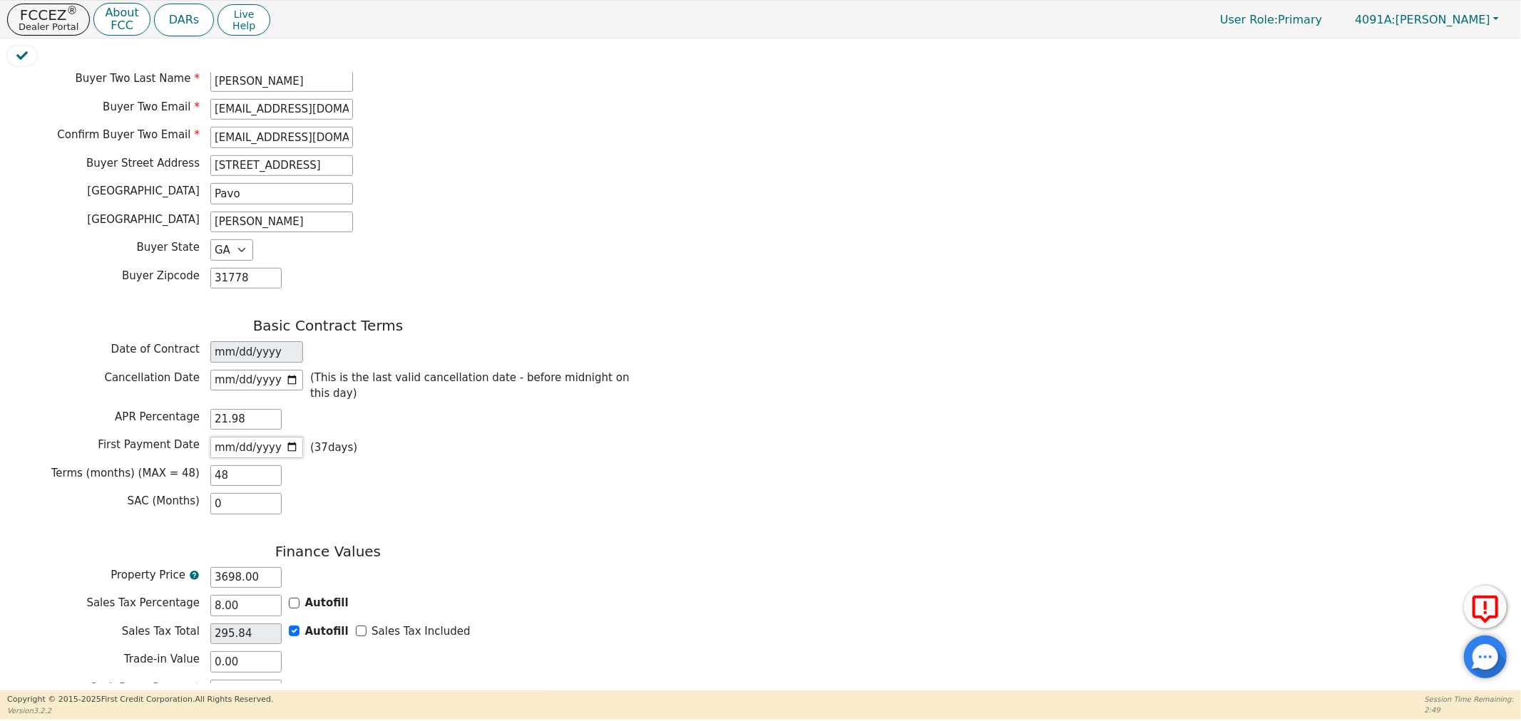
click at [295, 437] on input "2025-10-17" at bounding box center [256, 447] width 93 height 21
click at [287, 437] on input "2025-10-24" at bounding box center [256, 447] width 93 height 21
click at [293, 437] on input "2025-10-17" at bounding box center [256, 447] width 93 height 21
click at [448, 543] on h3 "Finance Values" at bounding box center [328, 551] width 642 height 17
click at [294, 437] on input "2025-10-17" at bounding box center [256, 447] width 93 height 21
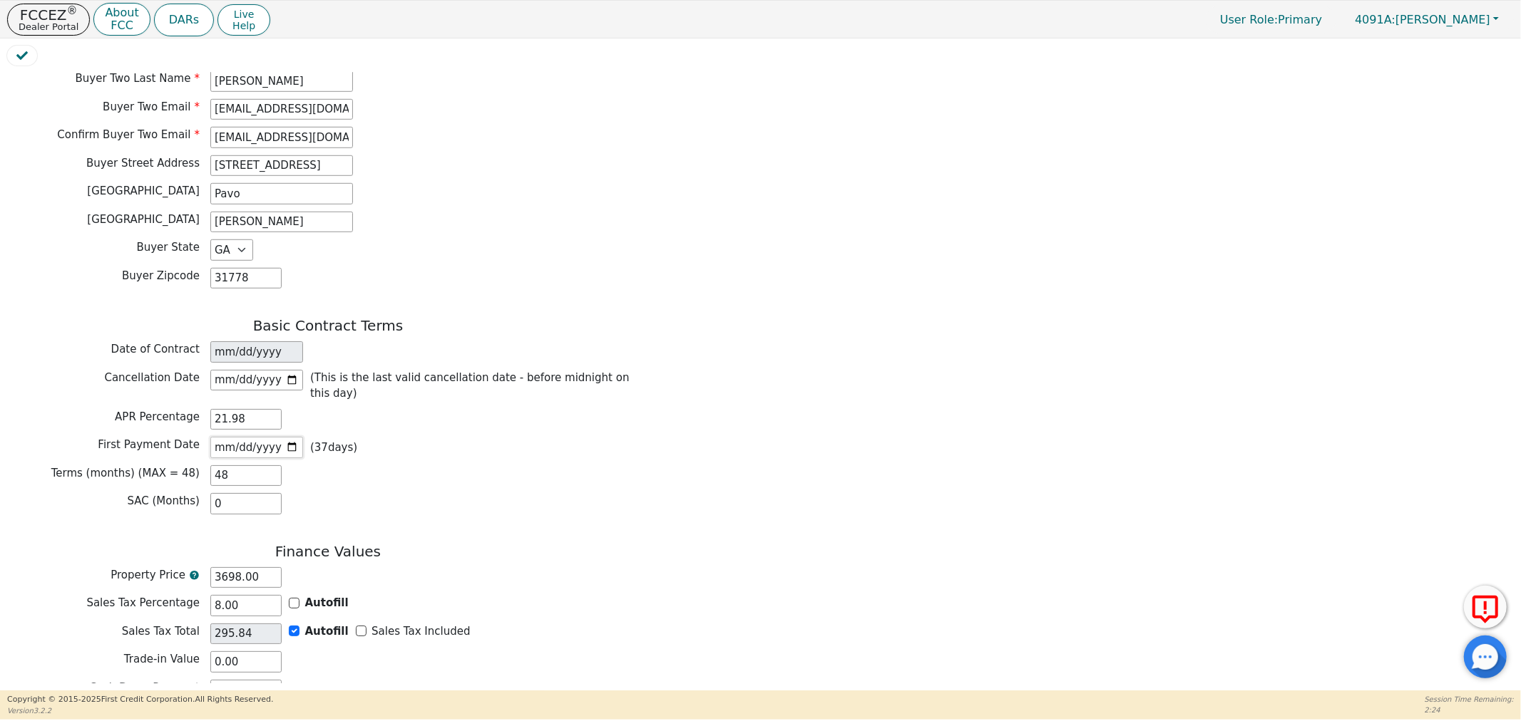
type input "2025-10-18"
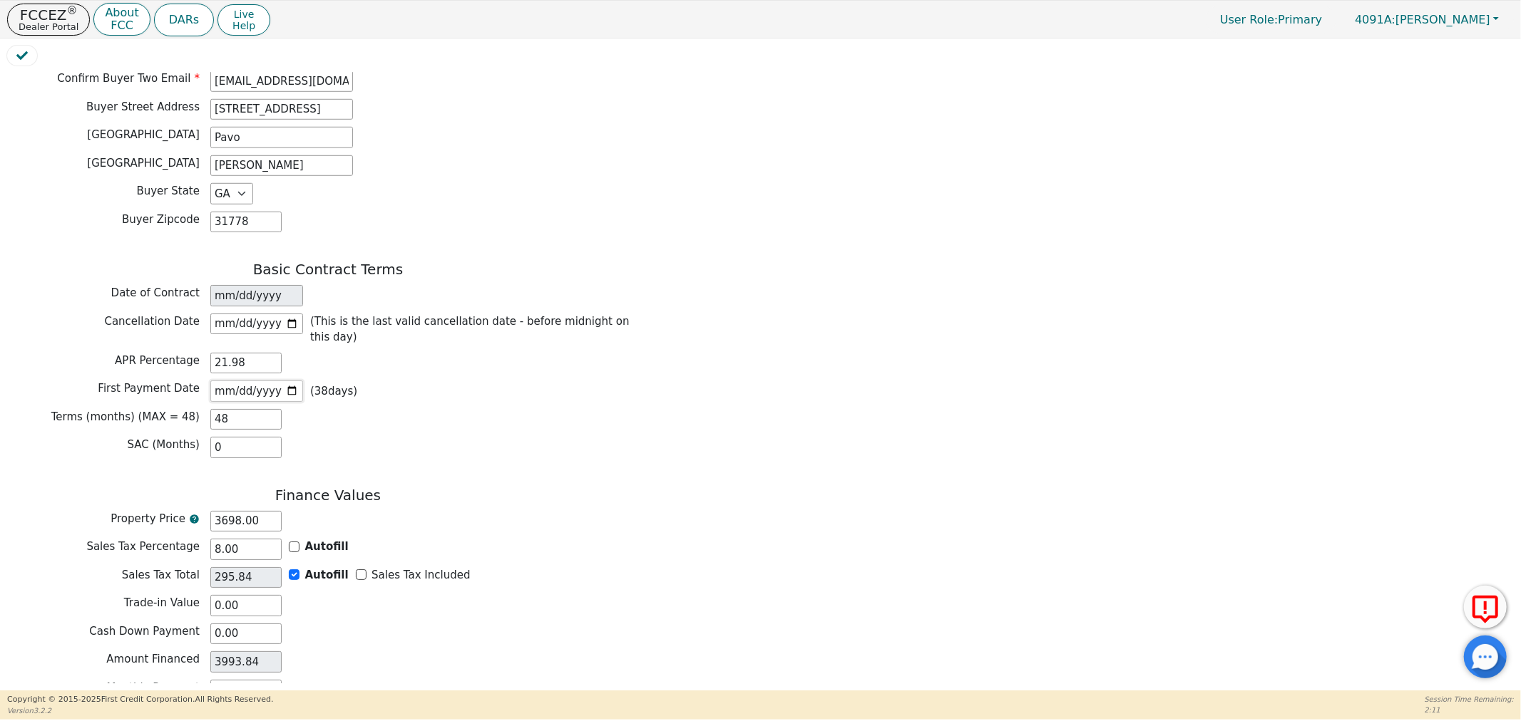
scroll to position [1015, 0]
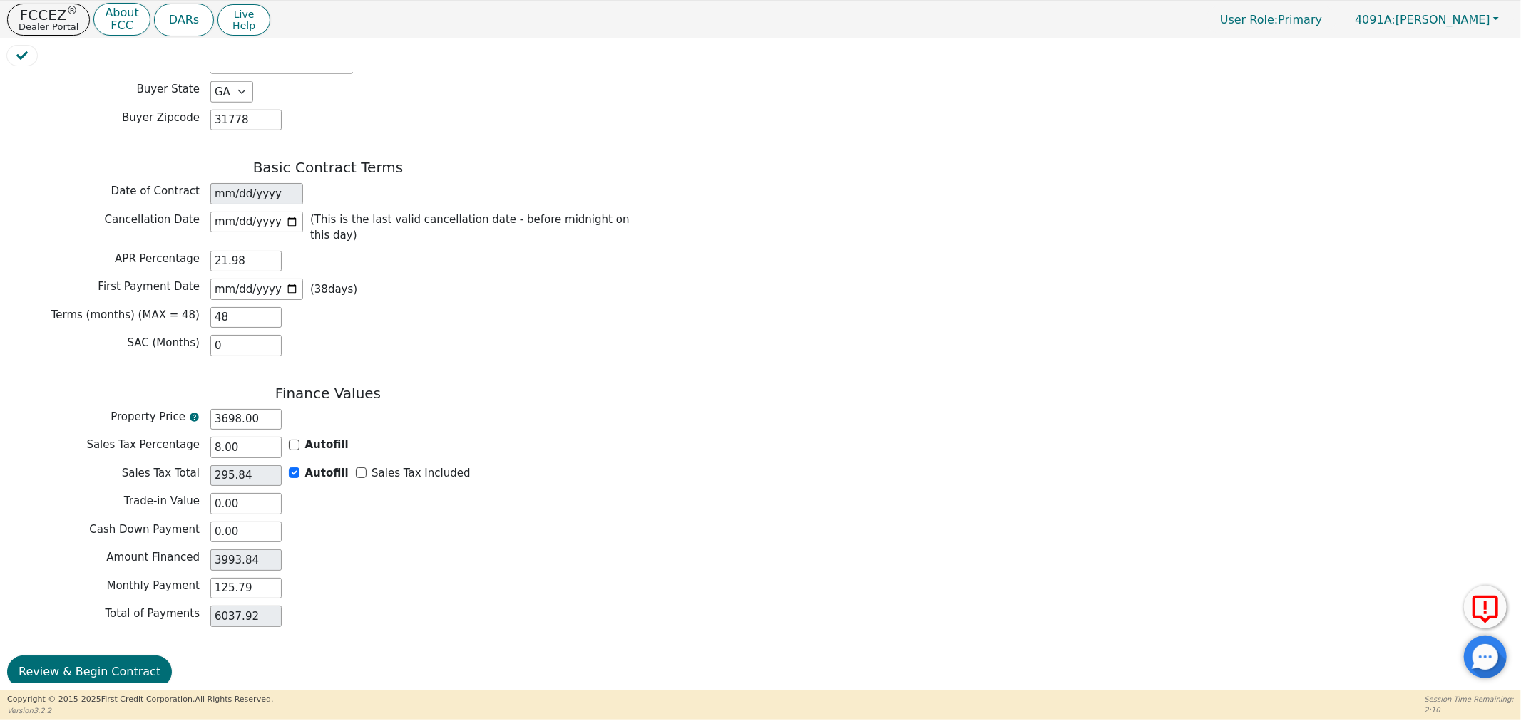
click at [334, 550] on div "Amount Financed 3993.84" at bounding box center [328, 560] width 642 height 21
click at [91, 662] on button "Review & Begin Contract" at bounding box center [89, 672] width 165 height 33
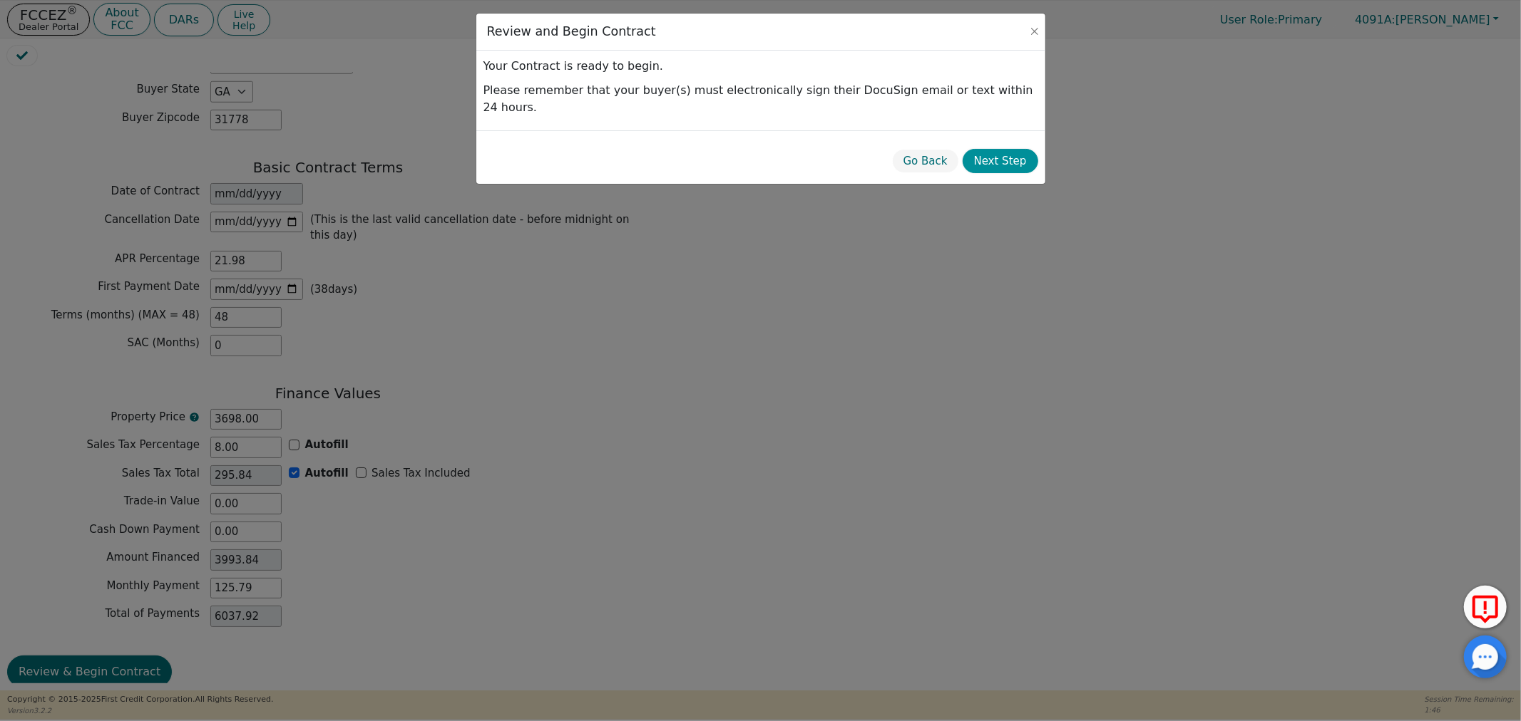
click at [987, 149] on button "Next Step" at bounding box center [1000, 161] width 76 height 25
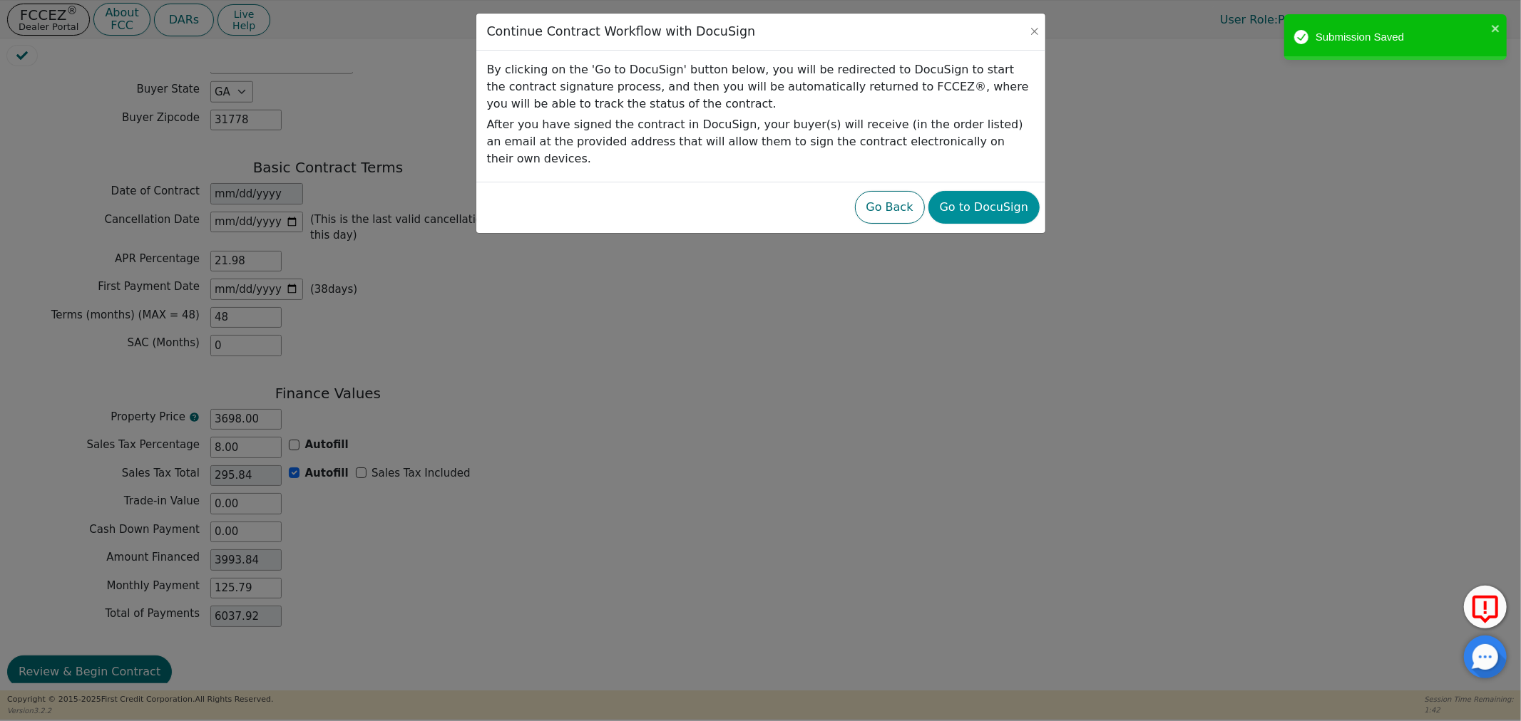
click at [985, 192] on button "Go to DocuSign" at bounding box center [983, 207] width 111 height 33
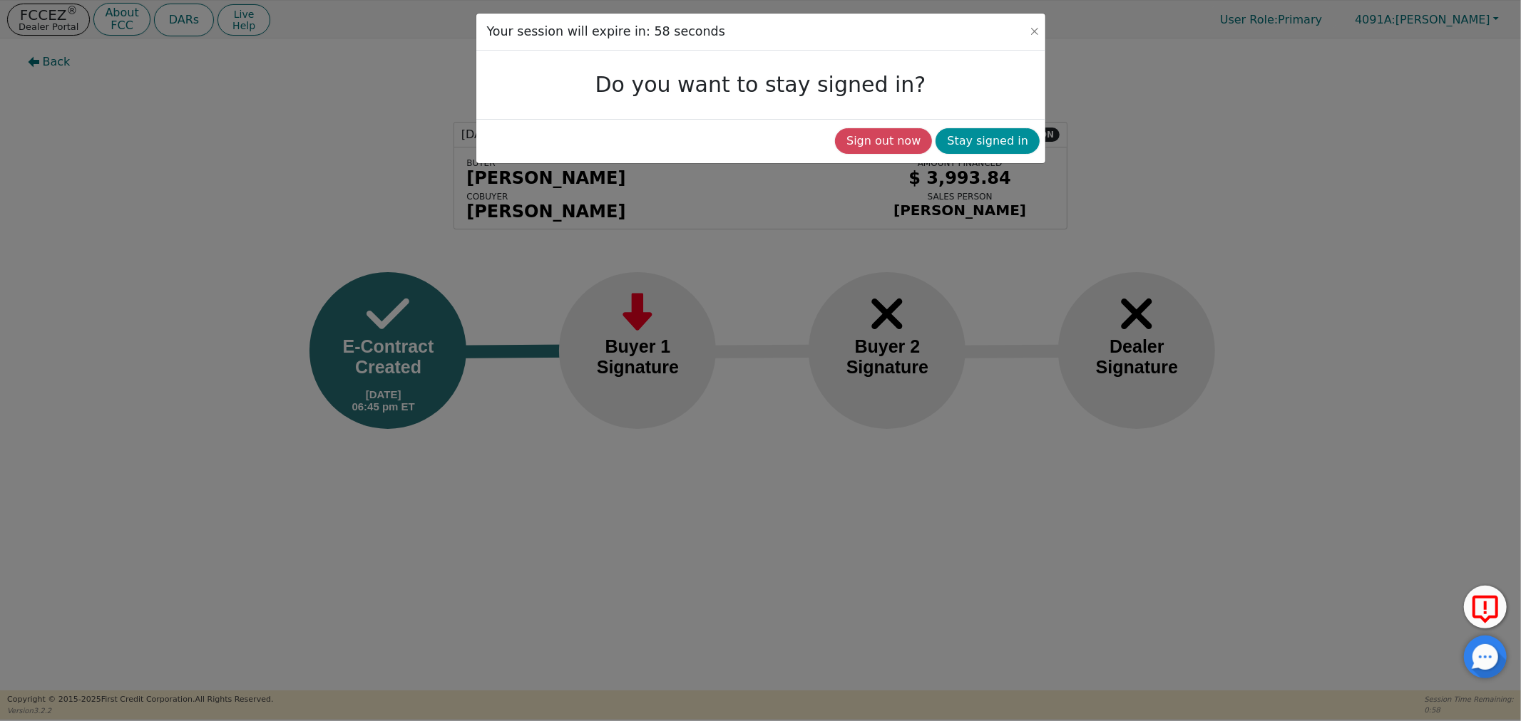
click at [970, 136] on button "Stay signed in" at bounding box center [987, 141] width 104 height 26
